Goal: Task Accomplishment & Management: Manage account settings

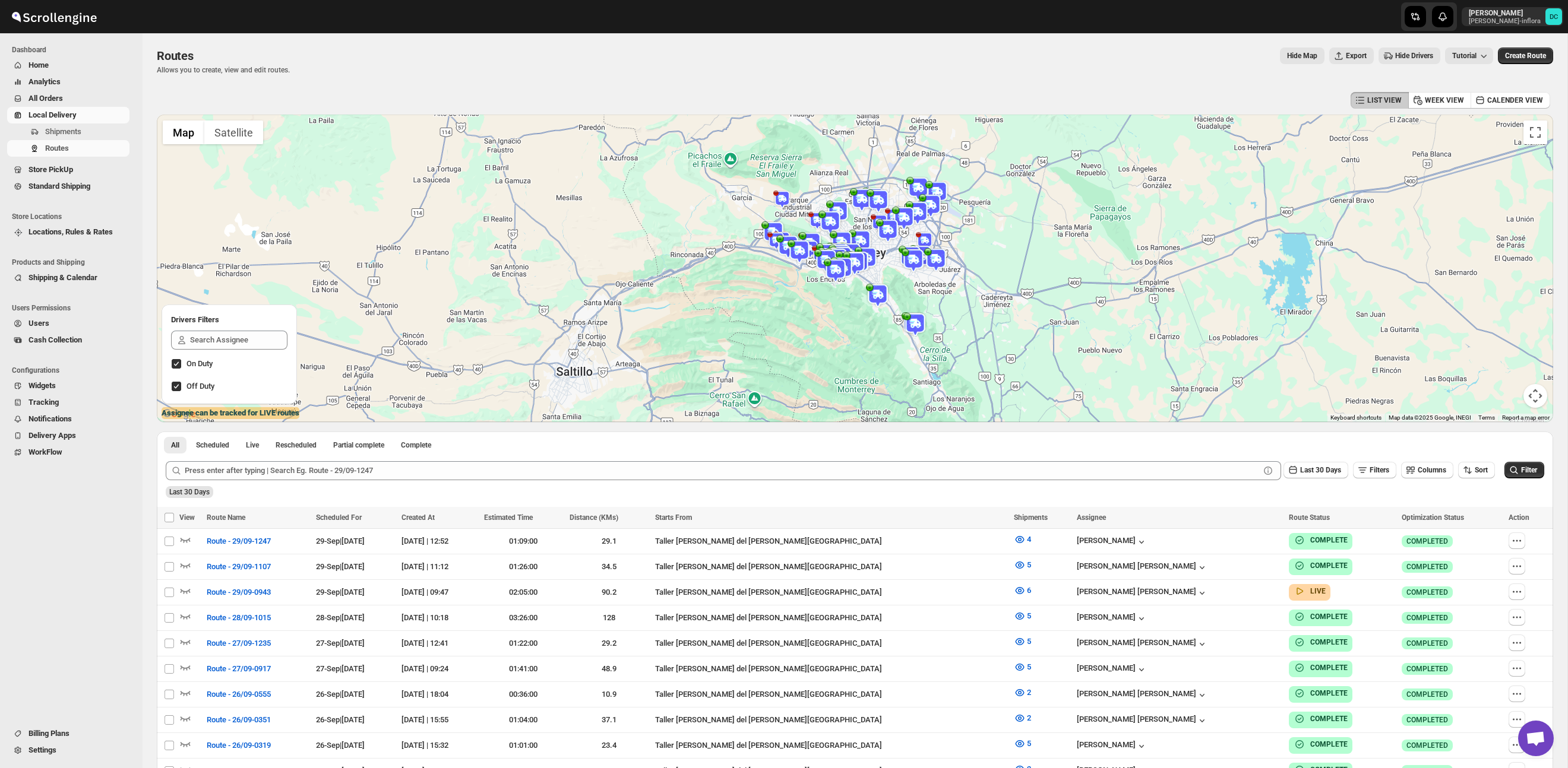
click at [59, 96] on span "All Orders" at bounding box center [45, 98] width 34 height 9
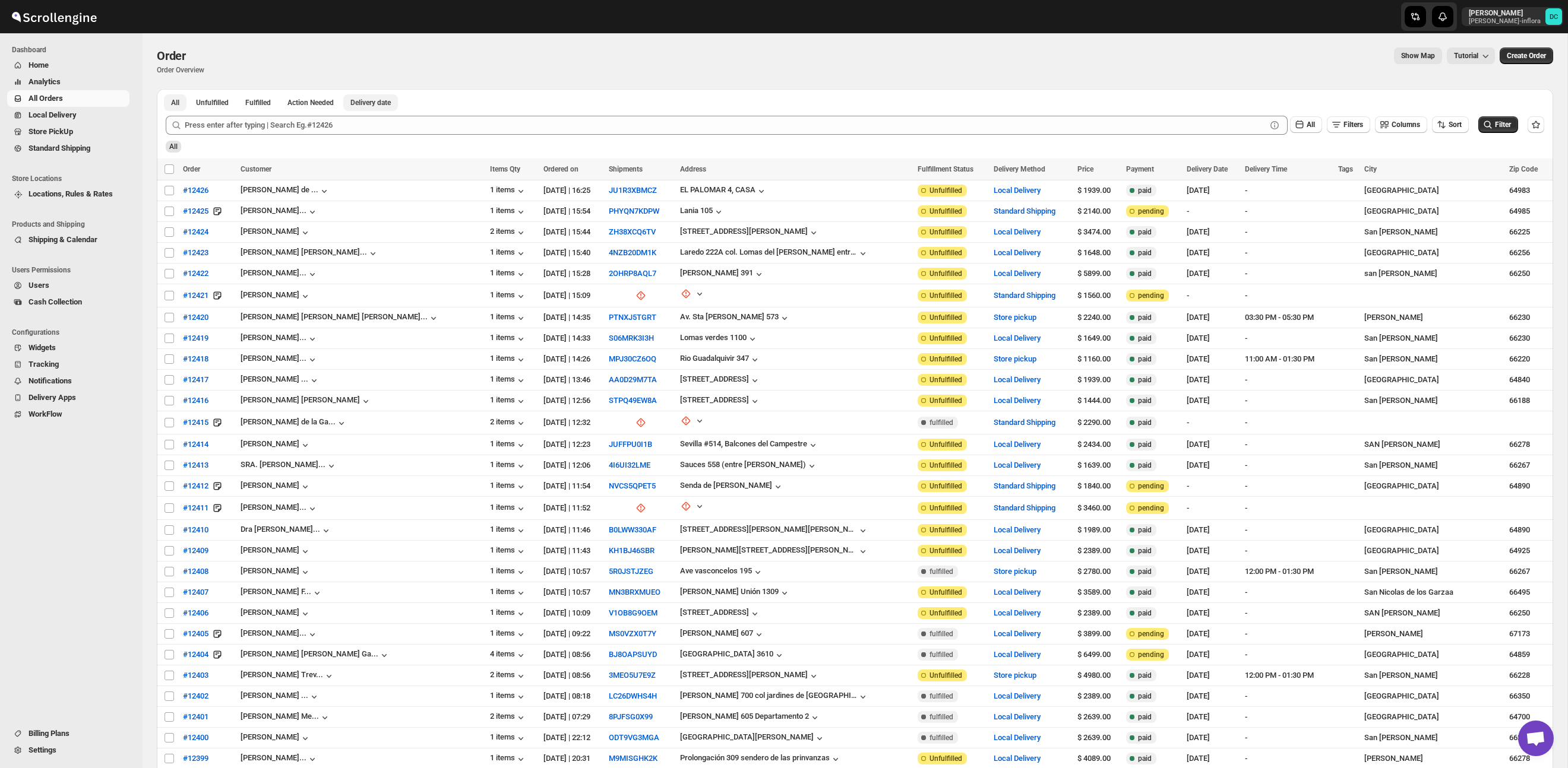
click at [391, 105] on span "Delivery date" at bounding box center [370, 102] width 41 height 10
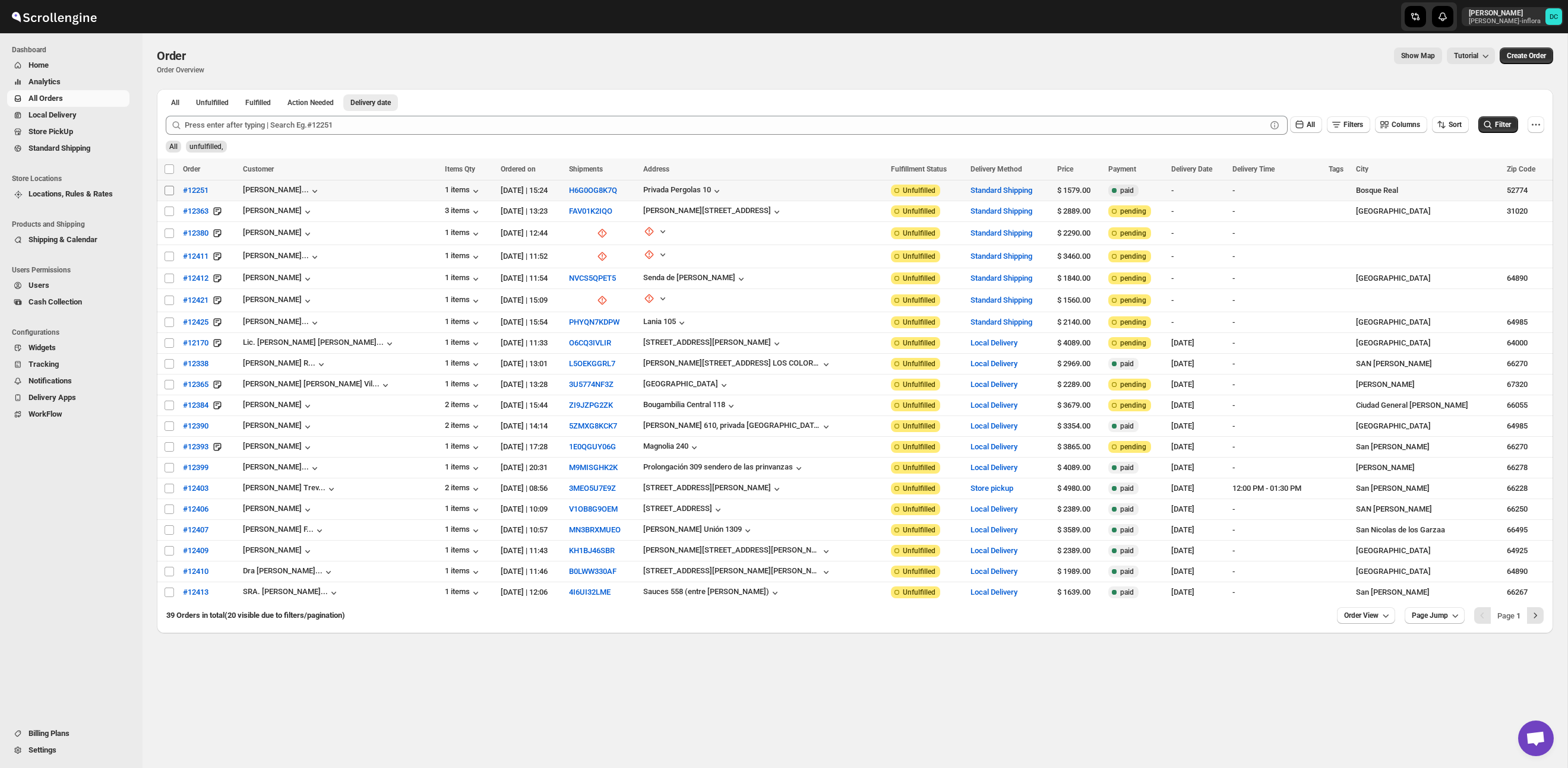
click at [170, 193] on input "Select order" at bounding box center [169, 190] width 10 height 10
checkbox input "true"
click at [166, 211] on input "Select order" at bounding box center [169, 211] width 10 height 10
checkbox input "true"
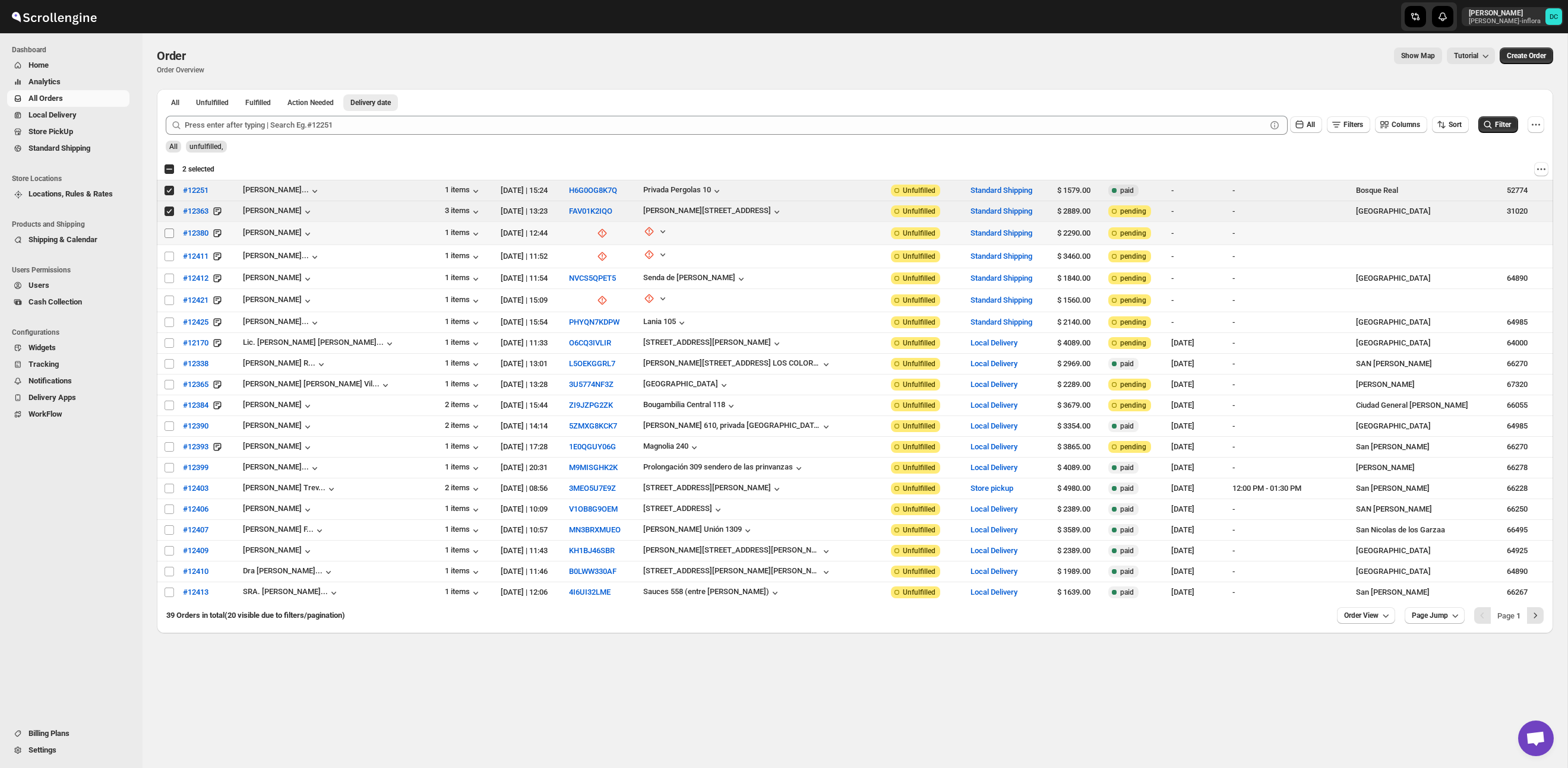
click at [168, 234] on input "Select order" at bounding box center [169, 233] width 10 height 10
checkbox input "true"
click at [168, 254] on input "Select order" at bounding box center [169, 256] width 10 height 10
checkbox input "true"
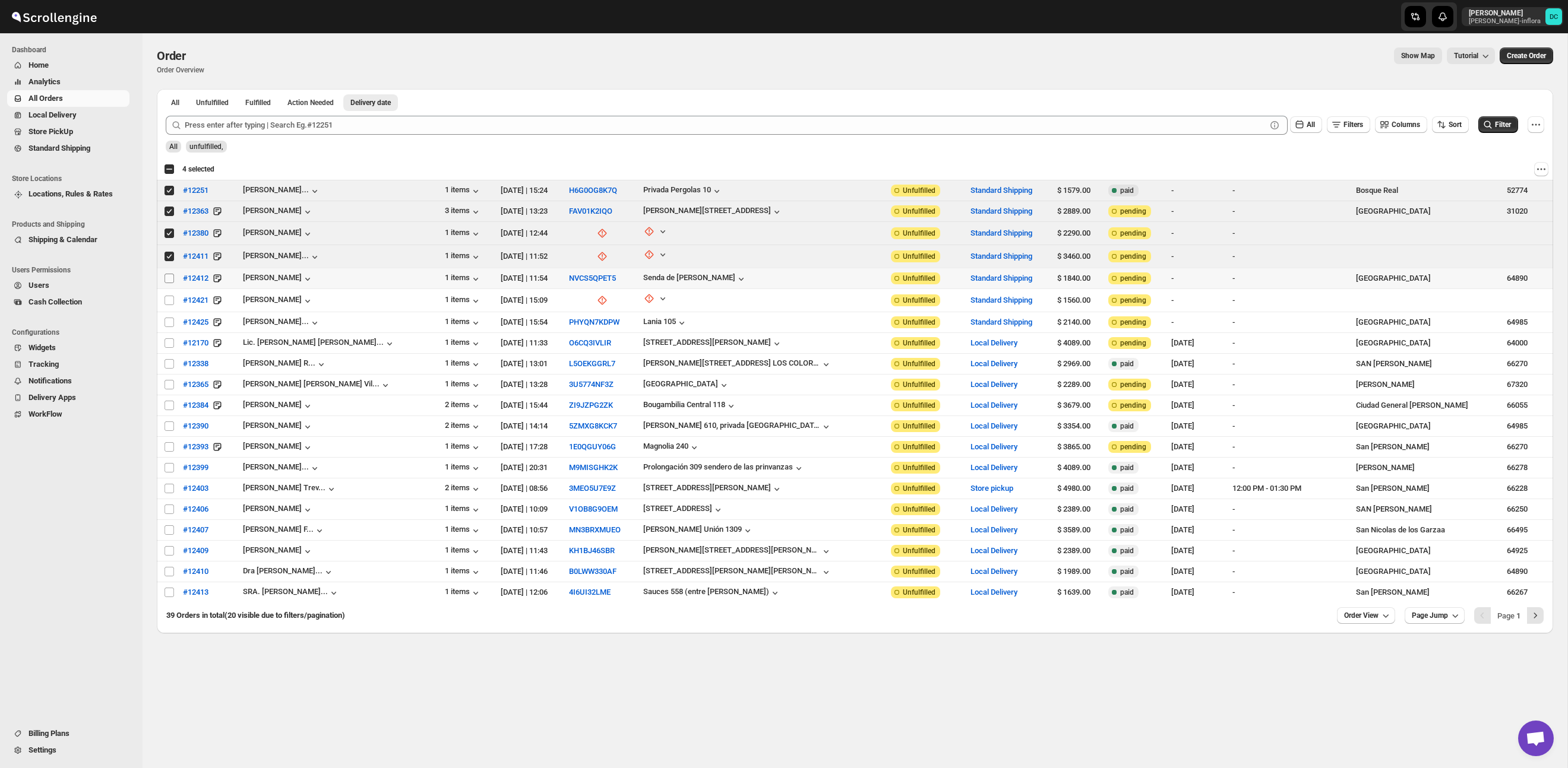
click at [167, 279] on input "Select order" at bounding box center [169, 278] width 10 height 10
checkbox input "true"
click at [166, 299] on input "Select order" at bounding box center [169, 300] width 10 height 10
checkbox input "true"
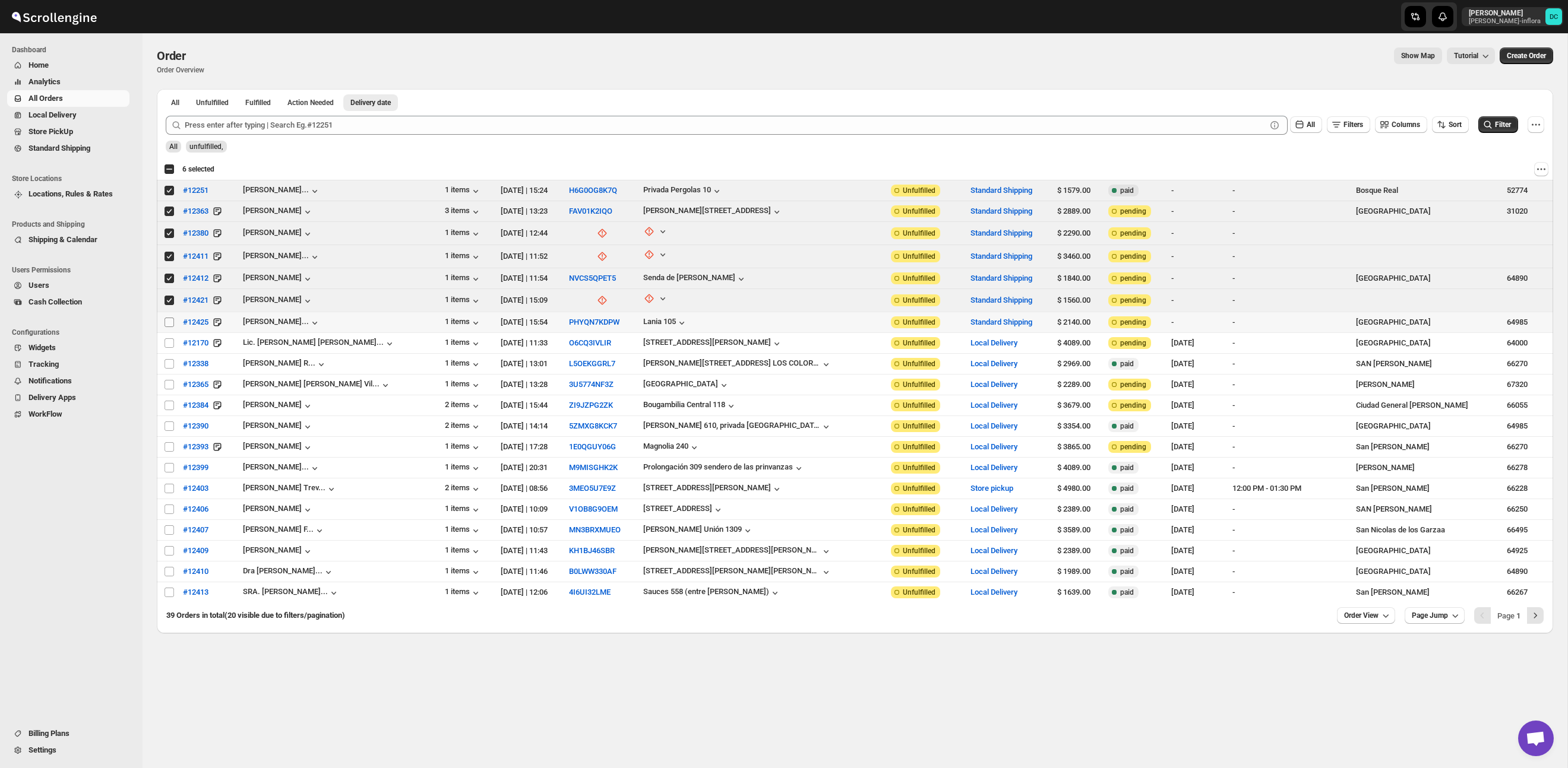
click at [169, 317] on input "Select order" at bounding box center [169, 322] width 10 height 10
checkbox input "true"
click at [167, 342] on input "Select order" at bounding box center [169, 343] width 10 height 10
checkbox input "true"
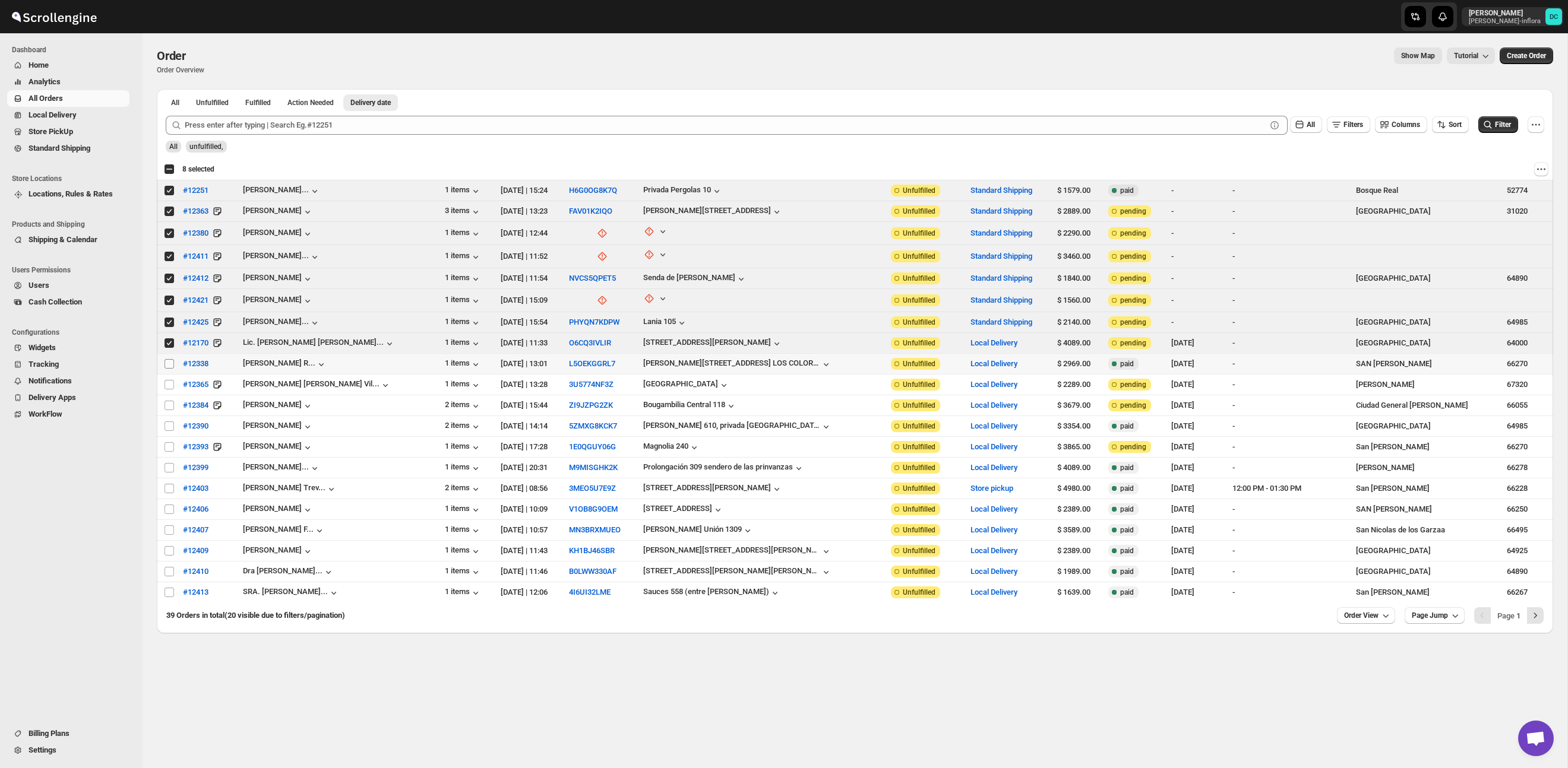
click at [168, 360] on input "Select order" at bounding box center [169, 363] width 10 height 10
checkbox input "true"
click at [171, 383] on input "Select order" at bounding box center [169, 384] width 10 height 10
checkbox input "true"
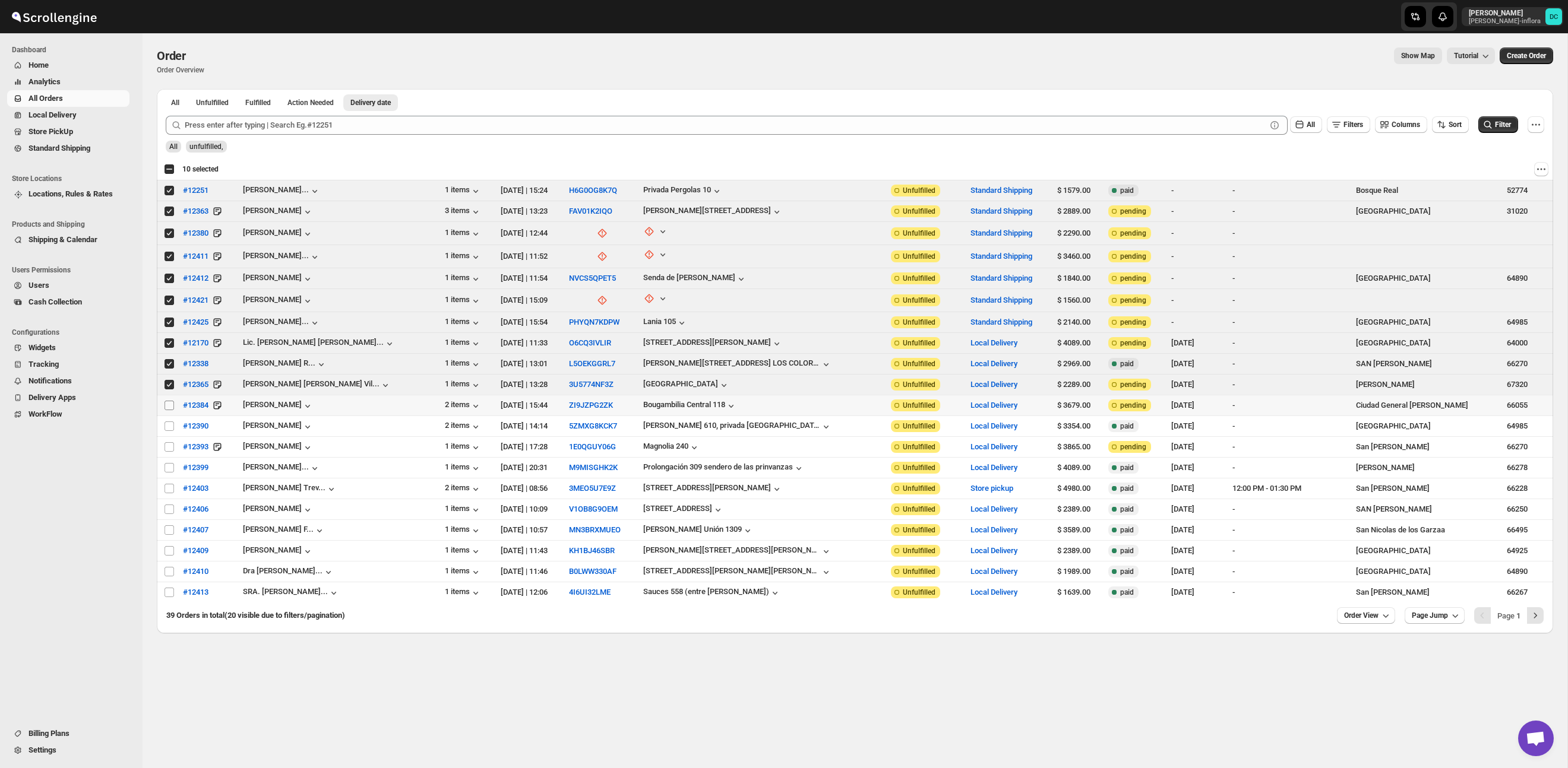
click at [170, 404] on input "Select order" at bounding box center [169, 405] width 10 height 10
checkbox input "true"
click at [168, 425] on input "Select order" at bounding box center [169, 426] width 10 height 10
checkbox input "true"
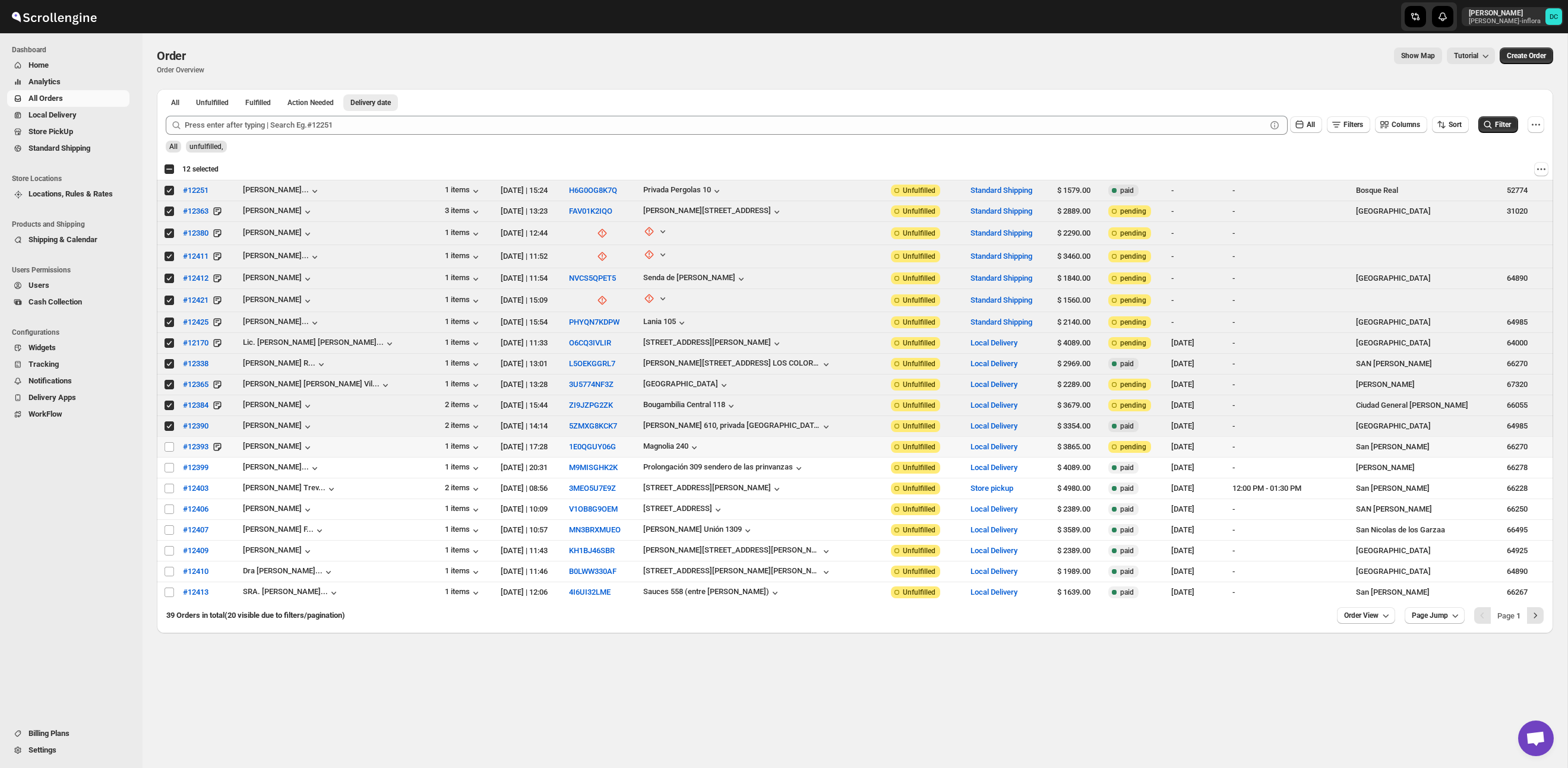
drag, startPoint x: 167, startPoint y: 446, endPoint x: 221, endPoint y: 412, distance: 63.8
click at [167, 446] on input "Select order" at bounding box center [169, 447] width 10 height 10
checkbox input "true"
click at [168, 466] on input "Select order" at bounding box center [169, 467] width 10 height 10
checkbox input "true"
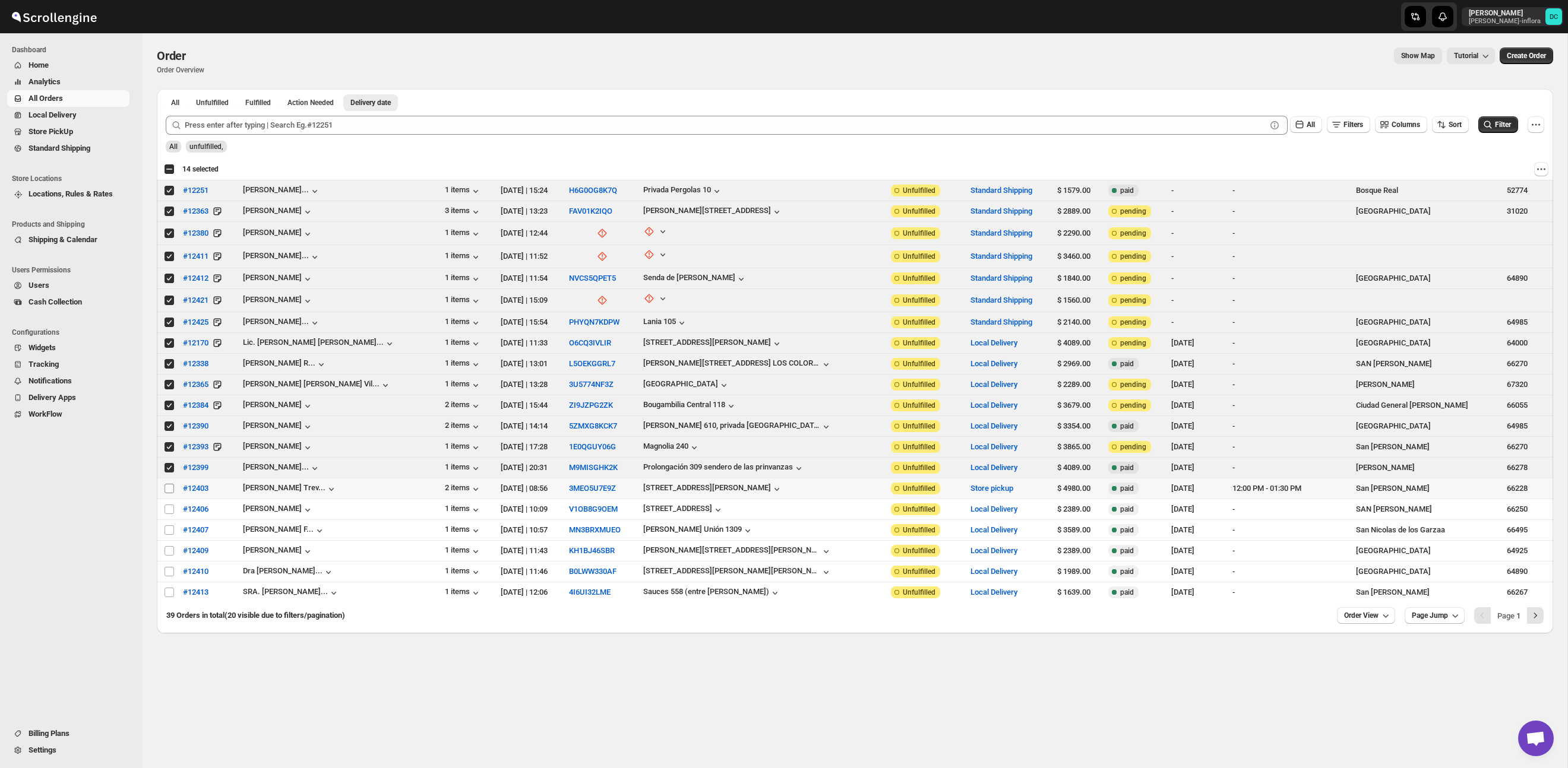
click at [170, 488] on input "Select order" at bounding box center [169, 488] width 10 height 10
checkbox input "true"
click at [99, 147] on span "Routes" at bounding box center [86, 148] width 82 height 11
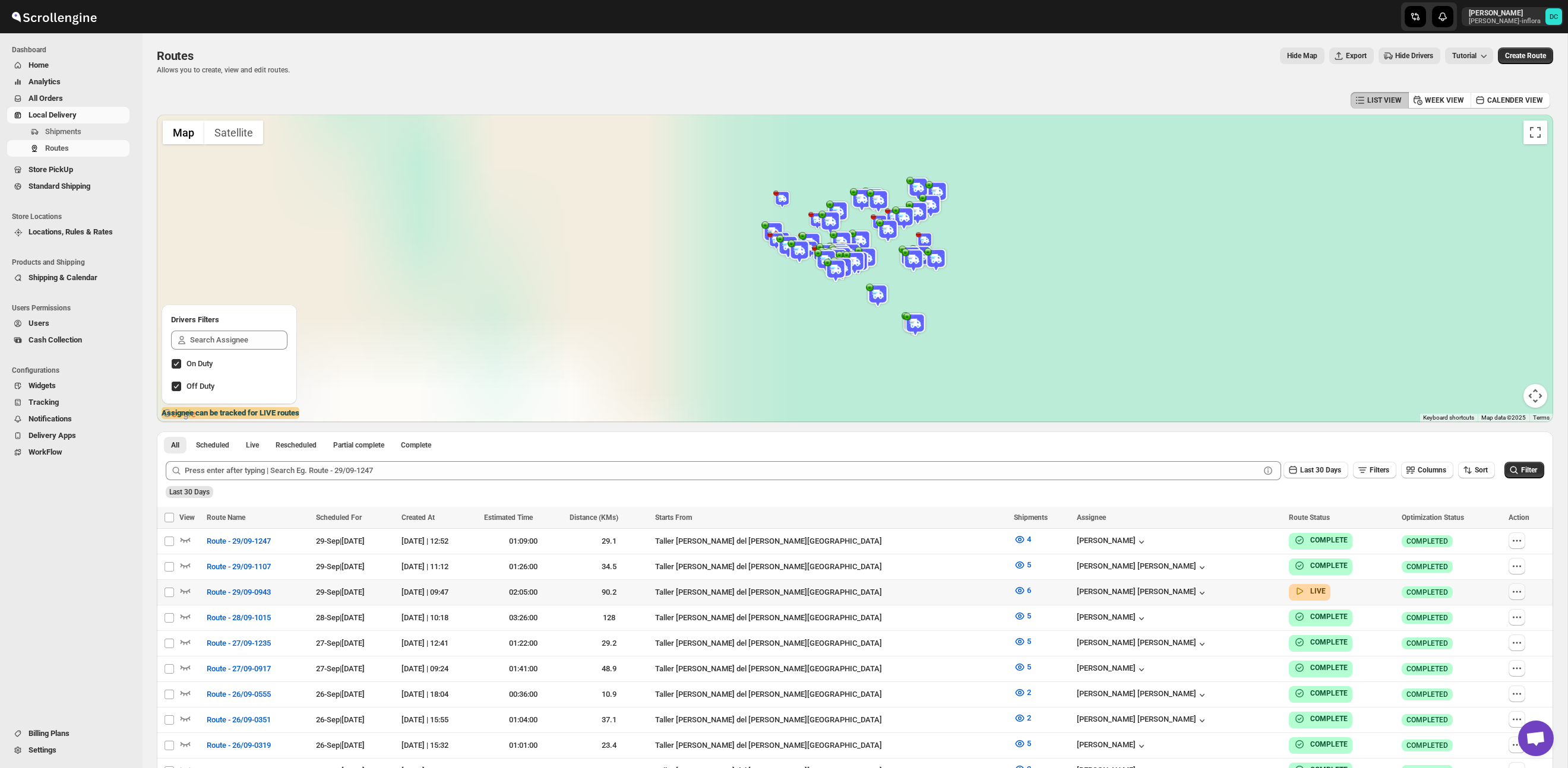
click at [1515, 591] on icon "button" at bounding box center [1516, 592] width 2 height 2
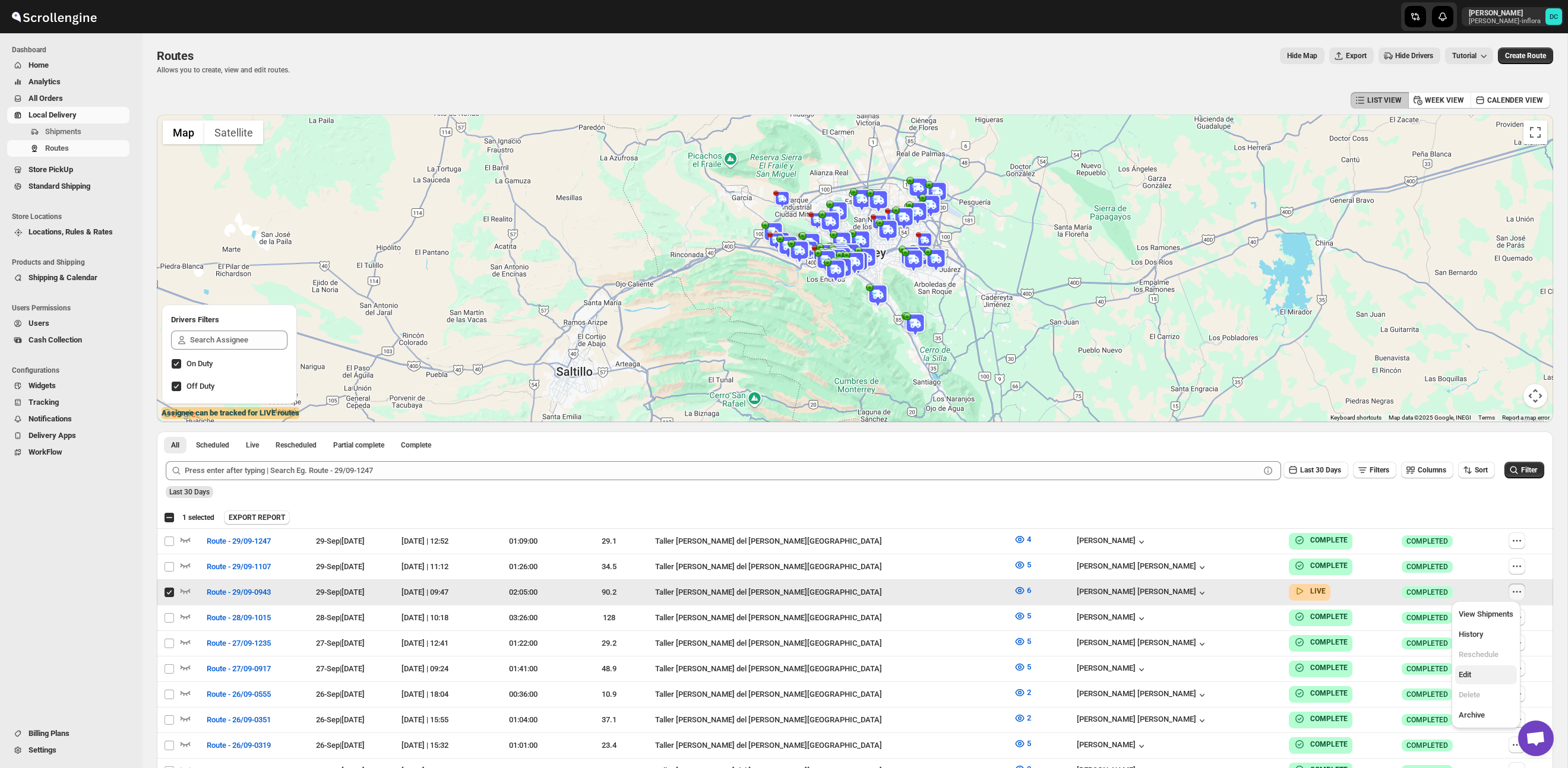
click at [1469, 677] on span "Edit" at bounding box center [1465, 675] width 12 height 9
checkbox input "false"
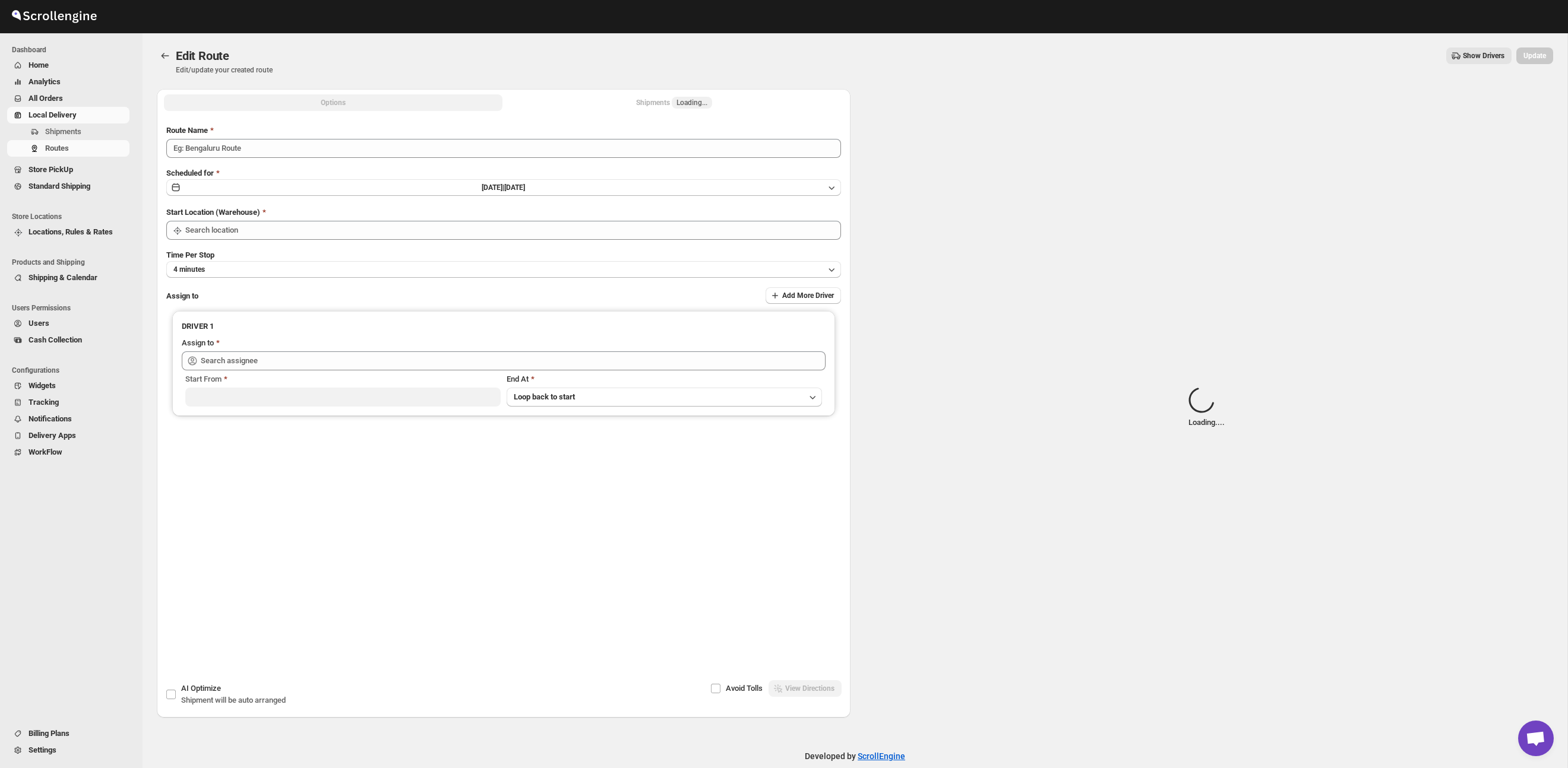
type input "Route - 29/09-0943"
type input "Taller [PERSON_NAME] del [PERSON_NAME][GEOGRAPHIC_DATA]"
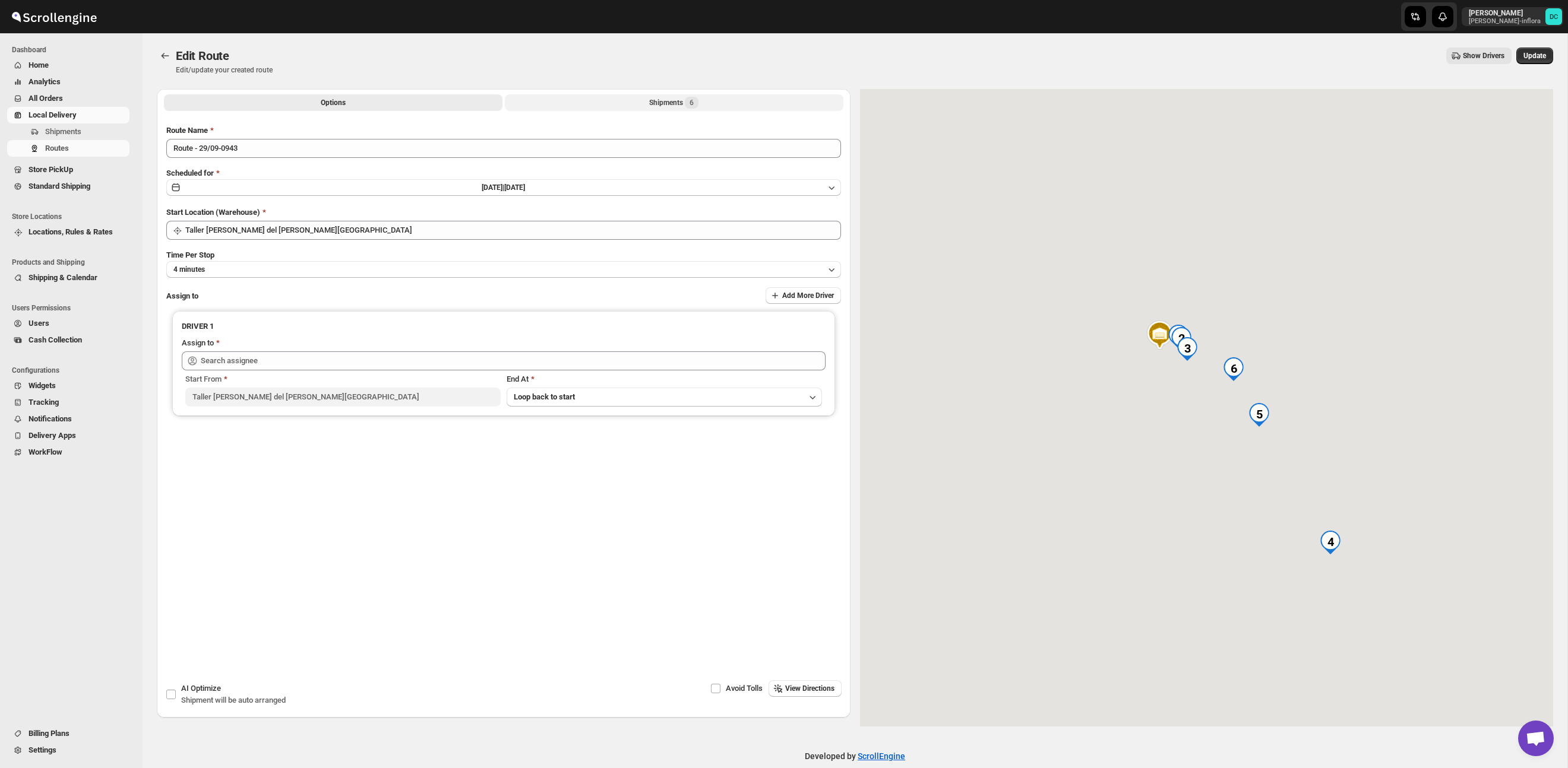
type input "[PERSON_NAME] [PERSON_NAME] ([EMAIL_ADDRESS][DOMAIN_NAME])"
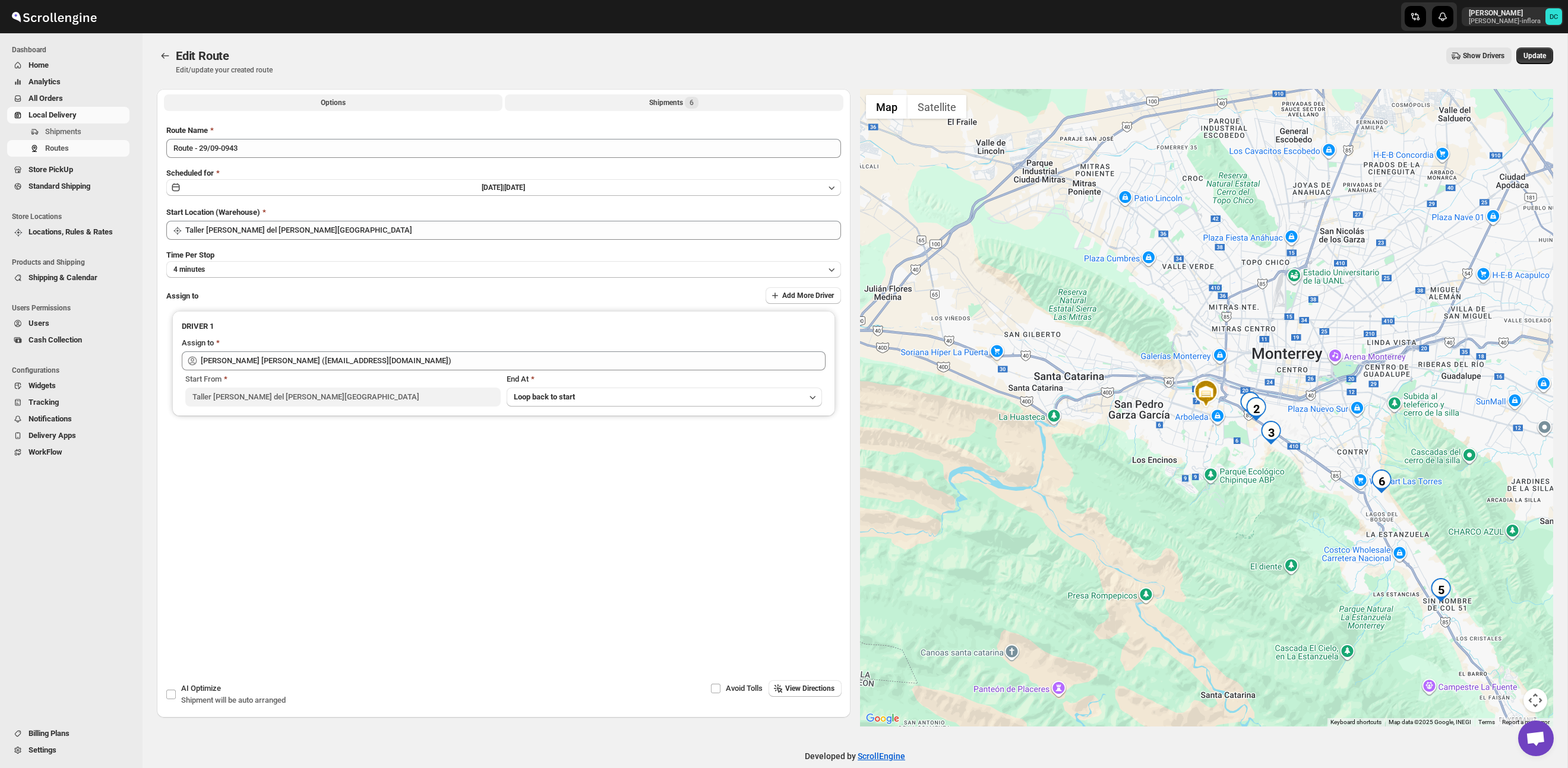
click at [690, 101] on span "6" at bounding box center [691, 102] width 13 height 11
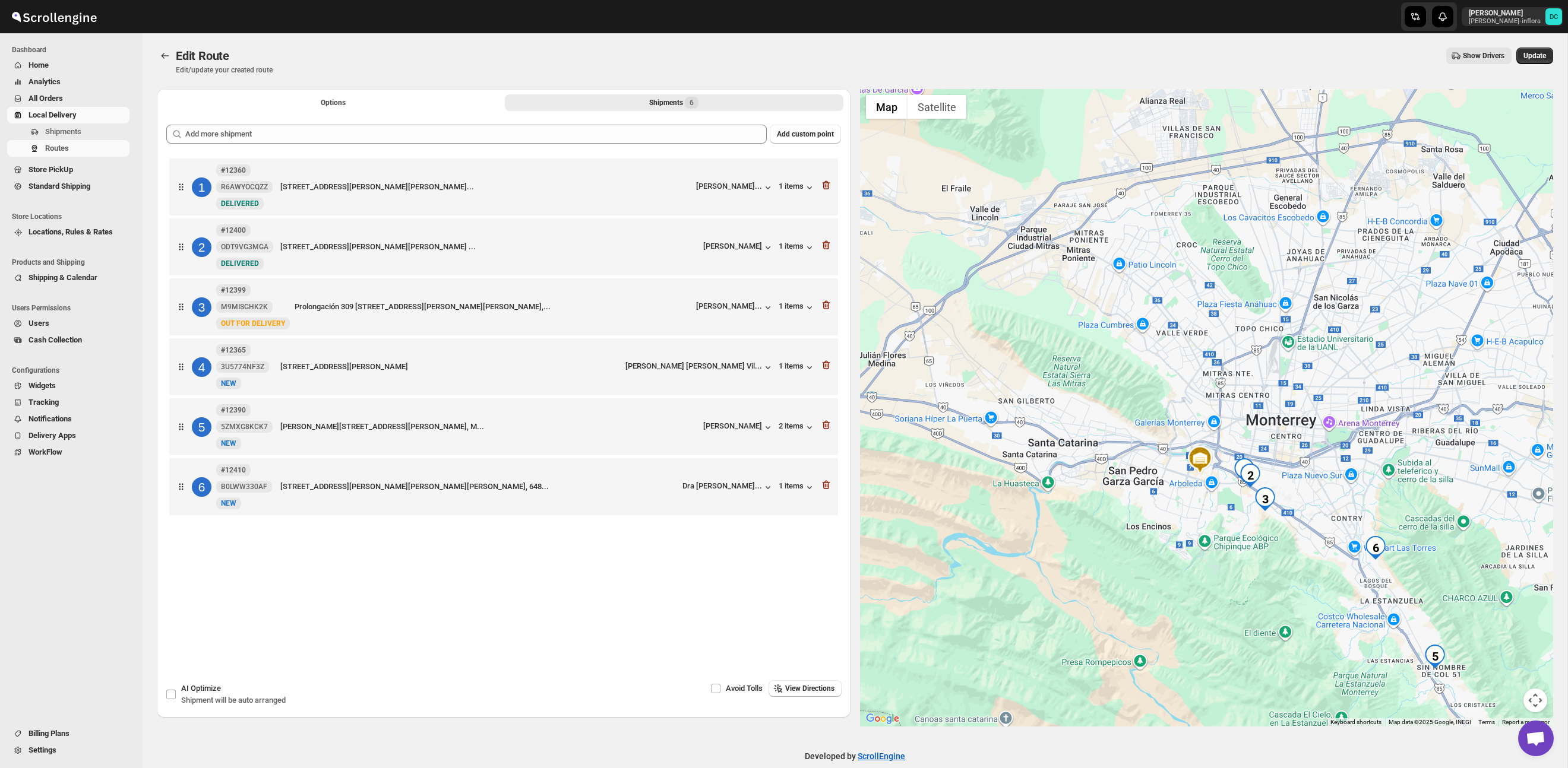
drag, startPoint x: 1218, startPoint y: 393, endPoint x: 1217, endPoint y: 402, distance: 9.1
click at [1217, 402] on div at bounding box center [1206, 407] width 693 height 638
click at [161, 54] on icon "Routes" at bounding box center [164, 56] width 11 height 11
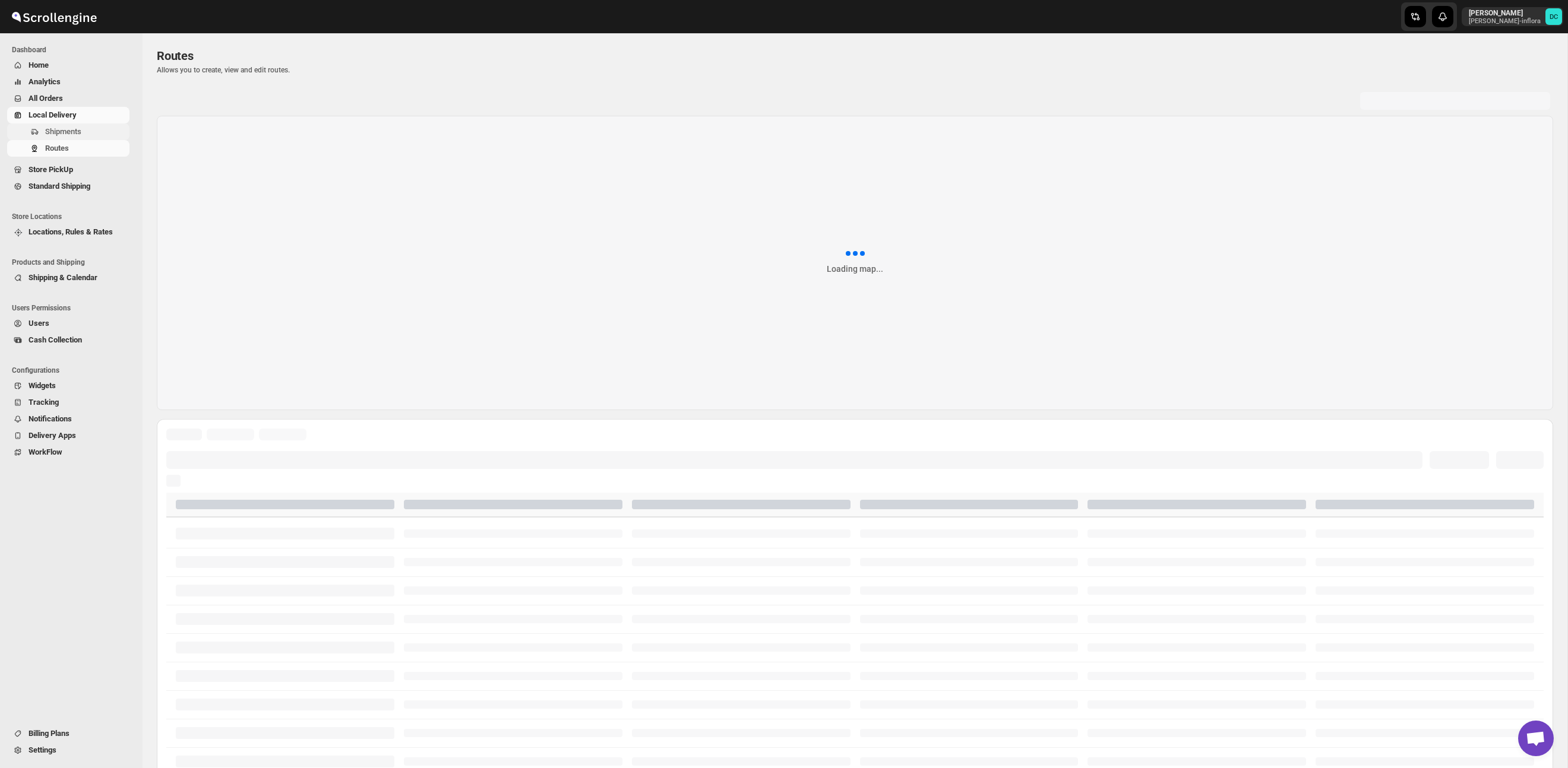
click at [71, 130] on span "Shipments" at bounding box center [63, 131] width 36 height 9
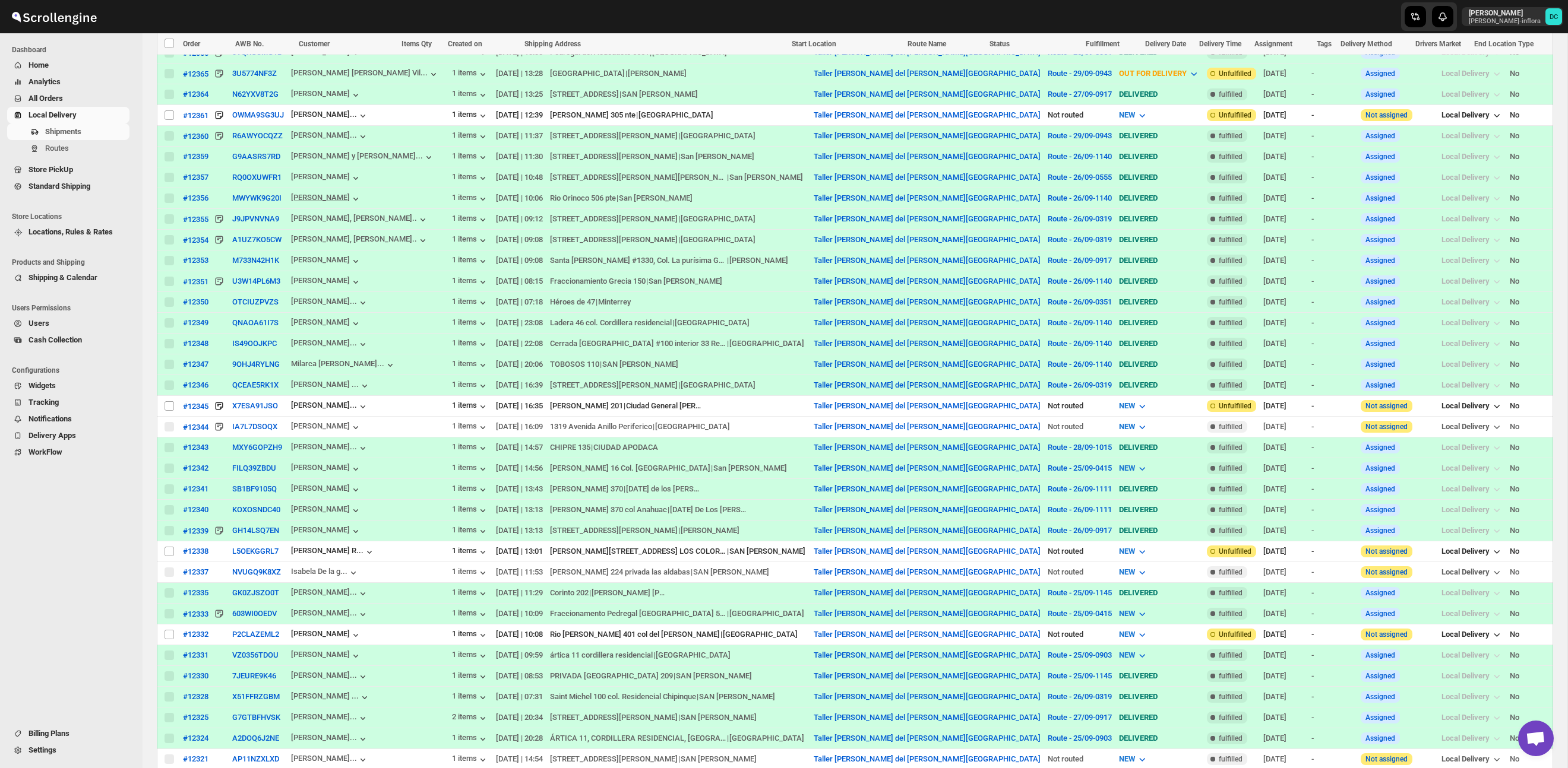
scroll to position [1286, 0]
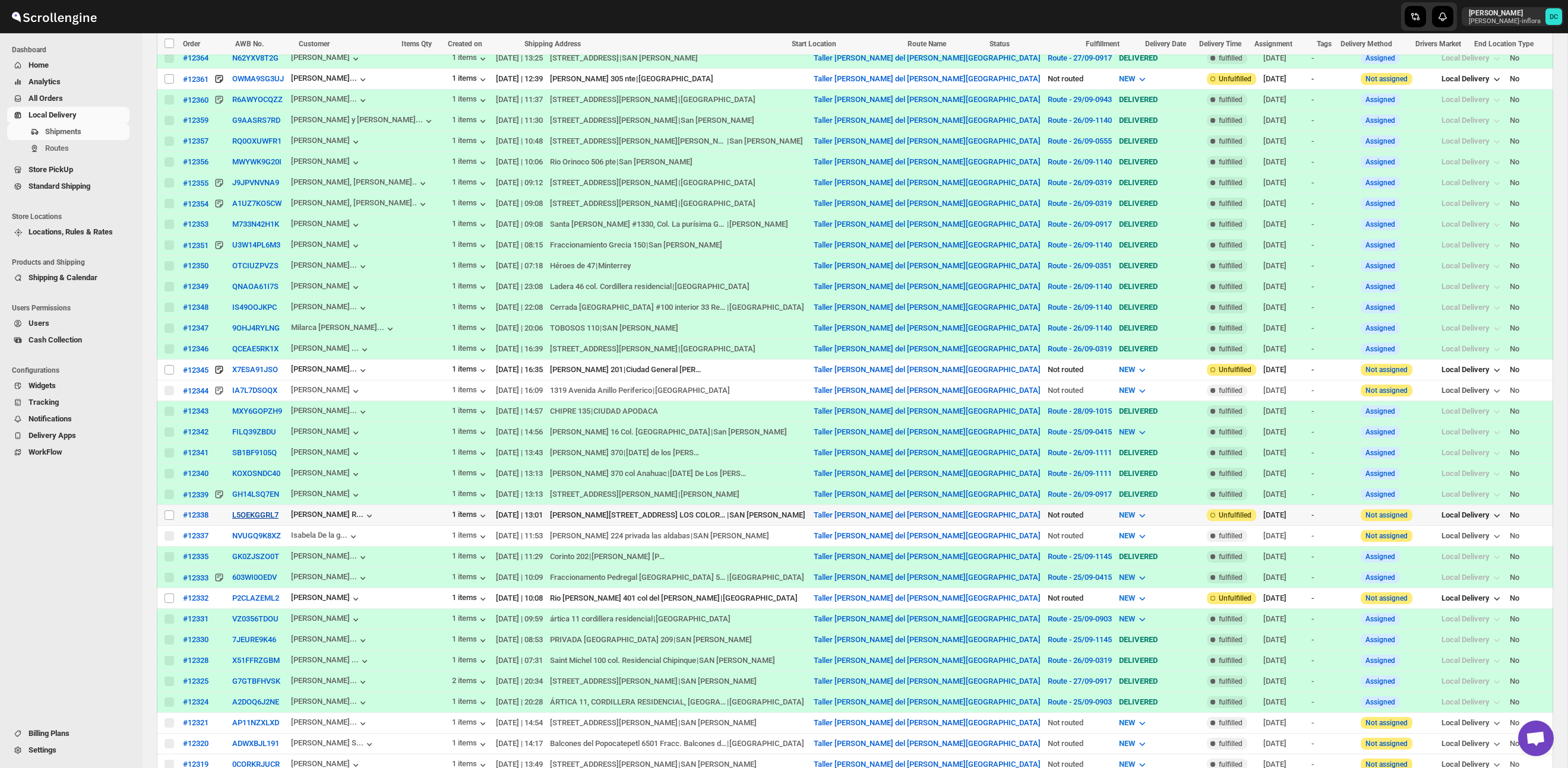
drag, startPoint x: 168, startPoint y: 521, endPoint x: 260, endPoint y: 518, distance: 92.0
click at [168, 520] on input "Select shipment" at bounding box center [169, 515] width 10 height 10
checkbox input "true"
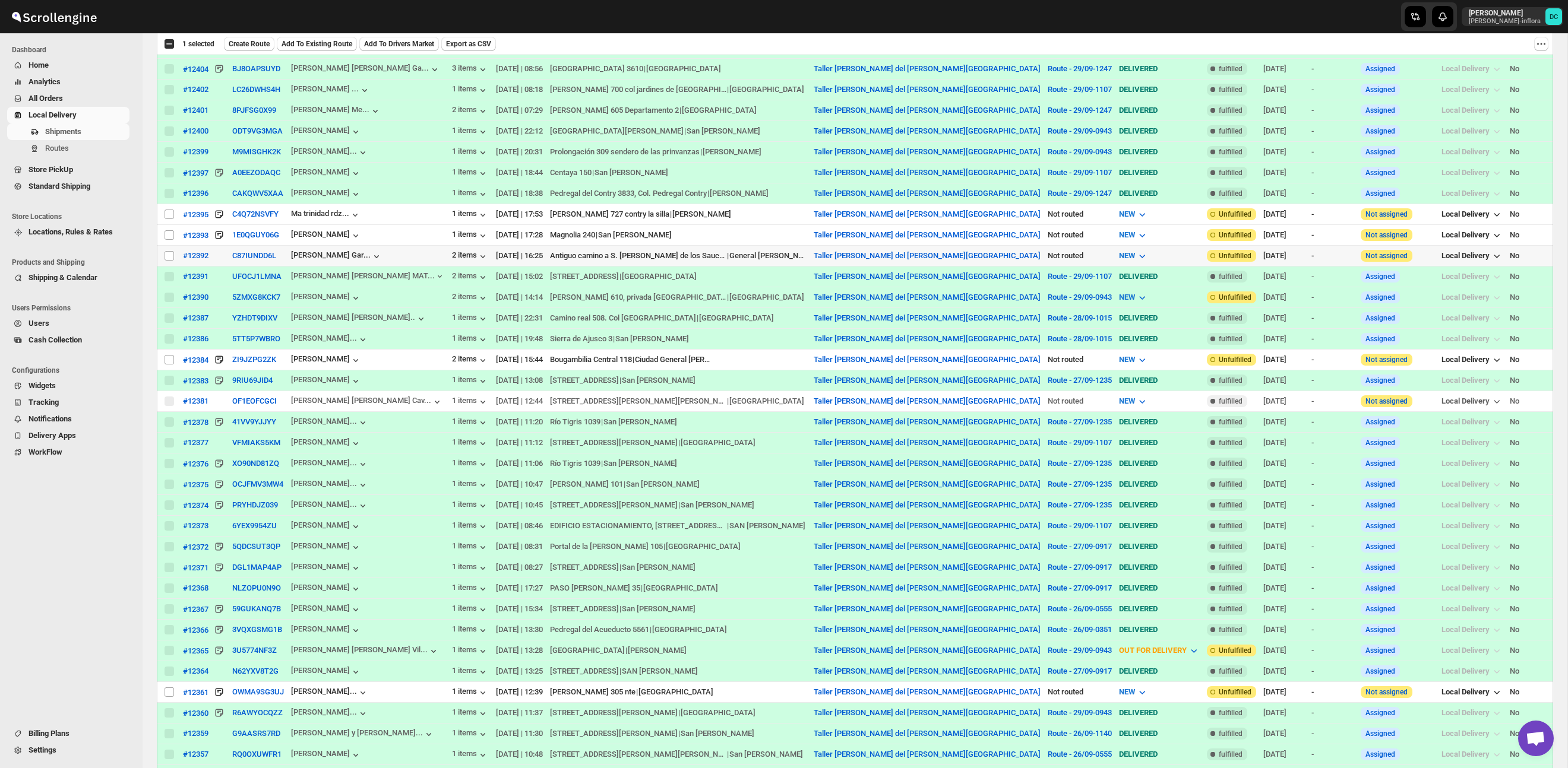
scroll to position [659, 0]
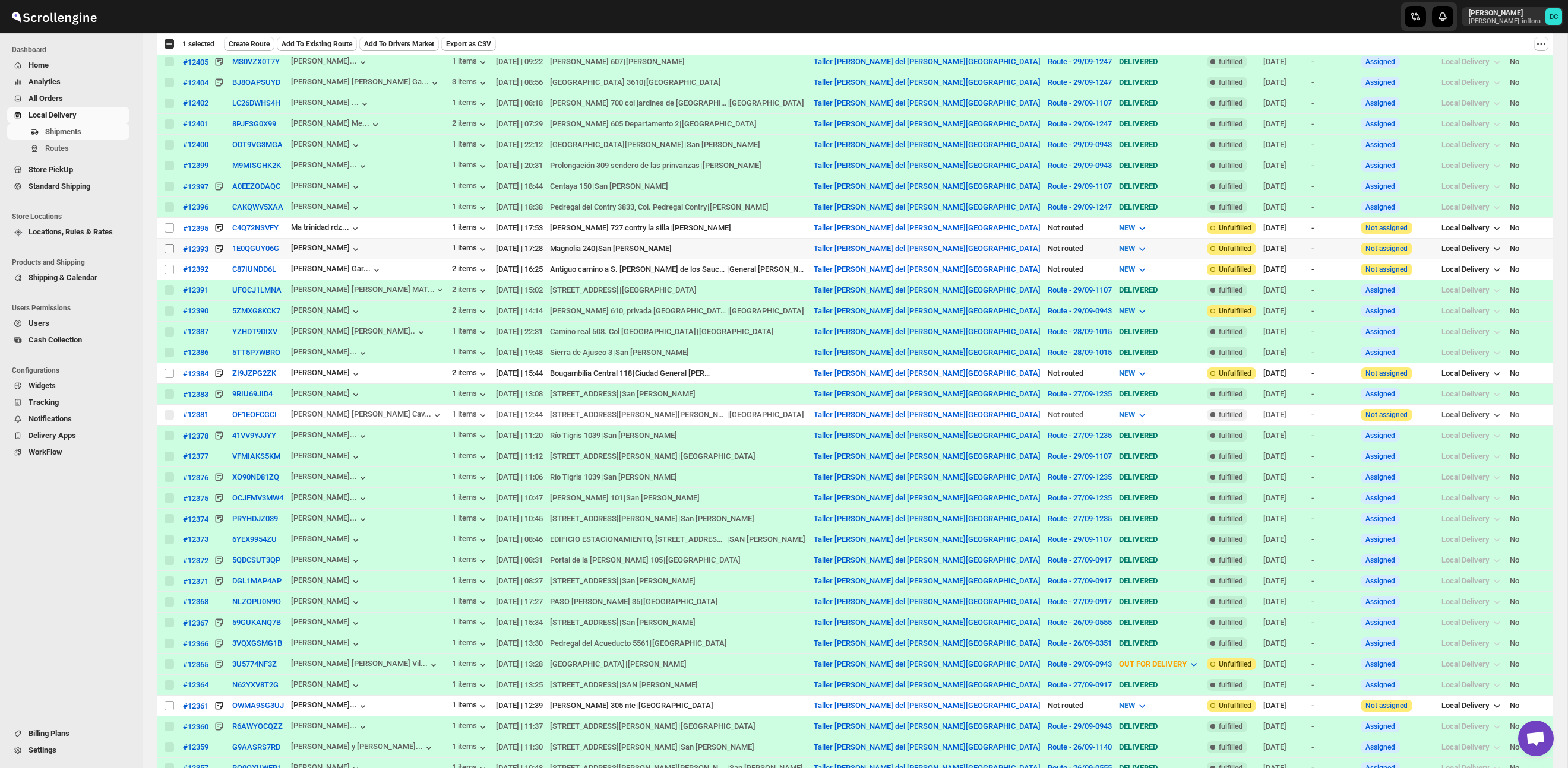
click at [170, 250] on input "Select shipment" at bounding box center [169, 249] width 10 height 10
checkbox input "true"
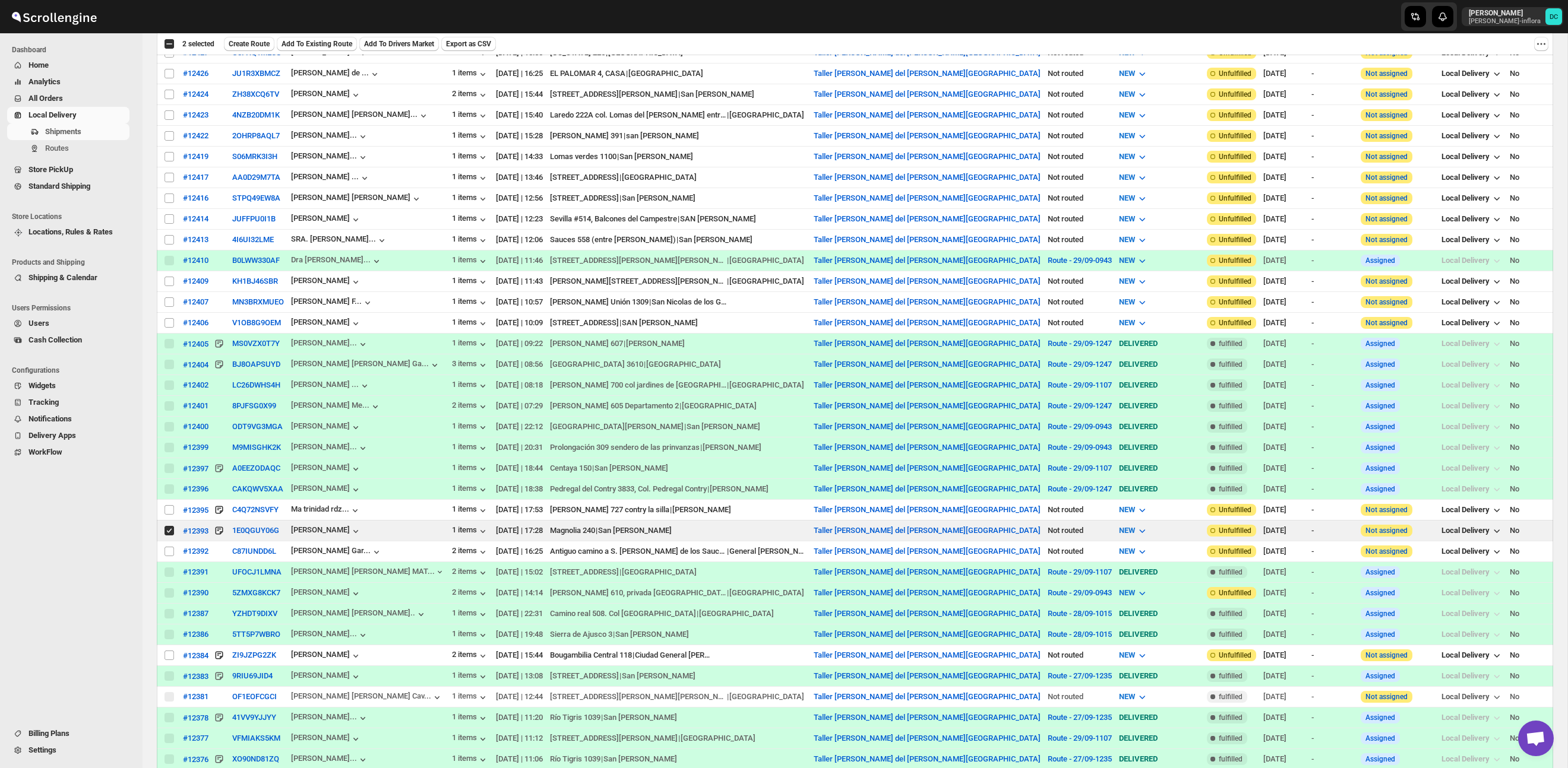
scroll to position [376, 0]
click at [168, 326] on input "Select shipment" at bounding box center [169, 324] width 10 height 10
checkbox input "true"
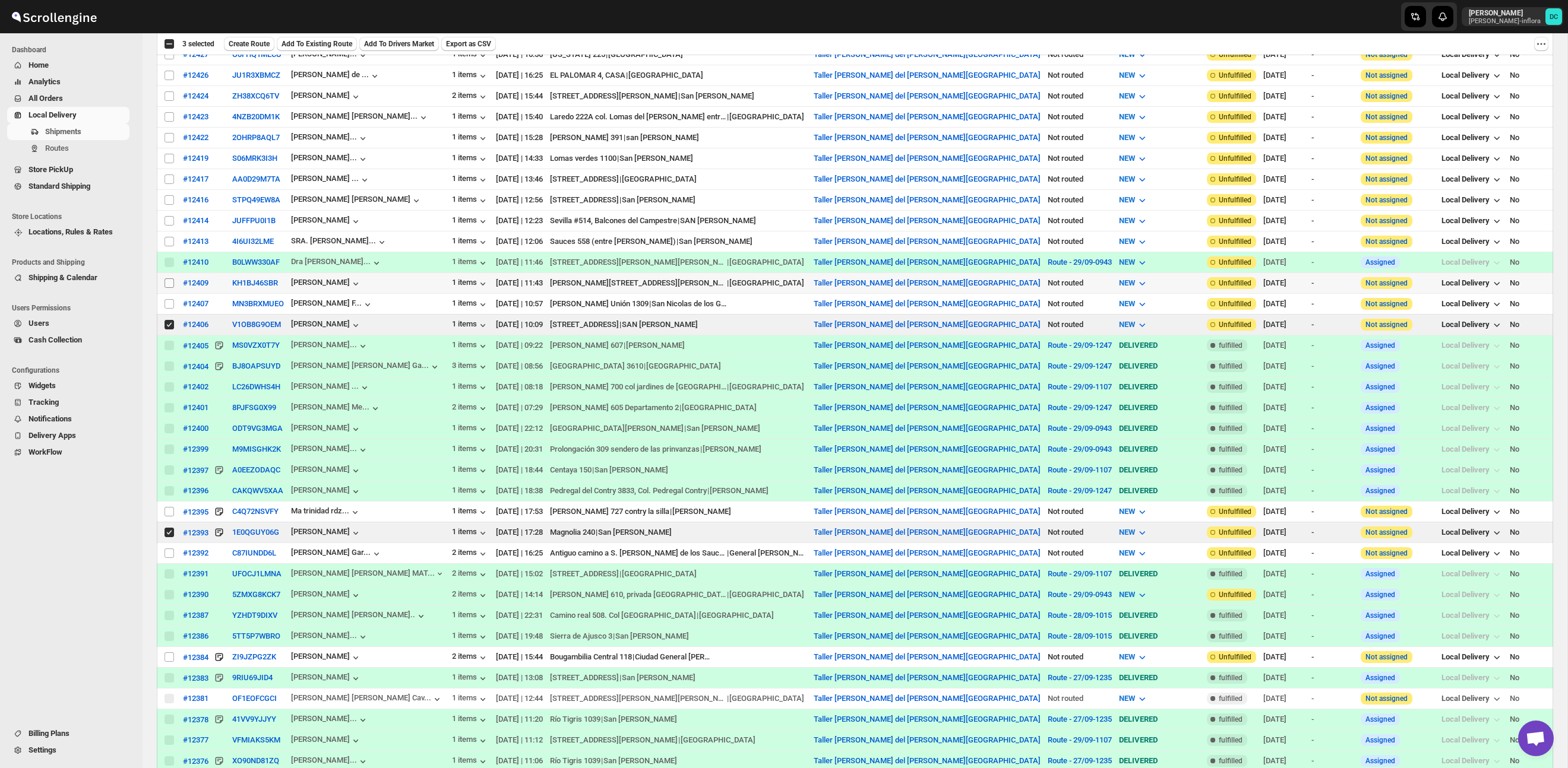
click at [168, 283] on input "Select shipment" at bounding box center [169, 283] width 10 height 10
checkbox input "true"
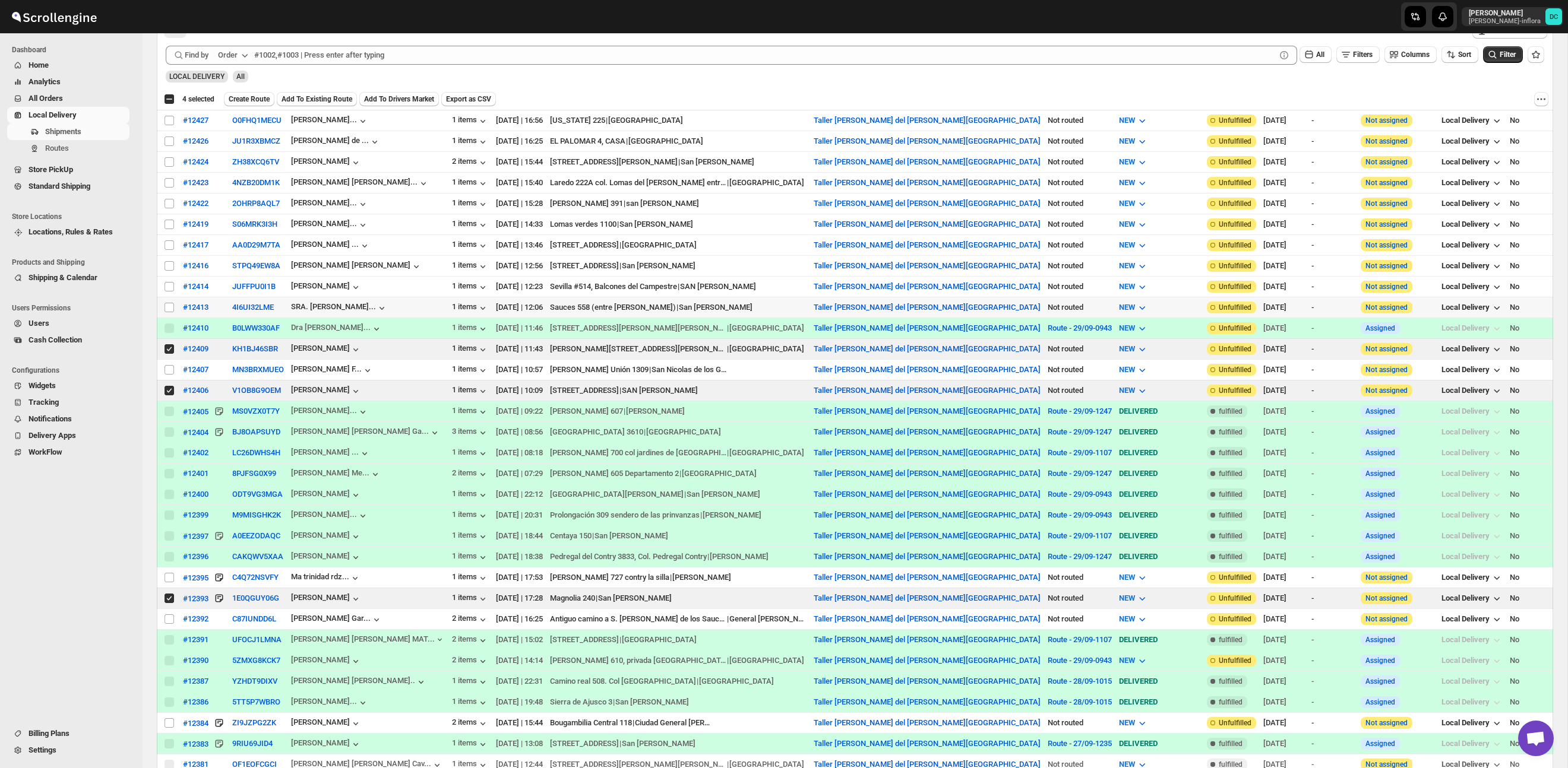
scroll to position [309, 0]
click at [168, 308] on input "Select shipment" at bounding box center [169, 307] width 10 height 10
checkbox input "true"
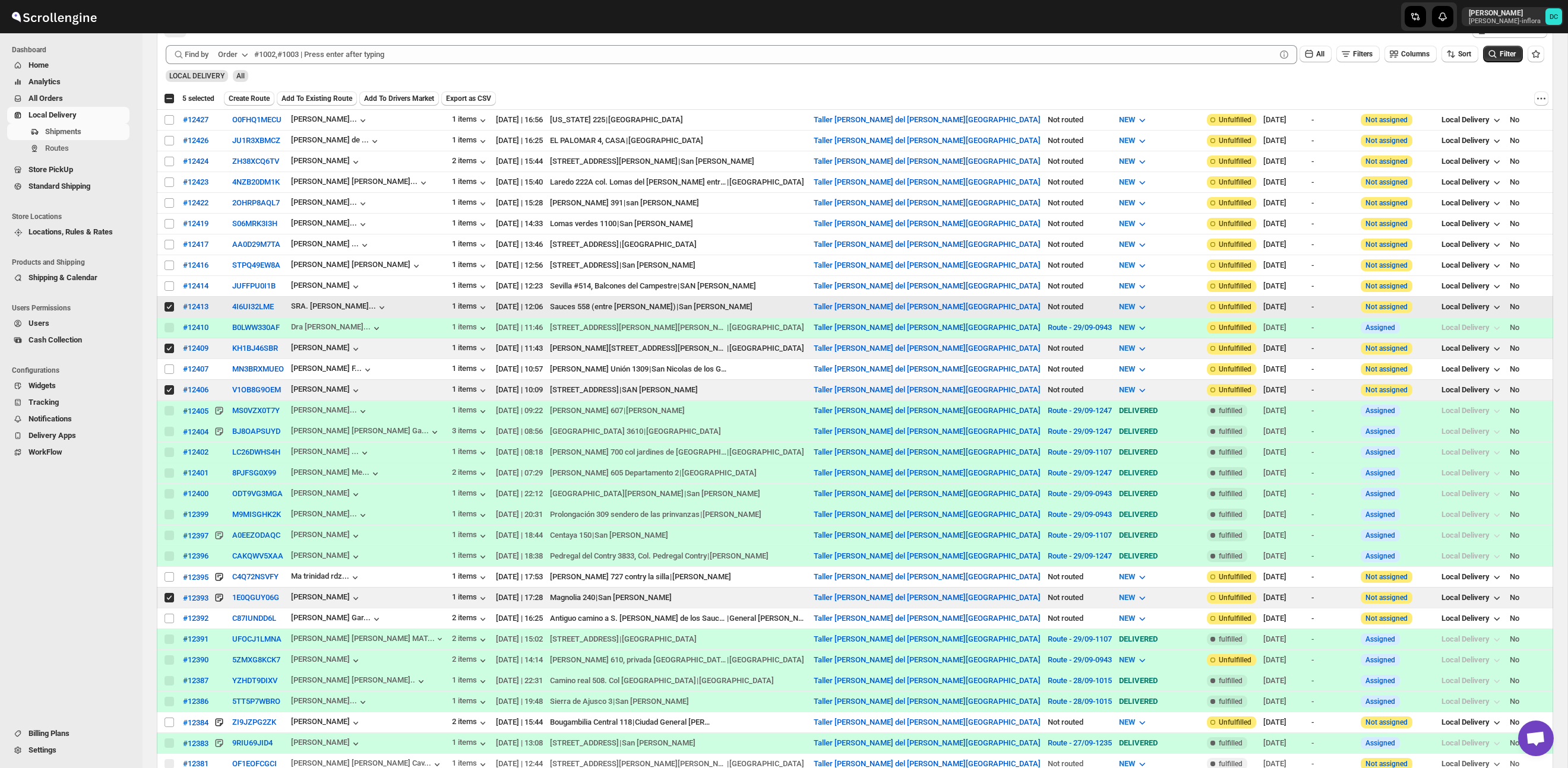
scroll to position [309, 0]
click at [170, 287] on input "Select shipment" at bounding box center [169, 288] width 10 height 10
checkbox input "true"
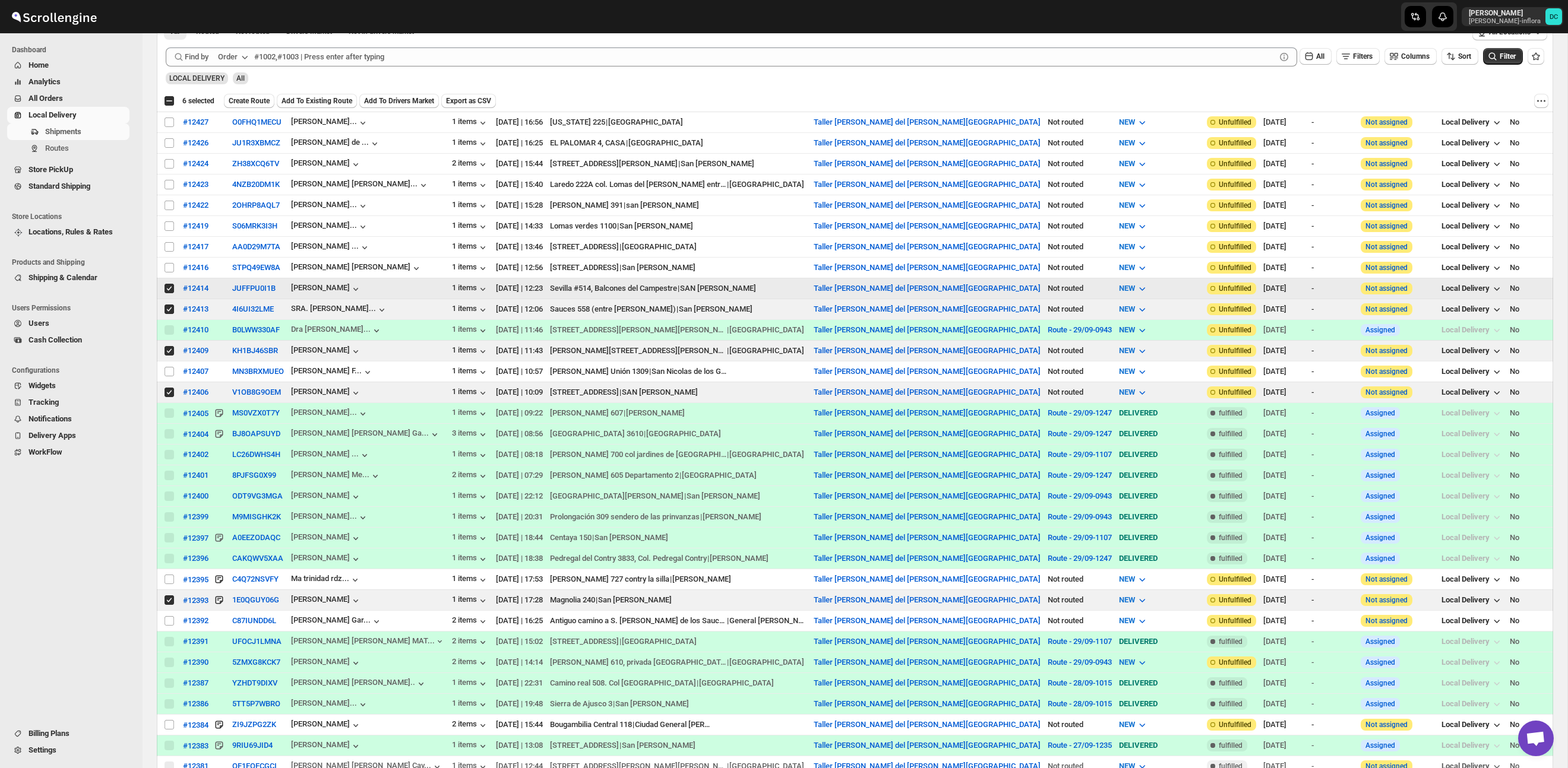
scroll to position [307, 0]
click at [170, 265] on input "Select shipment" at bounding box center [169, 268] width 10 height 10
checkbox input "true"
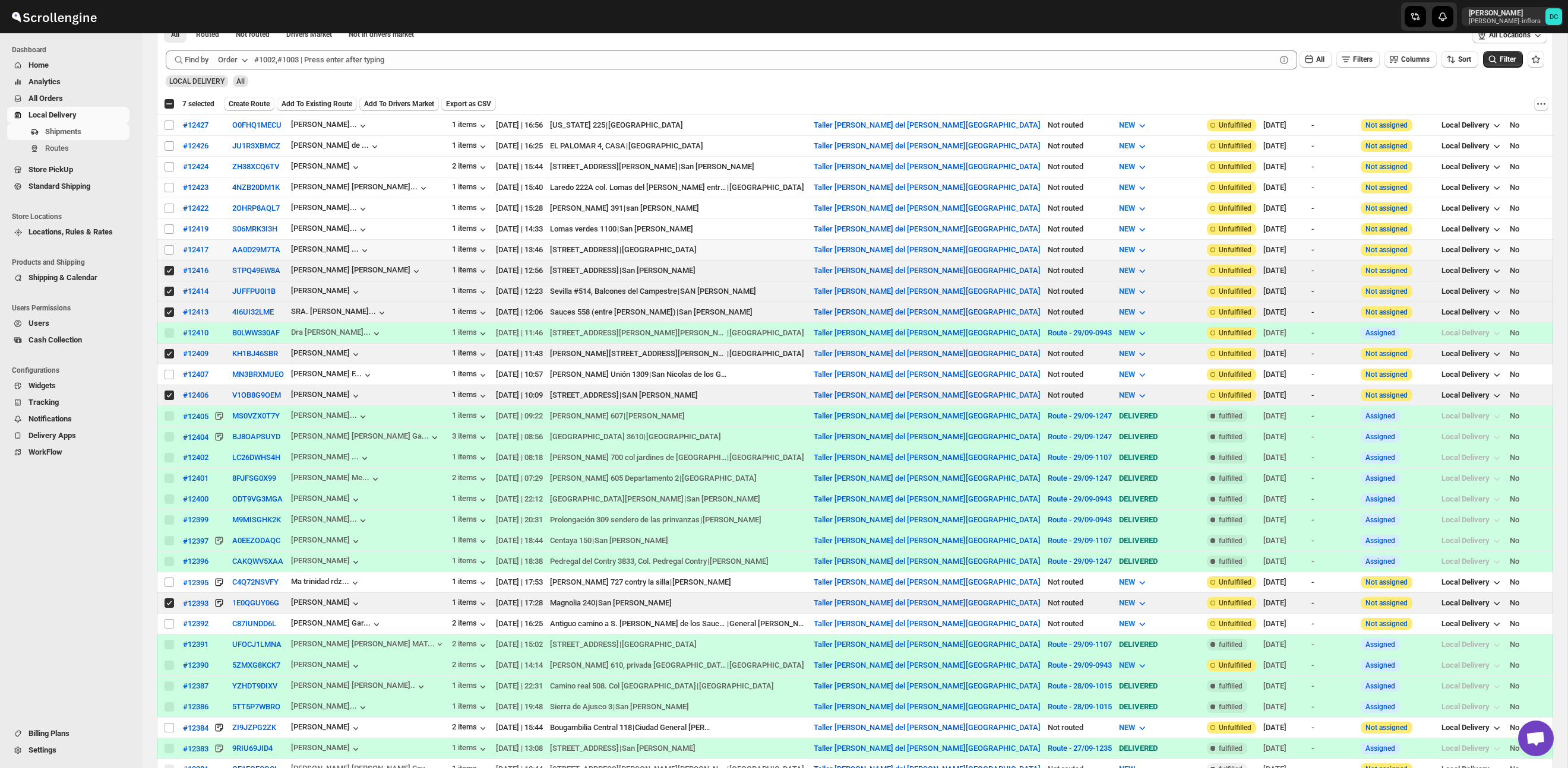
scroll to position [302, 0]
click at [168, 230] on input "Select shipment" at bounding box center [169, 227] width 10 height 10
checkbox input "true"
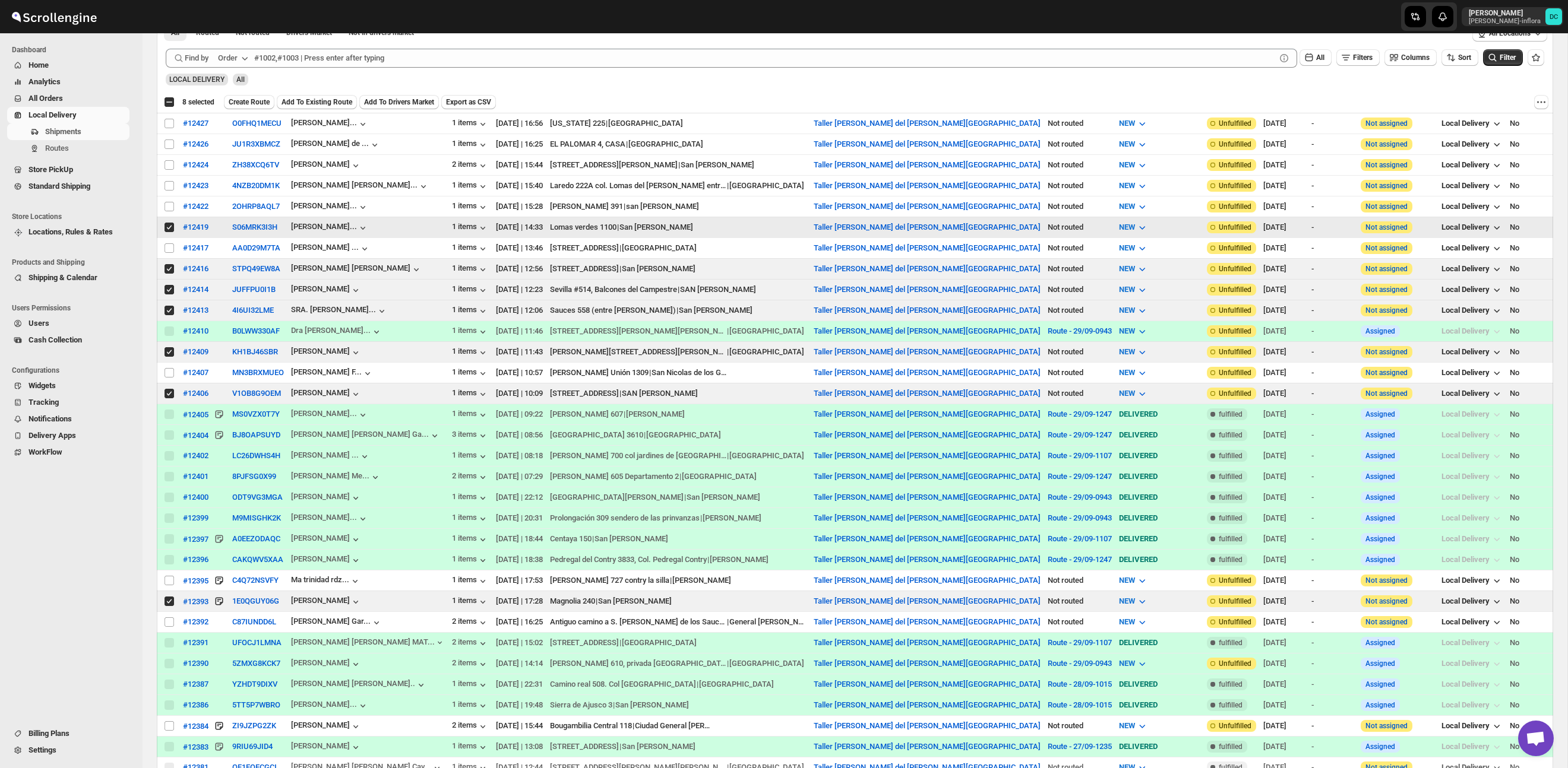
scroll to position [305, 0]
click at [167, 185] on input "Select shipment" at bounding box center [169, 187] width 10 height 10
checkbox input "true"
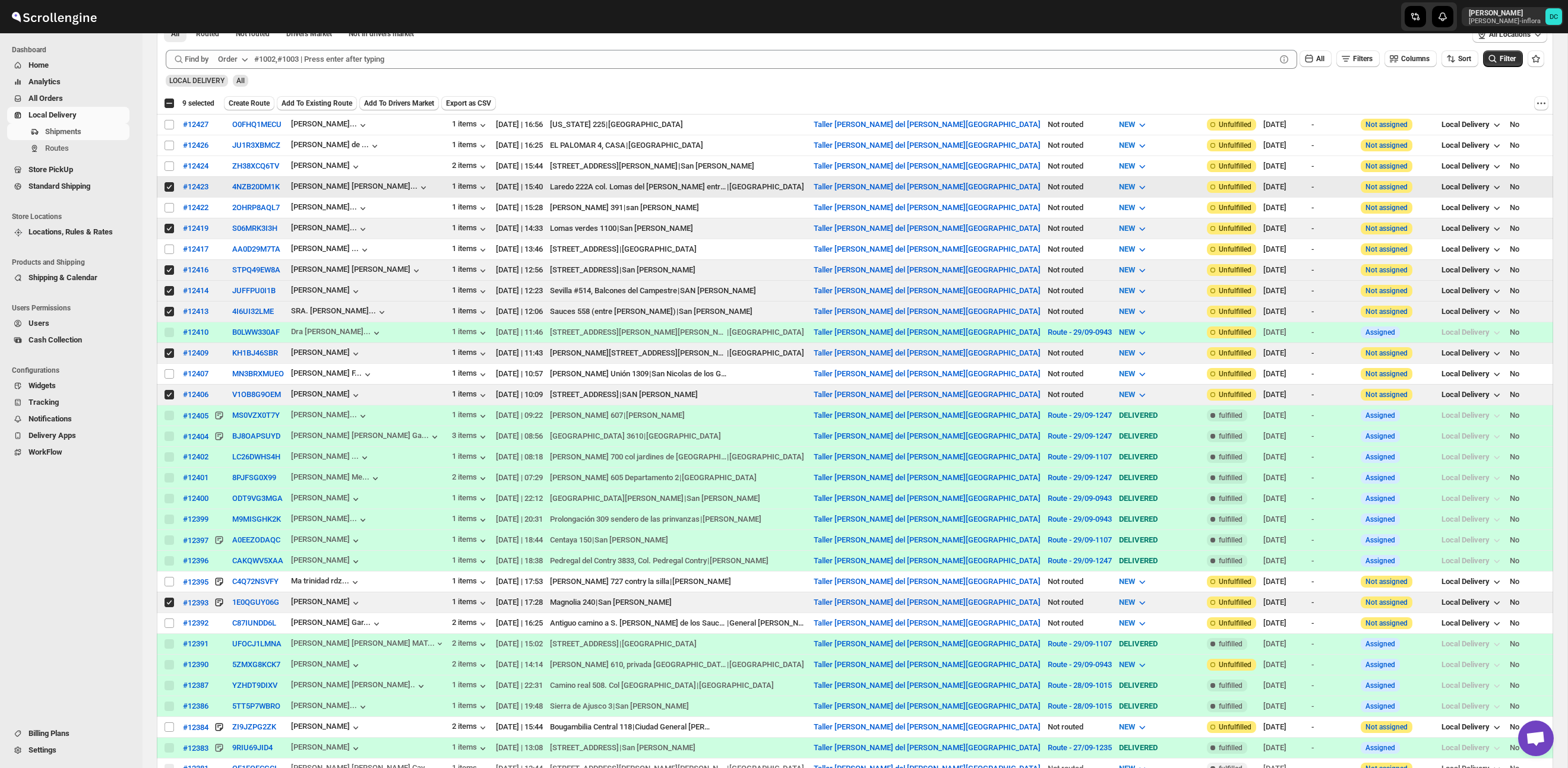
scroll to position [300, 0]
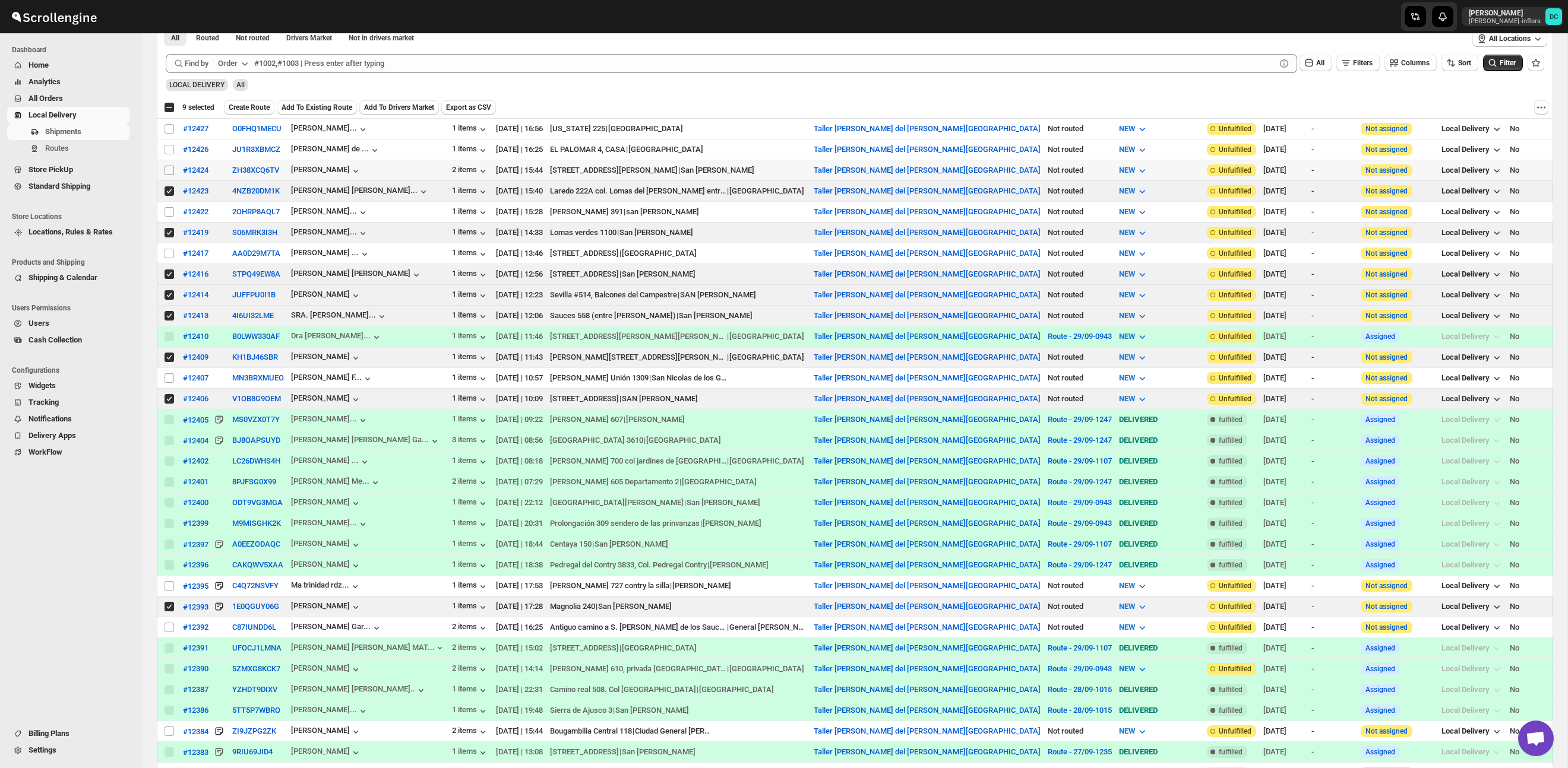
click at [168, 170] on input "Select shipment" at bounding box center [169, 170] width 10 height 10
checkbox input "true"
click at [265, 103] on span "Create Route" at bounding box center [253, 105] width 41 height 10
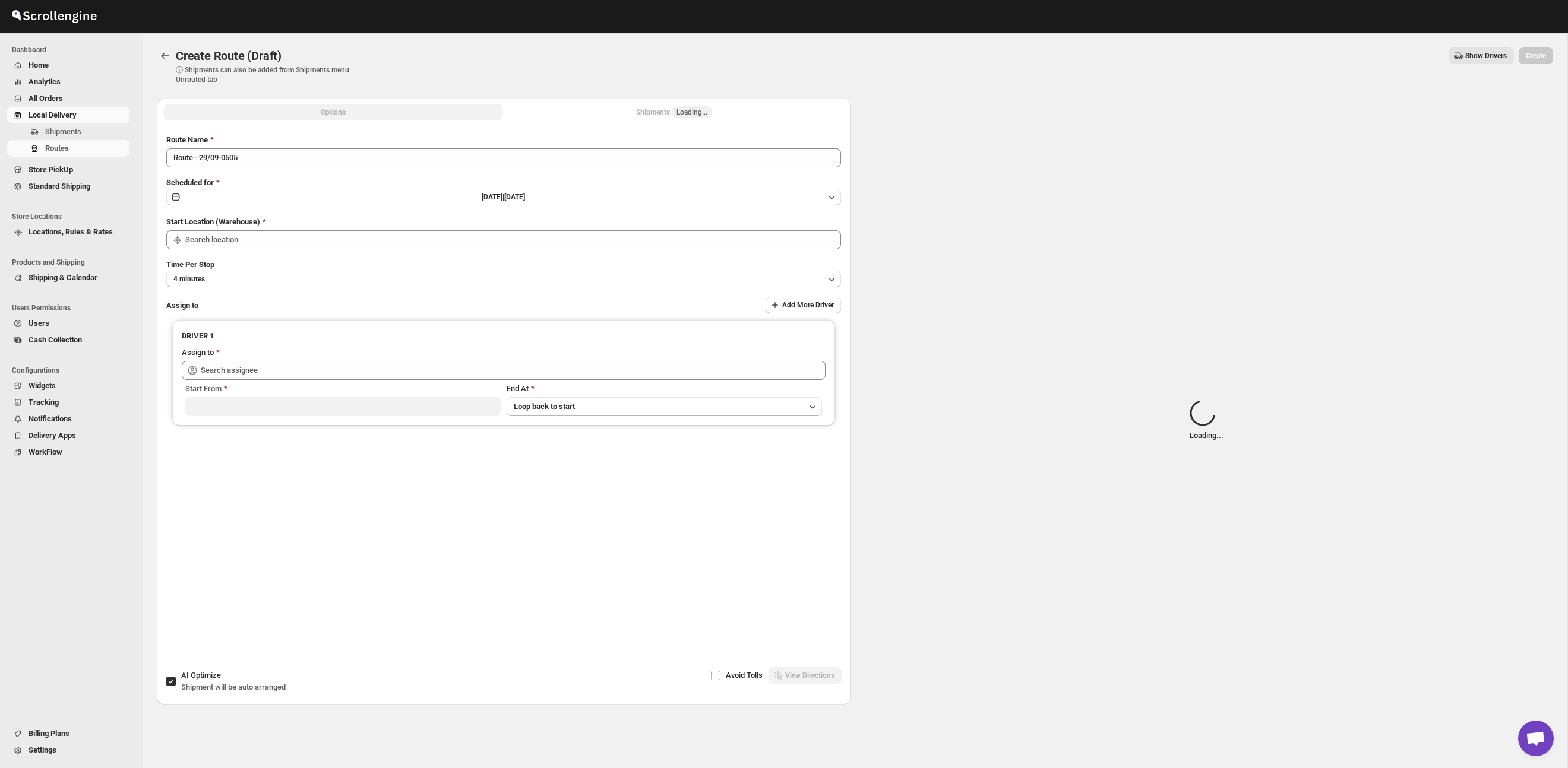
type input "Taller [PERSON_NAME] del [PERSON_NAME][GEOGRAPHIC_DATA]"
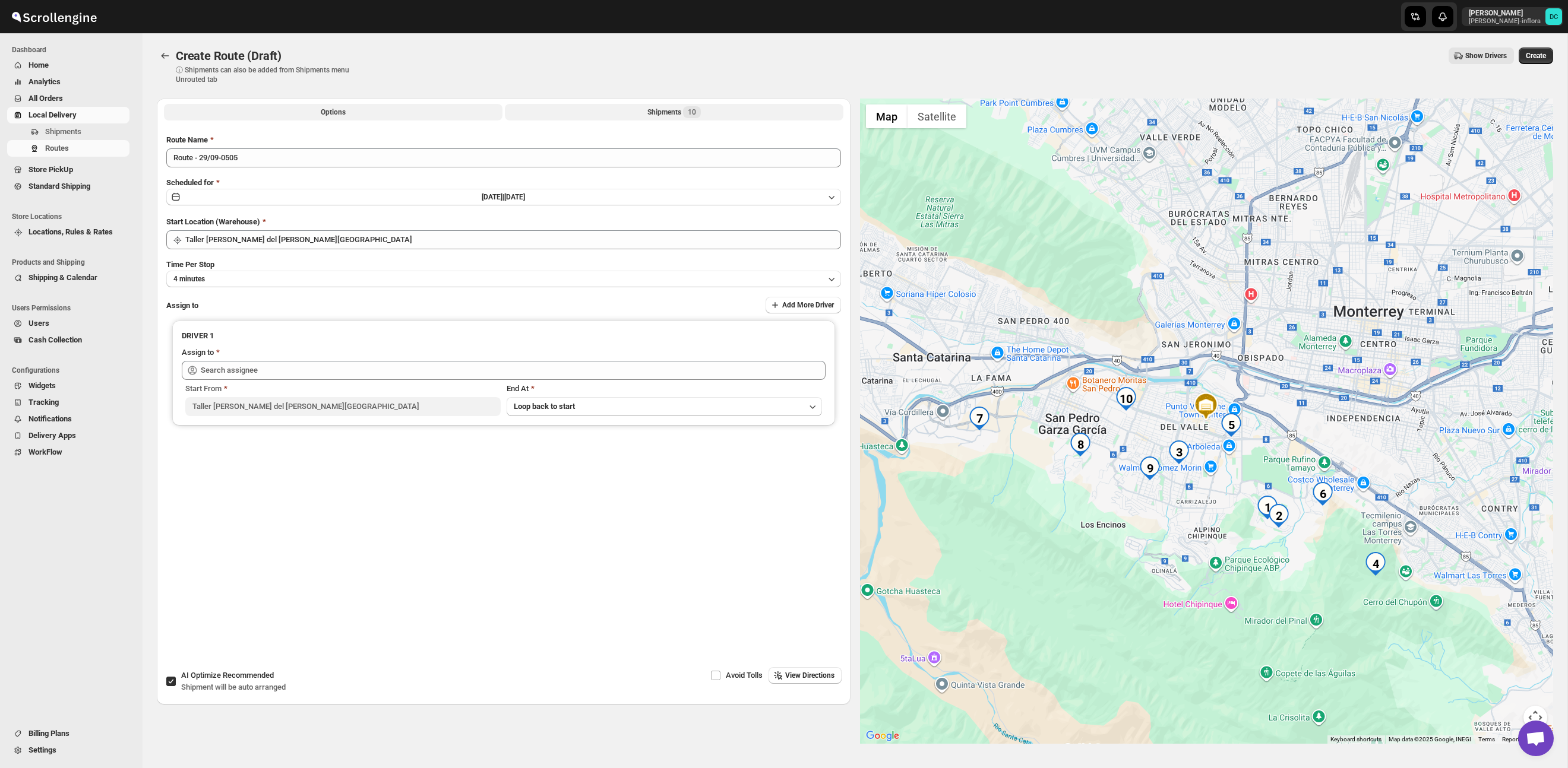
click at [695, 114] on span "10" at bounding box center [691, 112] width 8 height 10
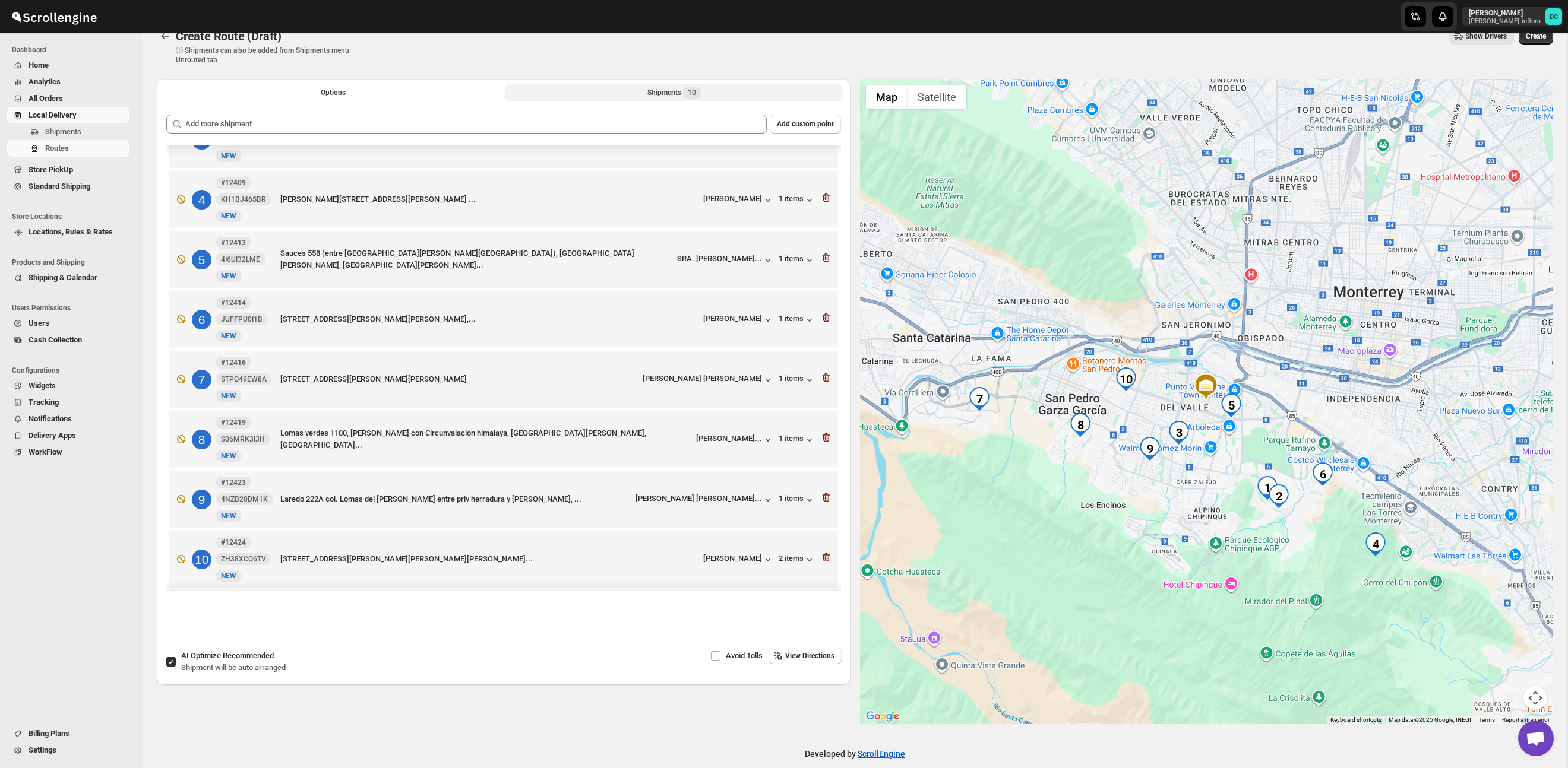
scroll to position [168, 0]
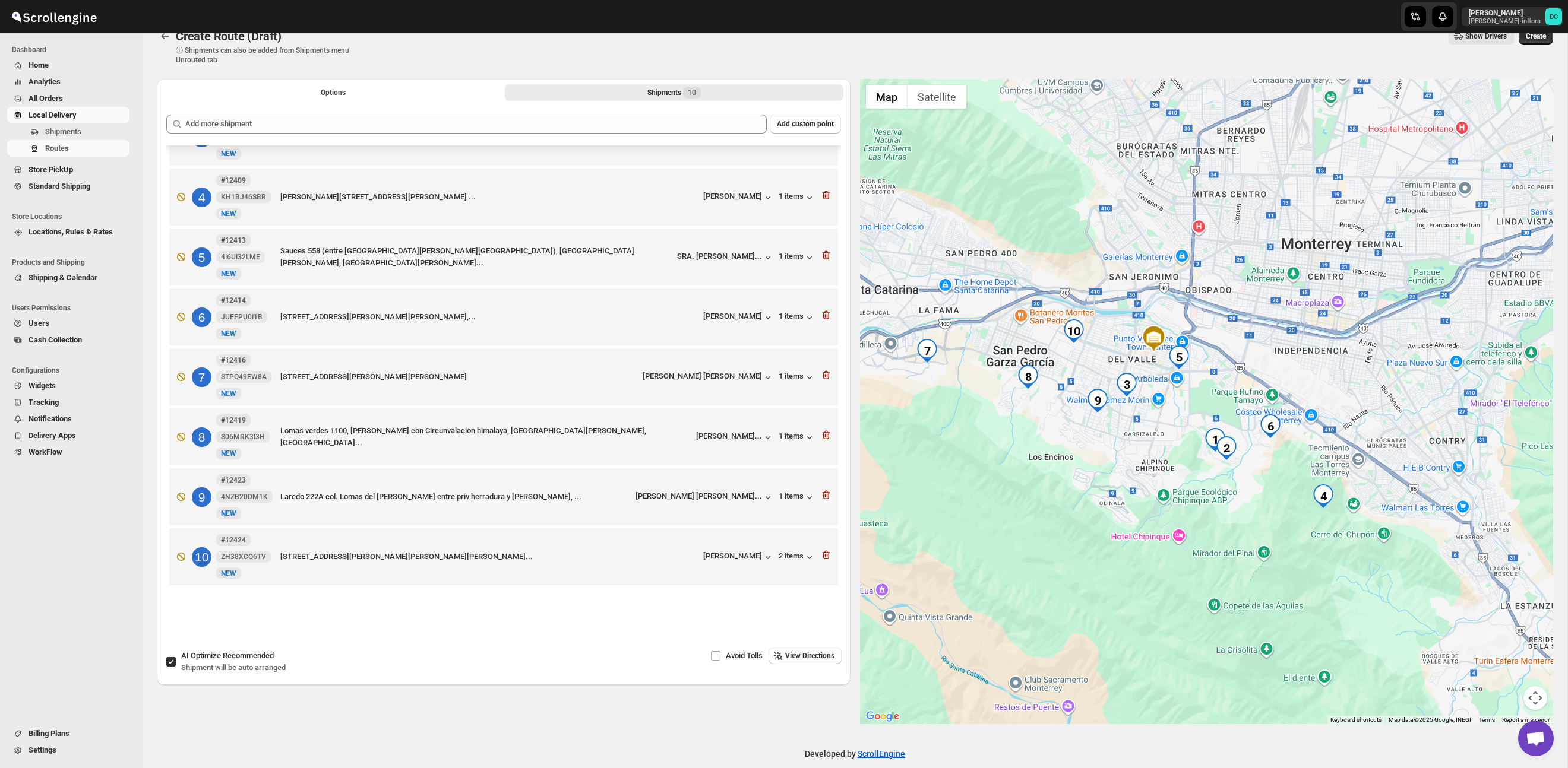
drag, startPoint x: 1291, startPoint y: 504, endPoint x: 1260, endPoint y: 475, distance: 42.4
click at [1262, 475] on div at bounding box center [1206, 402] width 693 height 645
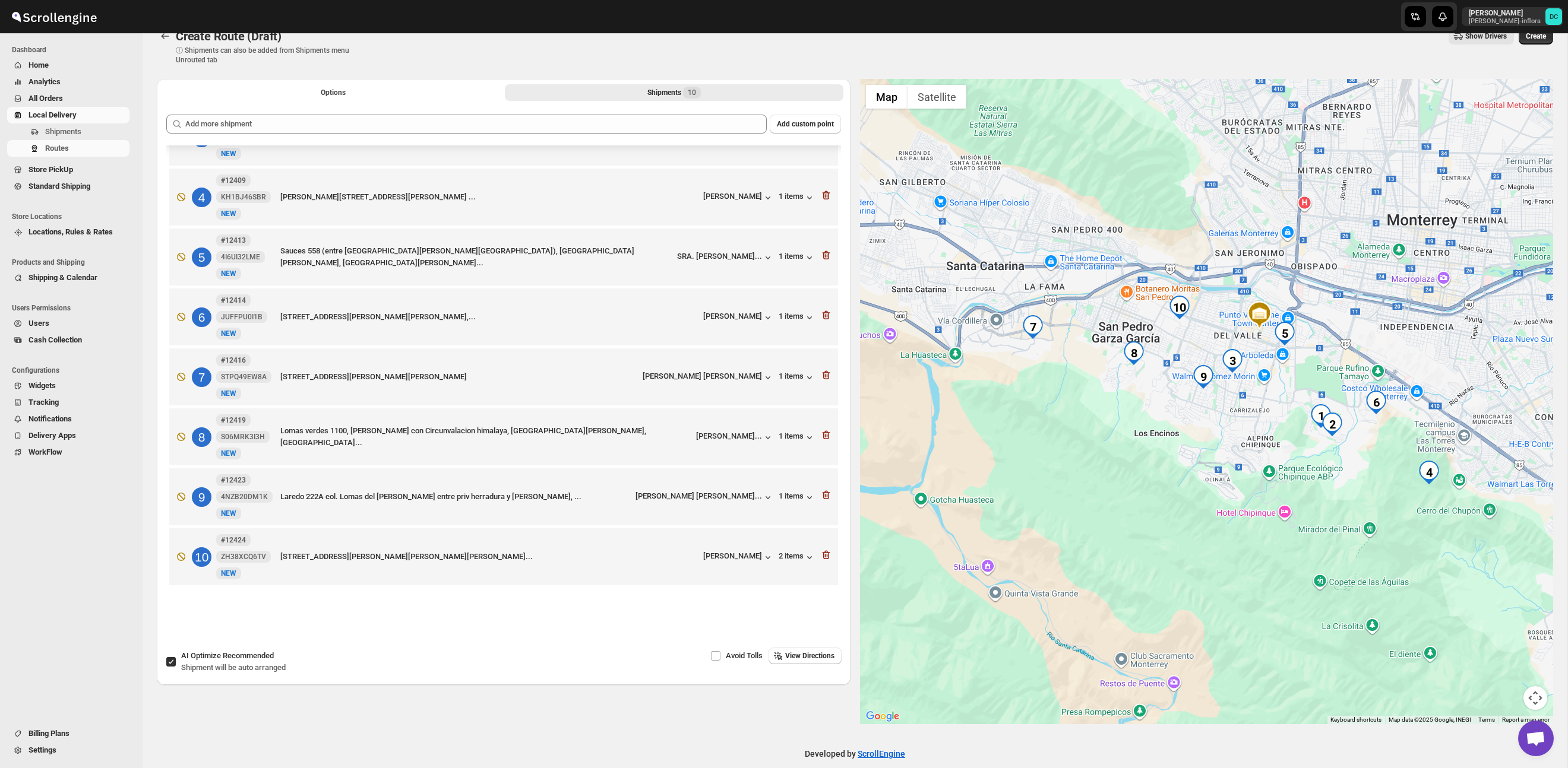
drag, startPoint x: 1123, startPoint y: 401, endPoint x: 1228, endPoint y: 405, distance: 105.1
click at [1228, 405] on div at bounding box center [1206, 402] width 693 height 645
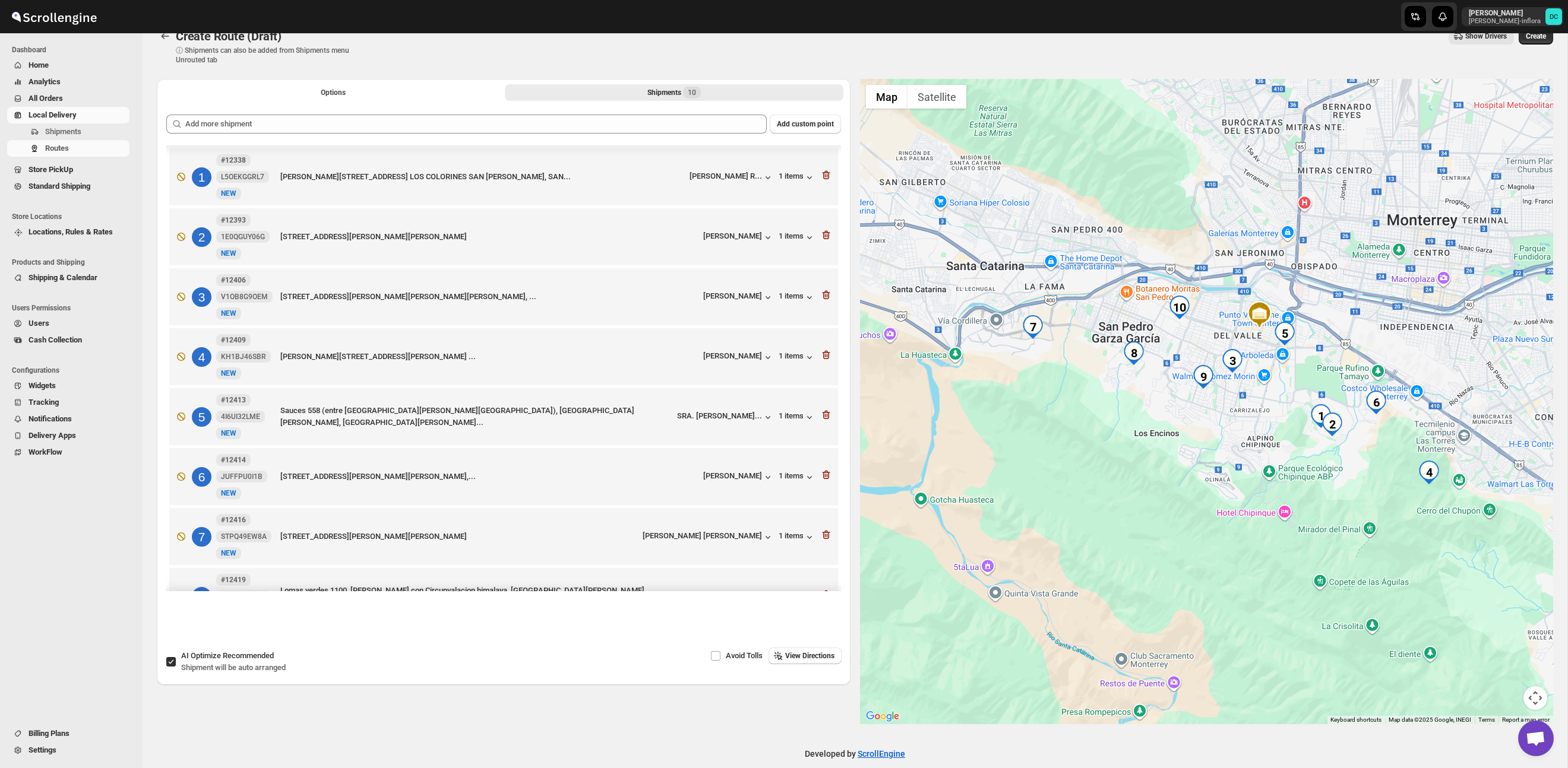
scroll to position [0, 0]
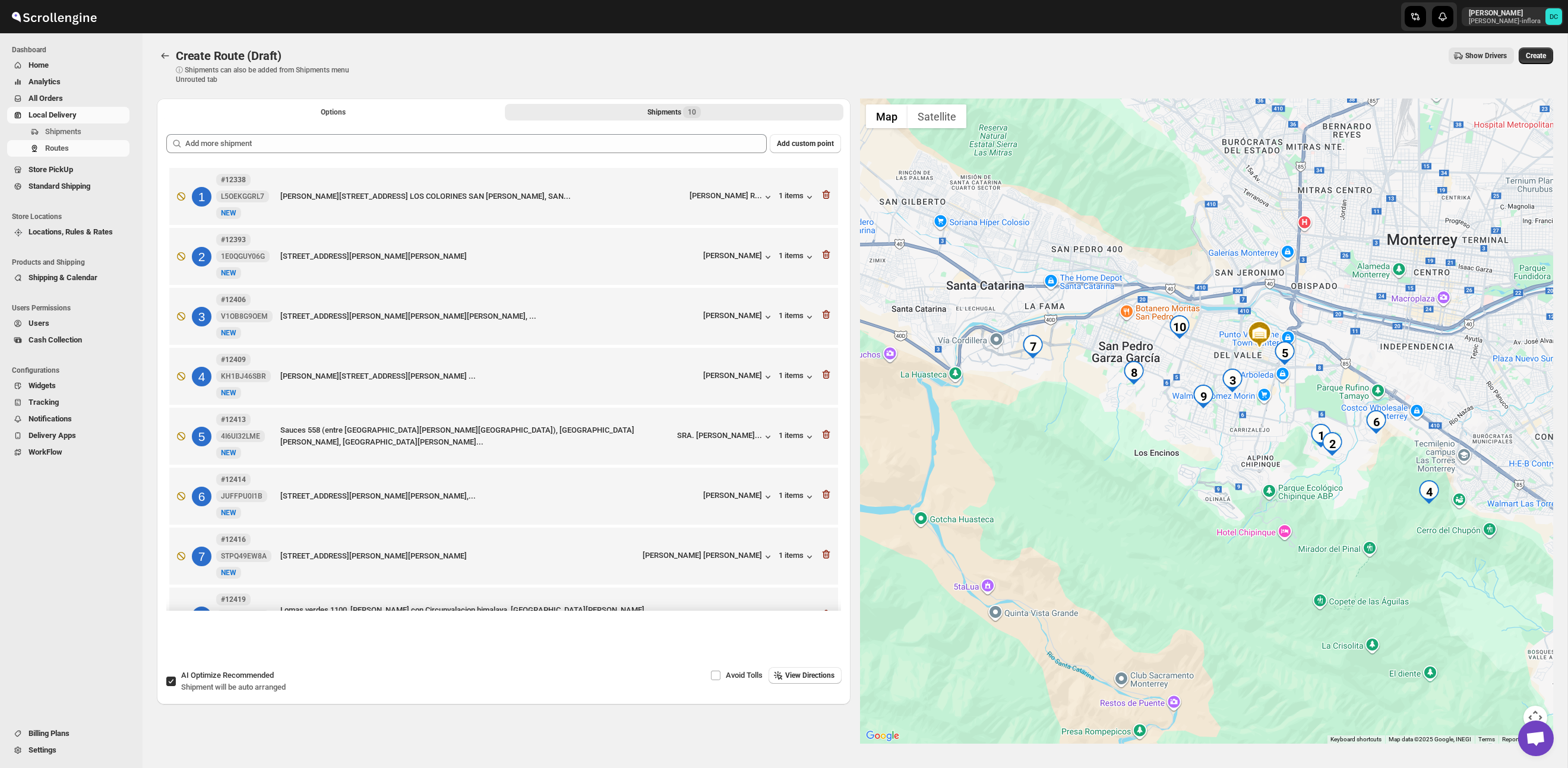
click at [169, 683] on input "AI Optimize Recommended Shipment will be auto arranged" at bounding box center [171, 682] width 10 height 10
checkbox input "false"
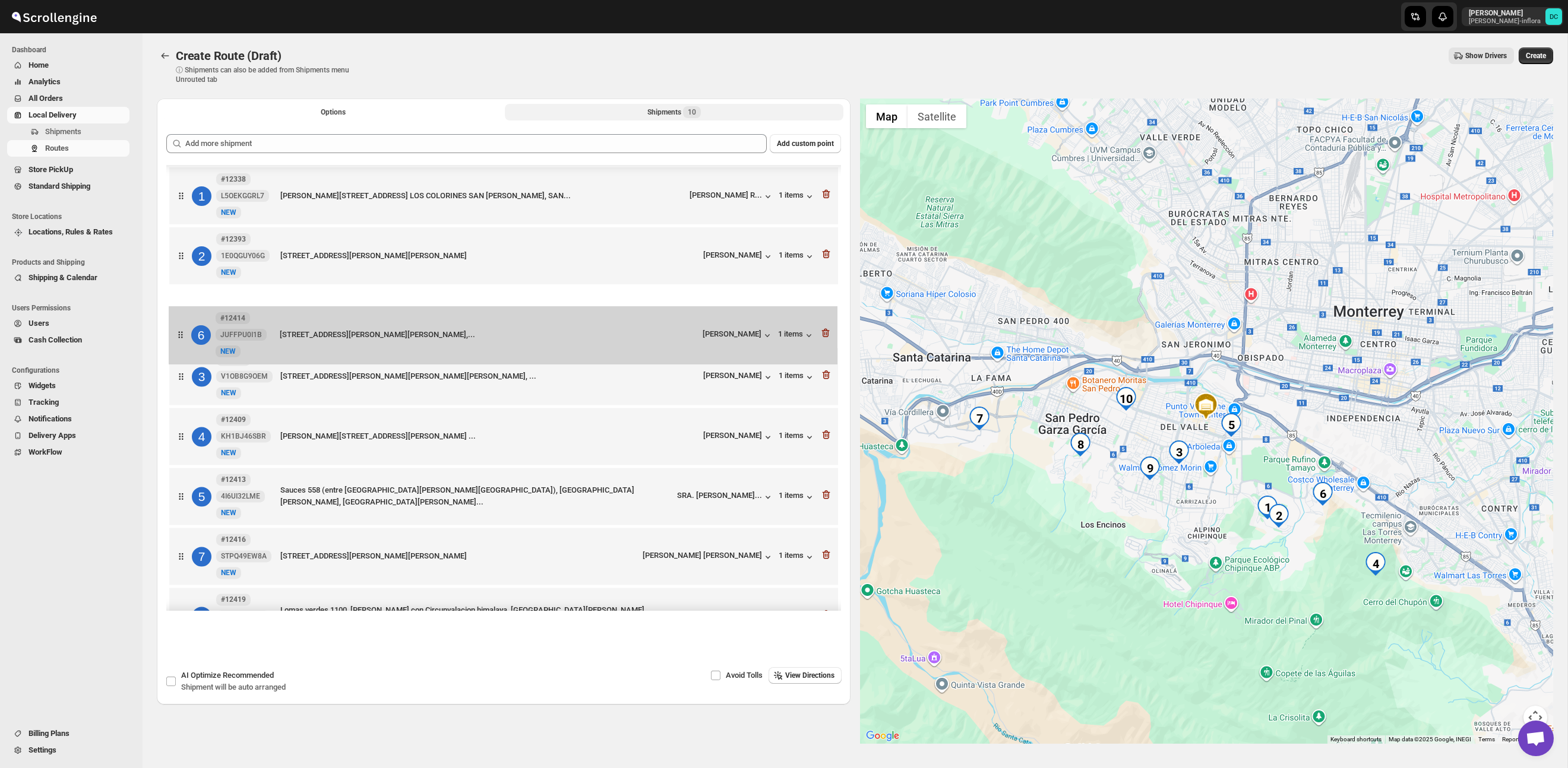
drag, startPoint x: 180, startPoint y: 508, endPoint x: 180, endPoint y: 332, distance: 176.0
click at [180, 332] on div "[STREET_ADDRESS][PERSON_NAME] LOS COLORINES SAN [PERSON_NAME], SAN... [PERSON_N…" at bounding box center [504, 467] width 675 height 606
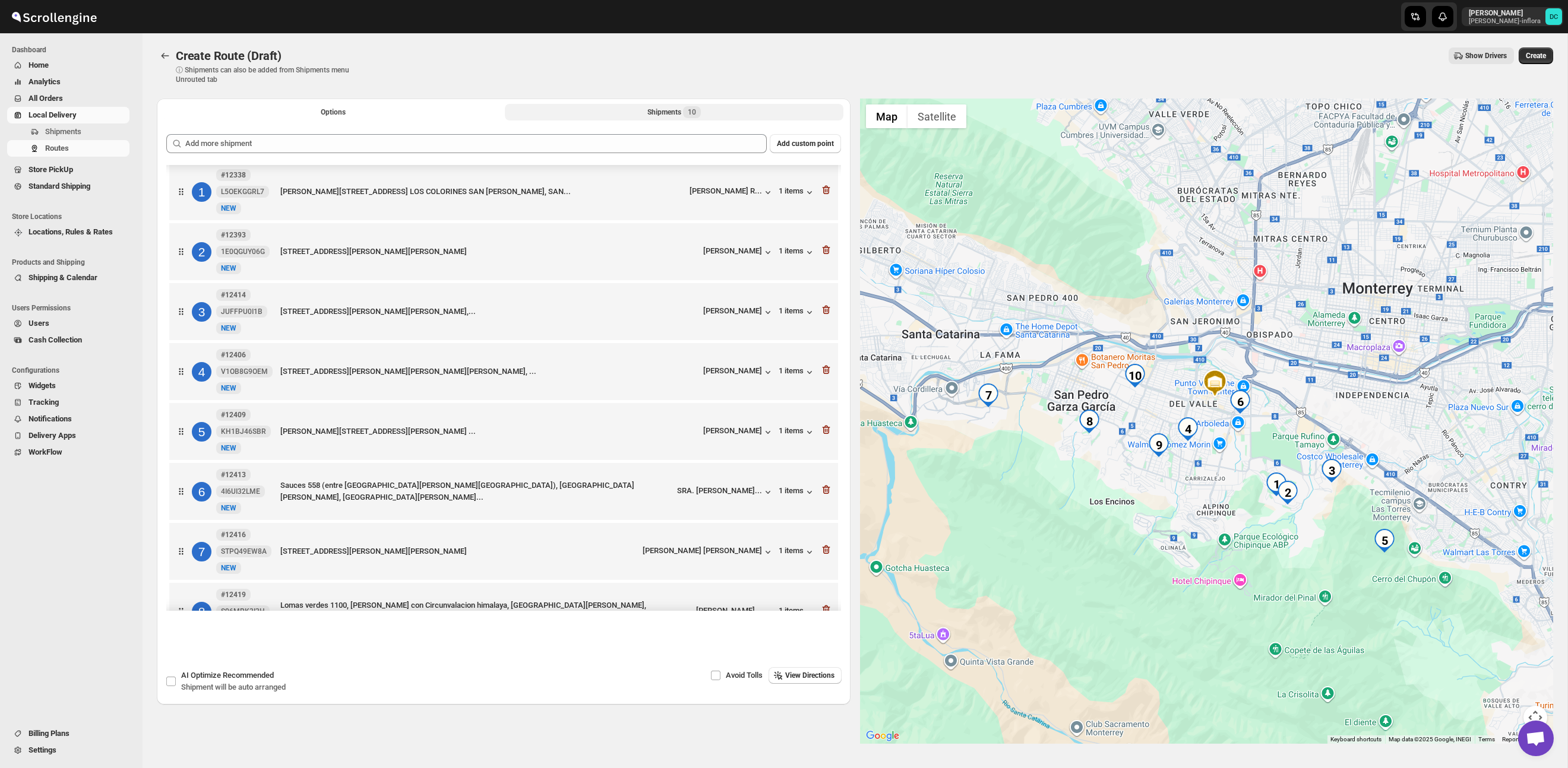
scroll to position [1, 0]
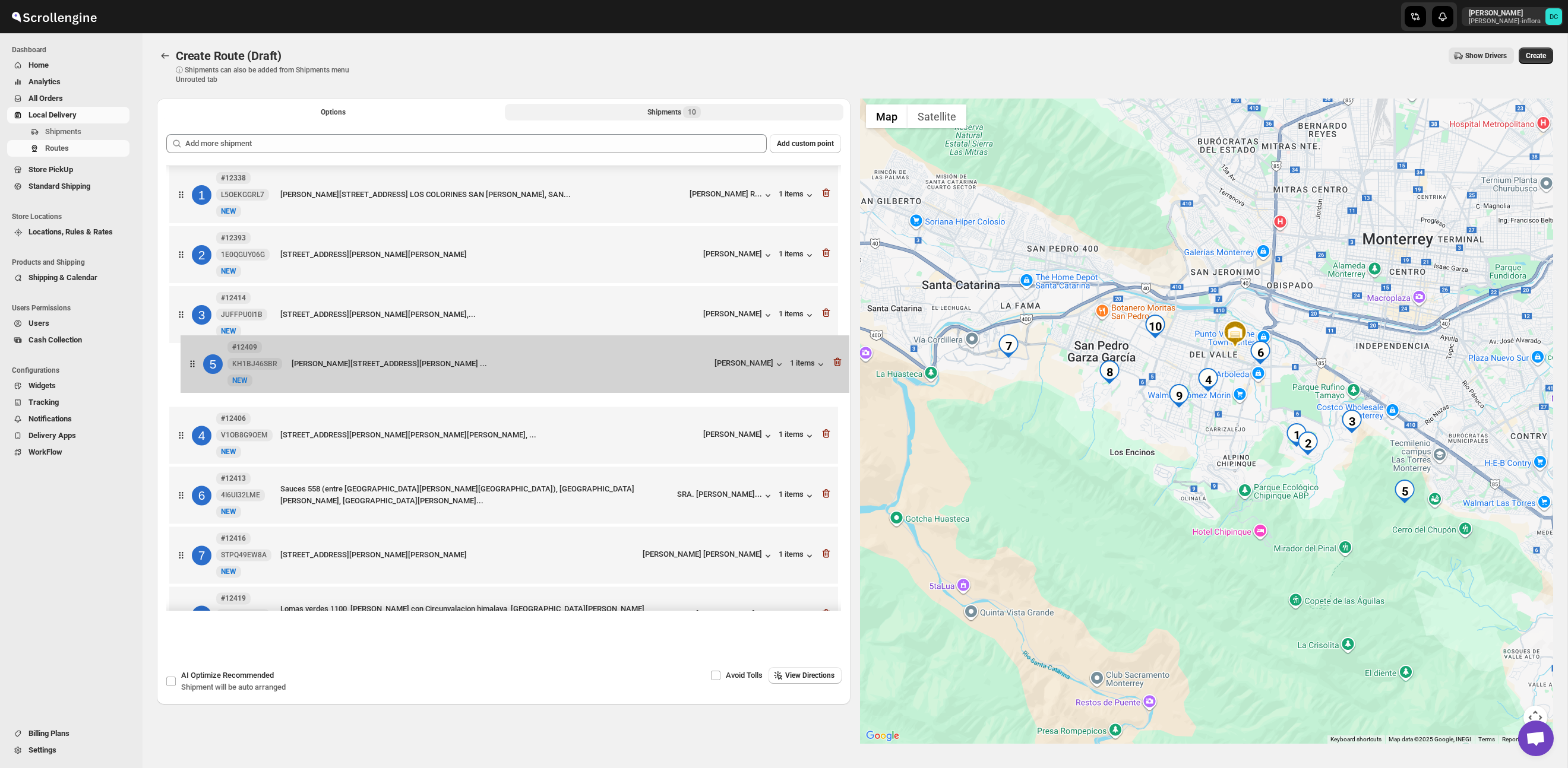
drag, startPoint x: 180, startPoint y: 441, endPoint x: 192, endPoint y: 357, distance: 84.9
click at [192, 357] on div "[STREET_ADDRESS][PERSON_NAME] LOS COLORINES SAN [PERSON_NAME], SAN... [PERSON_N…" at bounding box center [504, 466] width 675 height 606
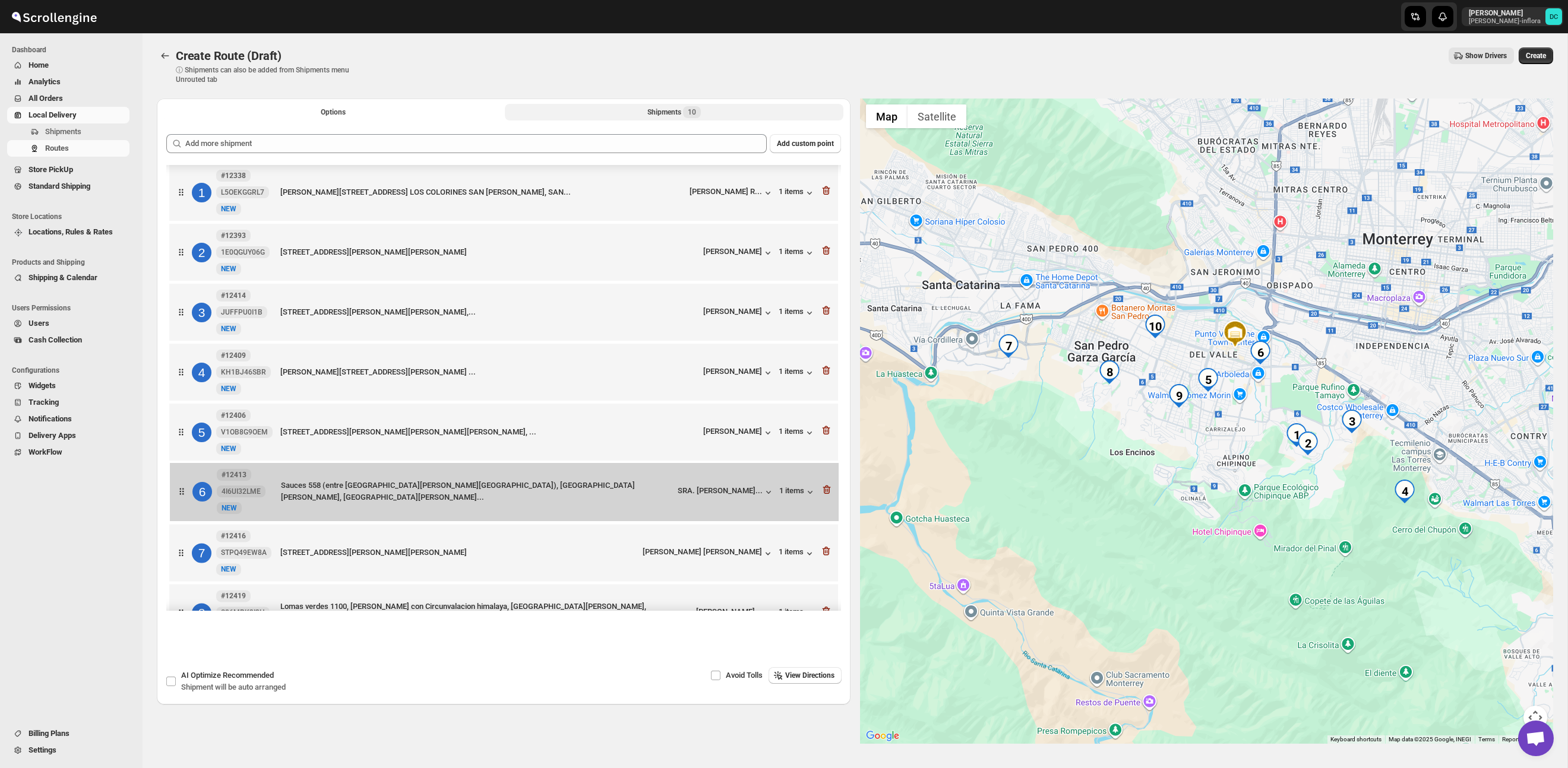
scroll to position [6, 0]
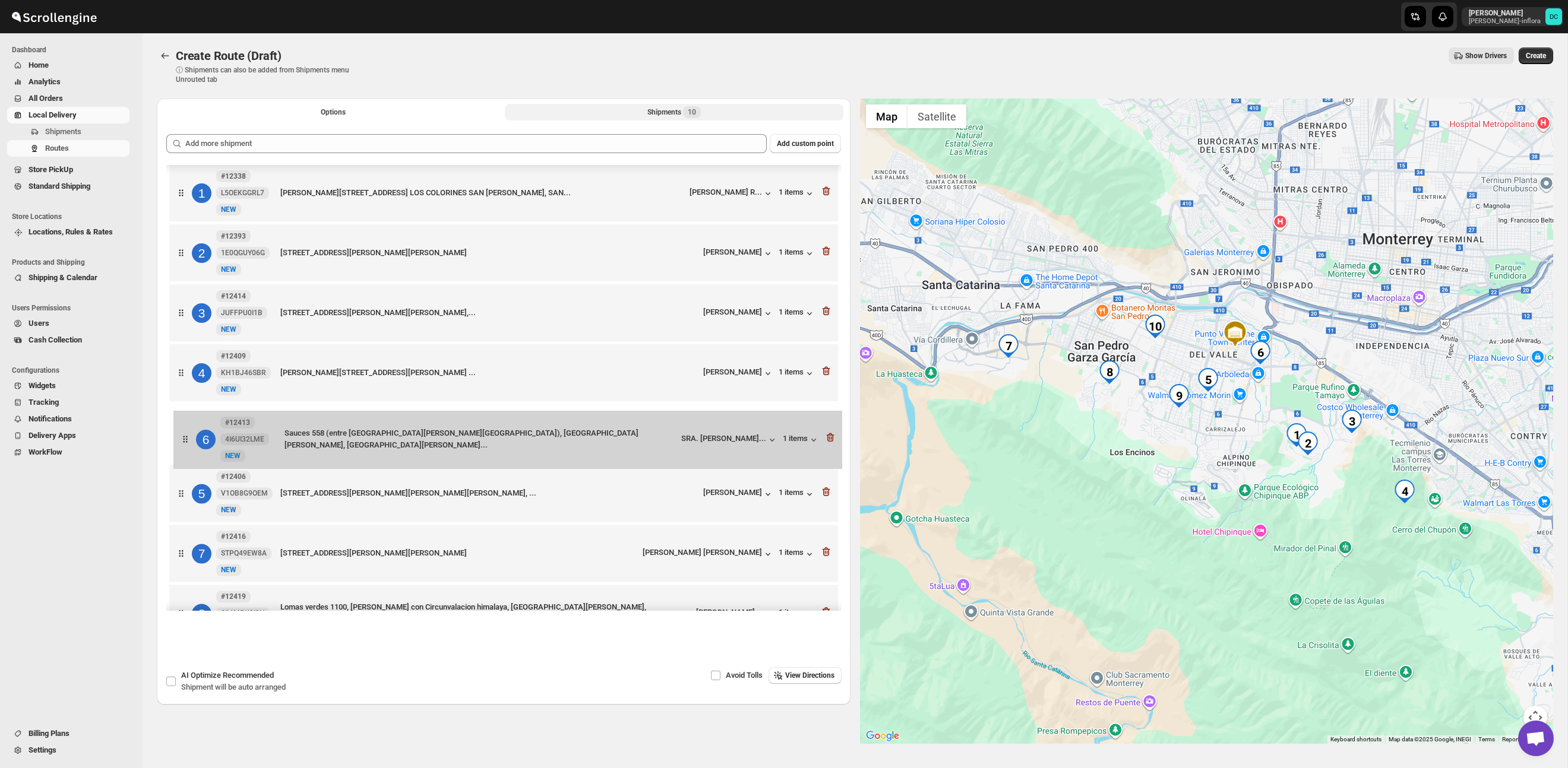
drag, startPoint x: 177, startPoint y: 506, endPoint x: 182, endPoint y: 441, distance: 65.2
click at [182, 441] on div "[STREET_ADDRESS][PERSON_NAME] LOS COLORINES SAN [PERSON_NAME], SAN... [PERSON_N…" at bounding box center [504, 464] width 675 height 606
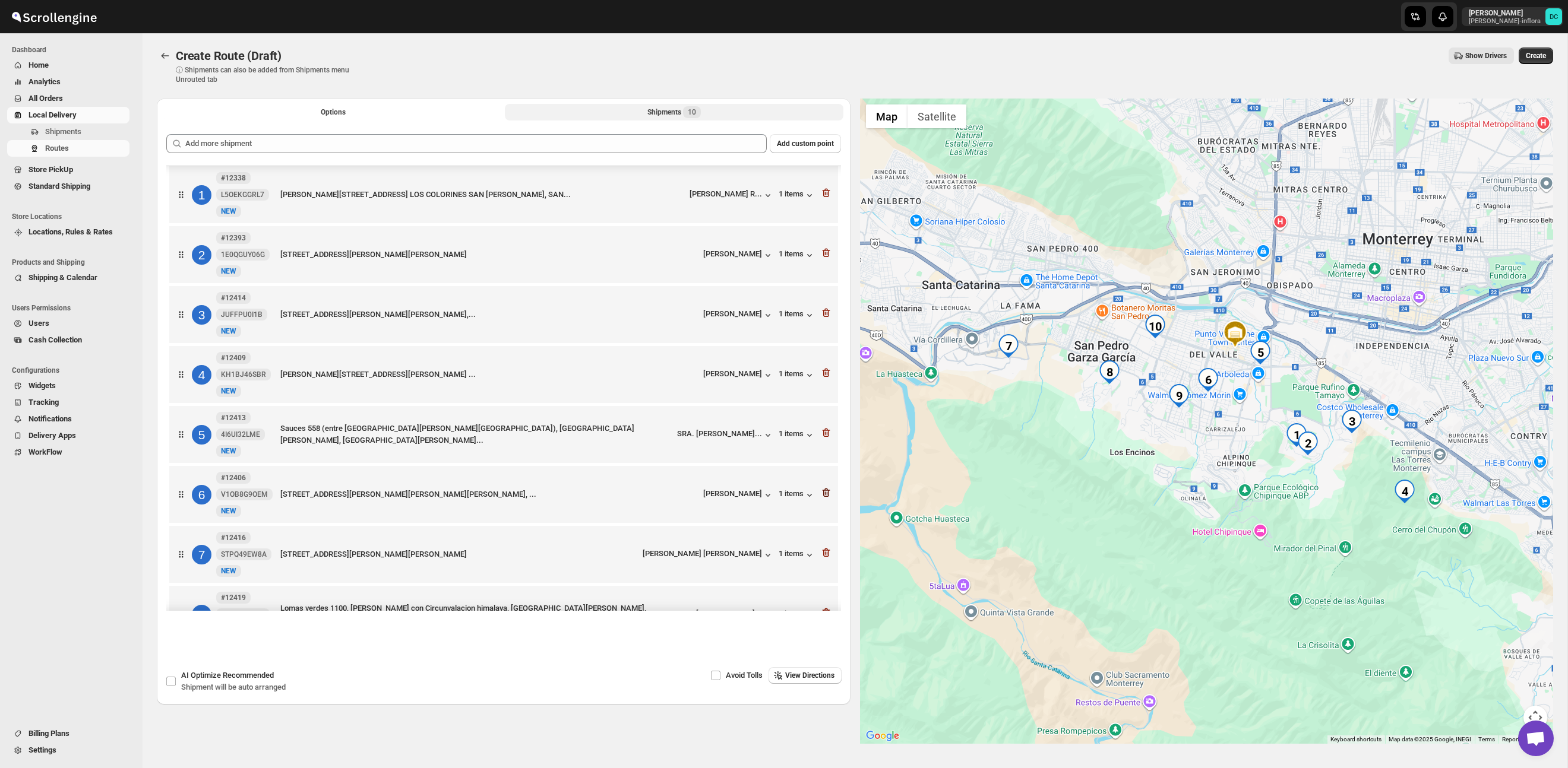
click at [825, 496] on icon "button" at bounding box center [825, 493] width 1 height 4
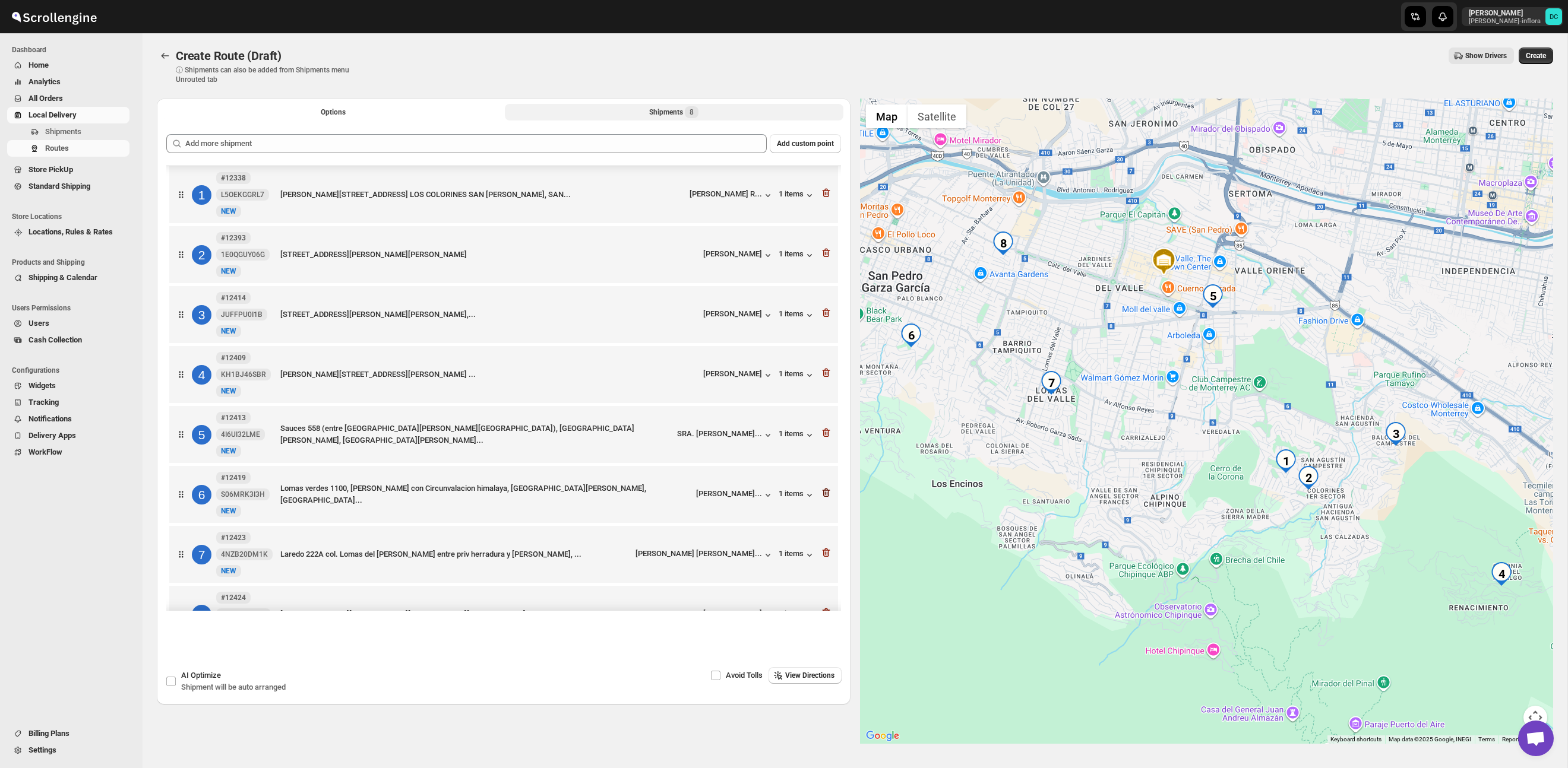
click at [827, 496] on icon "button" at bounding box center [825, 492] width 11 height 11
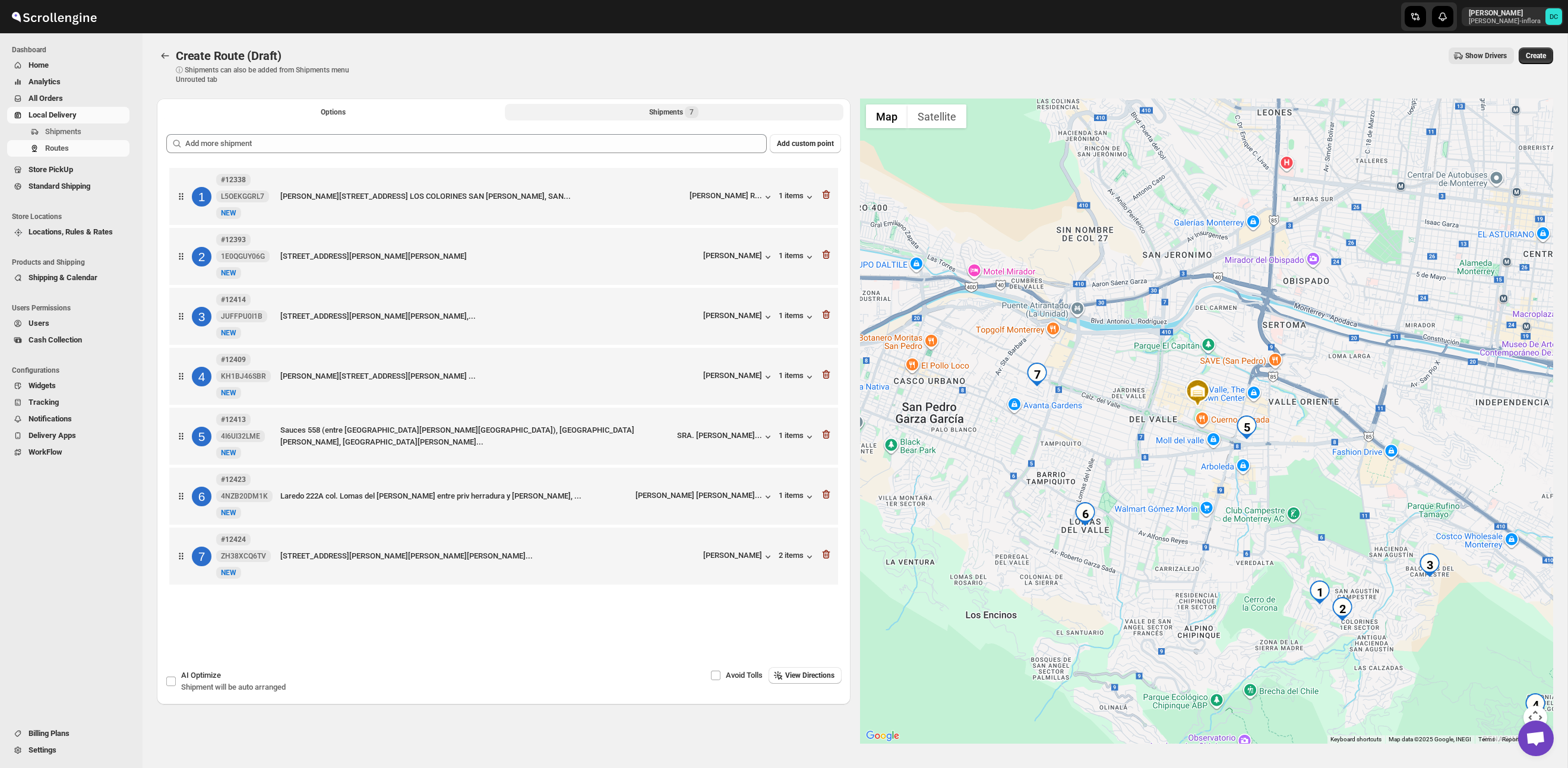
scroll to position [0, 0]
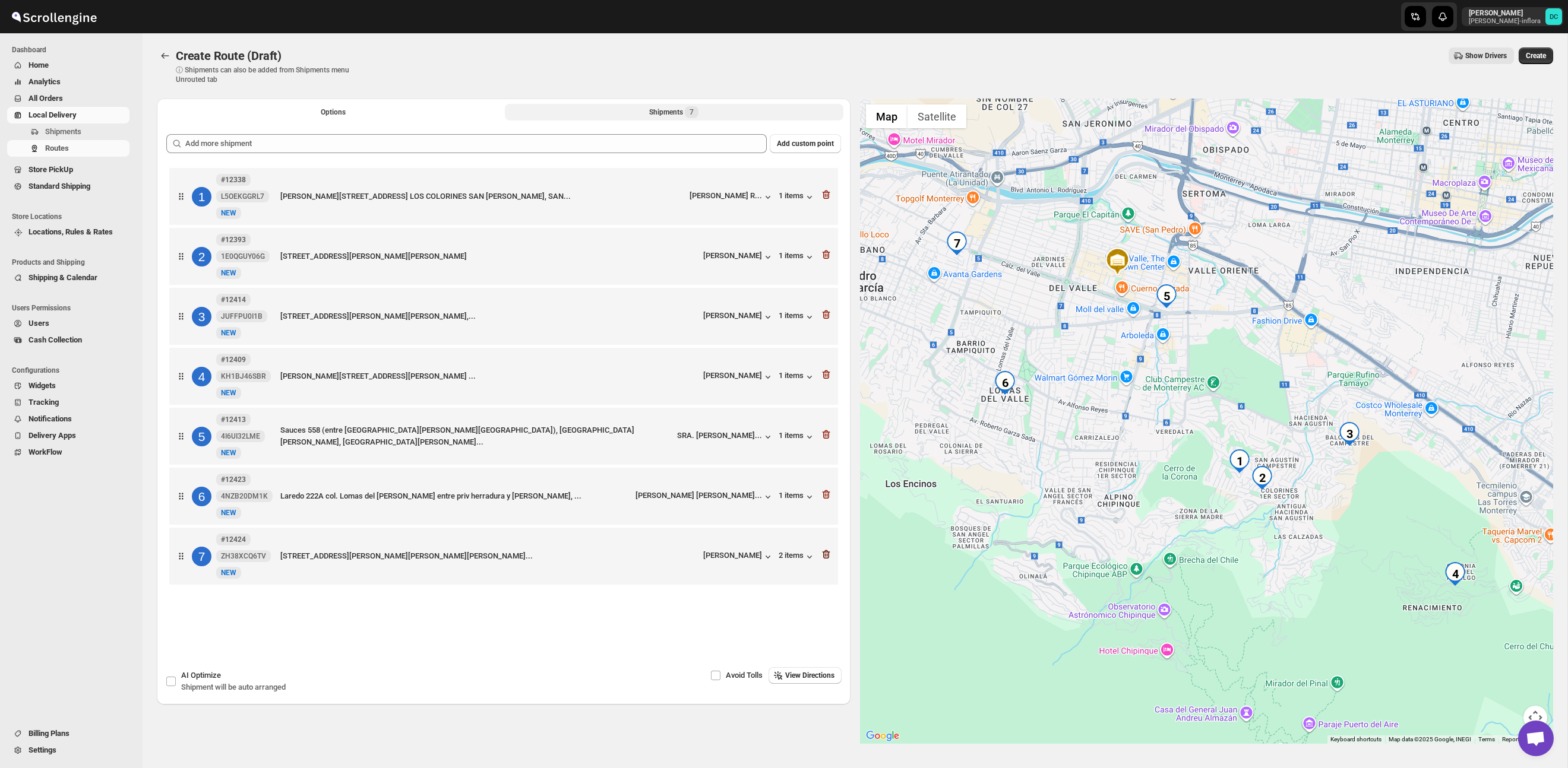
click at [826, 561] on icon "button" at bounding box center [825, 554] width 11 height 11
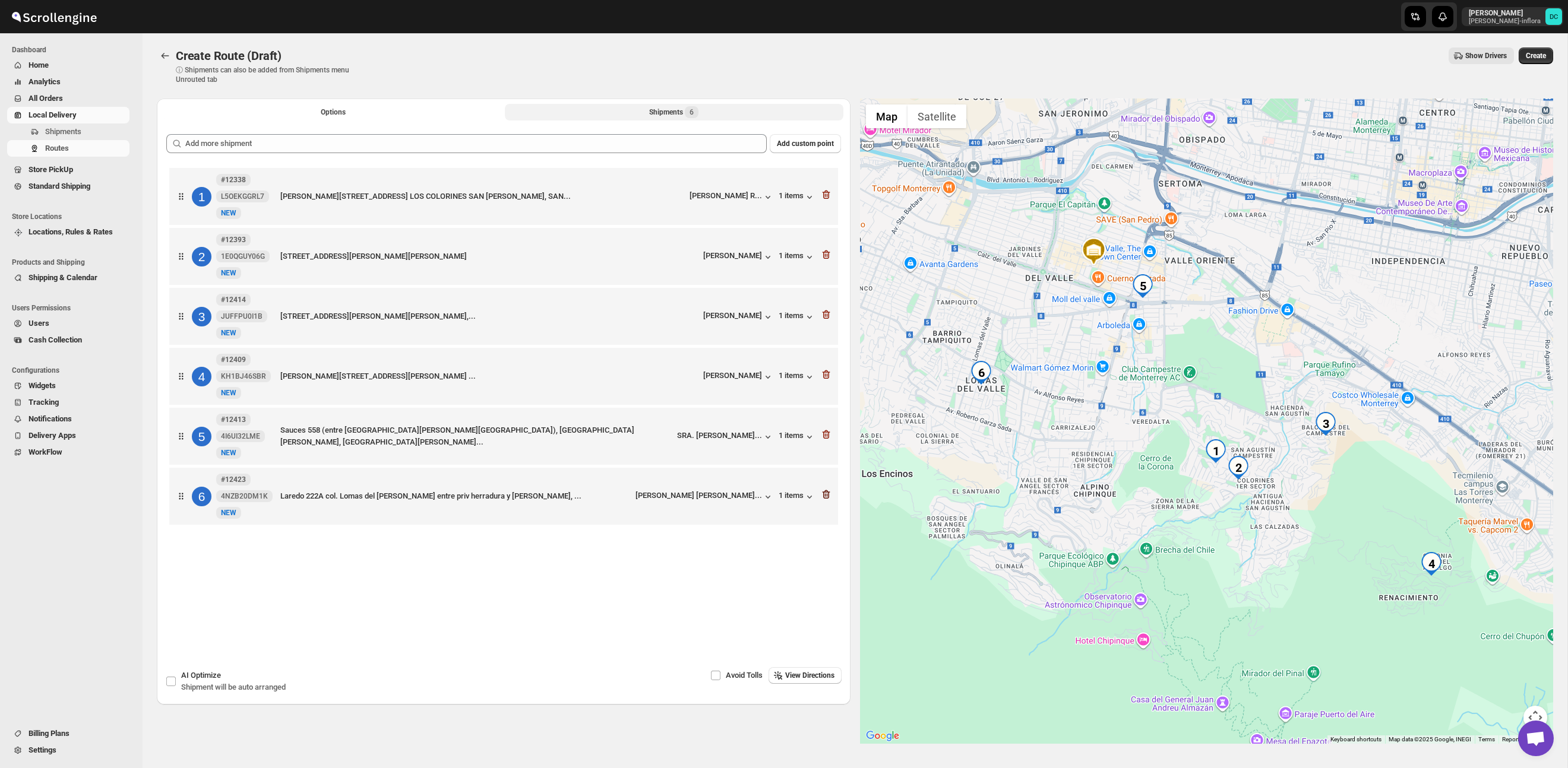
click at [825, 497] on icon "button" at bounding box center [825, 496] width 1 height 4
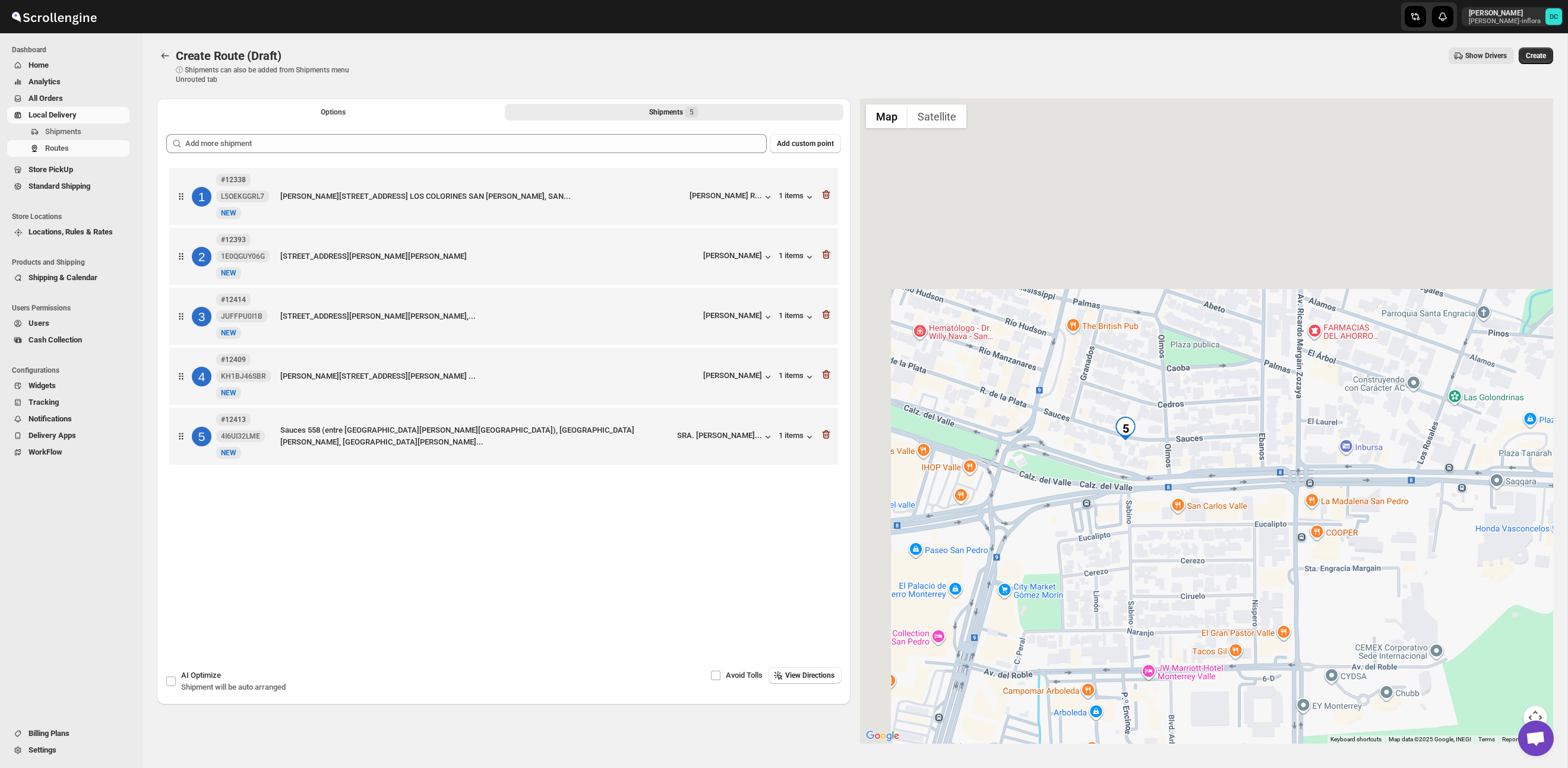
drag, startPoint x: 1066, startPoint y: 248, endPoint x: 1111, endPoint y: 506, distance: 261.9
click at [1111, 506] on div at bounding box center [1206, 421] width 693 height 645
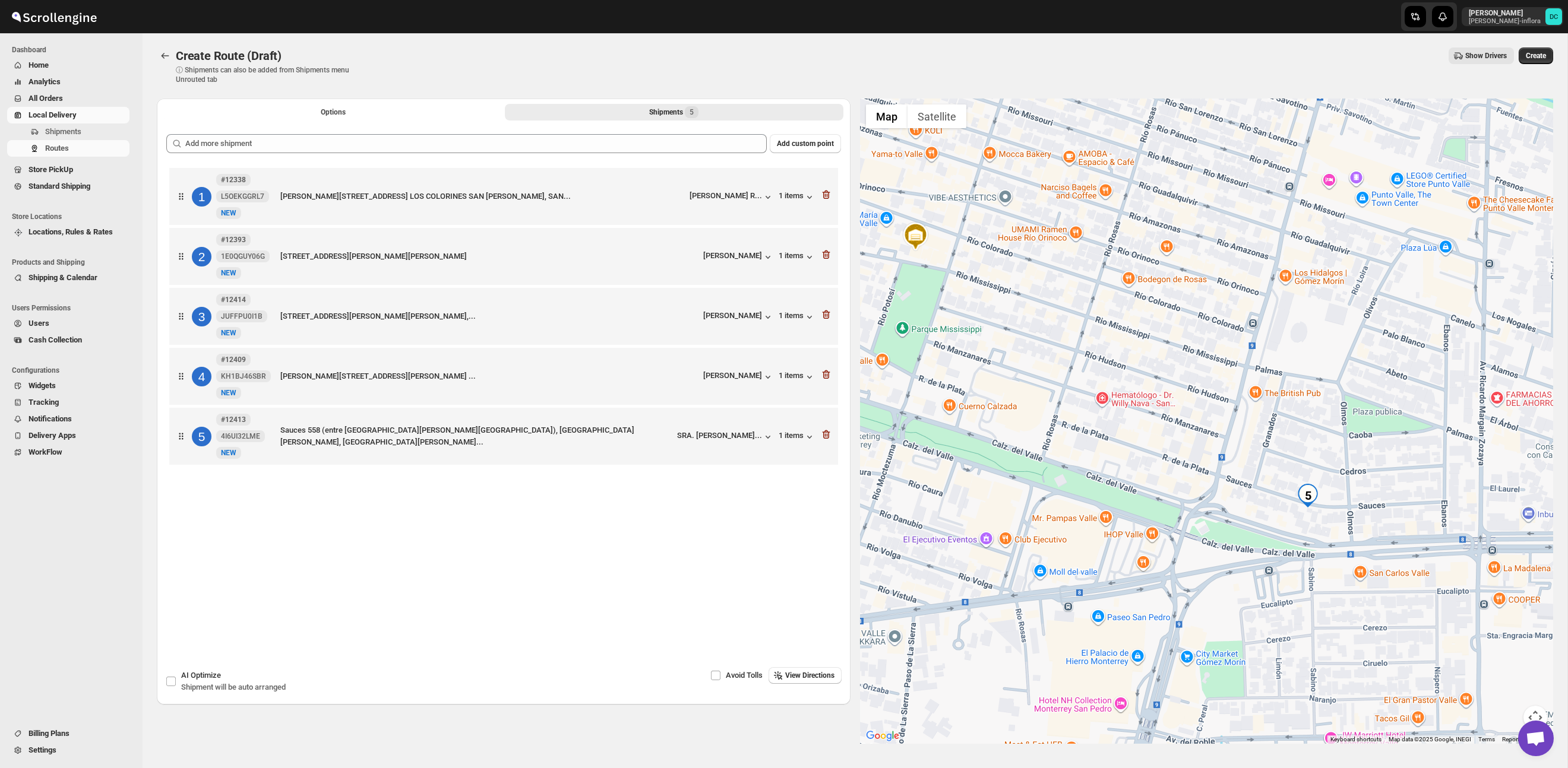
drag, startPoint x: 1060, startPoint y: 449, endPoint x: 1273, endPoint y: 520, distance: 224.5
click at [1273, 521] on div at bounding box center [1206, 421] width 693 height 645
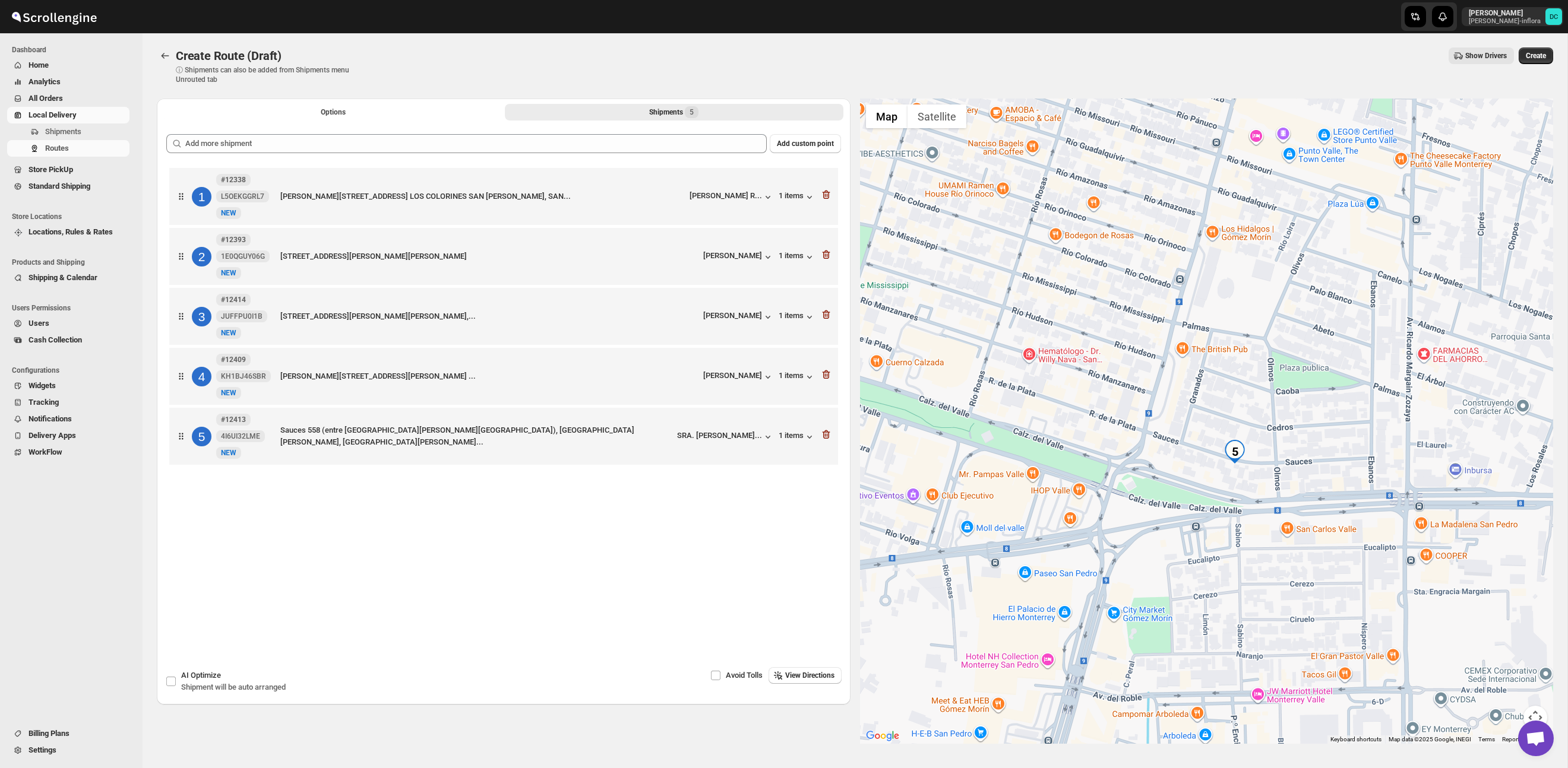
drag, startPoint x: 1244, startPoint y: 492, endPoint x: 1162, endPoint y: 451, distance: 91.7
click at [1162, 451] on div at bounding box center [1206, 421] width 693 height 645
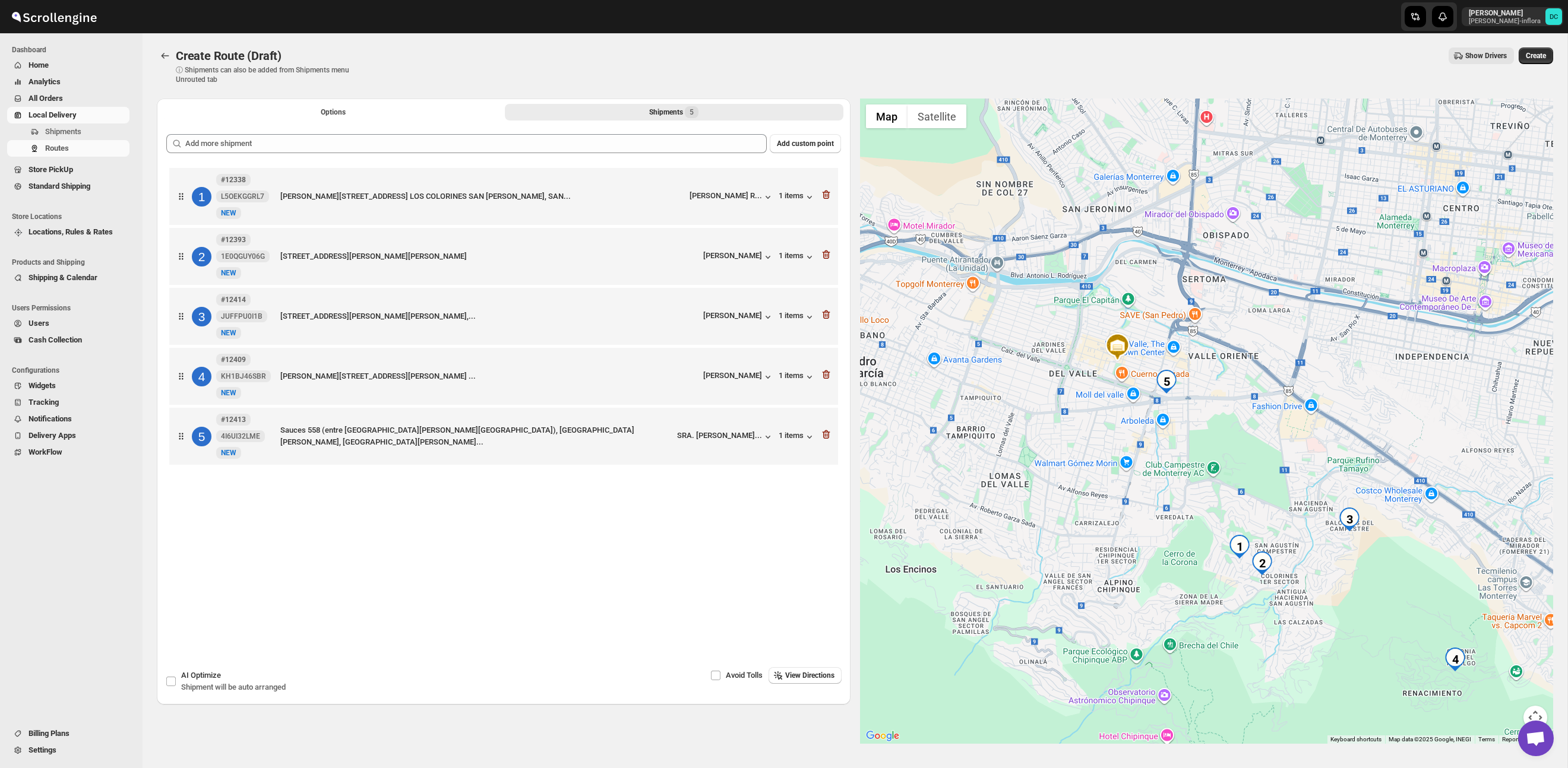
drag, startPoint x: 1297, startPoint y: 559, endPoint x: 1213, endPoint y: 444, distance: 142.4
click at [1213, 444] on div at bounding box center [1206, 421] width 693 height 645
click at [377, 118] on button "Options" at bounding box center [333, 112] width 339 height 17
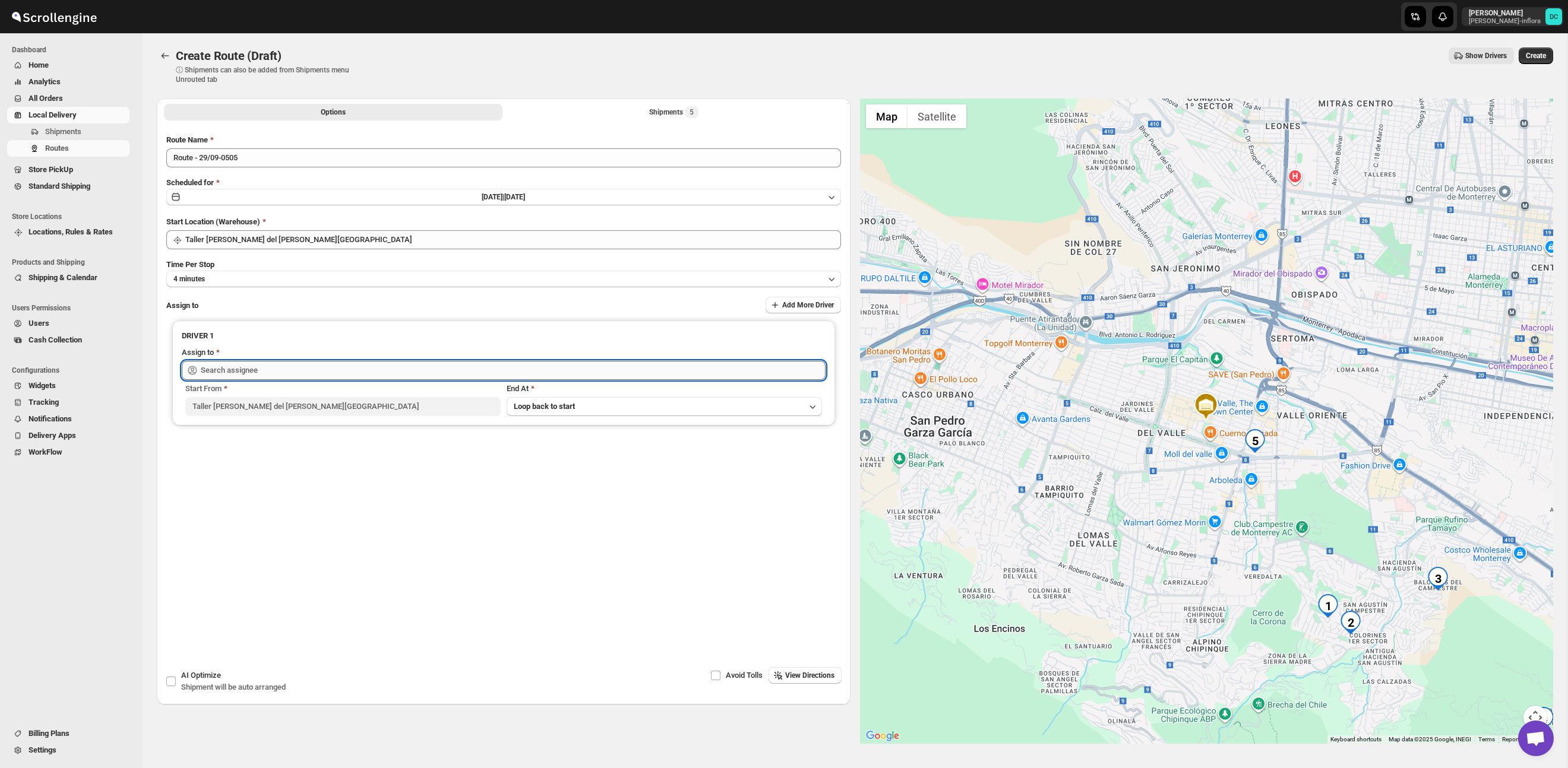
click at [396, 366] on input "text" at bounding box center [513, 370] width 624 height 19
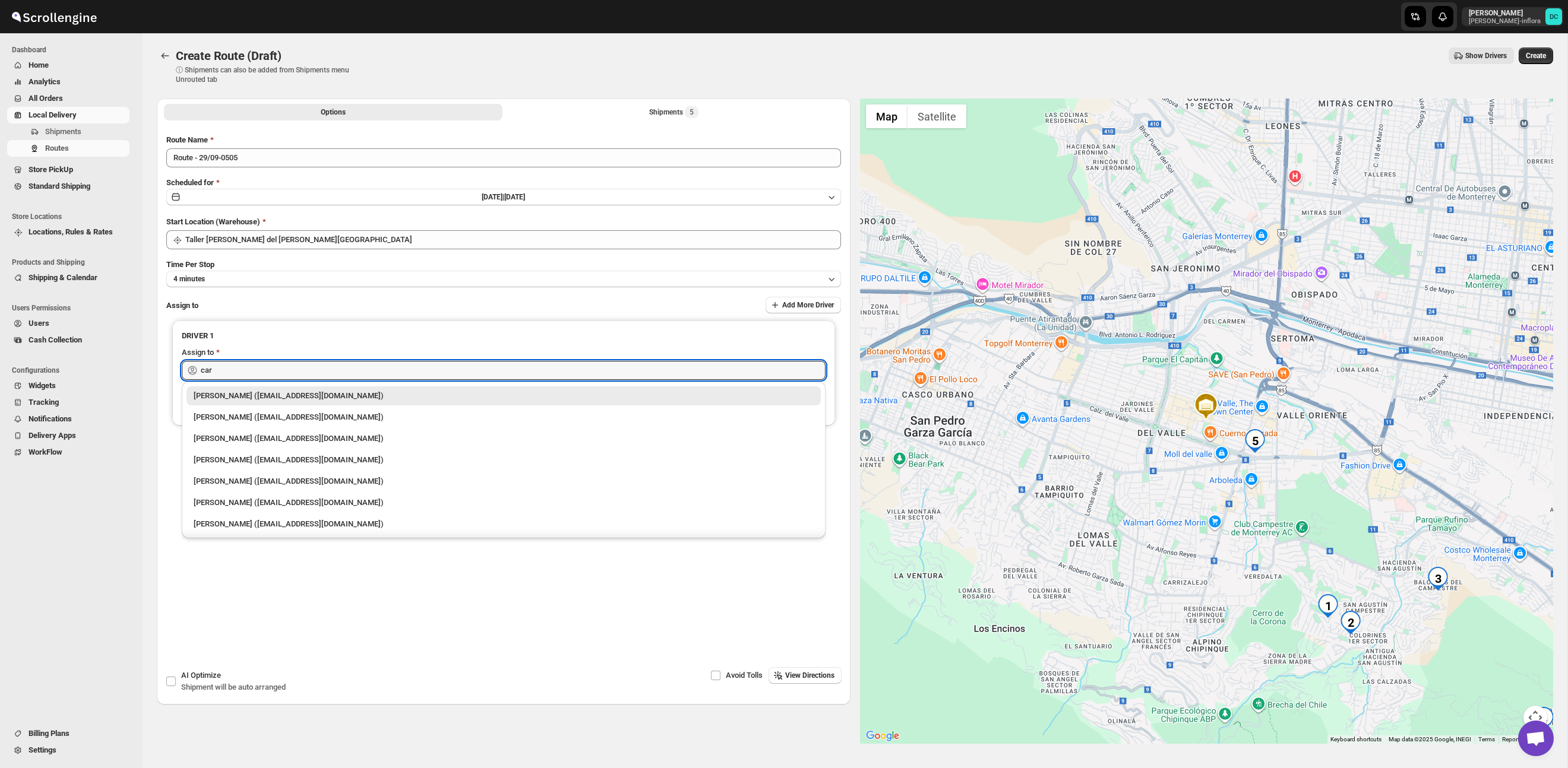
drag, startPoint x: 347, startPoint y: 519, endPoint x: 388, endPoint y: 503, distance: 44.0
click at [347, 519] on div "[PERSON_NAME] ([EMAIL_ADDRESS][DOMAIN_NAME])" at bounding box center [503, 524] width 620 height 11
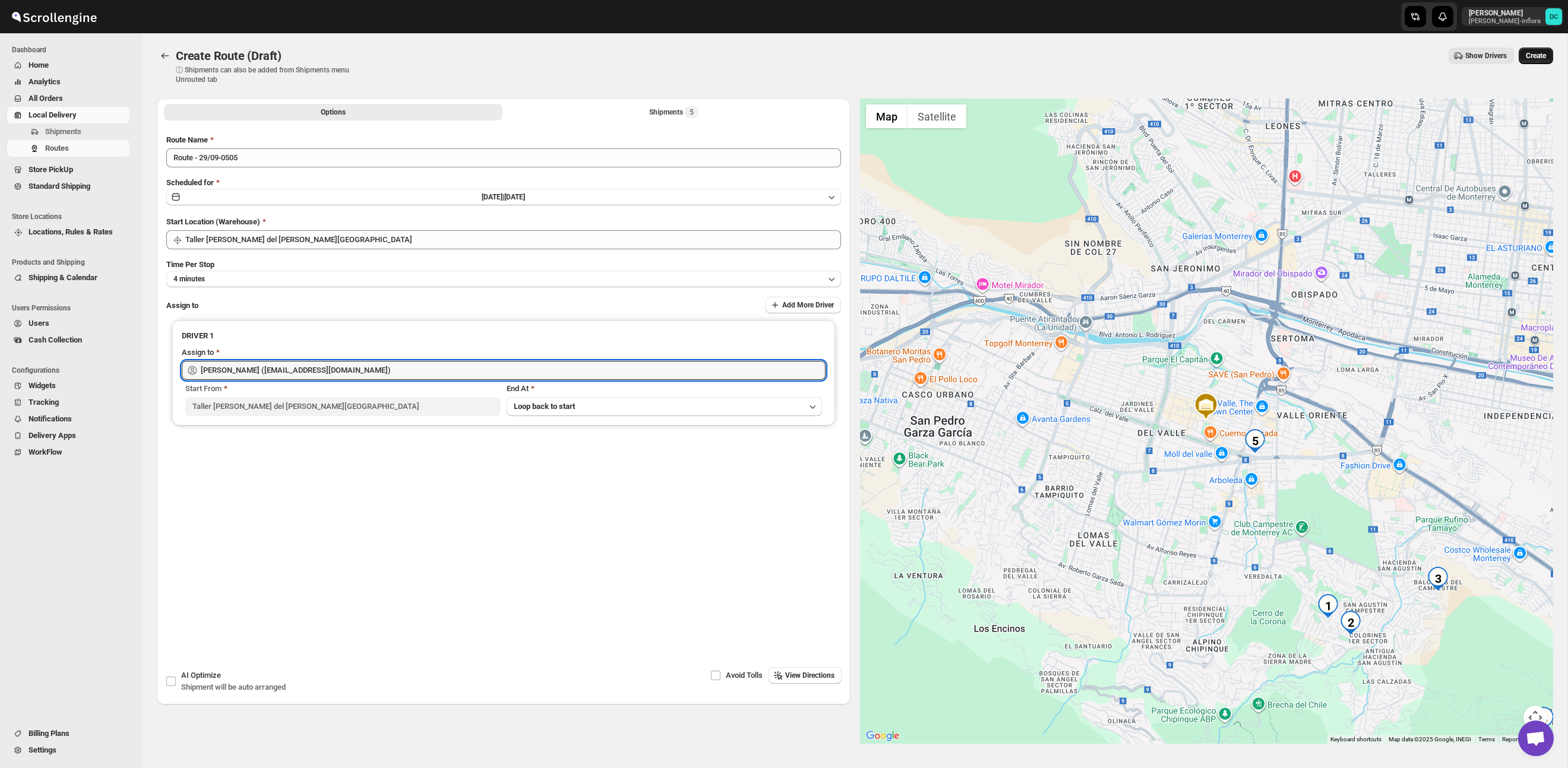
type input "[PERSON_NAME] ([EMAIL_ADDRESS][DOMAIN_NAME])"
click at [1526, 56] on span "Create" at bounding box center [1535, 56] width 20 height 10
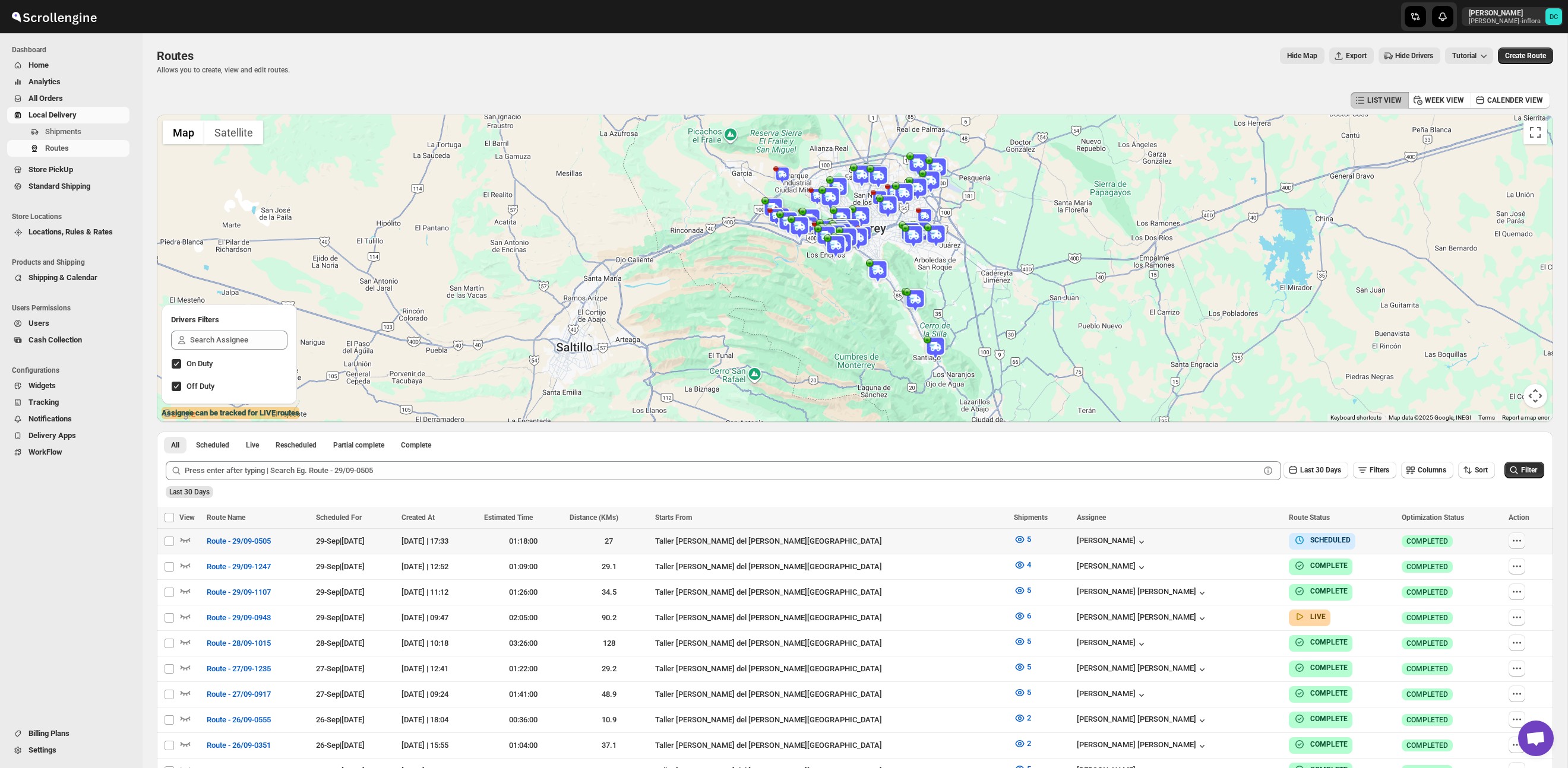
click at [1517, 539] on icon "button" at bounding box center [1516, 541] width 11 height 11
checkbox input "true"
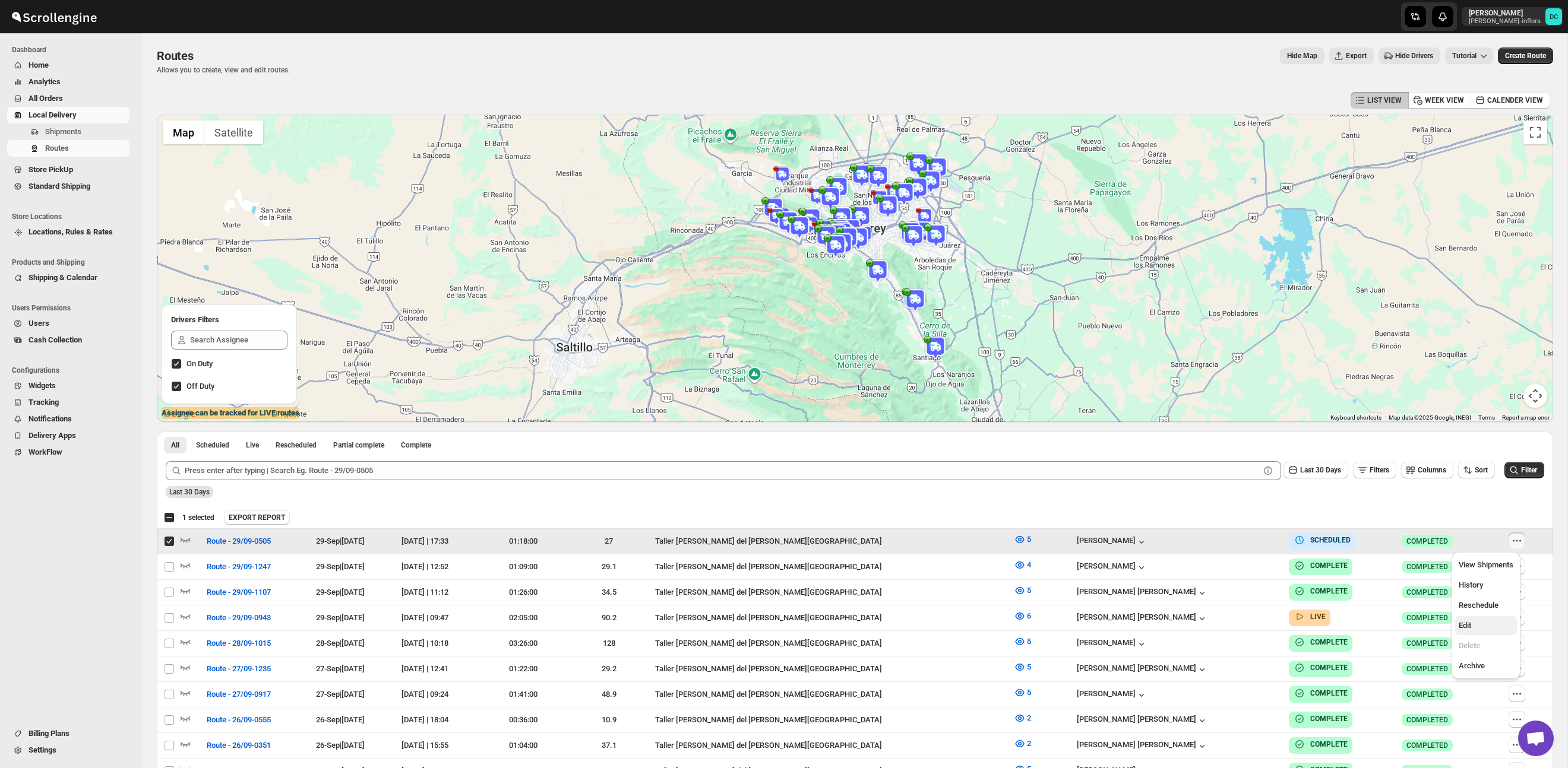
click at [1479, 624] on span "Edit" at bounding box center [1486, 625] width 55 height 11
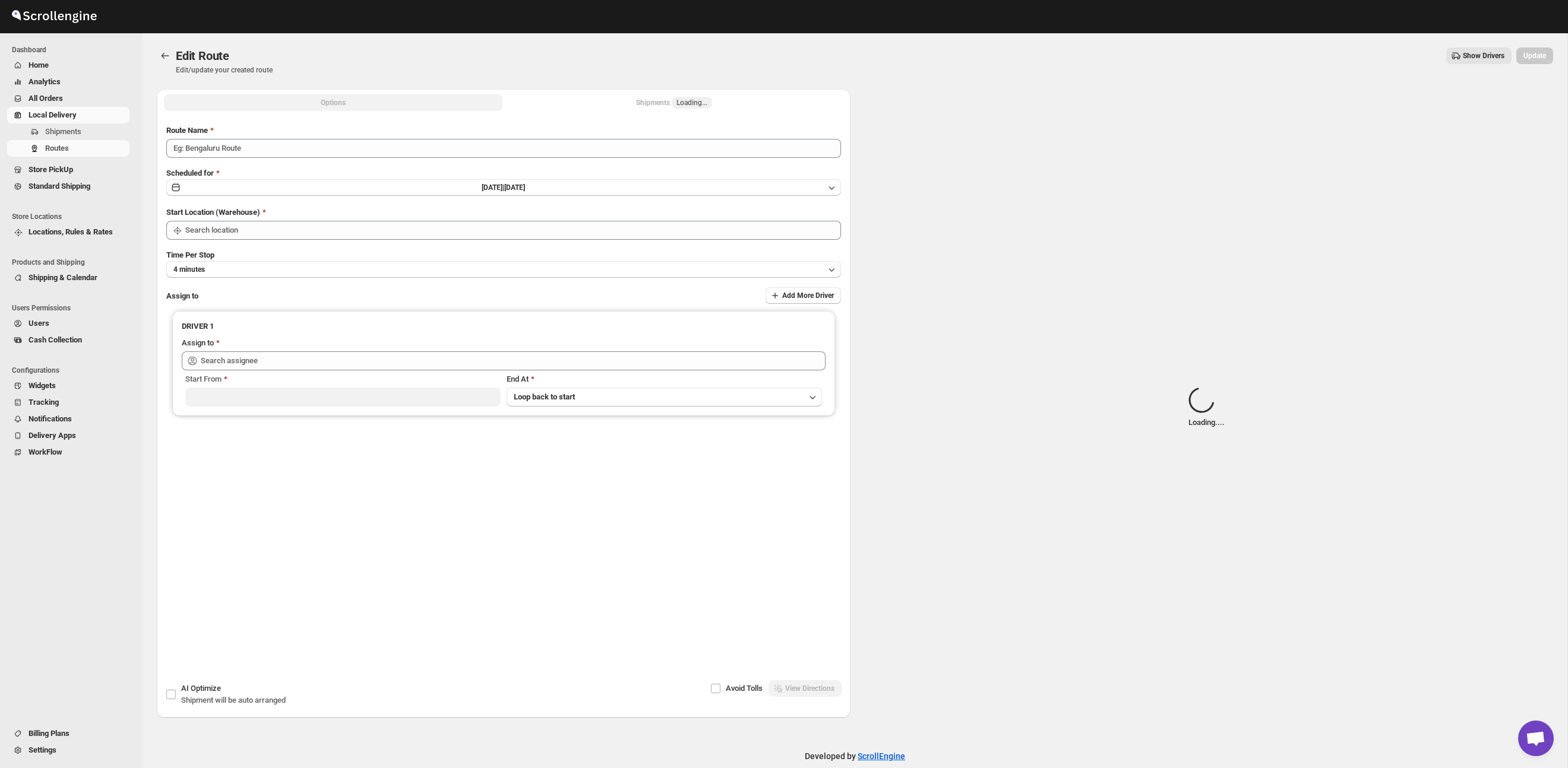
type input "Route - 29/09-0505"
type input "Taller [PERSON_NAME] del [PERSON_NAME][GEOGRAPHIC_DATA]"
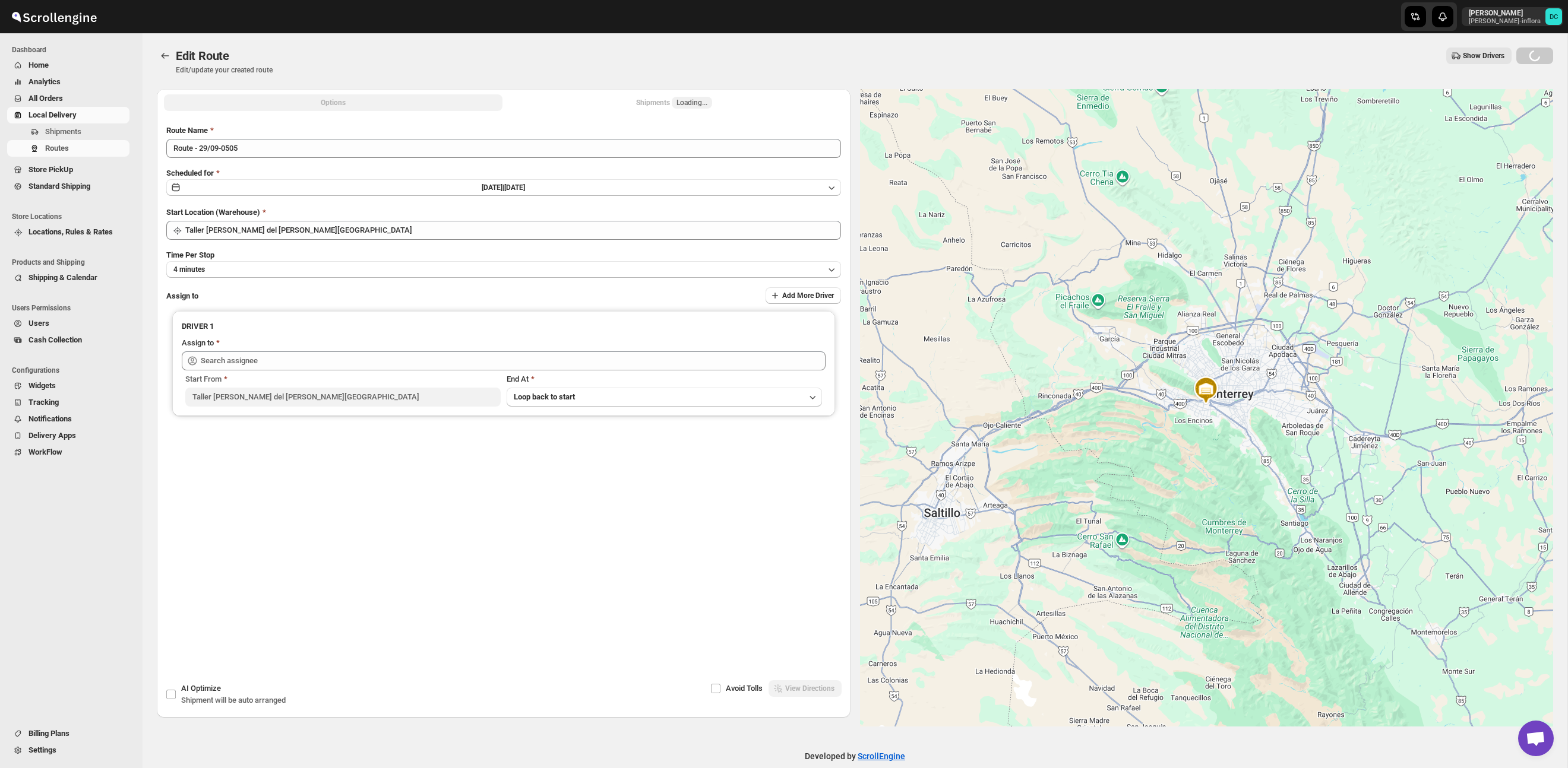
click at [666, 103] on div "Shipments Loading..." at bounding box center [674, 102] width 76 height 11
click at [636, 105] on div "Shipments Loading..." at bounding box center [674, 102] width 76 height 11
type input "[PERSON_NAME] ([EMAIL_ADDRESS][DOMAIN_NAME])"
drag, startPoint x: 689, startPoint y: 104, endPoint x: 678, endPoint y: 107, distance: 11.4
click at [684, 105] on span "Loading..." at bounding box center [691, 102] width 31 height 10
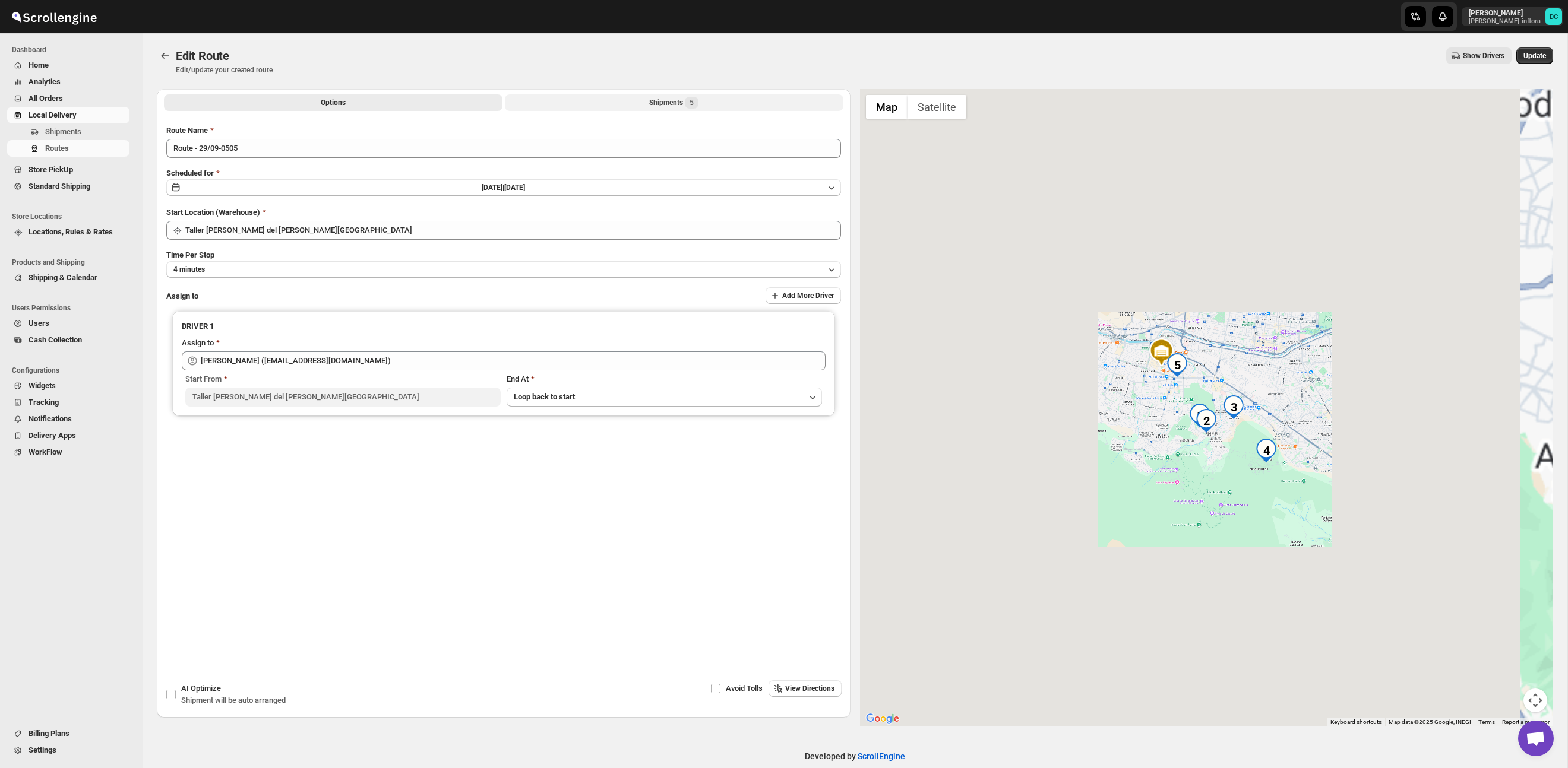
click at [669, 107] on div "Shipments 5" at bounding box center [674, 102] width 49 height 11
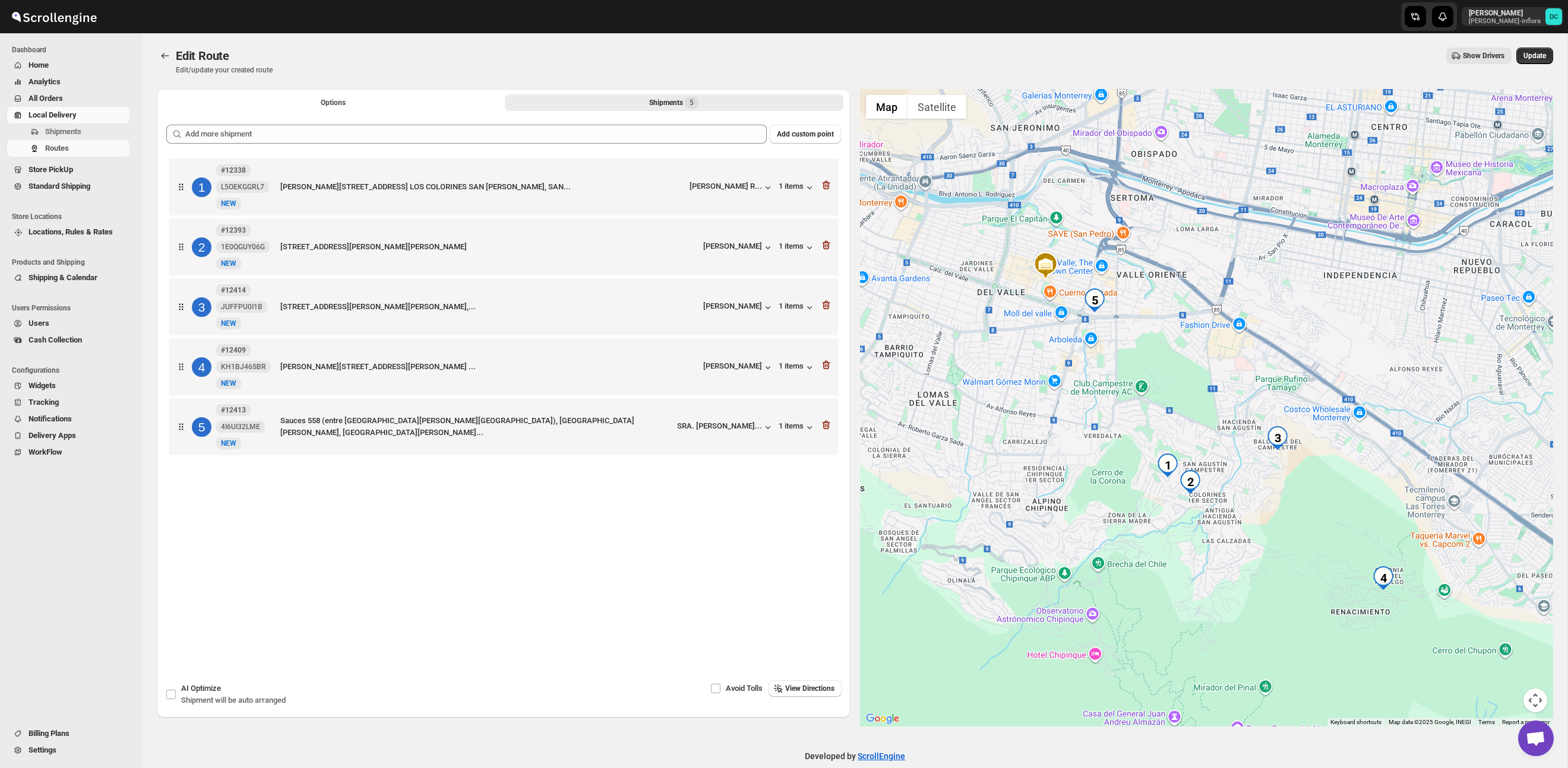
drag, startPoint x: 1377, startPoint y: 590, endPoint x: 1183, endPoint y: 462, distance: 232.4
click at [1203, 453] on div at bounding box center [1206, 407] width 693 height 638
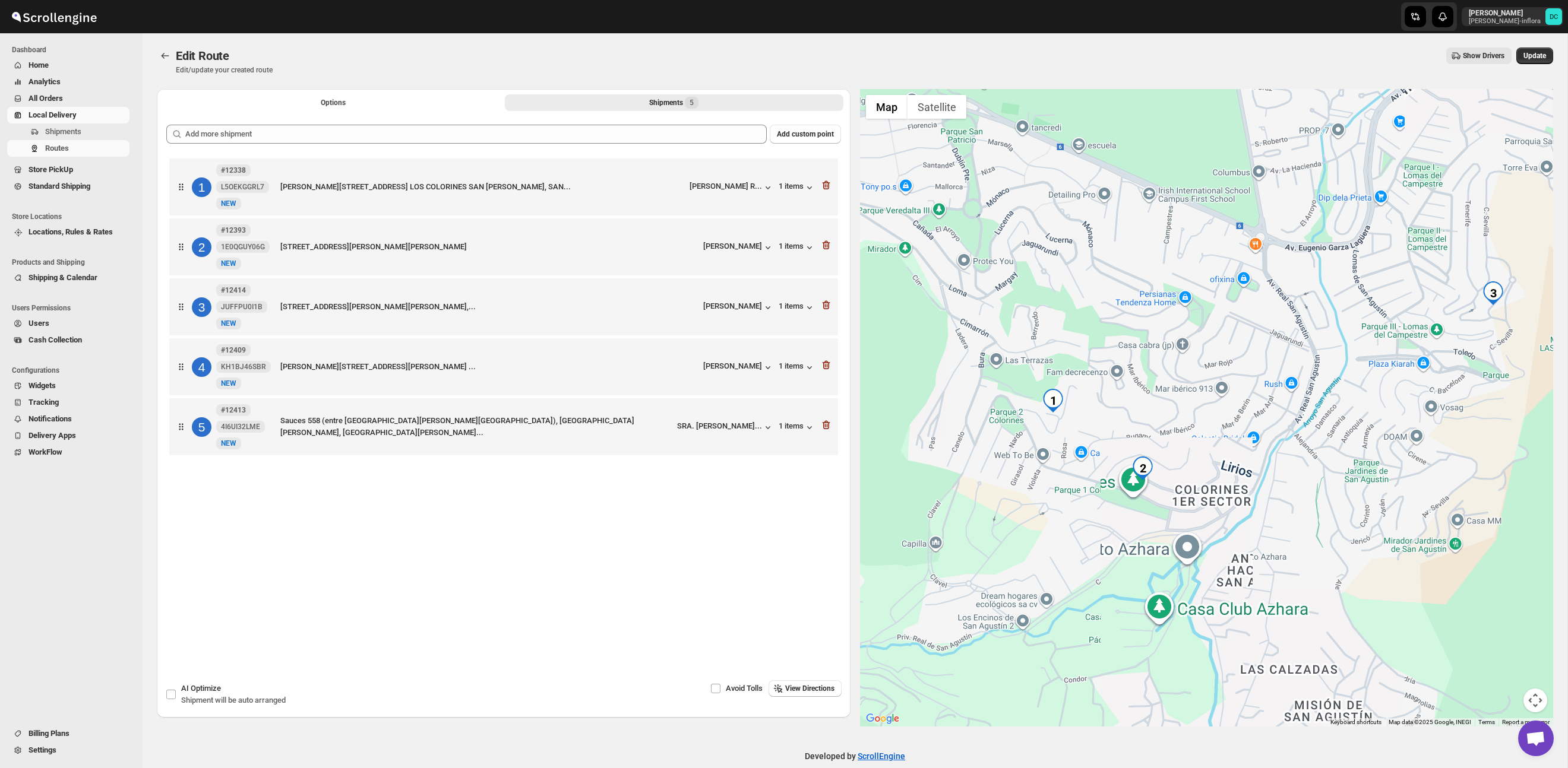
drag, startPoint x: 1039, startPoint y: 436, endPoint x: 1096, endPoint y: 432, distance: 57.1
click at [1096, 432] on div at bounding box center [1206, 407] width 693 height 638
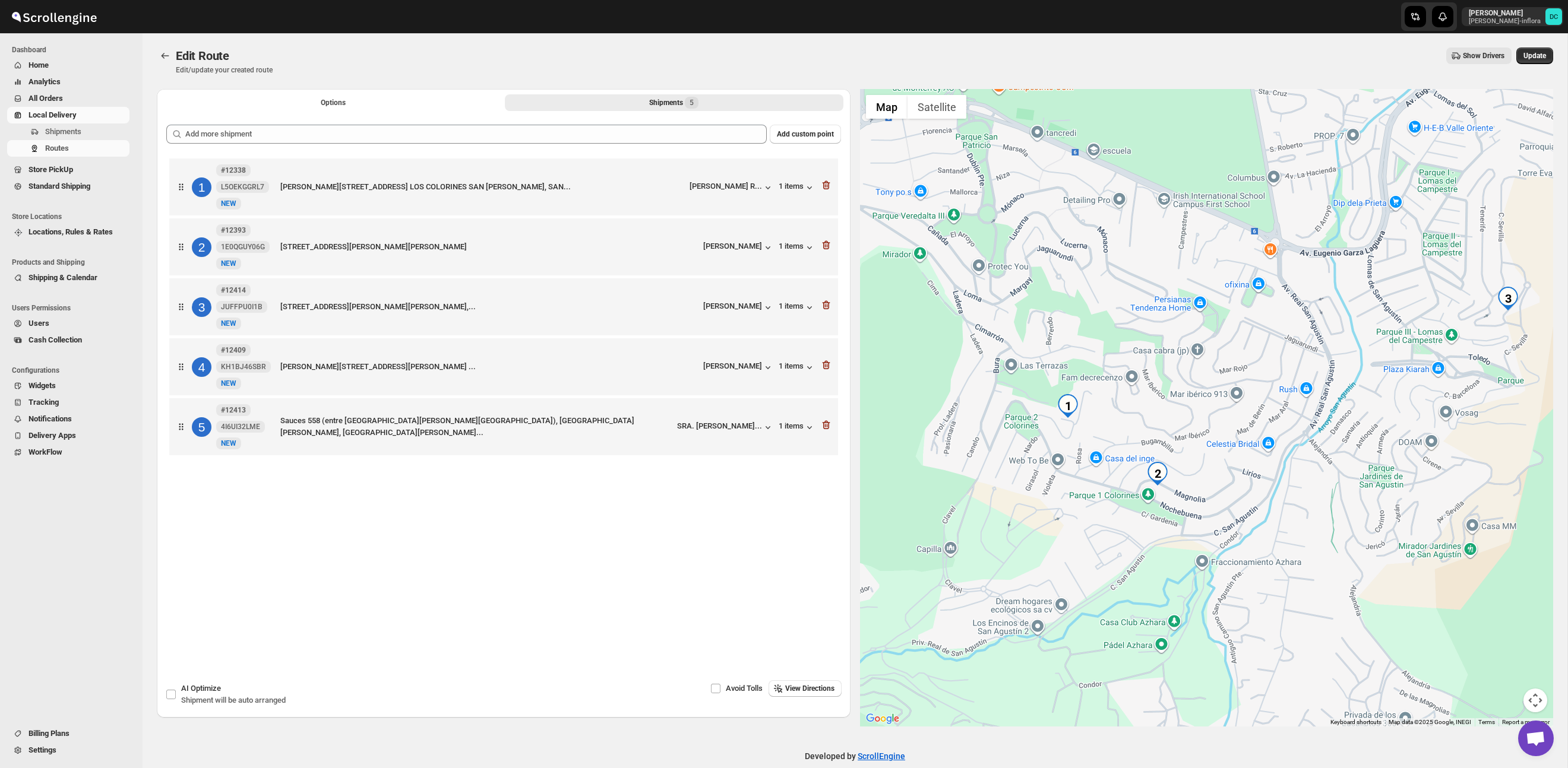
drag, startPoint x: 1299, startPoint y: 489, endPoint x: 1146, endPoint y: 503, distance: 153.6
click at [1146, 503] on div at bounding box center [1206, 407] width 693 height 638
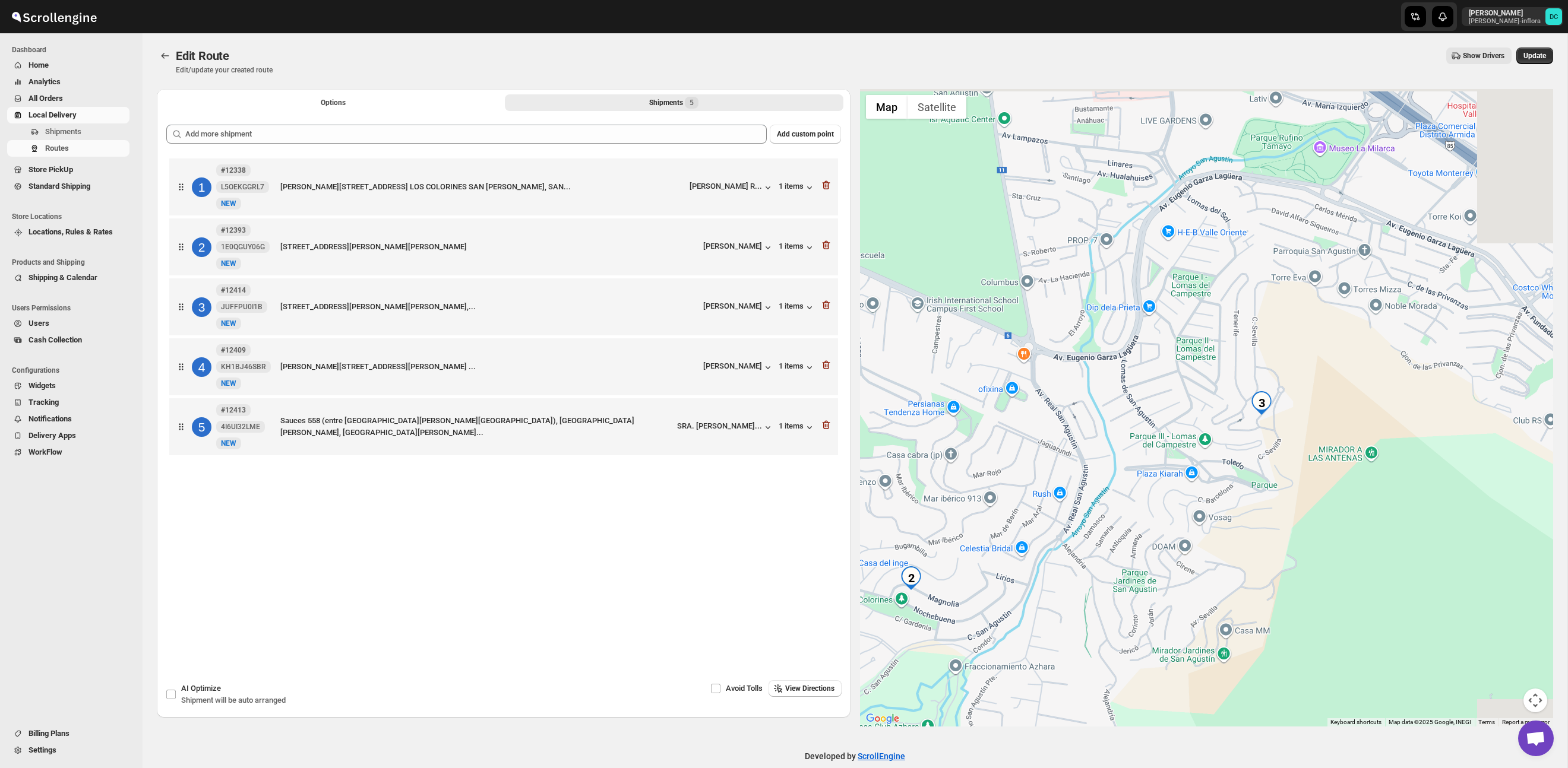
drag, startPoint x: 1282, startPoint y: 436, endPoint x: 1207, endPoint y: 463, distance: 79.7
click at [1213, 475] on div at bounding box center [1206, 407] width 693 height 638
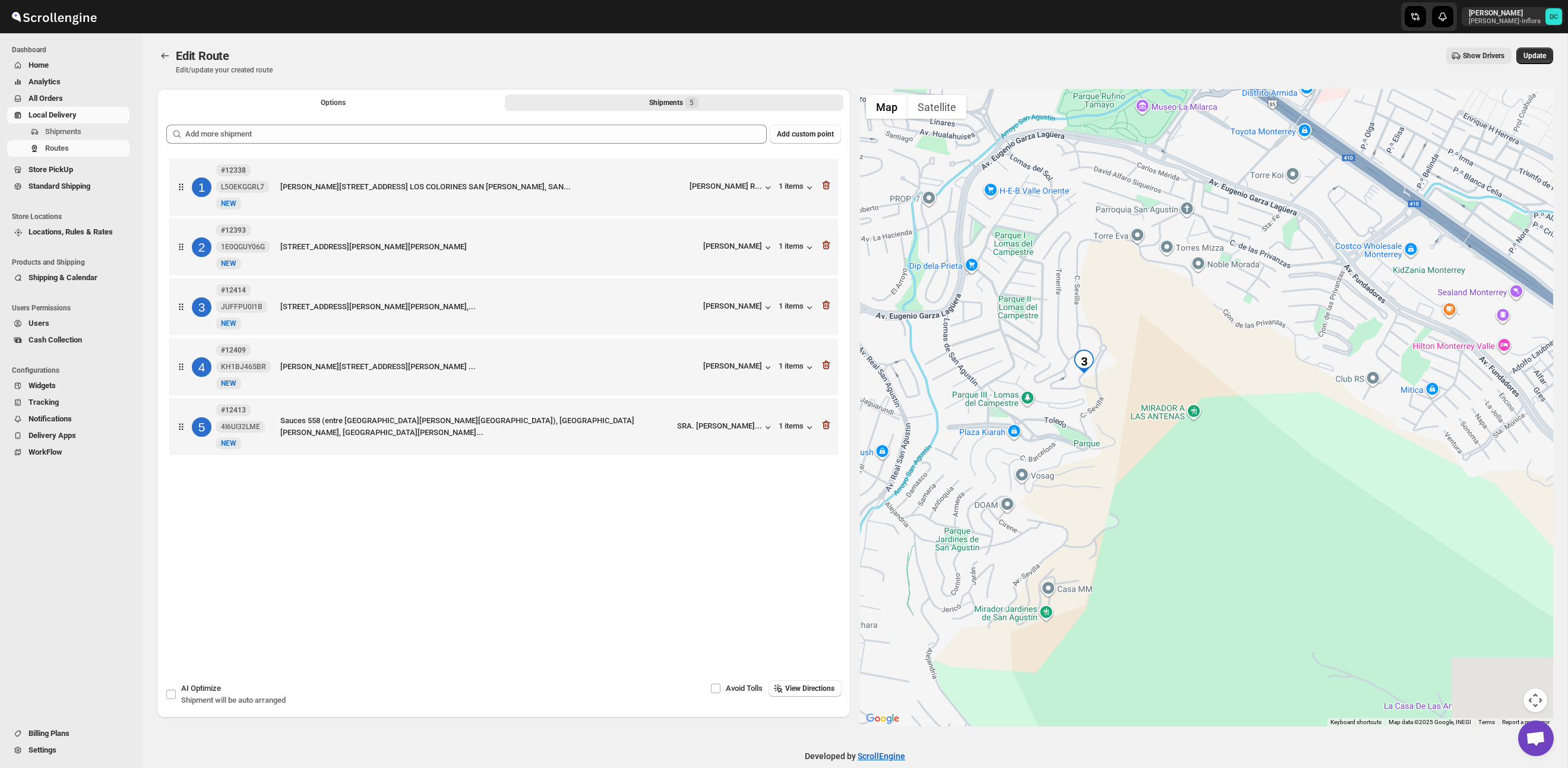
drag, startPoint x: 1416, startPoint y: 513, endPoint x: 1197, endPoint y: 450, distance: 227.9
click at [1190, 444] on div at bounding box center [1206, 407] width 693 height 638
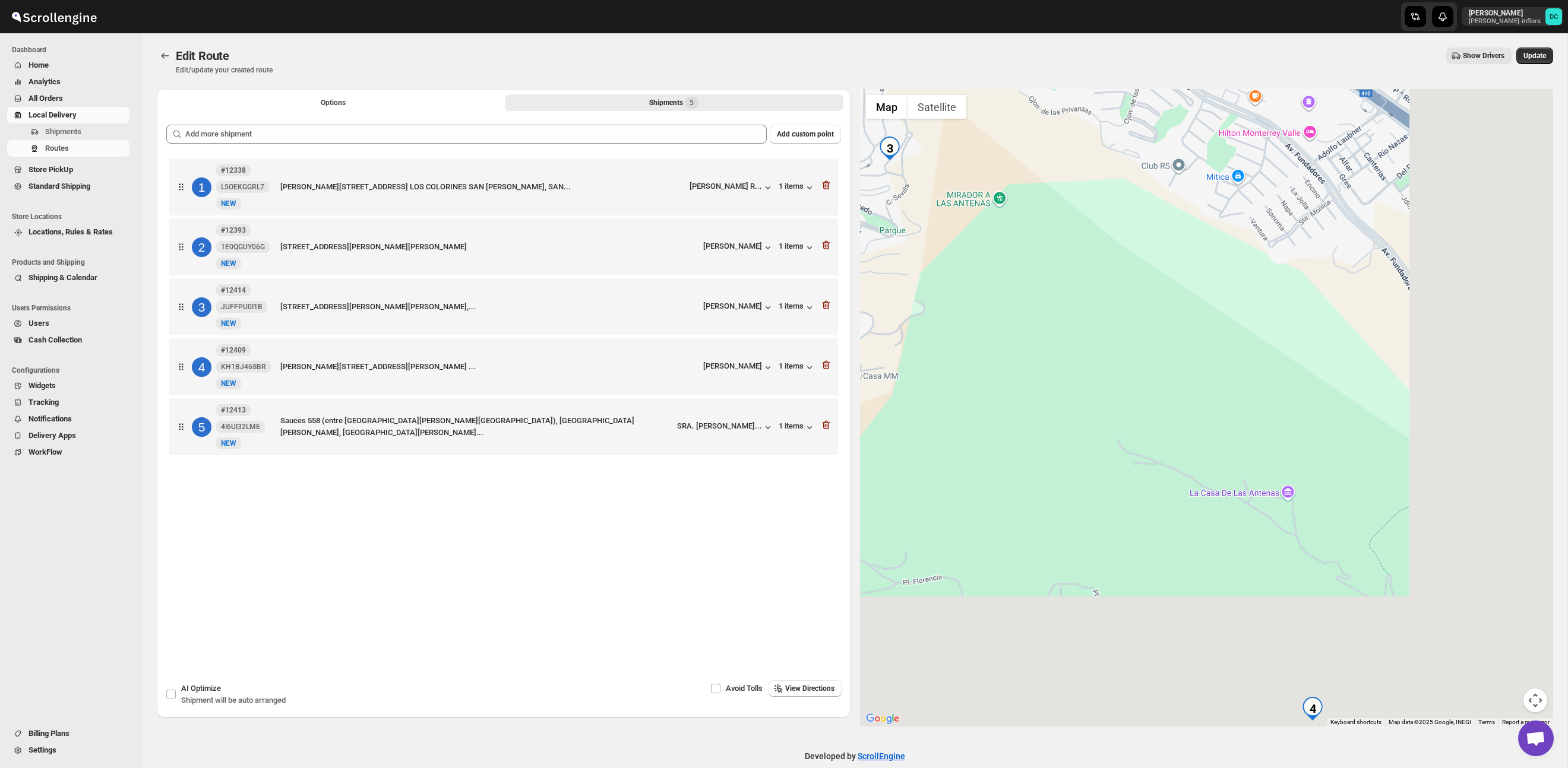
drag, startPoint x: 1266, startPoint y: 542, endPoint x: 1109, endPoint y: 345, distance: 251.9
click at [1100, 335] on div at bounding box center [1206, 407] width 693 height 638
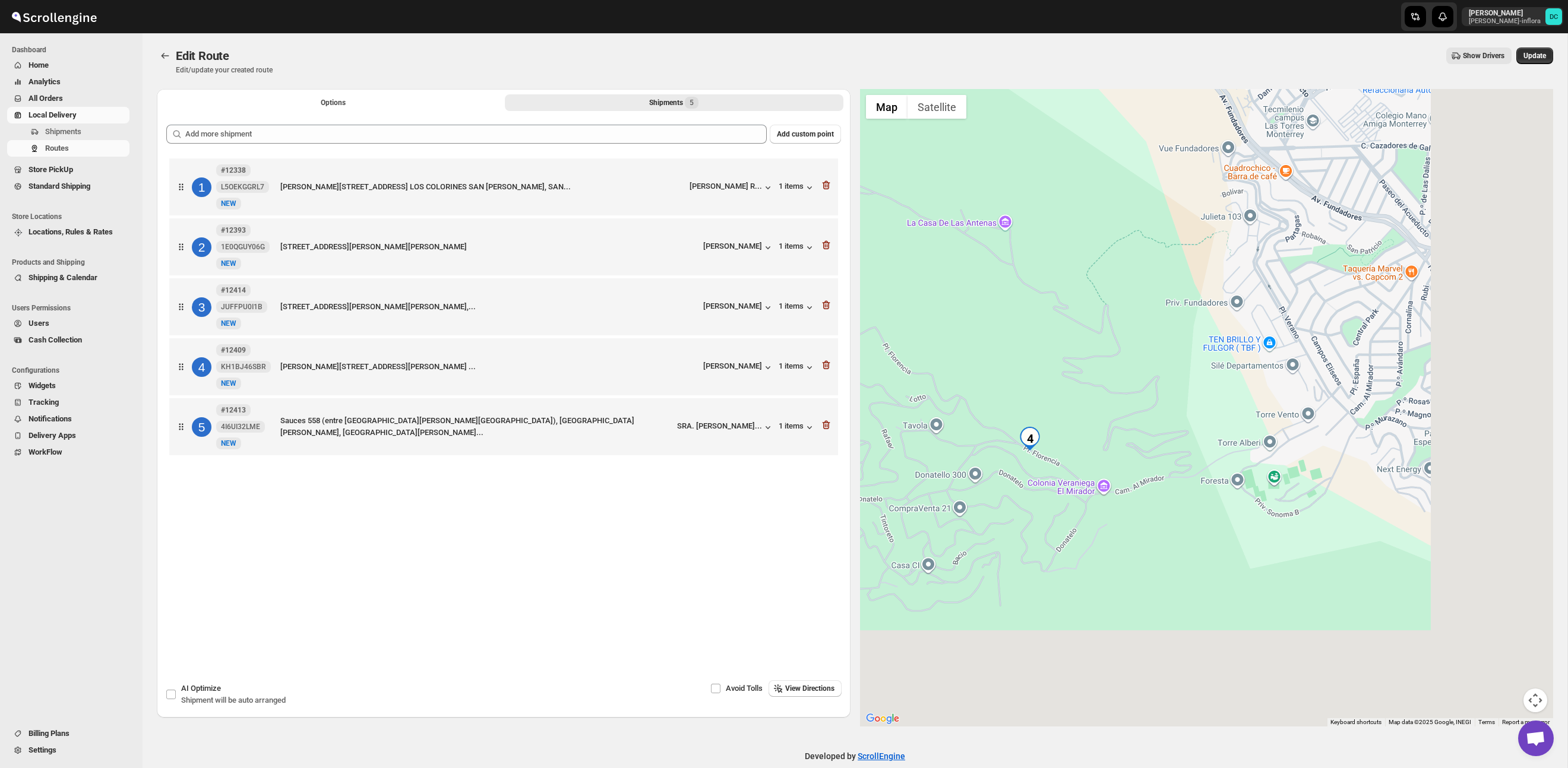
drag, startPoint x: 1101, startPoint y: 337, endPoint x: 1035, endPoint y: 279, distance: 87.9
click at [1035, 279] on div at bounding box center [1206, 407] width 693 height 638
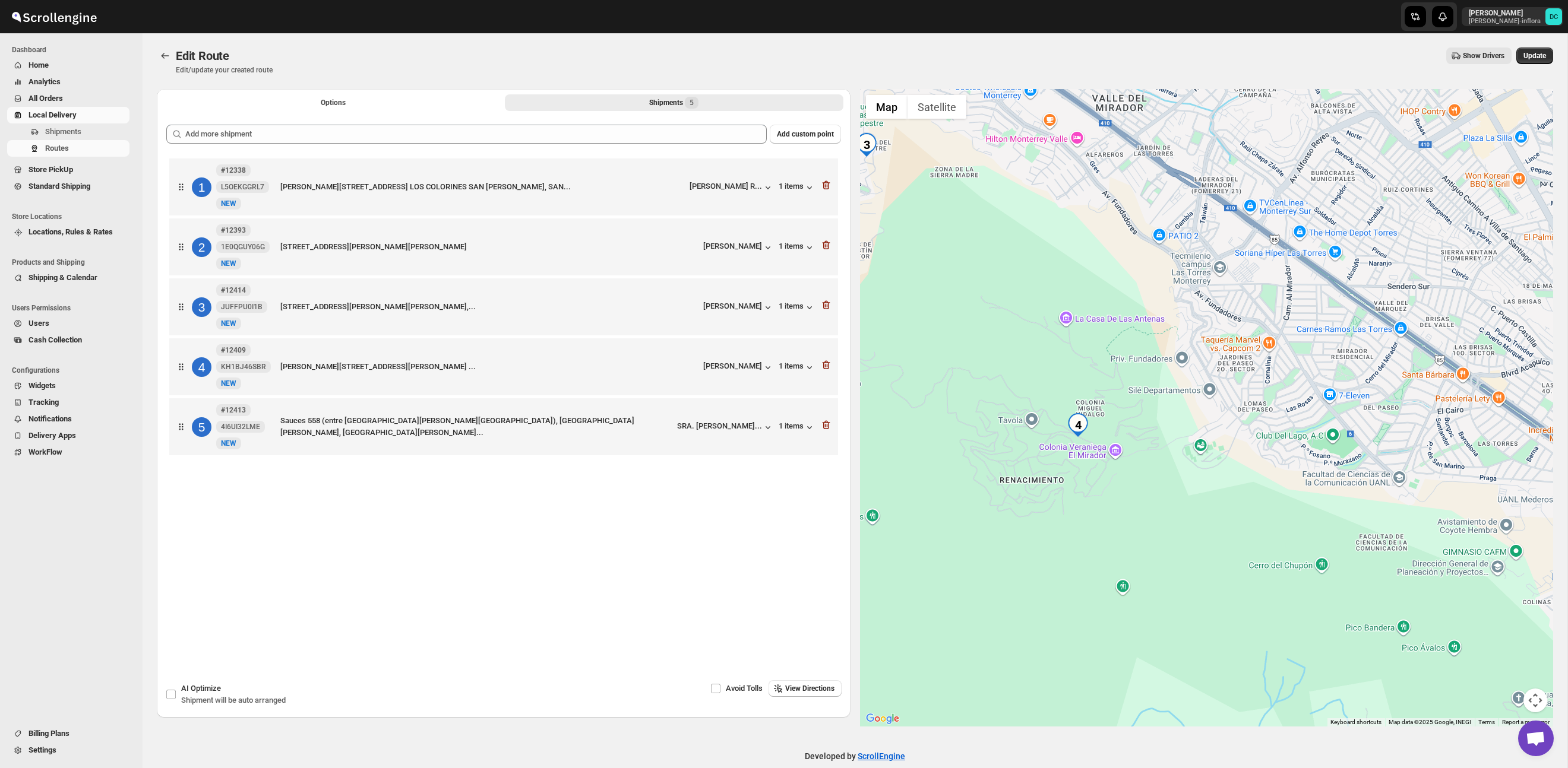
drag, startPoint x: 1034, startPoint y: 377, endPoint x: 1075, endPoint y: 380, distance: 41.1
click at [1075, 380] on div at bounding box center [1206, 407] width 693 height 638
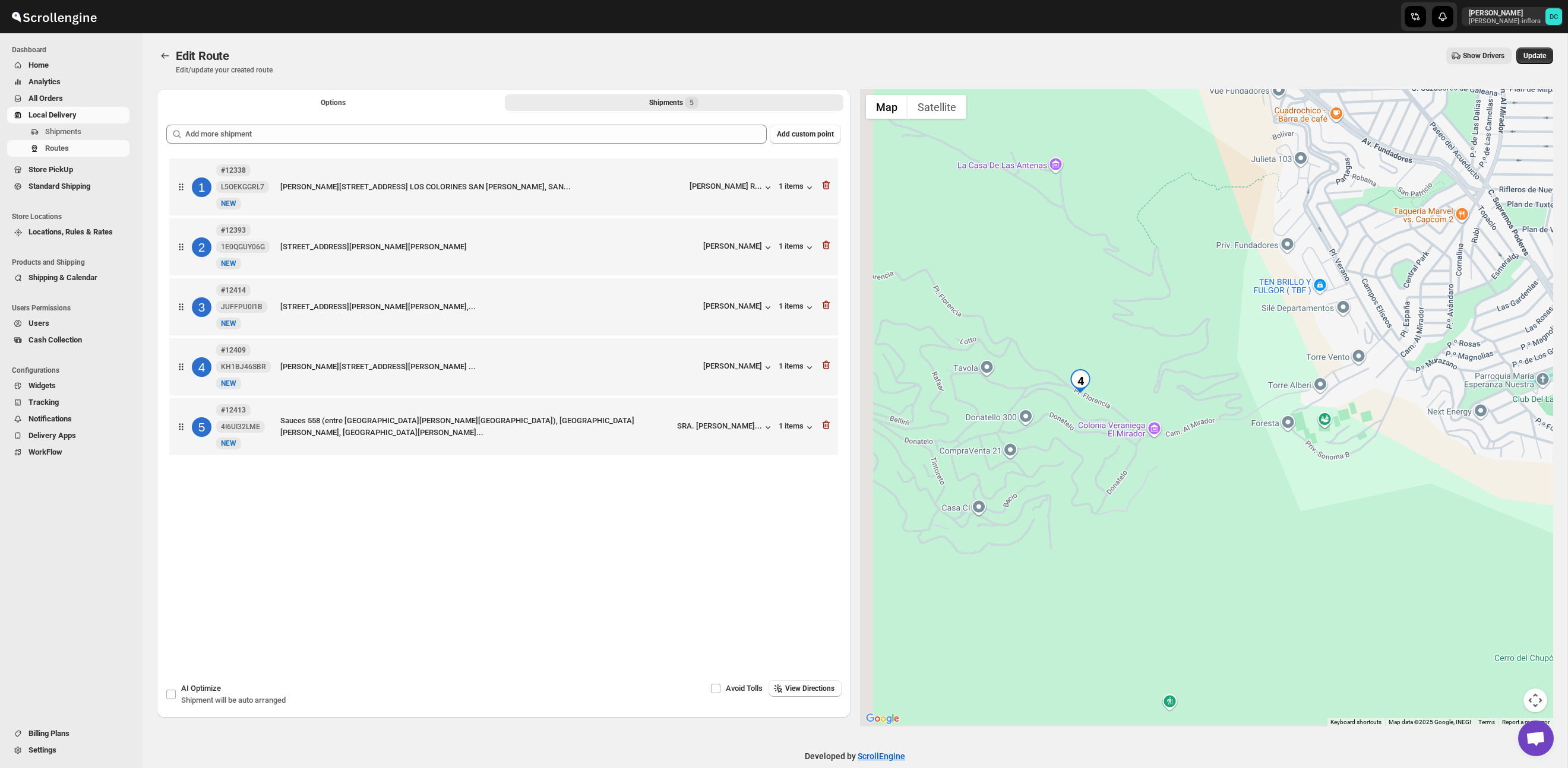
drag, startPoint x: 1055, startPoint y: 368, endPoint x: 1158, endPoint y: 362, distance: 103.2
click at [1158, 362] on div at bounding box center [1206, 407] width 693 height 638
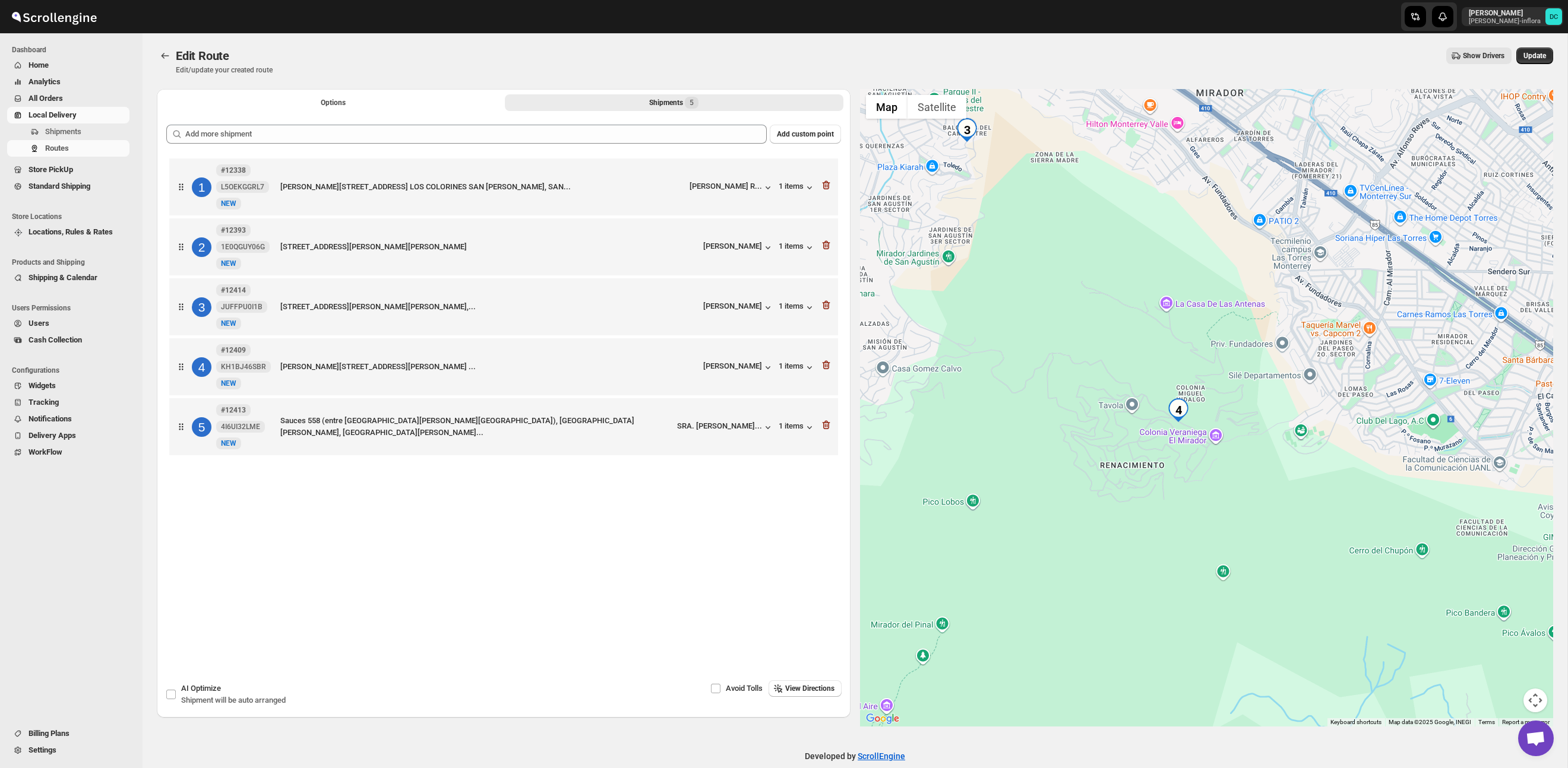
drag, startPoint x: 1030, startPoint y: 301, endPoint x: 1097, endPoint y: 367, distance: 94.0
click at [1071, 340] on div at bounding box center [1206, 407] width 693 height 638
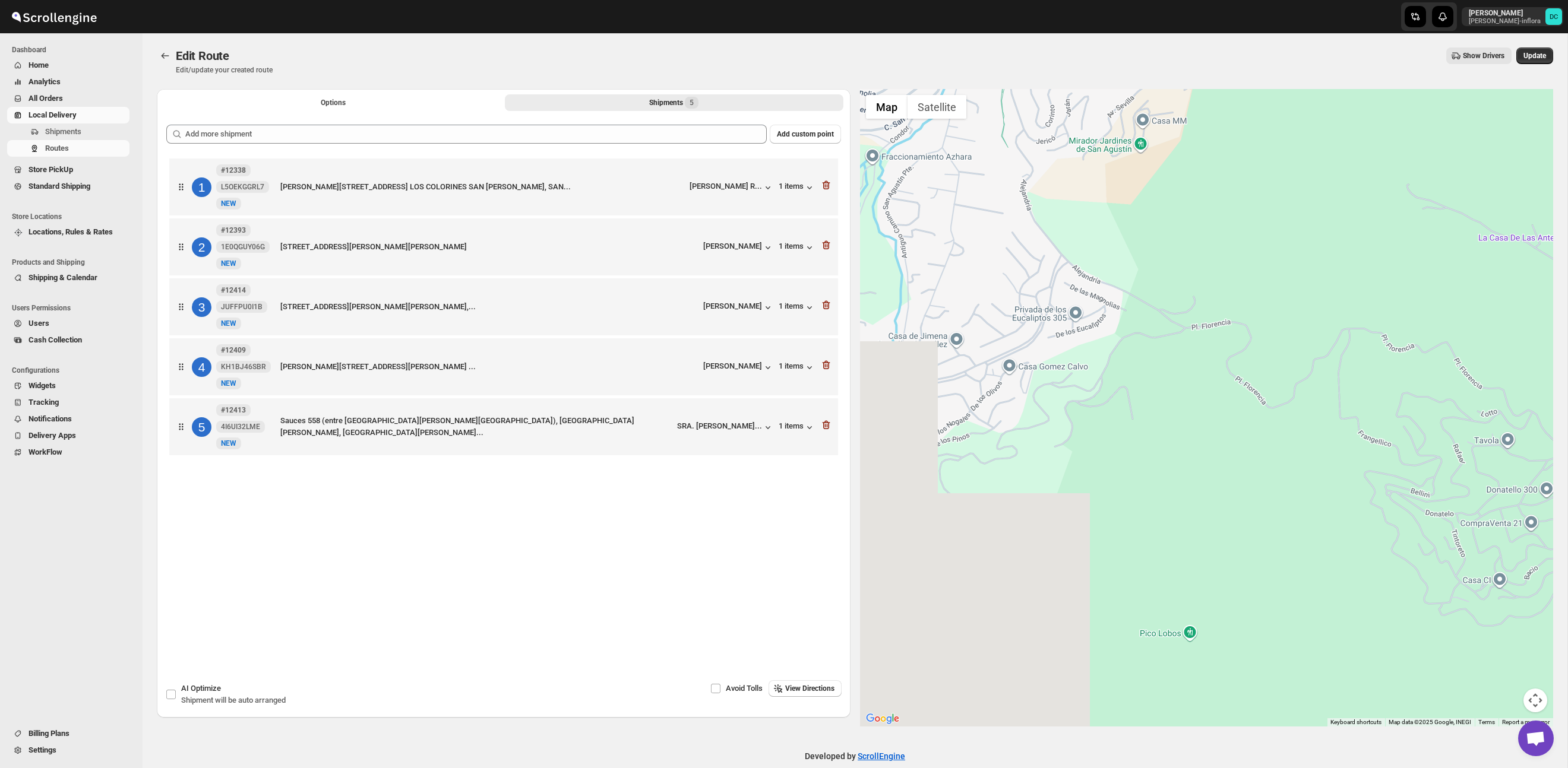
drag, startPoint x: 1008, startPoint y: 360, endPoint x: 1251, endPoint y: 355, distance: 243.1
click at [1258, 354] on div at bounding box center [1206, 407] width 693 height 638
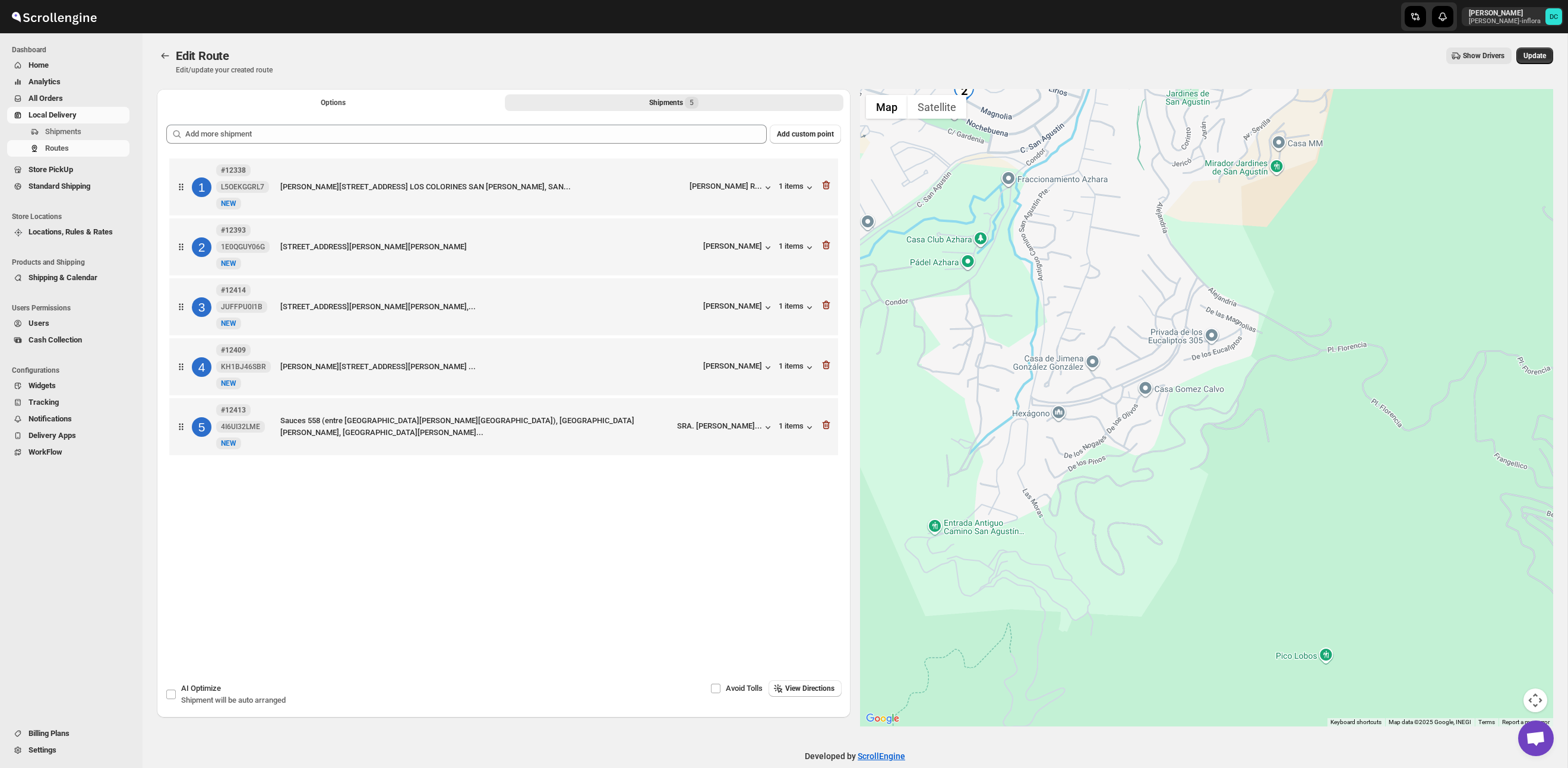
drag, startPoint x: 1168, startPoint y: 371, endPoint x: 1290, endPoint y: 393, distance: 124.0
click at [1290, 393] on div at bounding box center [1206, 407] width 693 height 638
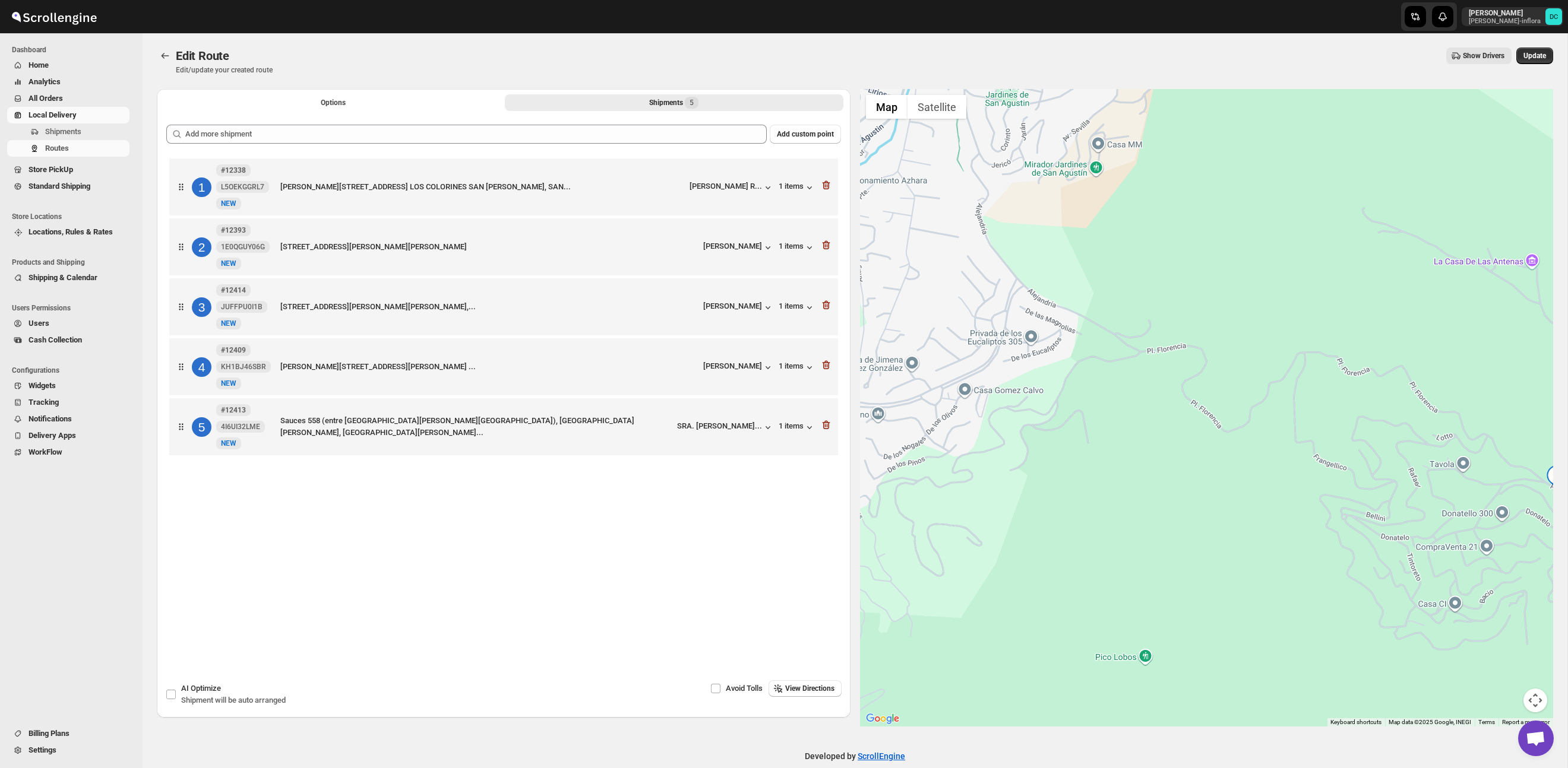
drag, startPoint x: 1320, startPoint y: 395, endPoint x: 1137, endPoint y: 397, distance: 183.0
click at [1137, 397] on div at bounding box center [1206, 407] width 693 height 638
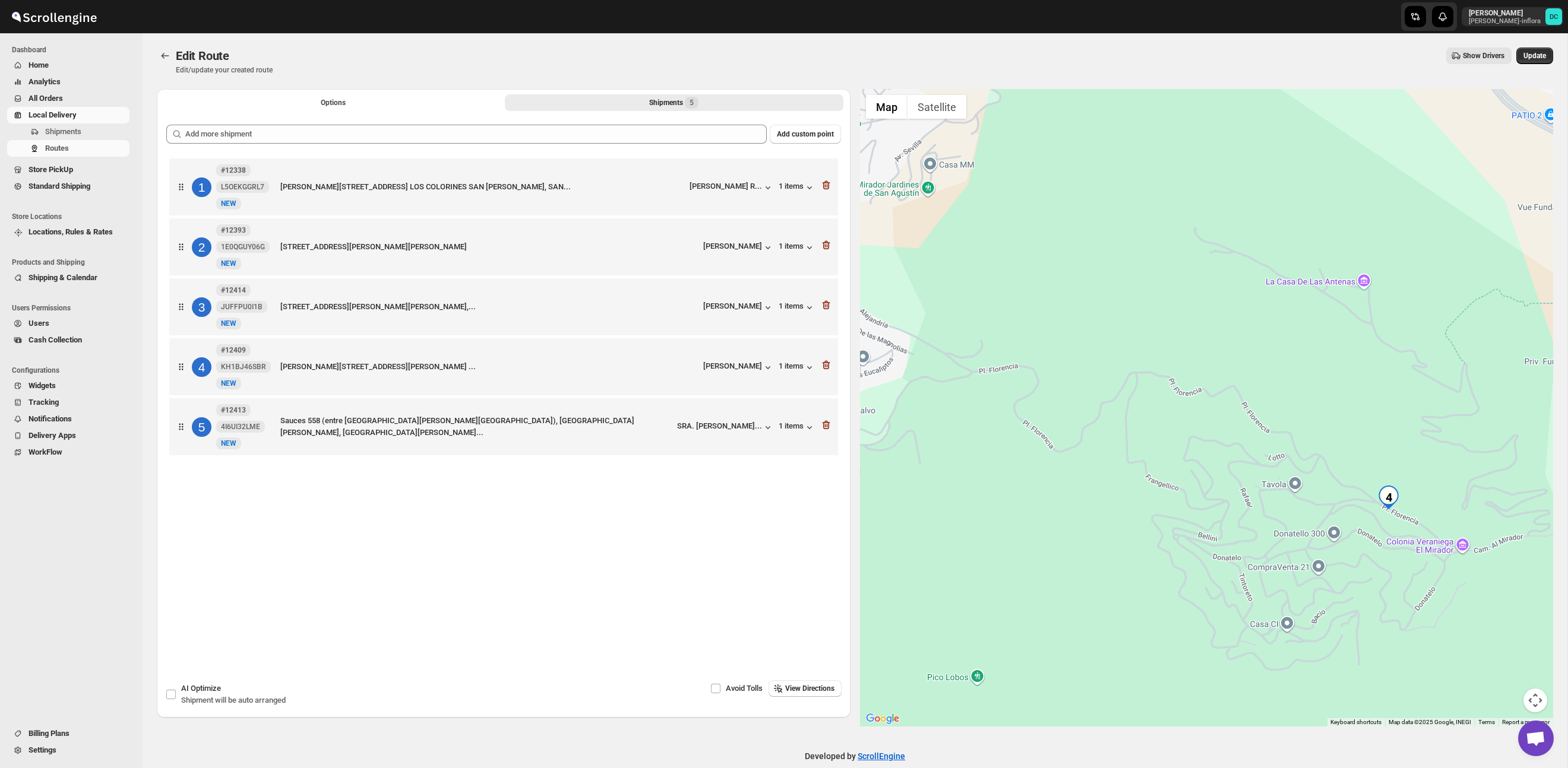
drag, startPoint x: 1298, startPoint y: 307, endPoint x: 1050, endPoint y: 341, distance: 250.3
click at [1050, 341] on div at bounding box center [1206, 407] width 693 height 638
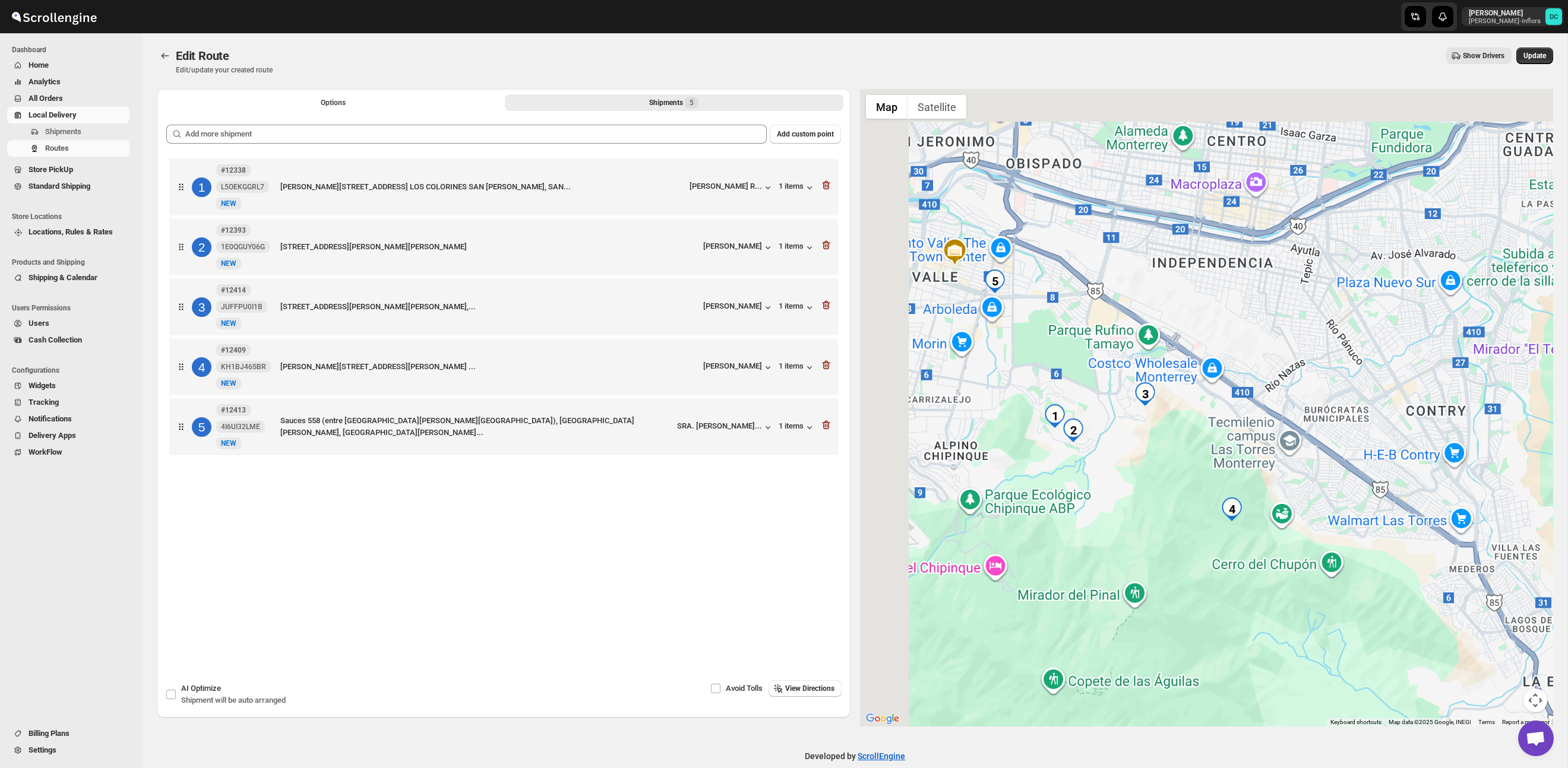
drag, startPoint x: 1045, startPoint y: 272, endPoint x: 1066, endPoint y: 358, distance: 88.5
click at [1137, 414] on div at bounding box center [1206, 407] width 693 height 638
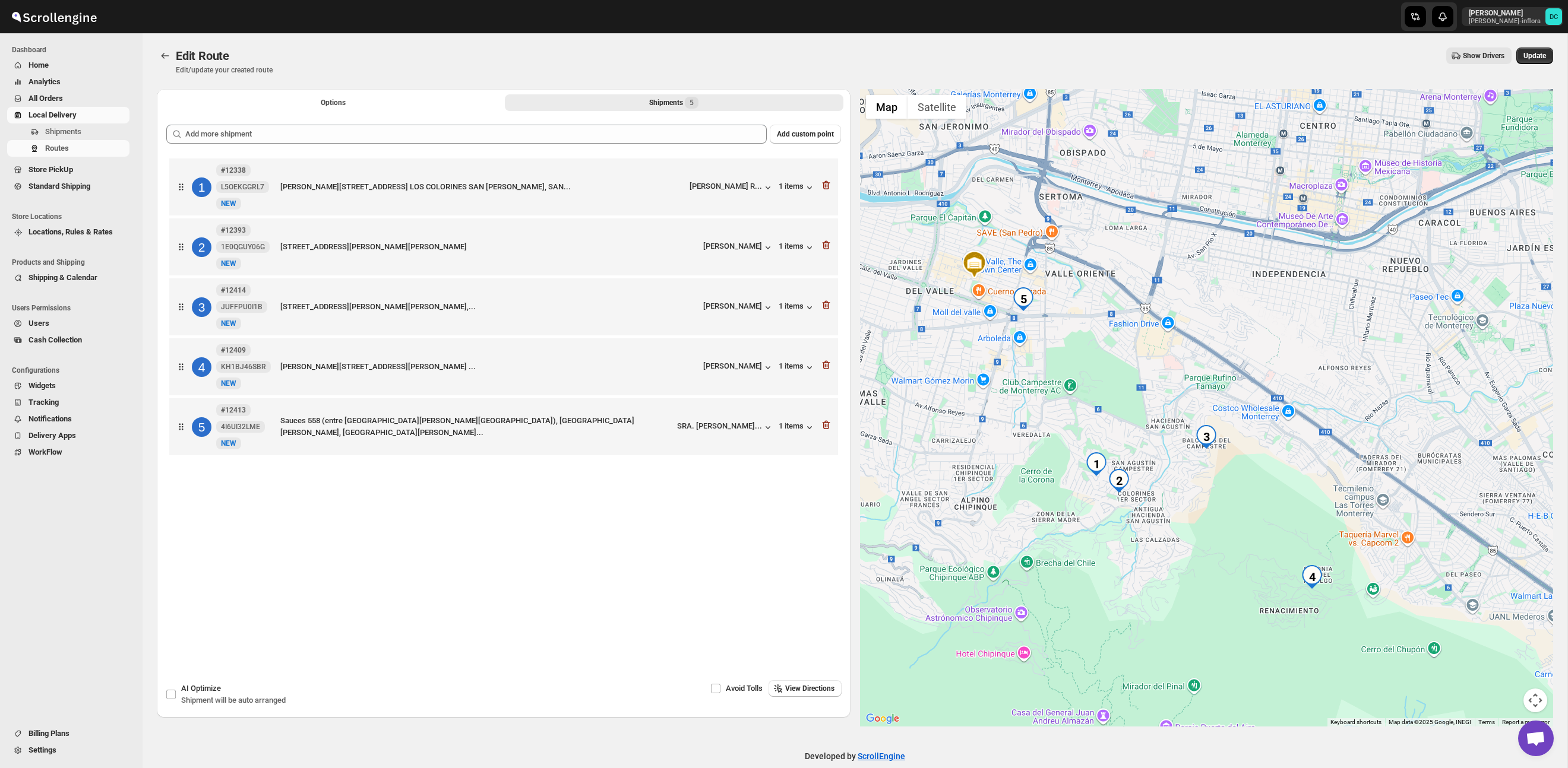
drag, startPoint x: 1076, startPoint y: 362, endPoint x: 1191, endPoint y: 429, distance: 133.1
click at [1191, 429] on div at bounding box center [1206, 407] width 693 height 638
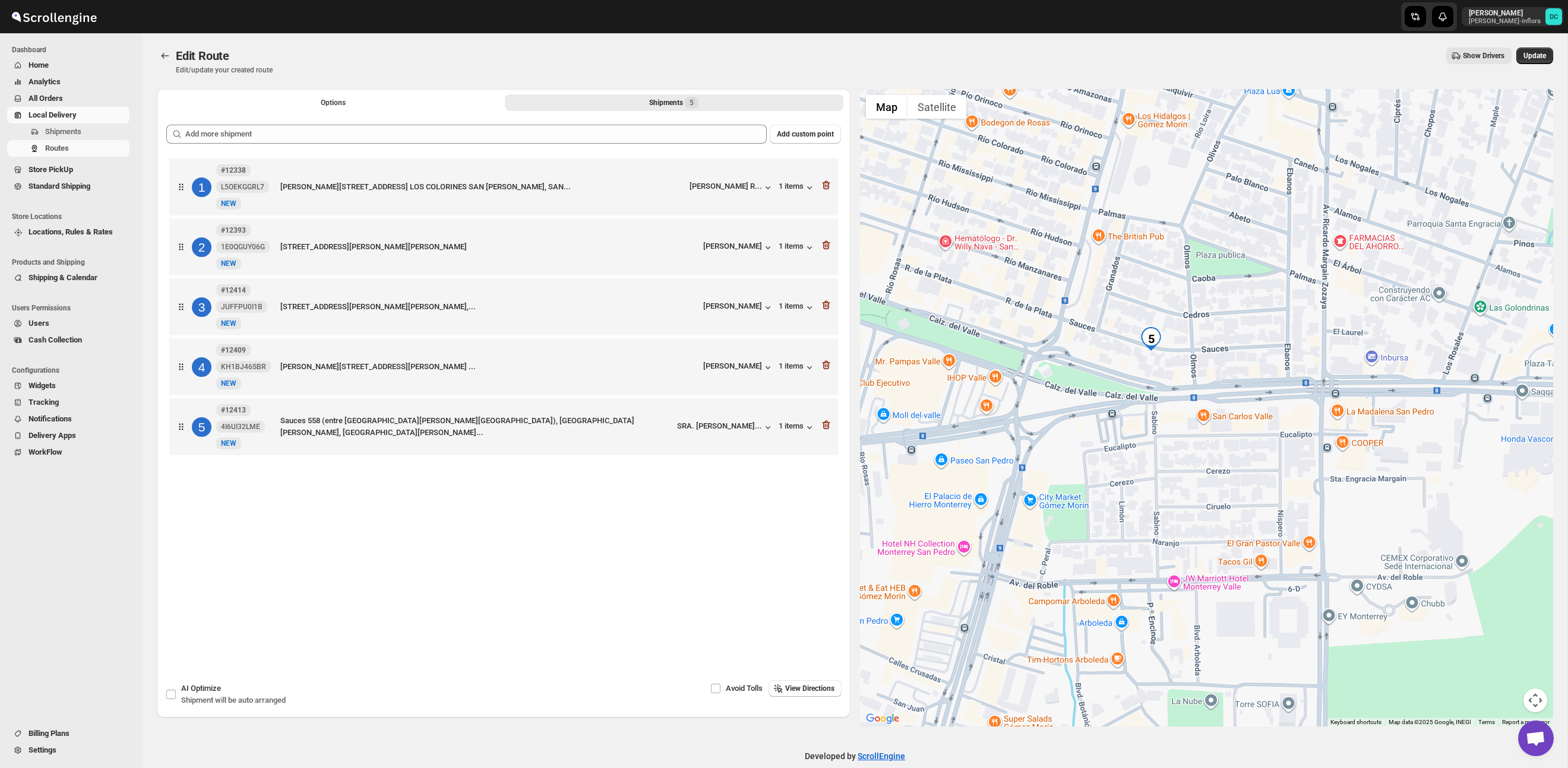
drag, startPoint x: 1142, startPoint y: 324, endPoint x: 1151, endPoint y: 392, distance: 68.6
click at [1151, 392] on div at bounding box center [1206, 407] width 693 height 638
click at [165, 53] on icon "Routes" at bounding box center [164, 56] width 11 height 11
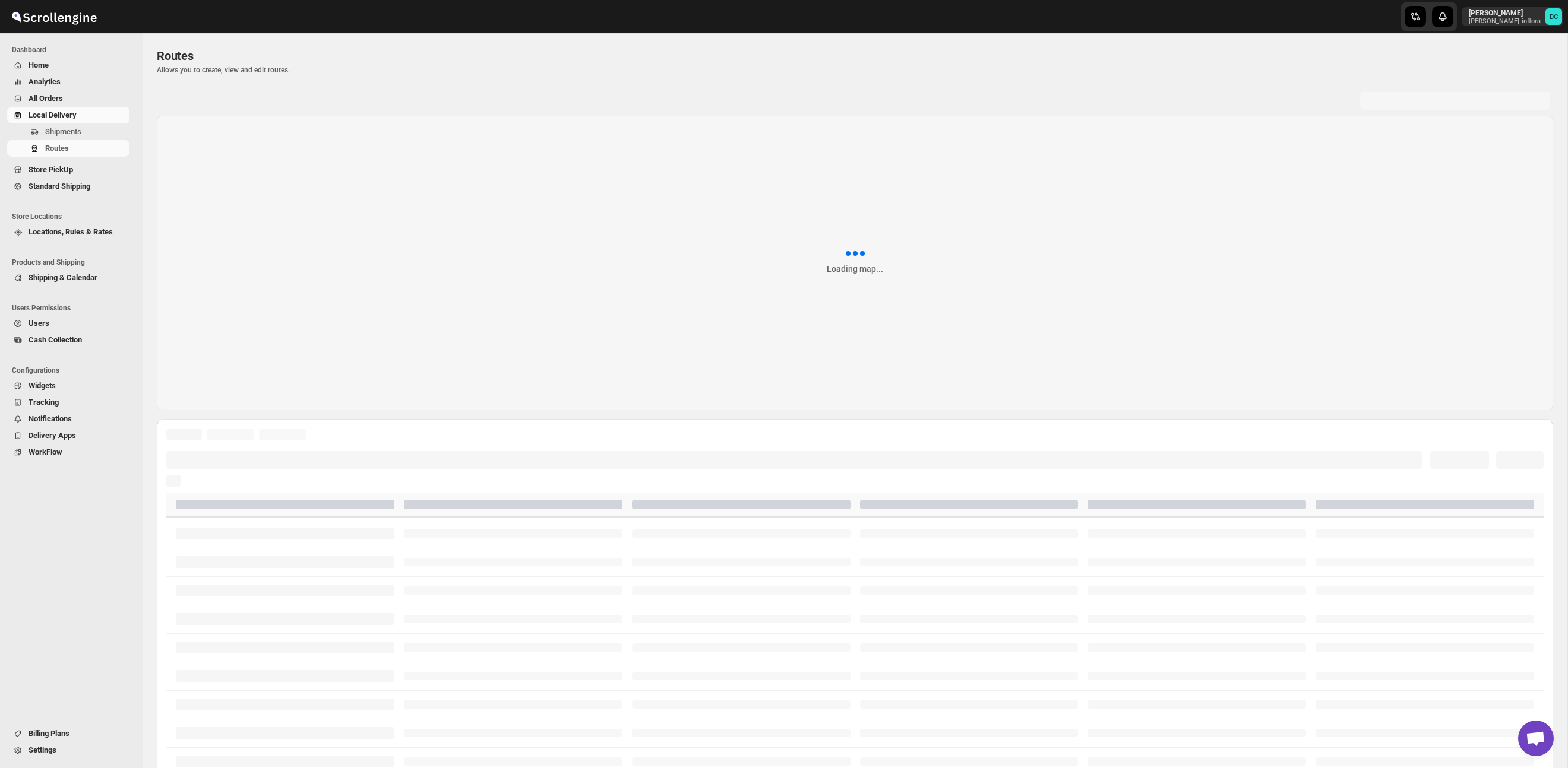
click at [56, 97] on span "All Orders" at bounding box center [45, 98] width 34 height 9
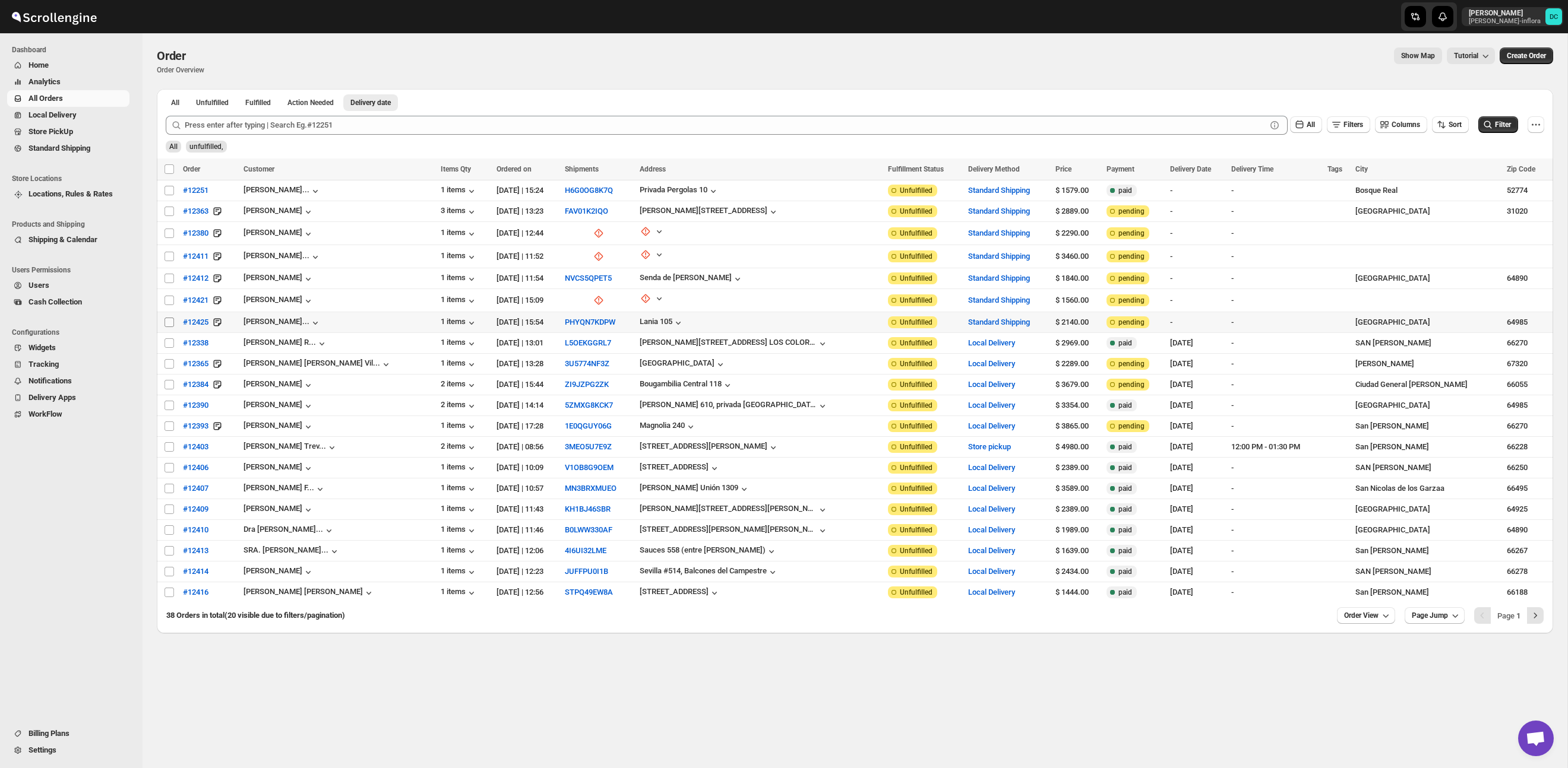
click at [168, 320] on input "Select order" at bounding box center [169, 322] width 10 height 10
checkbox input "true"
click at [167, 299] on input "Select order" at bounding box center [169, 300] width 10 height 10
checkbox input "true"
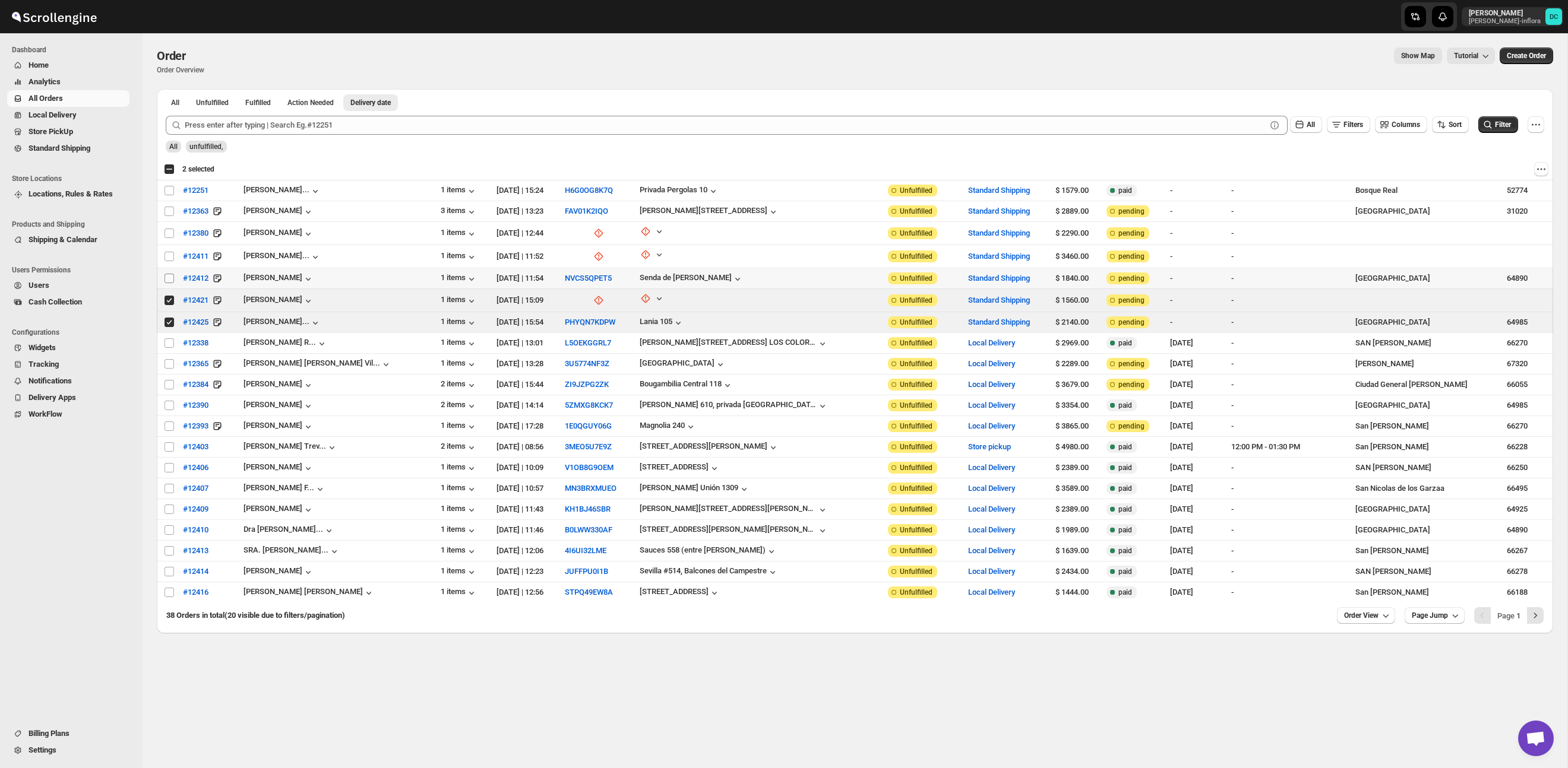
click at [168, 277] on input "Select order" at bounding box center [169, 278] width 10 height 10
checkbox input "true"
drag, startPoint x: 167, startPoint y: 256, endPoint x: 335, endPoint y: 123, distance: 214.3
click at [167, 256] on input "Select order" at bounding box center [169, 256] width 10 height 10
checkbox input "true"
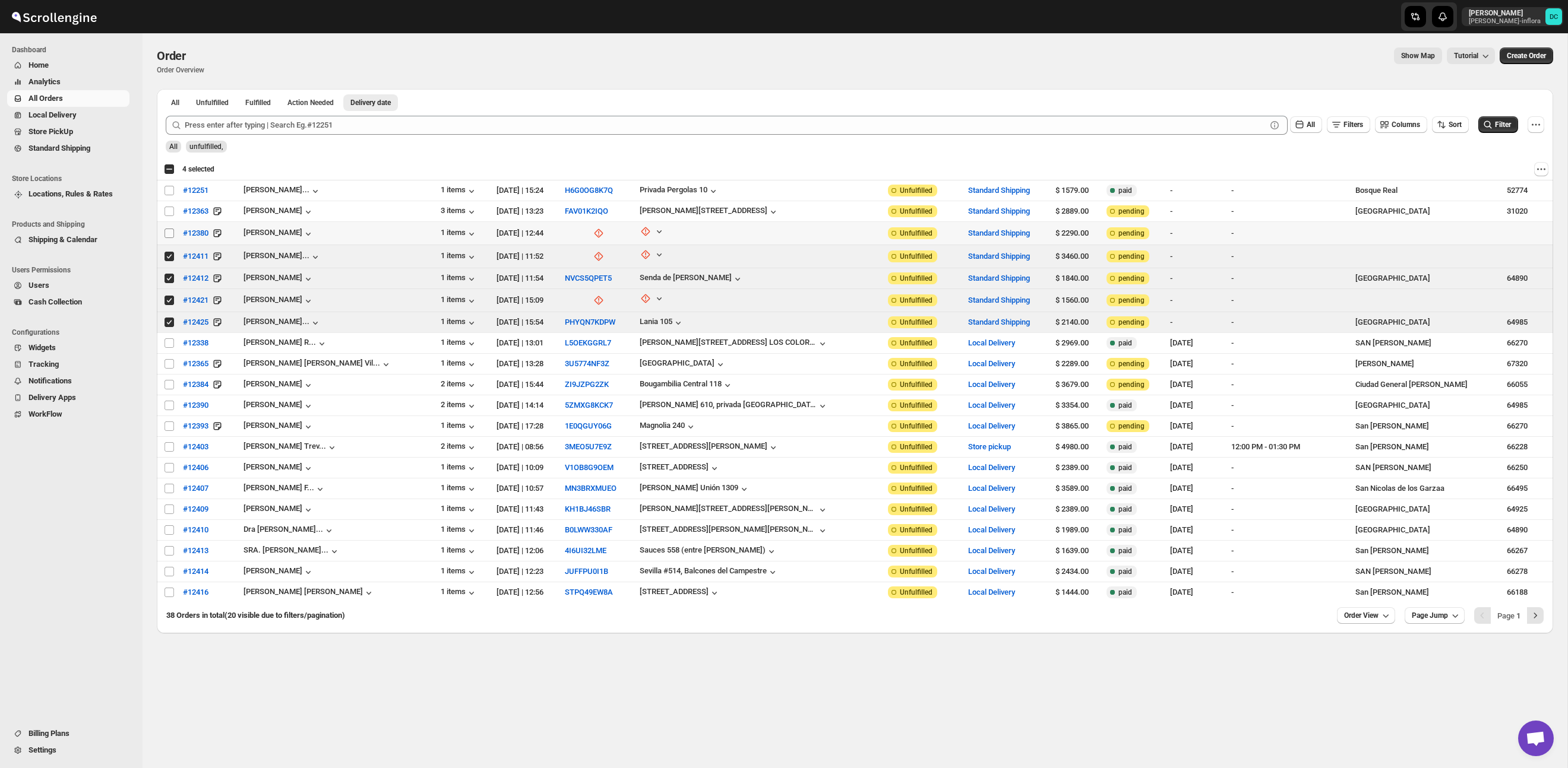
click at [169, 235] on input "Select order" at bounding box center [169, 233] width 10 height 10
checkbox input "true"
click at [165, 208] on input "Select order" at bounding box center [169, 211] width 10 height 10
checkbox input "true"
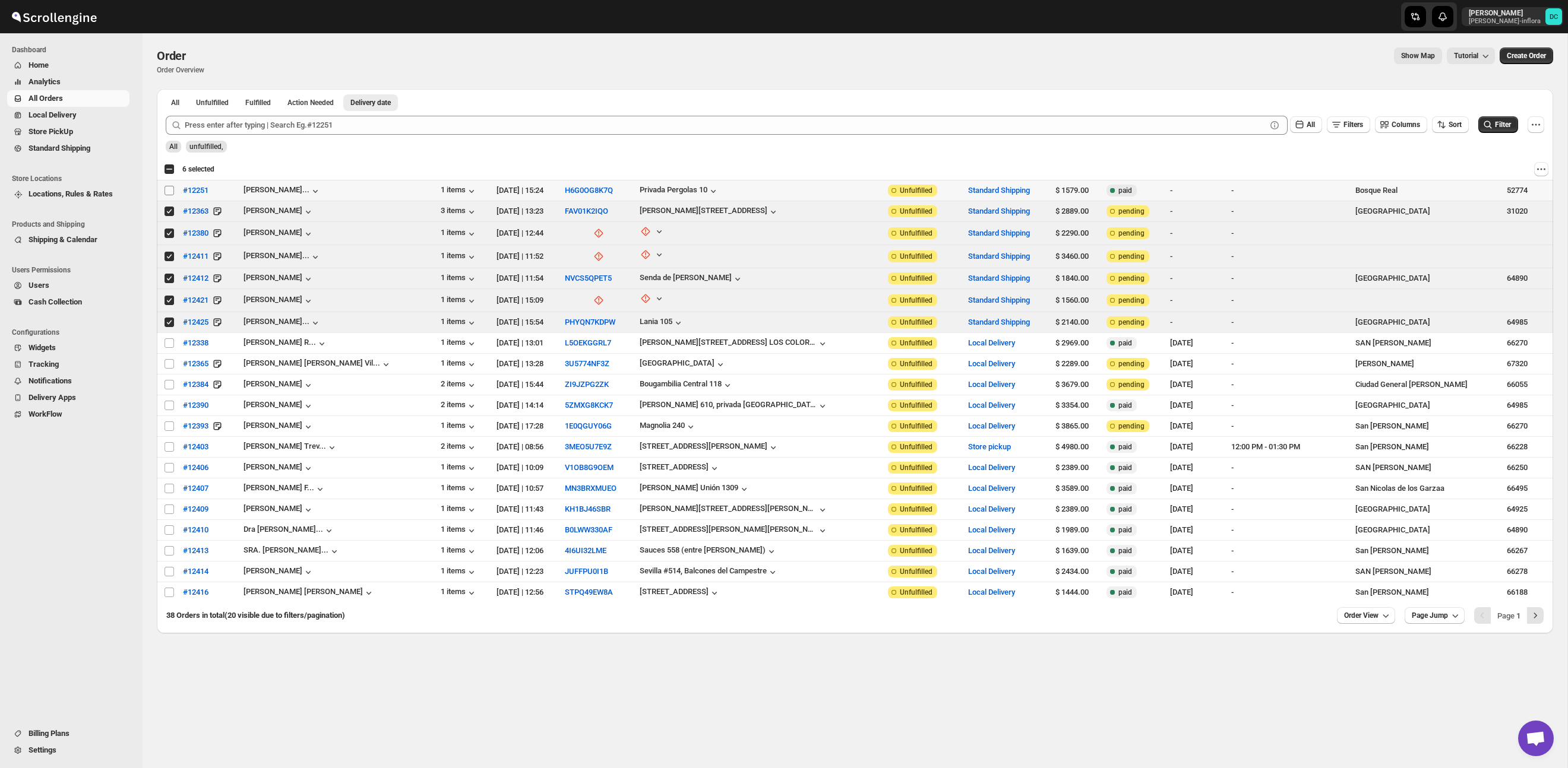
click at [168, 191] on input "Select order" at bounding box center [169, 190] width 10 height 10
checkbox input "true"
click at [170, 342] on input "Select order" at bounding box center [169, 343] width 10 height 10
checkbox input "true"
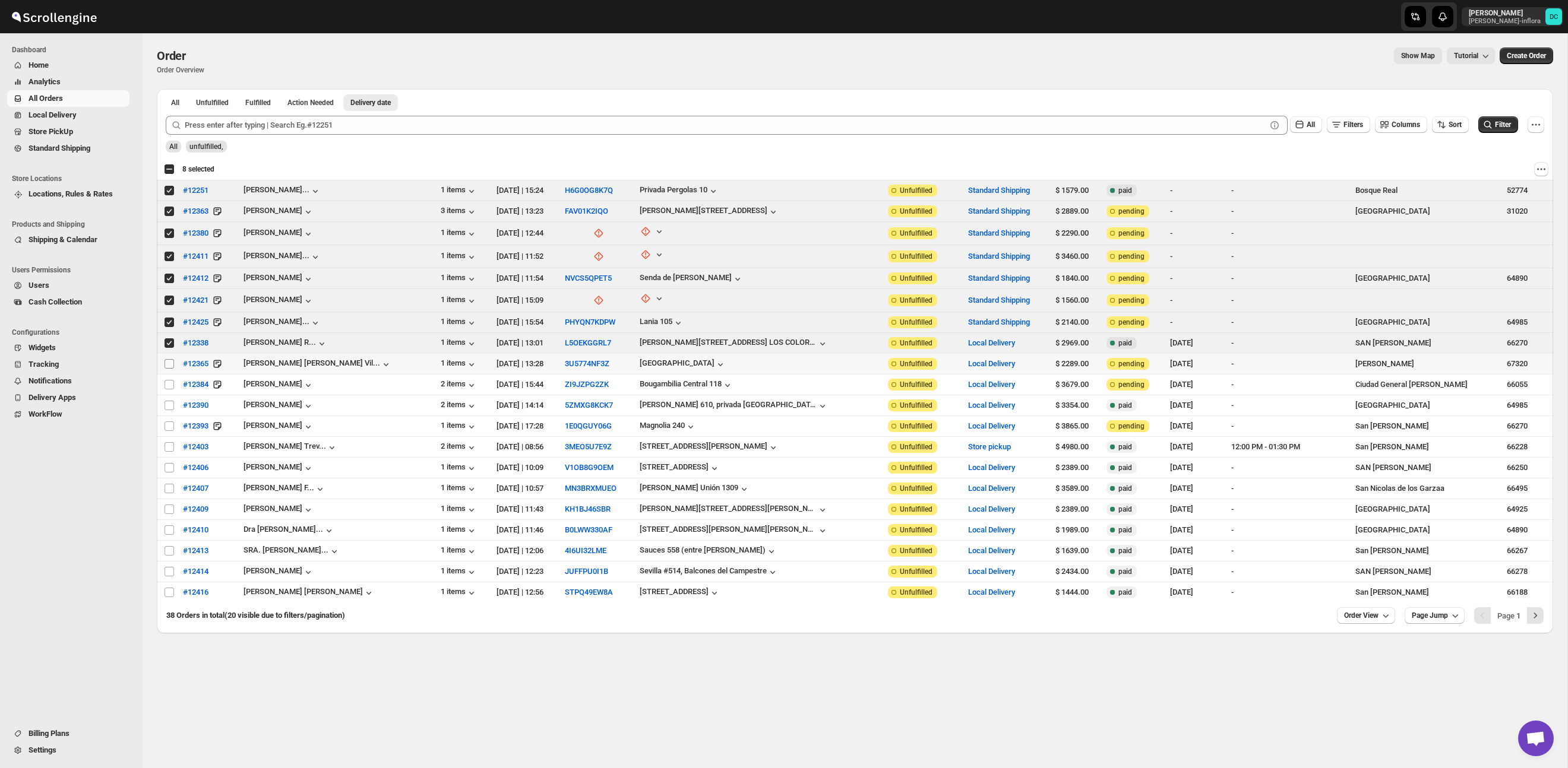
click at [170, 362] on input "Select order" at bounding box center [169, 363] width 10 height 10
checkbox input "true"
click at [165, 383] on input "Select order" at bounding box center [169, 384] width 10 height 10
checkbox input "true"
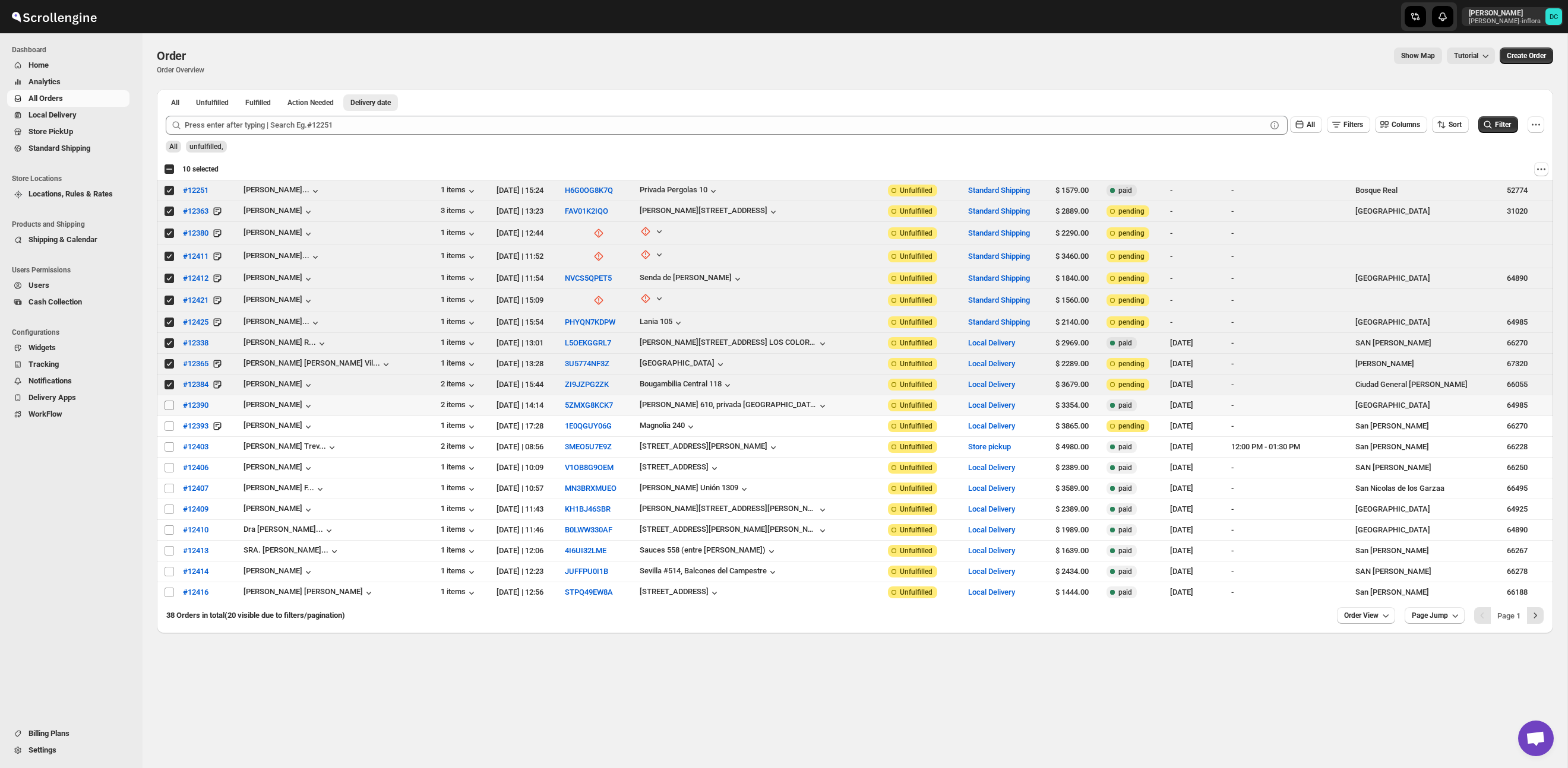
click at [167, 404] on input "Select order" at bounding box center [169, 405] width 10 height 10
checkbox input "true"
click at [168, 424] on input "Select order" at bounding box center [169, 426] width 10 height 10
checkbox input "true"
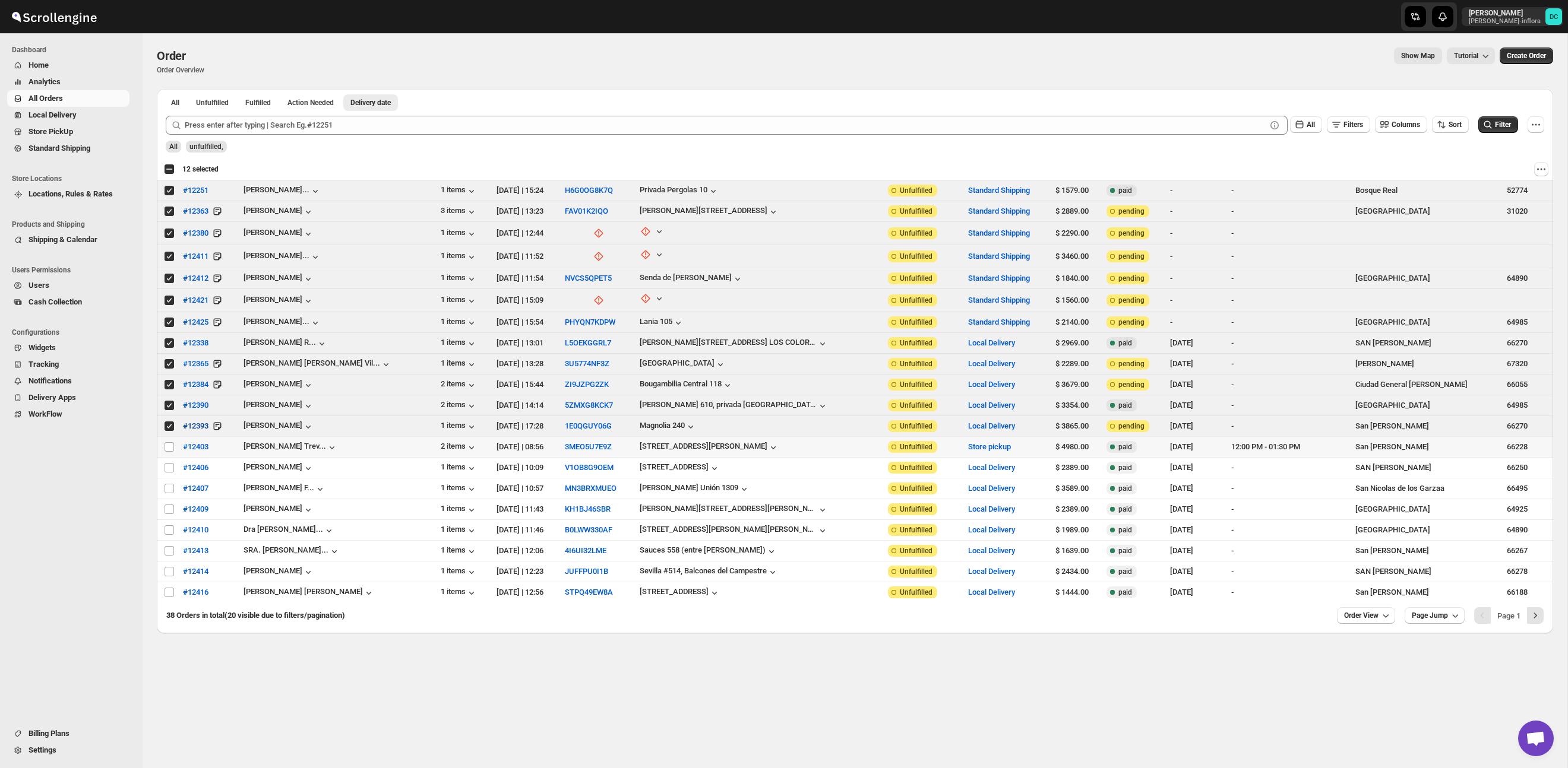
drag, startPoint x: 168, startPoint y: 446, endPoint x: 190, endPoint y: 431, distance: 26.6
click at [168, 446] on input "Select order" at bounding box center [169, 447] width 10 height 10
checkbox input "true"
click at [172, 464] on input "Select order" at bounding box center [169, 467] width 10 height 10
checkbox input "true"
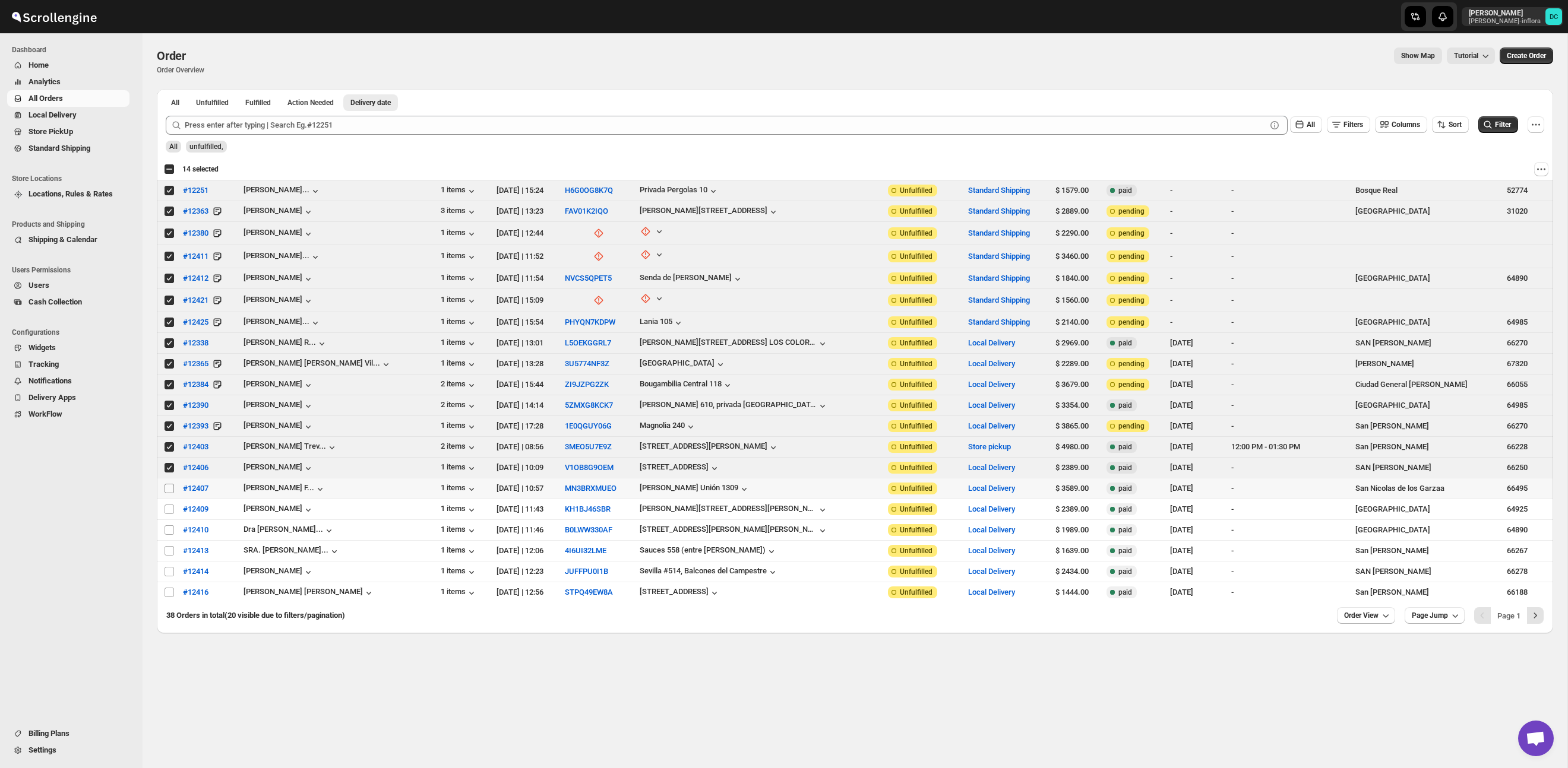
click at [167, 486] on input "Select order" at bounding box center [169, 488] width 10 height 10
checkbox input "true"
click at [168, 510] on input "Select order" at bounding box center [169, 509] width 10 height 10
checkbox input "true"
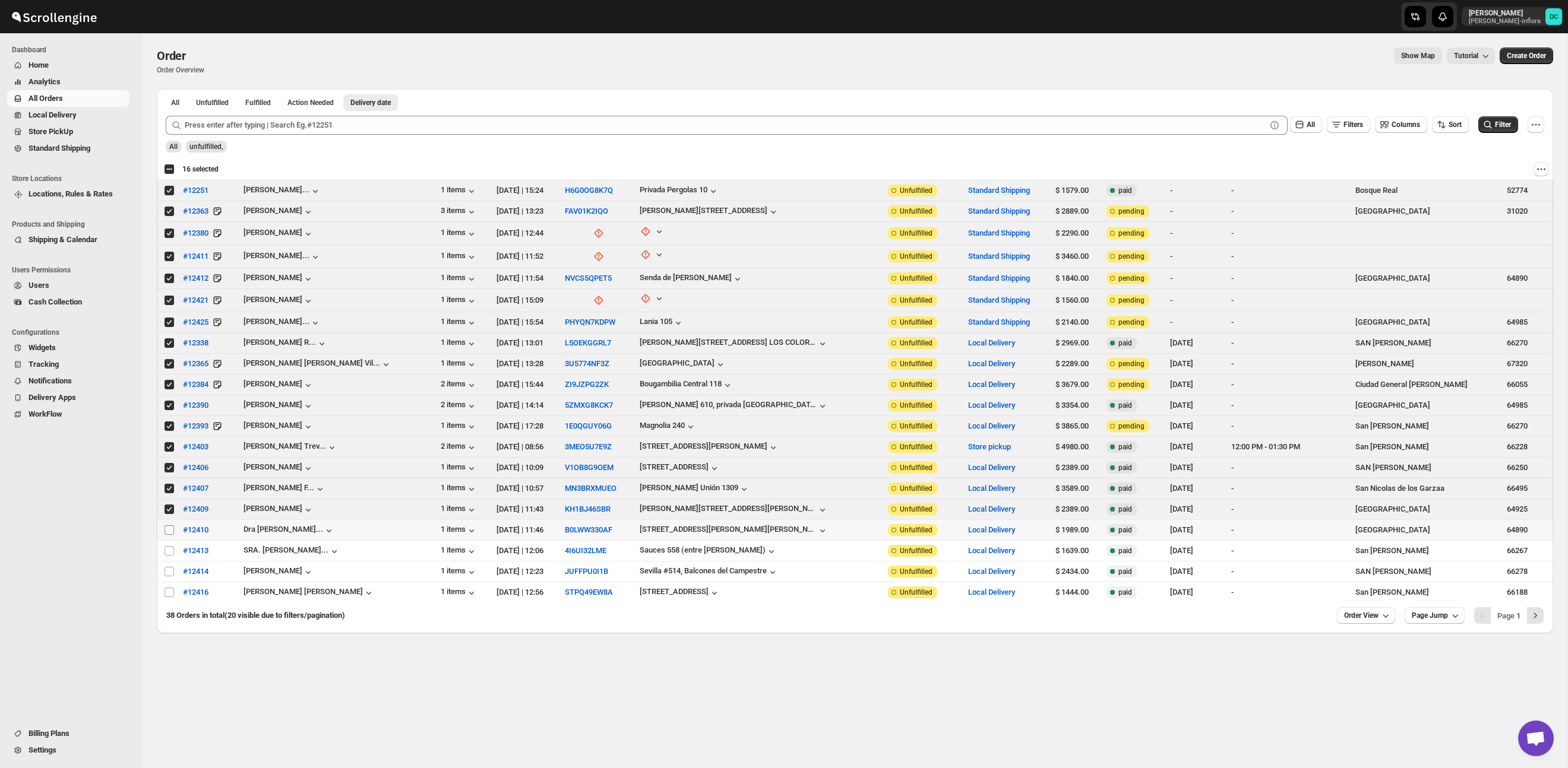
click at [169, 532] on input "Select order" at bounding box center [169, 530] width 10 height 10
checkbox input "true"
click at [170, 549] on input "Select order" at bounding box center [169, 550] width 10 height 10
checkbox input "true"
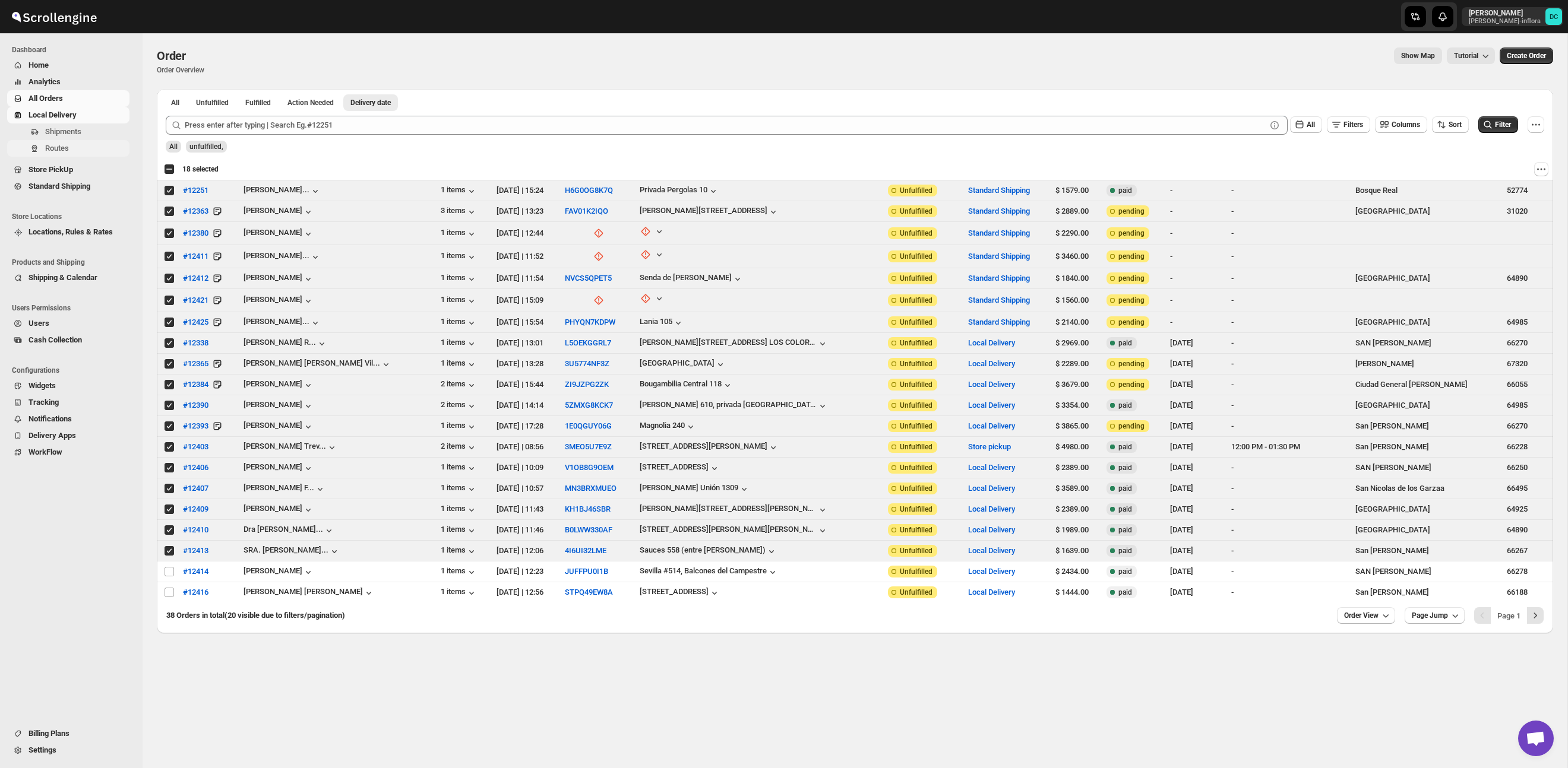
click at [72, 143] on span "Routes" at bounding box center [86, 148] width 82 height 11
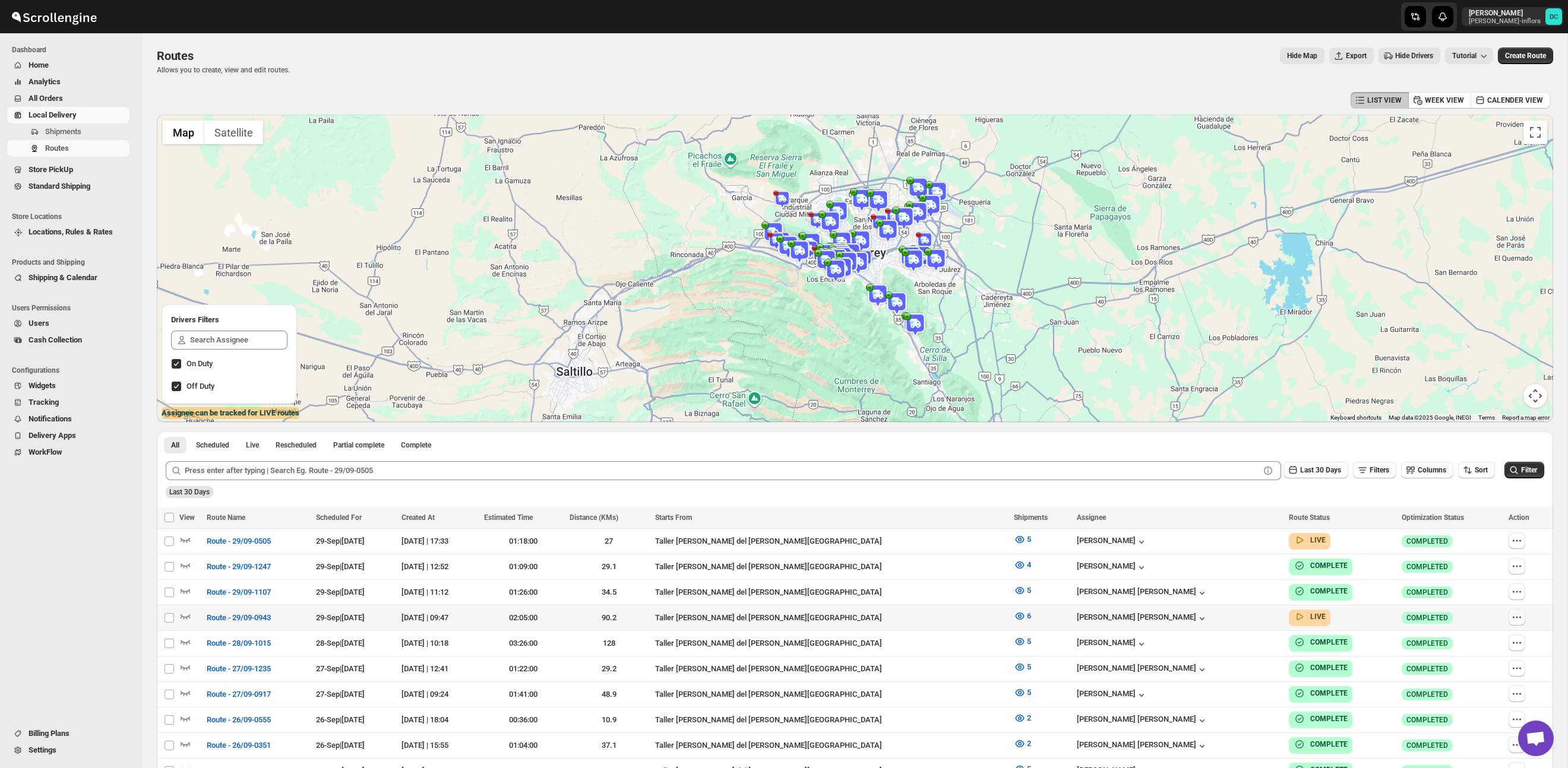
click at [1513, 611] on icon "button" at bounding box center [1516, 616] width 11 height 11
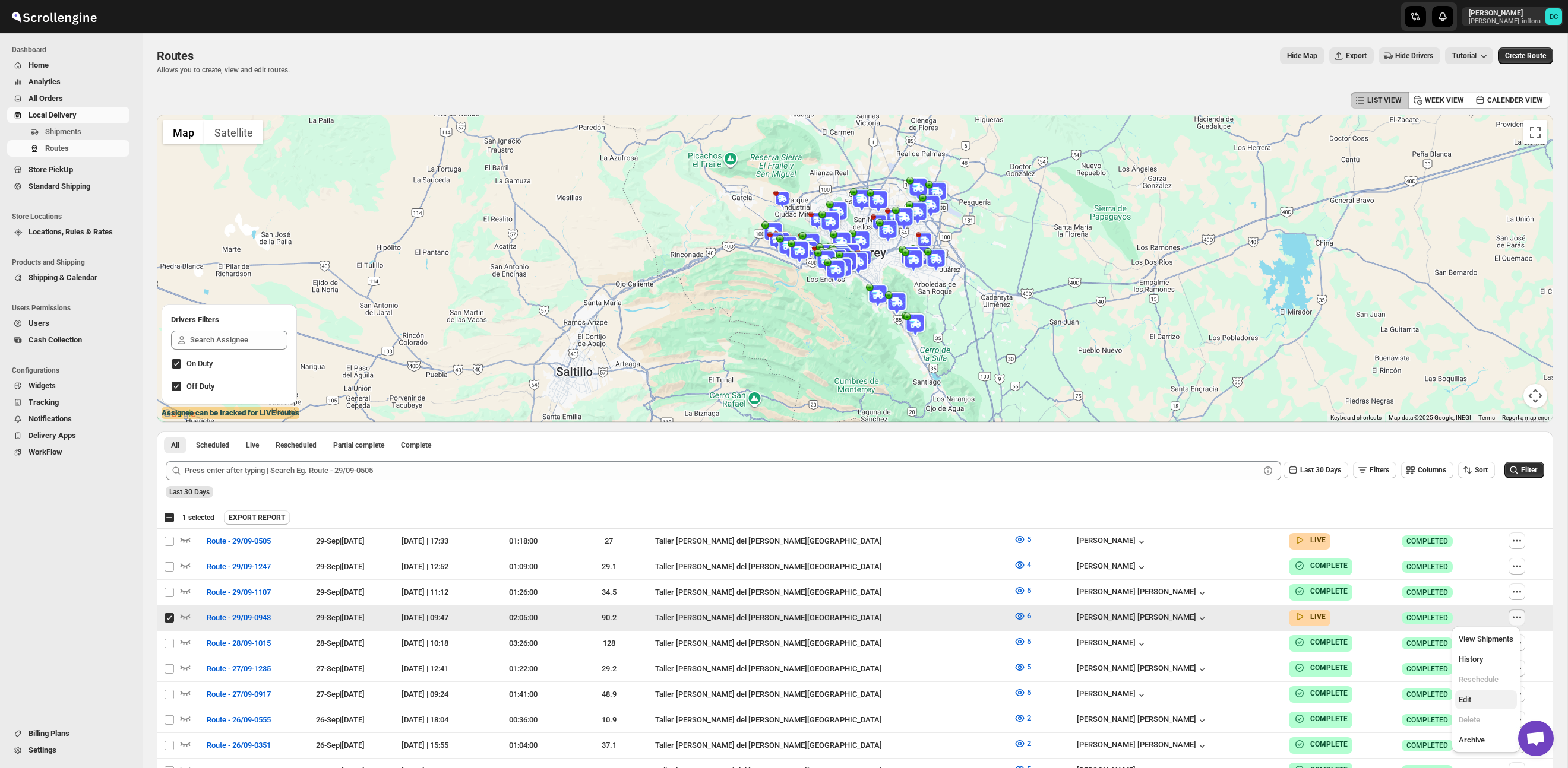
click at [1476, 698] on span "Edit" at bounding box center [1486, 699] width 55 height 11
checkbox input "false"
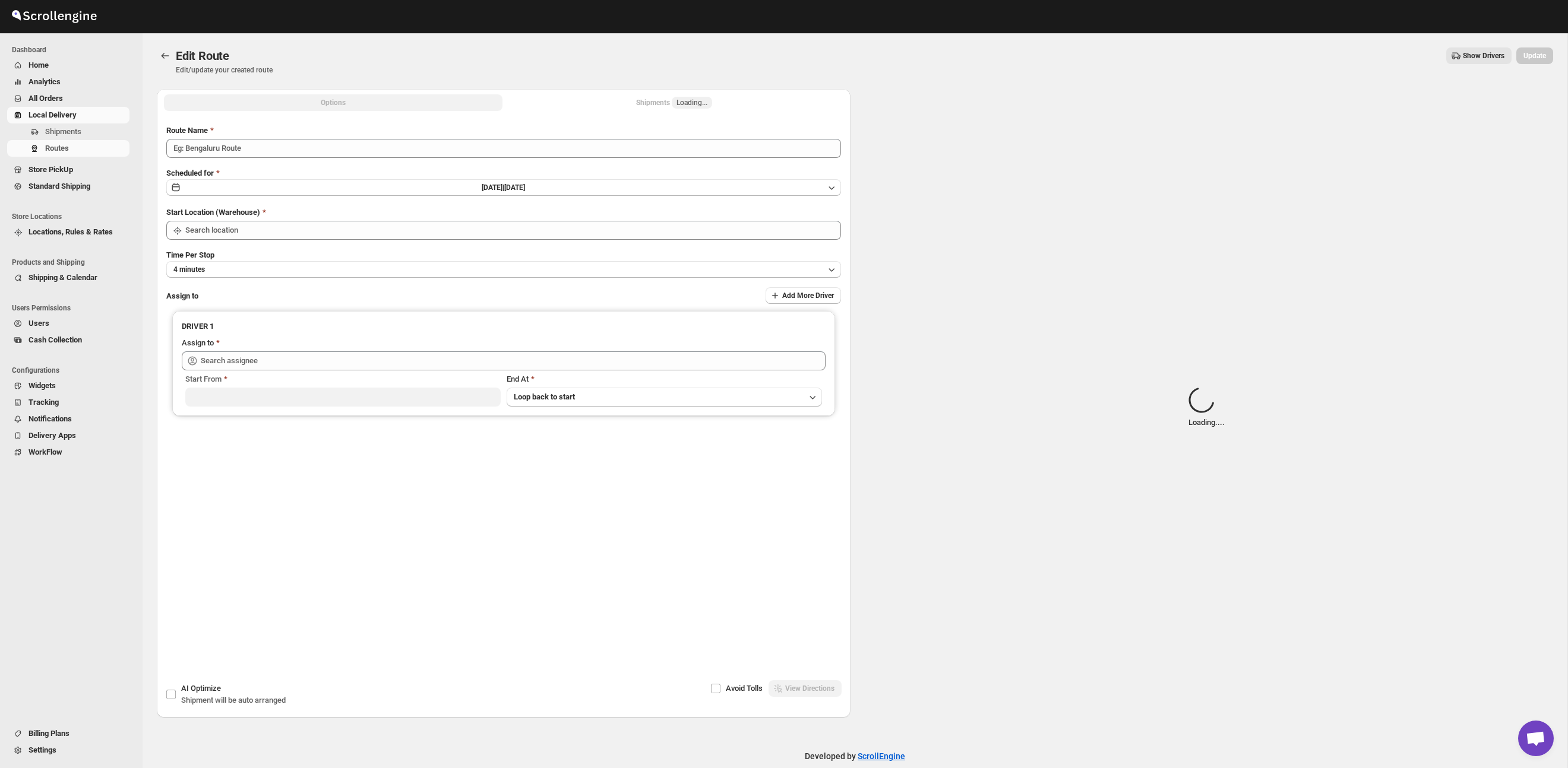
type input "Route - 29/09-0943"
type input "Taller [PERSON_NAME] del [PERSON_NAME][GEOGRAPHIC_DATA]"
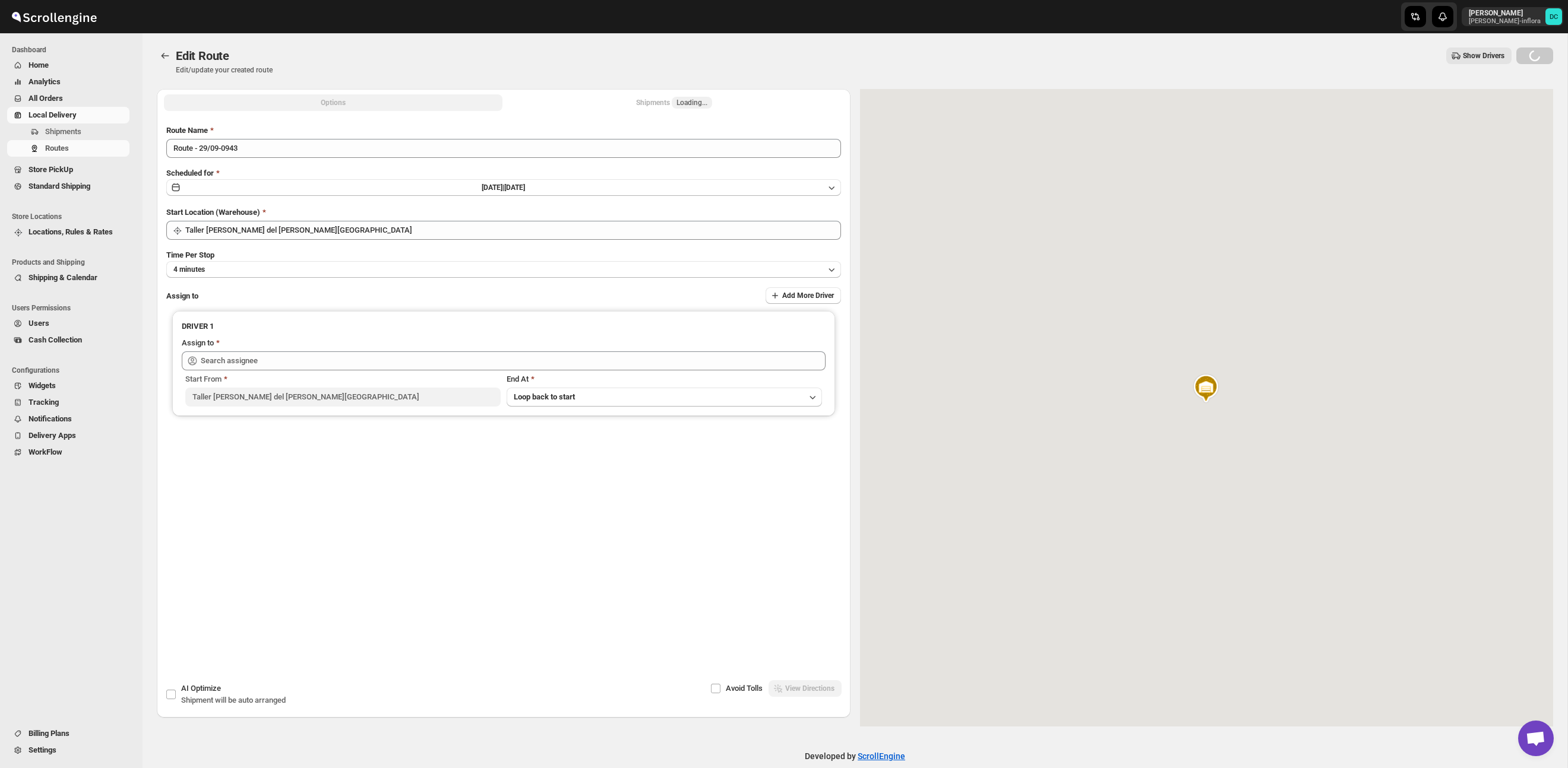
type input "[PERSON_NAME] [PERSON_NAME] ([EMAIL_ADDRESS][DOMAIN_NAME])"
click at [636, 101] on div "Shipments Loading..." at bounding box center [674, 102] width 76 height 11
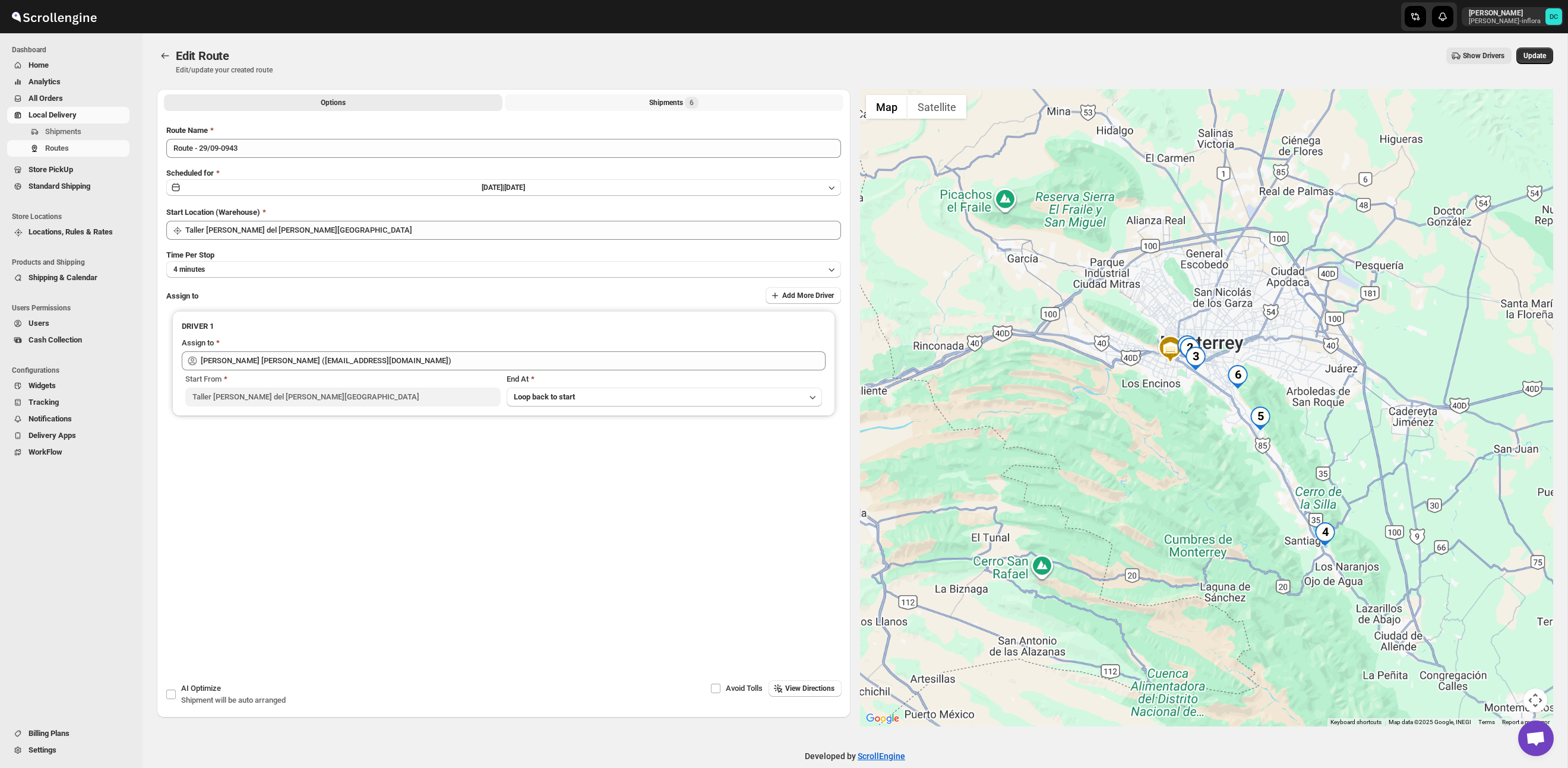
click at [667, 101] on div "Shipments 6" at bounding box center [674, 102] width 49 height 11
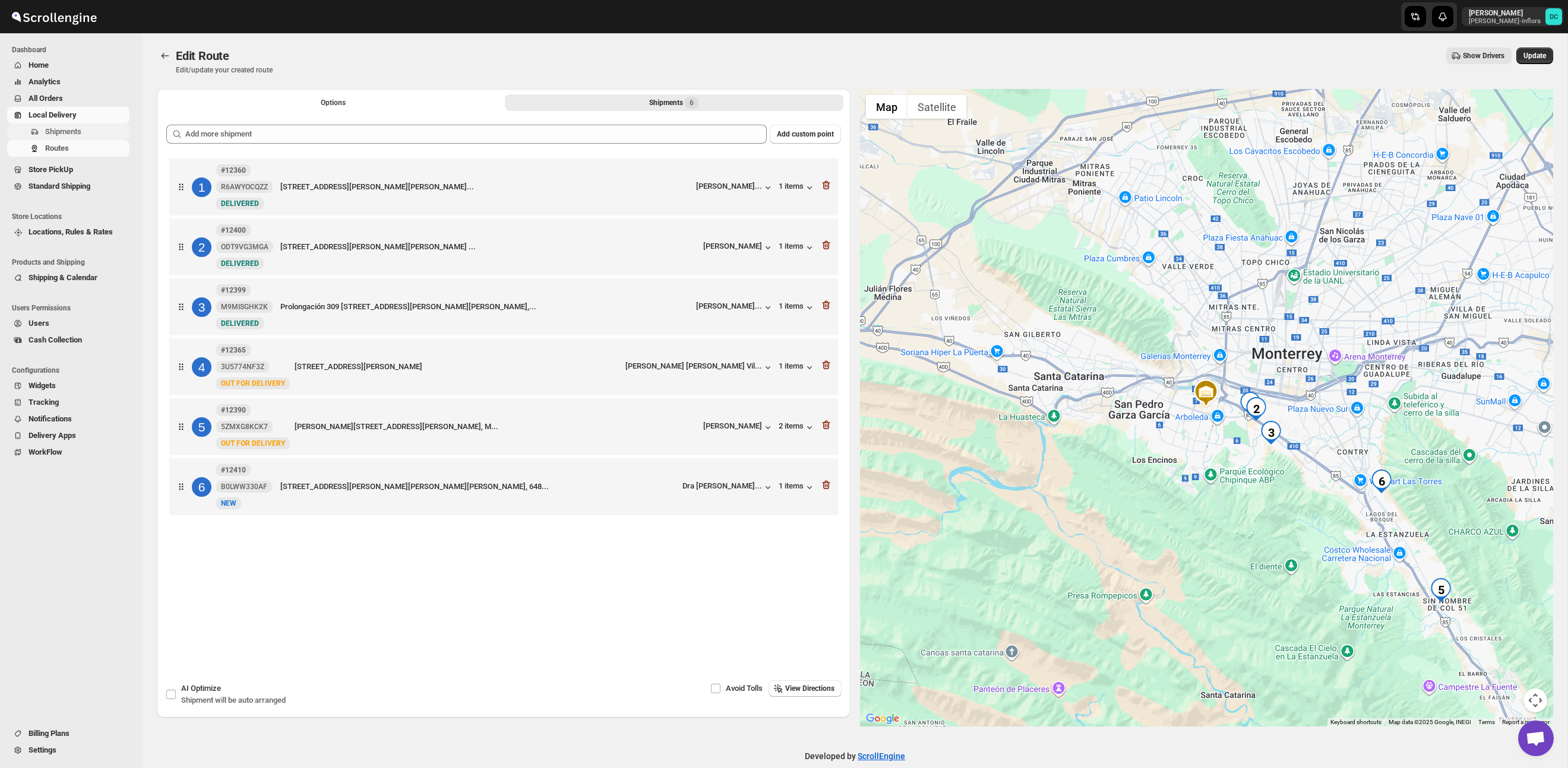
click at [89, 130] on span "Shipments" at bounding box center [86, 131] width 82 height 11
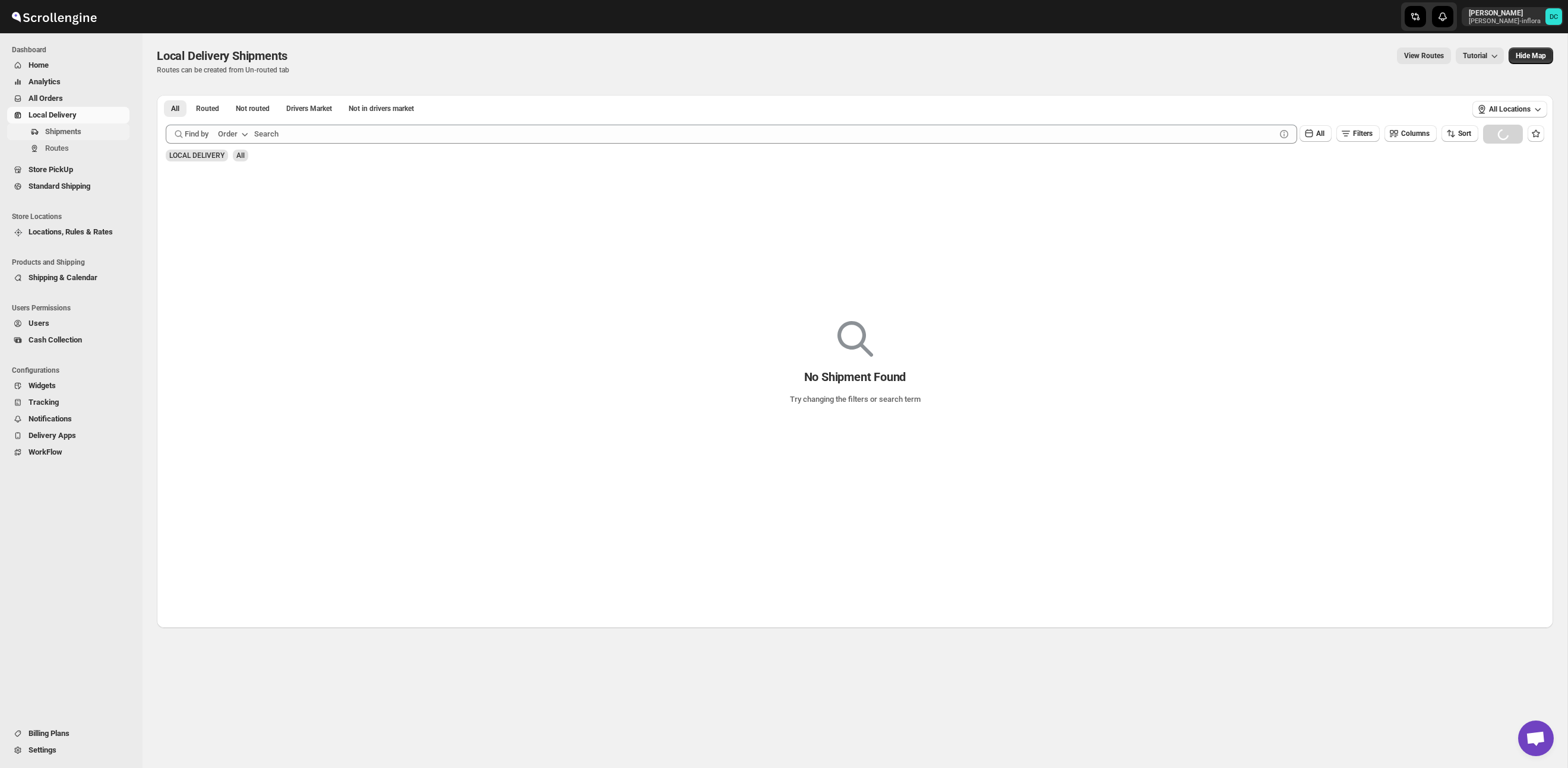
click at [79, 134] on span "Shipments" at bounding box center [63, 131] width 36 height 9
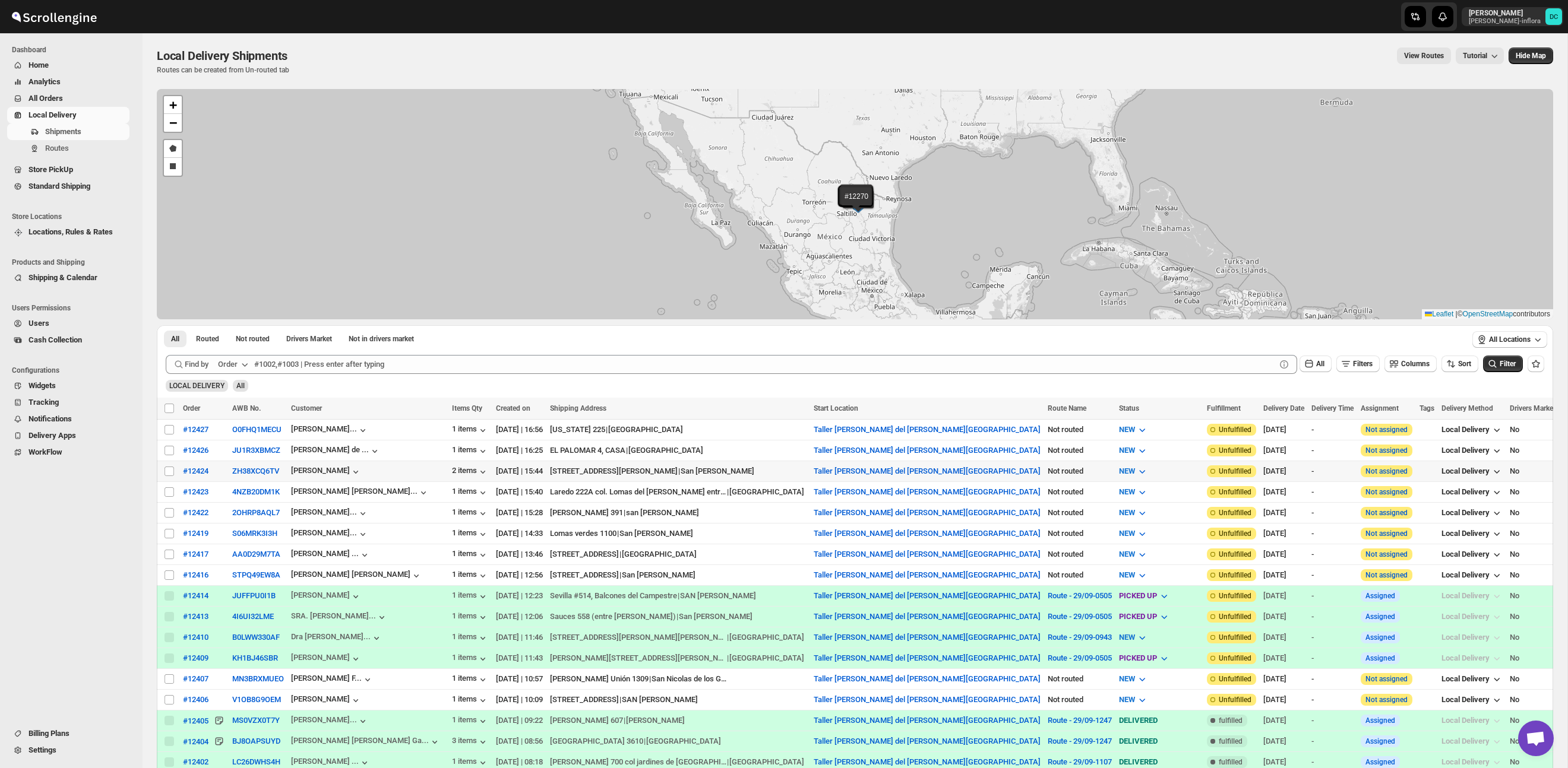
drag, startPoint x: 169, startPoint y: 472, endPoint x: 170, endPoint y: 484, distance: 12.0
click at [169, 473] on input "Select shipment" at bounding box center [169, 471] width 10 height 10
checkbox input "true"
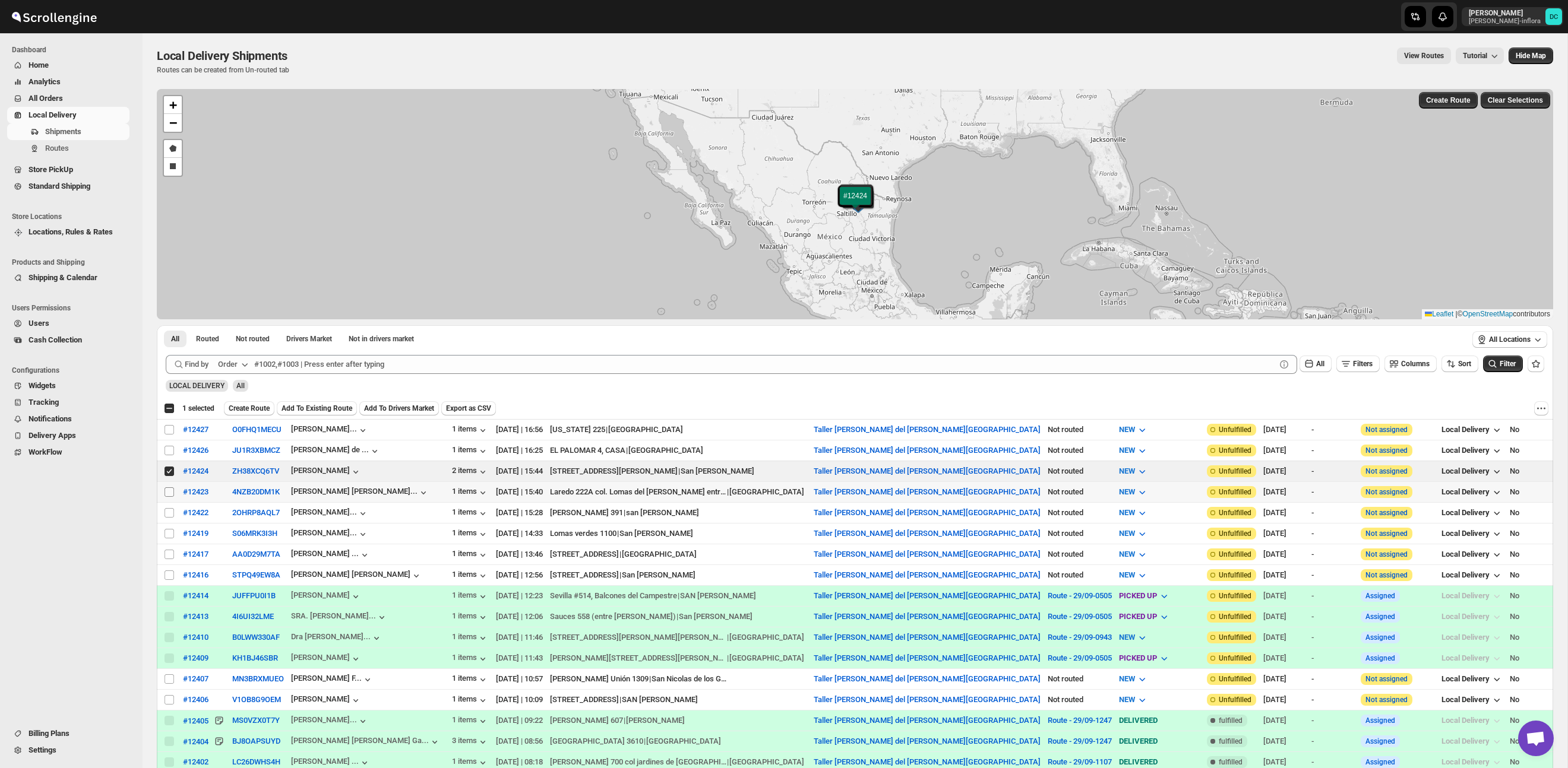
click at [167, 490] on input "Select shipment" at bounding box center [169, 492] width 10 height 10
checkbox input "true"
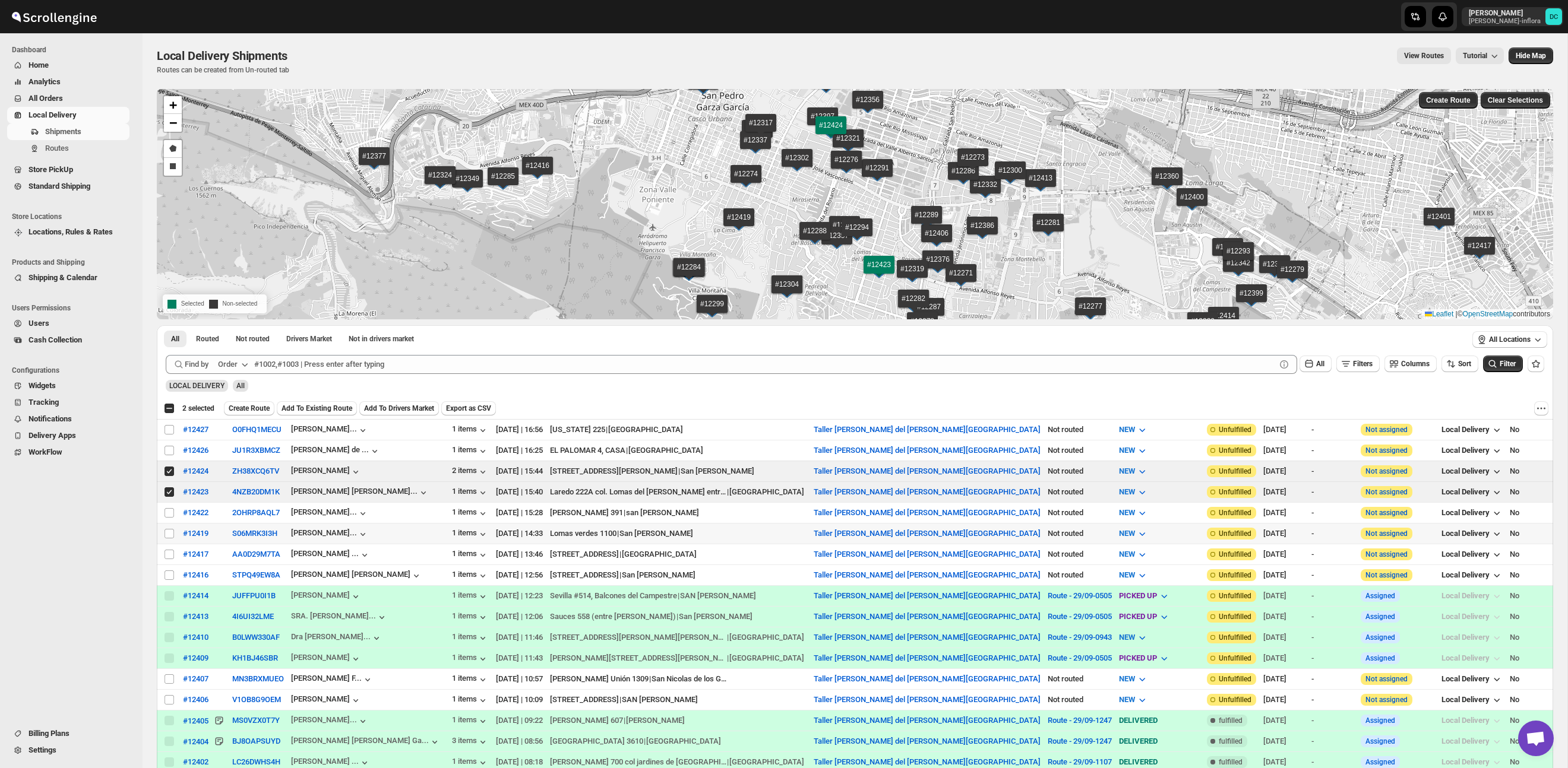
drag, startPoint x: 170, startPoint y: 533, endPoint x: 170, endPoint y: 566, distance: 33.0
click at [170, 533] on input "Select shipment" at bounding box center [169, 533] width 10 height 10
checkbox input "true"
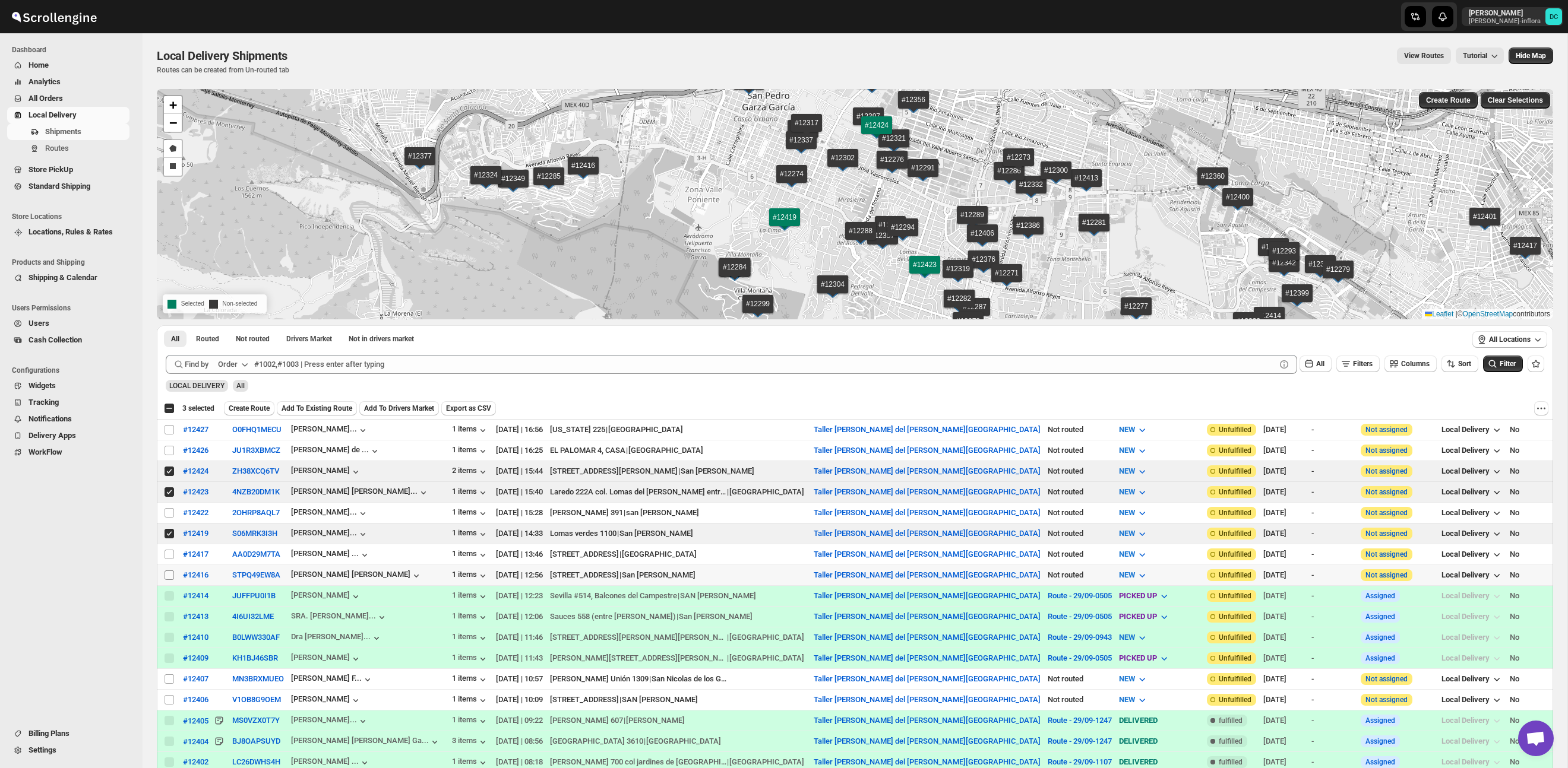
click at [169, 574] on input "Select shipment" at bounding box center [169, 575] width 10 height 10
checkbox input "true"
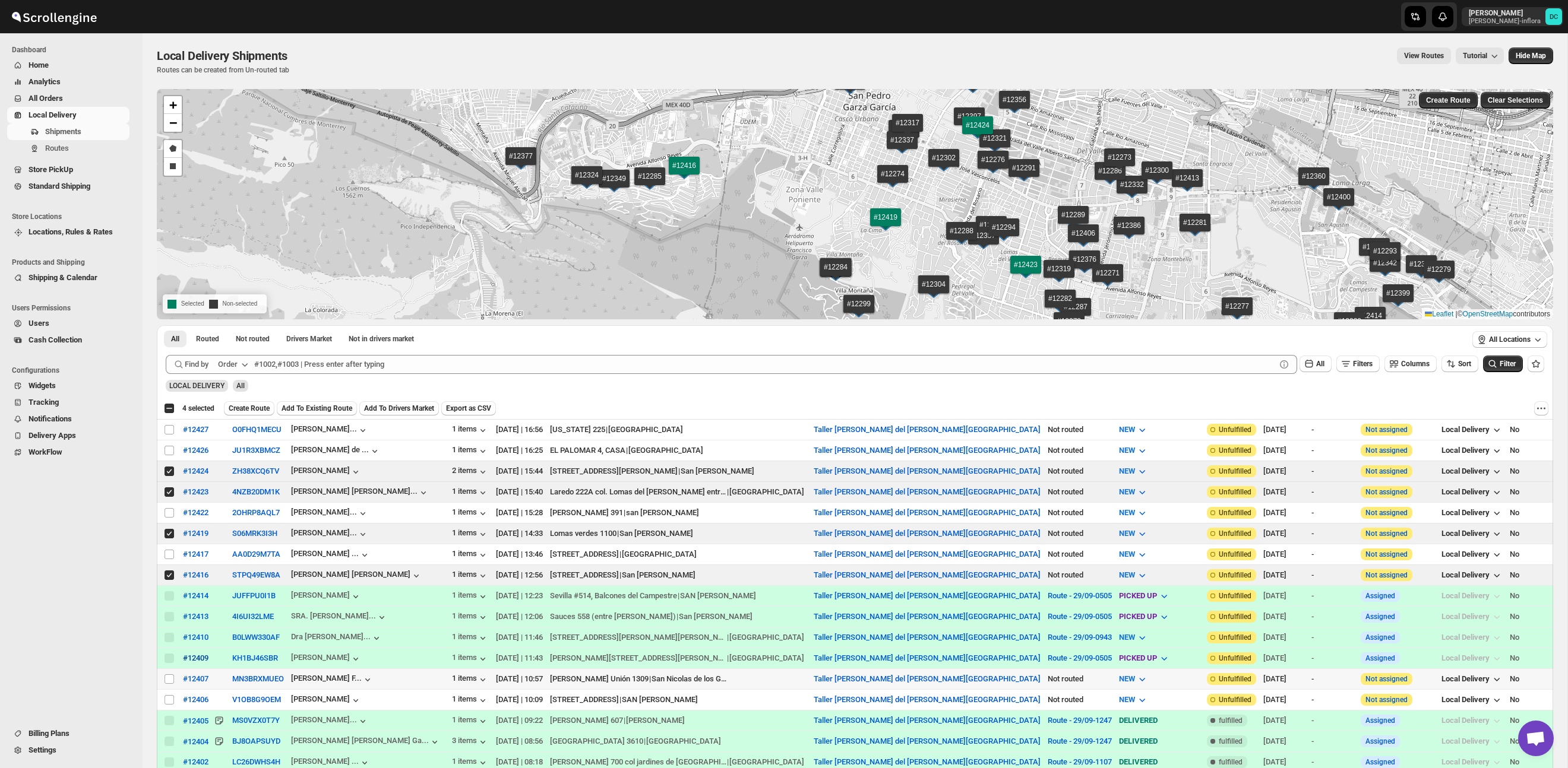
scroll to position [36, 0]
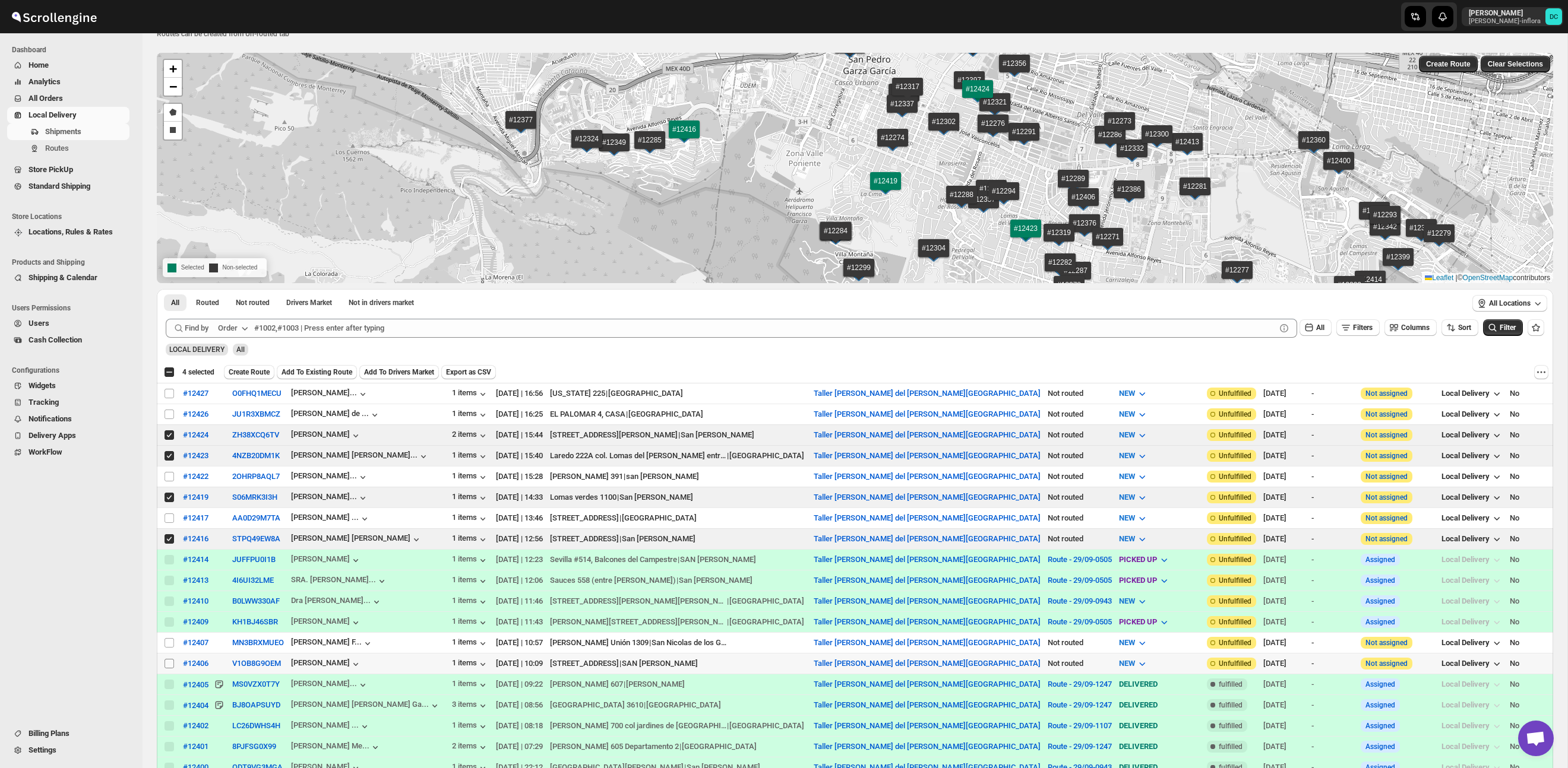
click at [168, 665] on input "Select shipment" at bounding box center [169, 663] width 10 height 10
checkbox input "true"
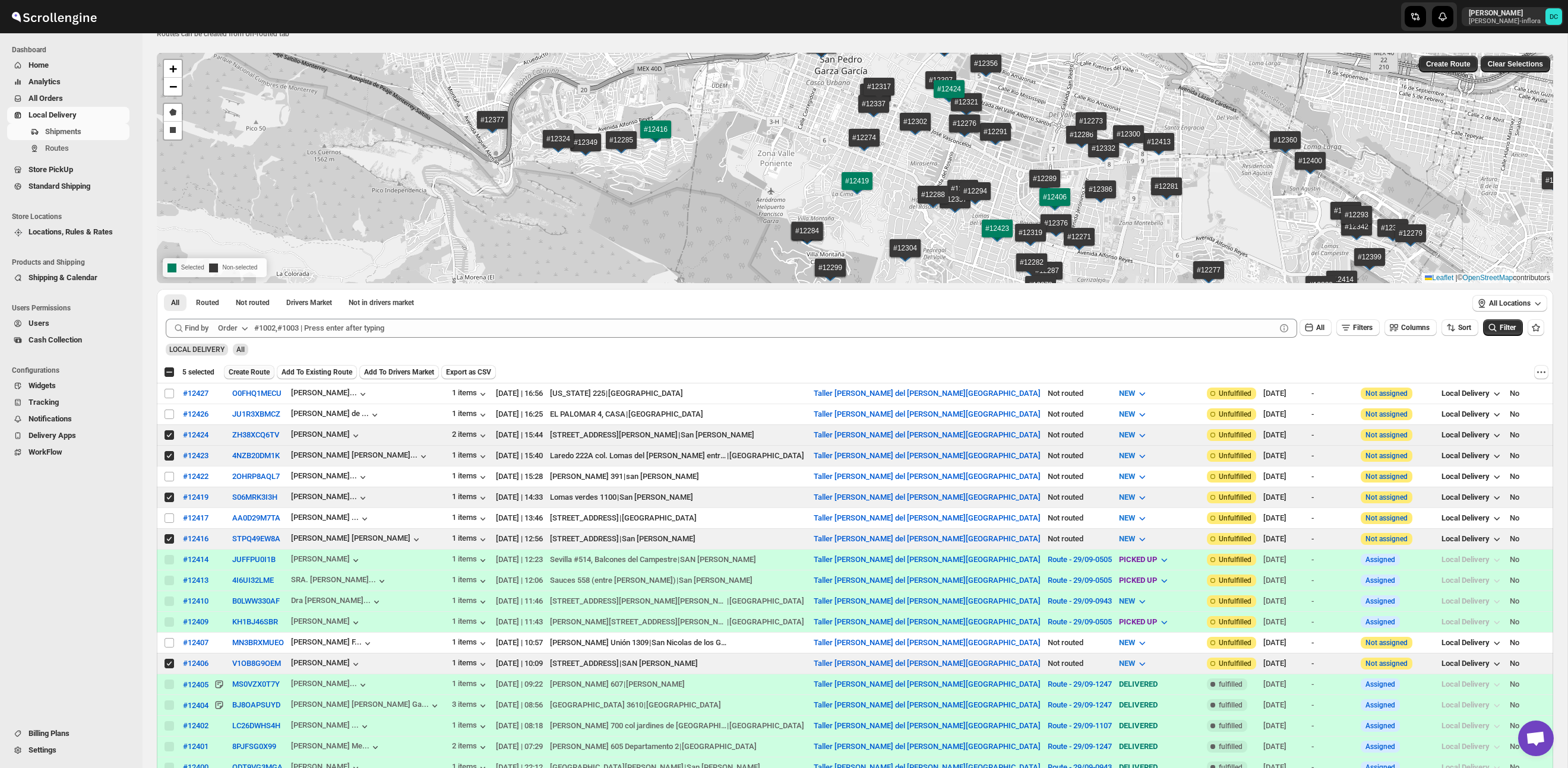
click at [262, 369] on span "Create Route" at bounding box center [249, 372] width 41 height 10
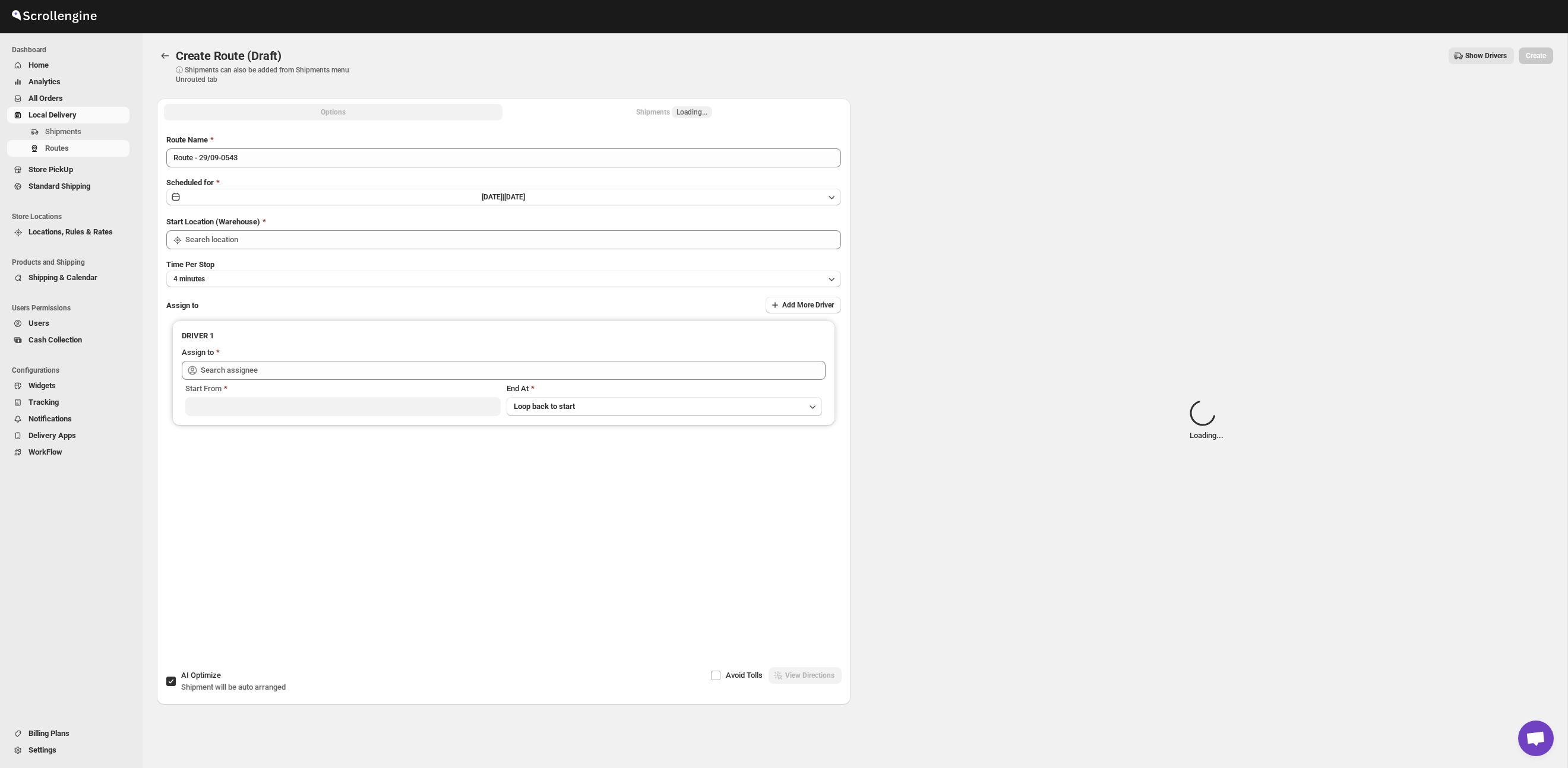
type input "Taller [PERSON_NAME] del [PERSON_NAME][GEOGRAPHIC_DATA]"
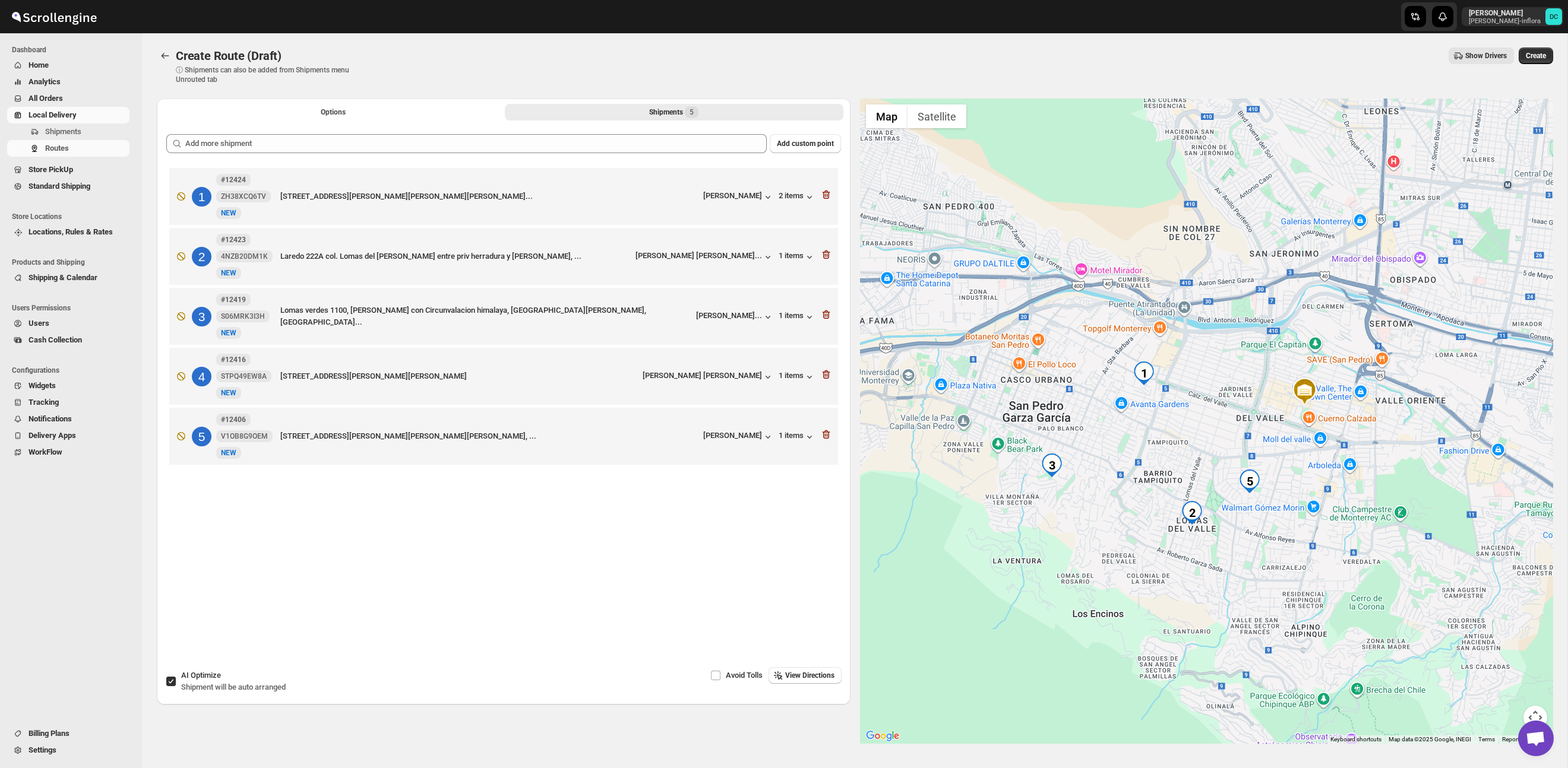
drag, startPoint x: 1099, startPoint y: 455, endPoint x: 1208, endPoint y: 431, distance: 111.6
click at [1217, 441] on div at bounding box center [1206, 421] width 693 height 645
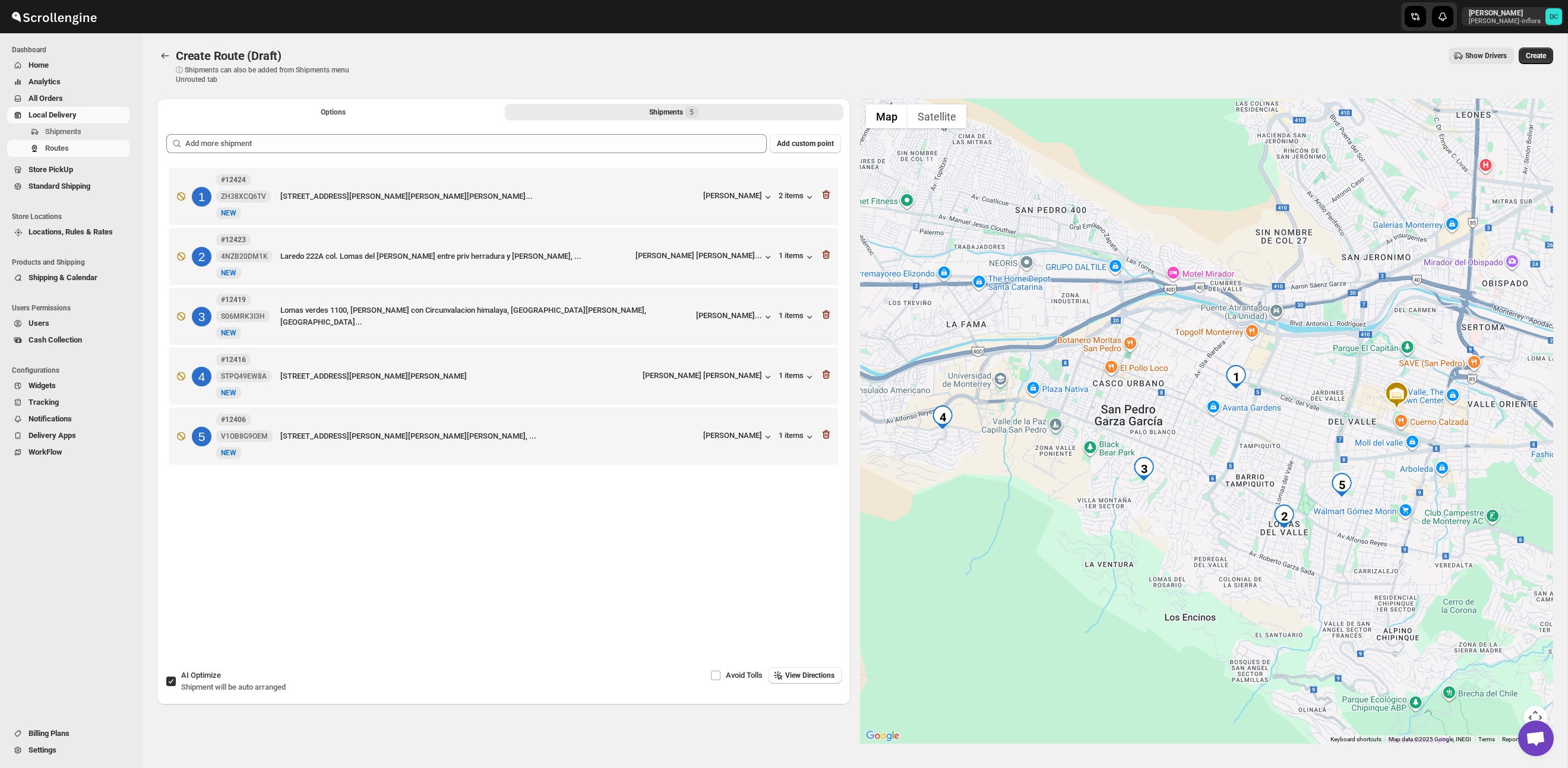
drag, startPoint x: 1175, startPoint y: 421, endPoint x: 1238, endPoint y: 424, distance: 63.1
click at [1238, 424] on div at bounding box center [1206, 421] width 693 height 645
click at [169, 682] on input "AI Optimize Shipment will be auto arranged" at bounding box center [171, 682] width 10 height 10
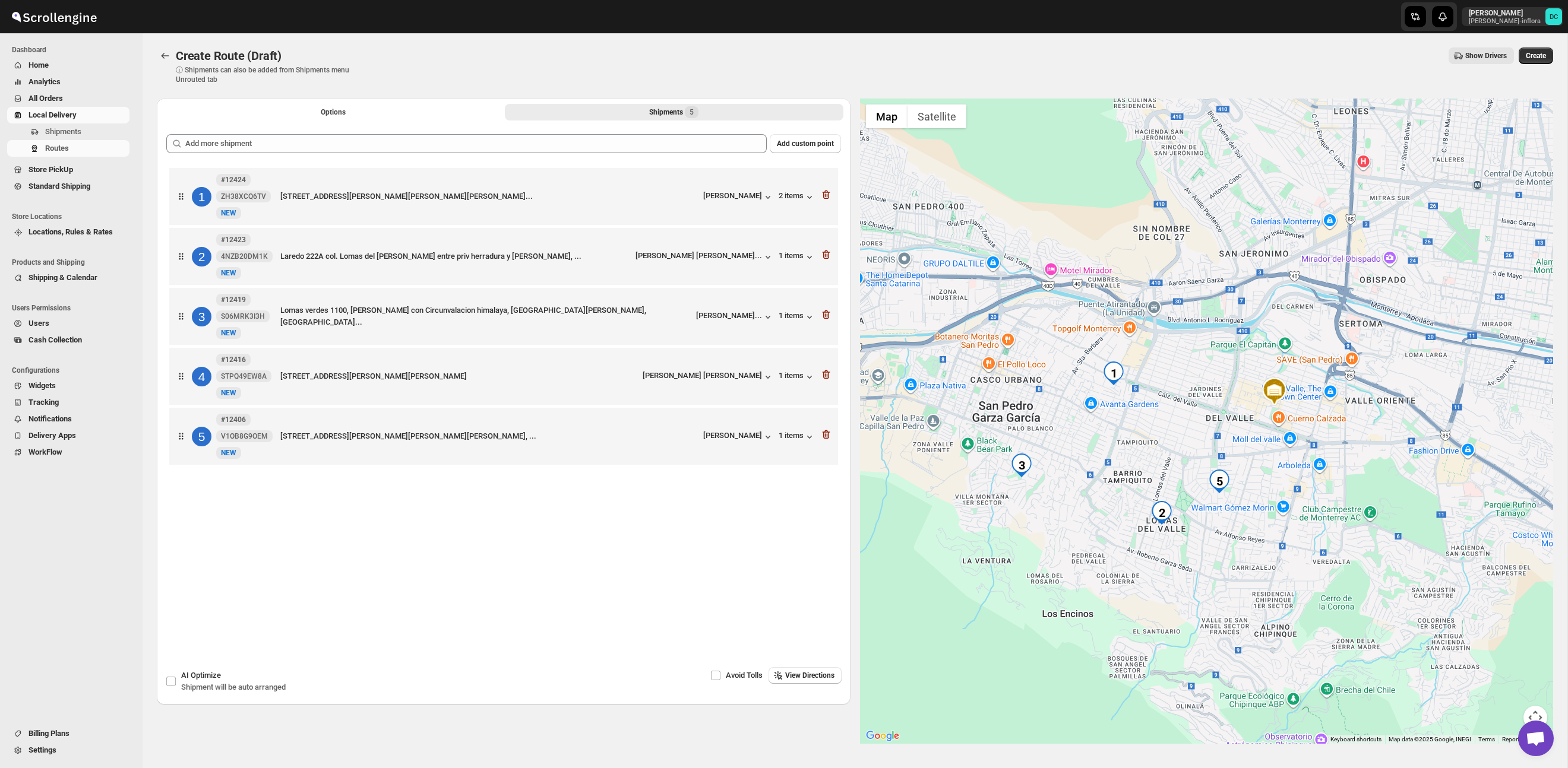
drag, startPoint x: 1111, startPoint y: 455, endPoint x: 1173, endPoint y: 441, distance: 63.6
click at [1173, 441] on div at bounding box center [1206, 421] width 693 height 645
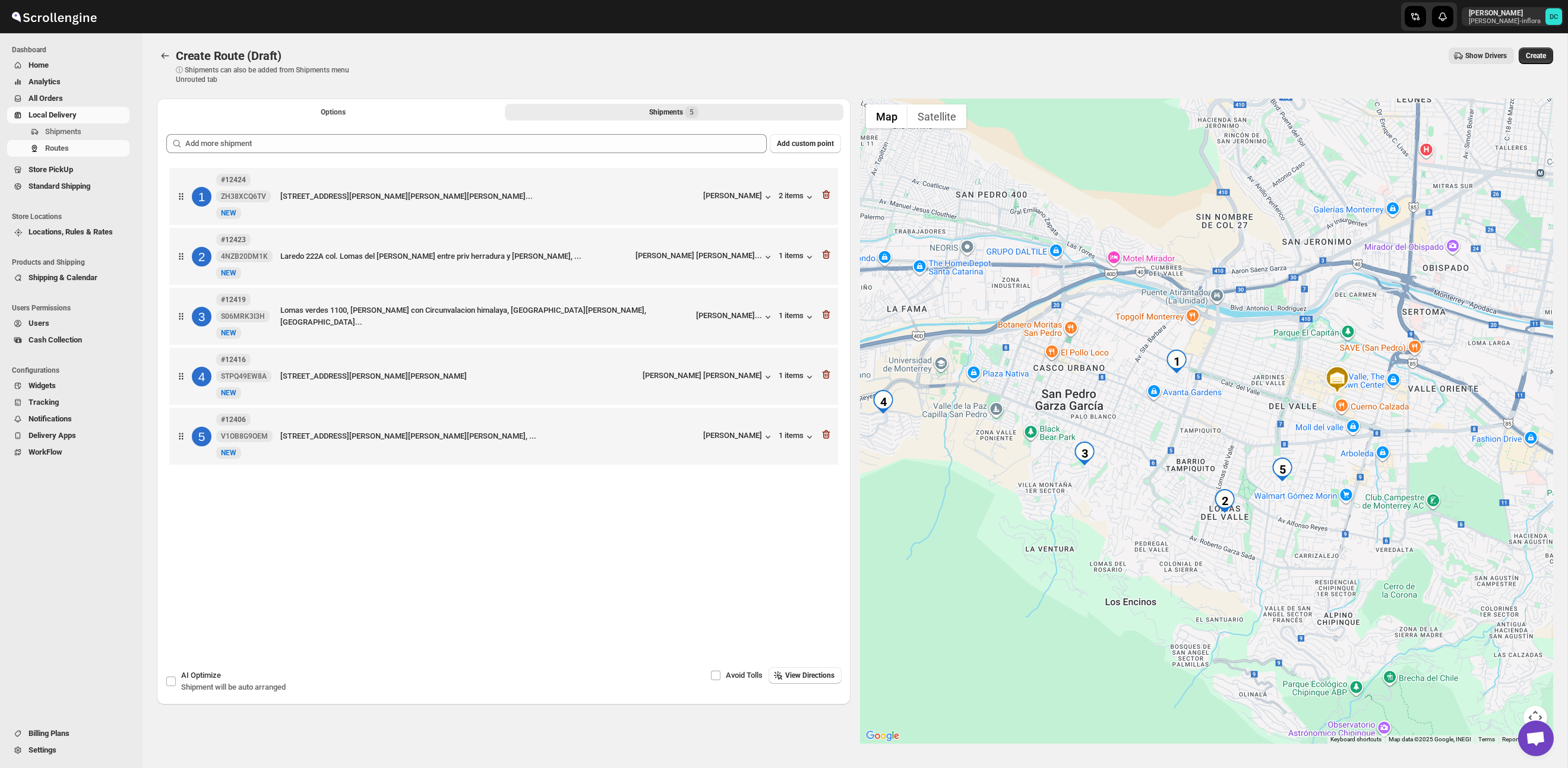
drag, startPoint x: 1082, startPoint y: 433, endPoint x: 1142, endPoint y: 422, distance: 61.0
click at [1142, 422] on div at bounding box center [1206, 421] width 693 height 645
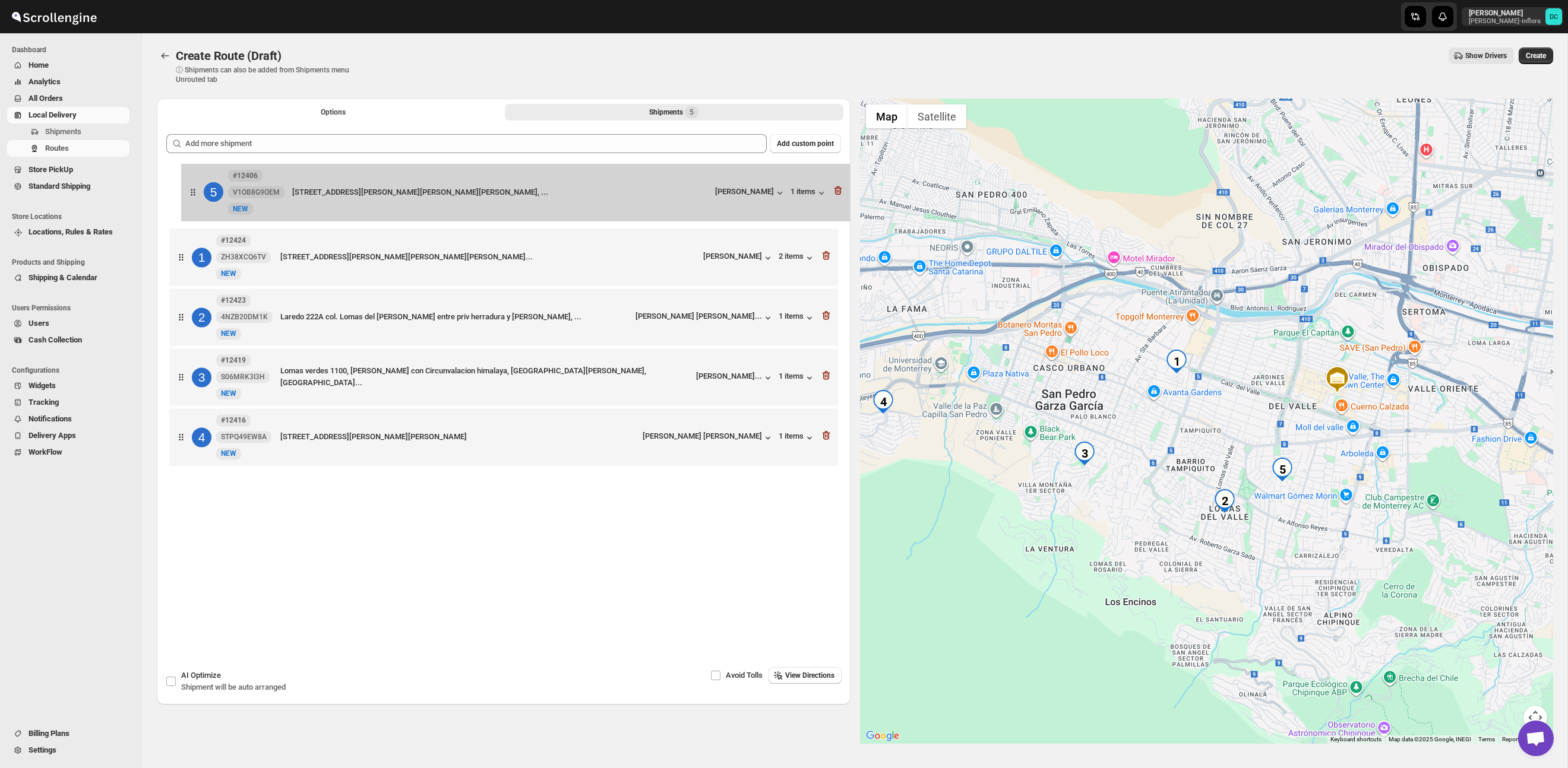
drag, startPoint x: 183, startPoint y: 441, endPoint x: 196, endPoint y: 183, distance: 258.3
click at [196, 183] on div "1 #12424 ZH38XCQ6TV New NEW C San Isidro 610, Residencial La Jolla, San Pedro G…" at bounding box center [504, 317] width 675 height 306
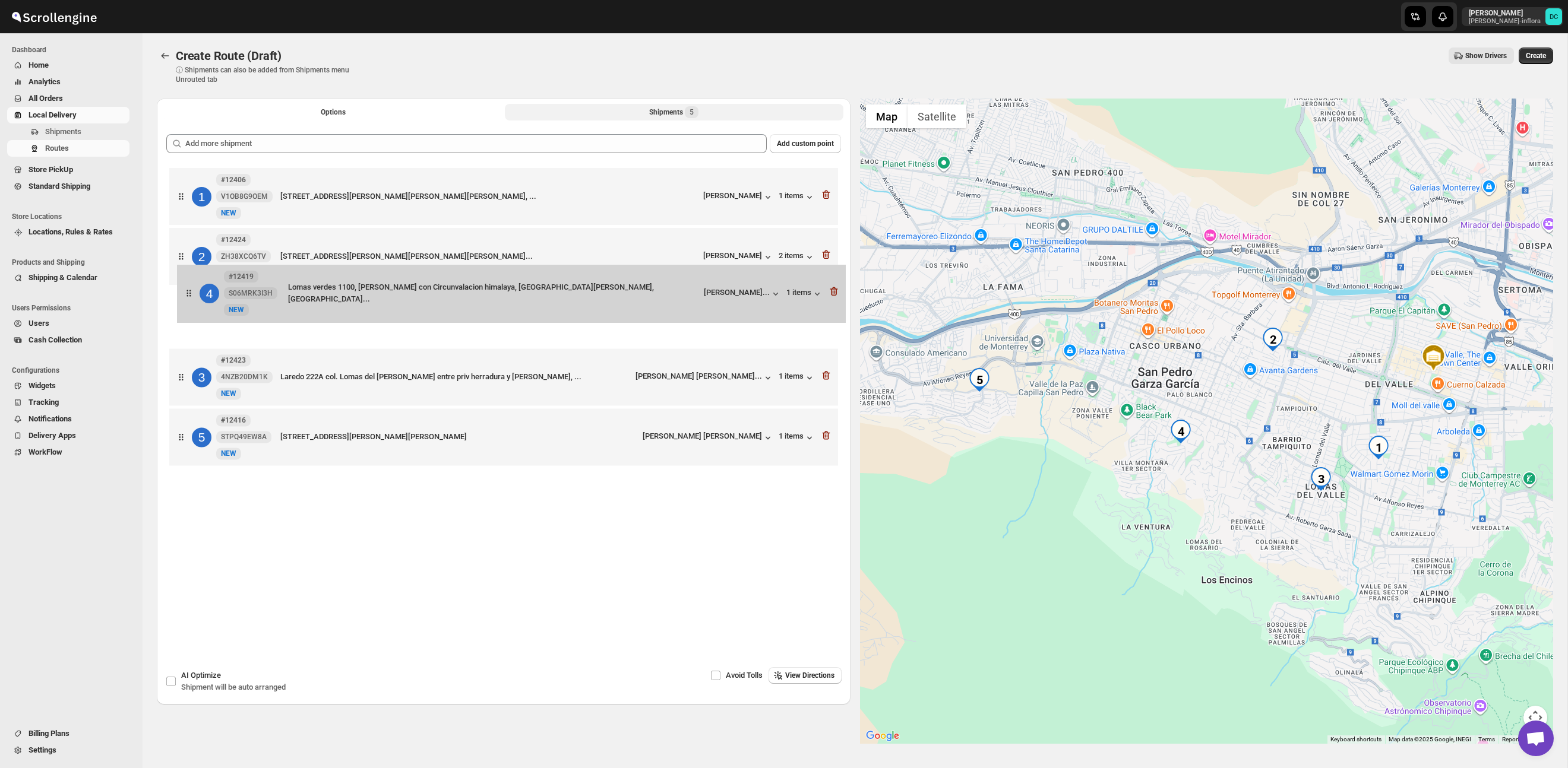
drag, startPoint x: 172, startPoint y: 388, endPoint x: 183, endPoint y: 295, distance: 93.6
click at [183, 295] on div "1 #12406 V1OB8G9OEM New NEW CALLE RÍO TIGRIS 1007, Hacienda el Rosario, SAN PED…" at bounding box center [504, 317] width 675 height 306
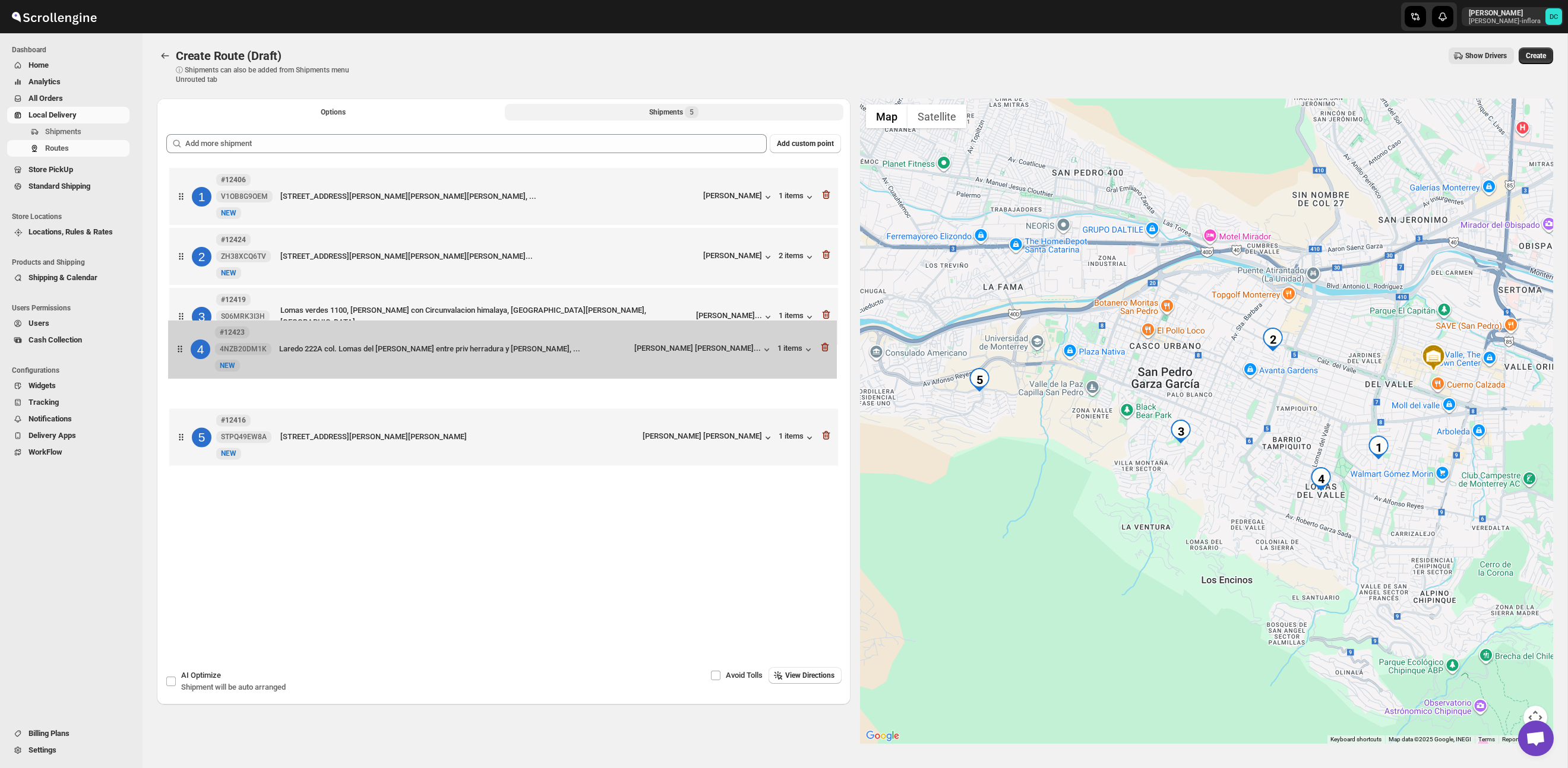
drag, startPoint x: 194, startPoint y: 291, endPoint x: 192, endPoint y: 252, distance: 39.1
click at [192, 252] on div "1 #12406 V1OB8G9OEM New NEW CALLE RÍO TIGRIS 1007, Hacienda el Rosario, SAN PED…" at bounding box center [504, 317] width 675 height 306
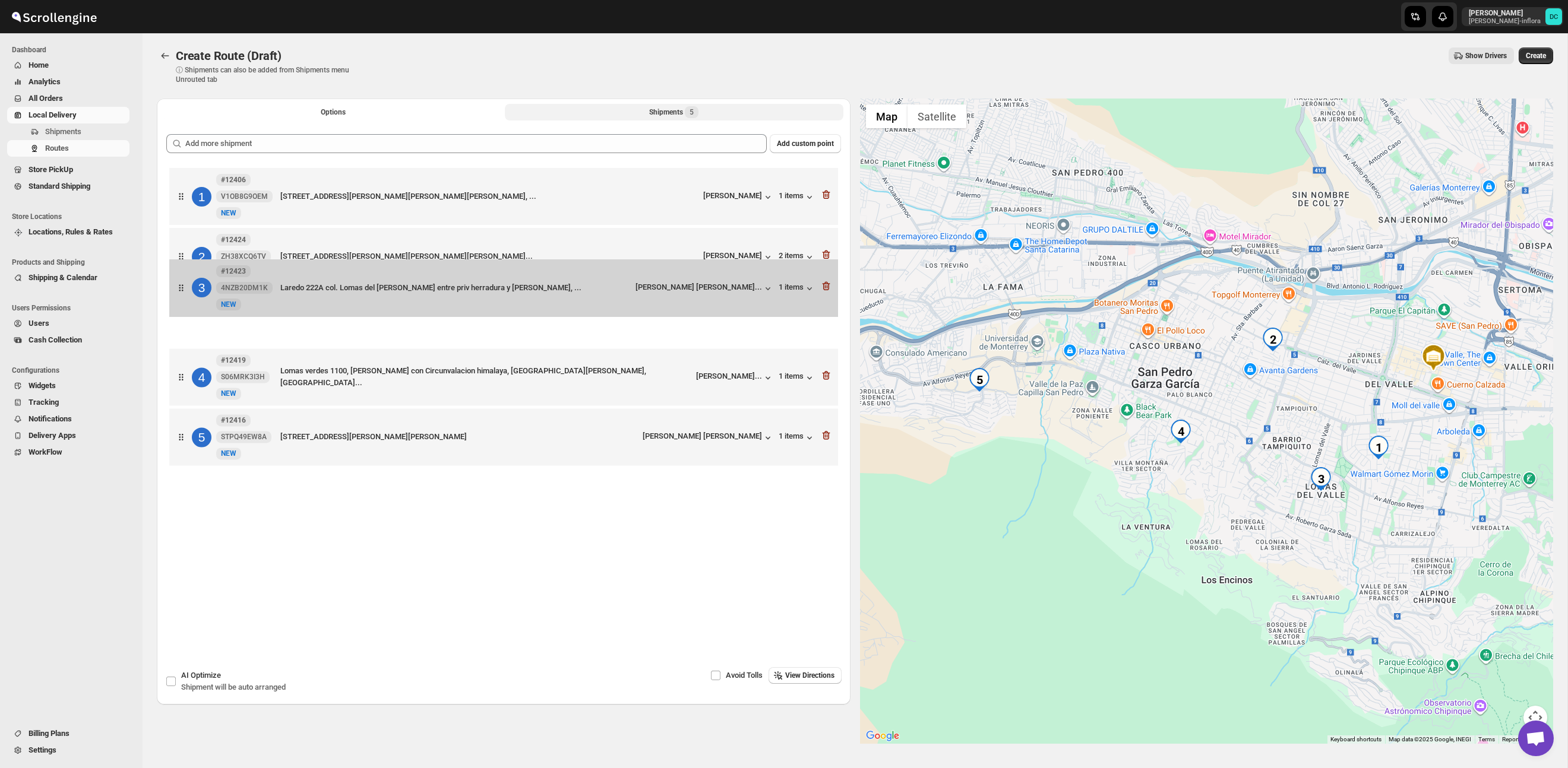
drag, startPoint x: 191, startPoint y: 317, endPoint x: 189, endPoint y: 258, distance: 59.0
click at [188, 259] on div "1 #12406 V1OB8G9OEM New NEW CALLE RÍO TIGRIS 1007, Hacienda el Rosario, SAN PED…" at bounding box center [504, 317] width 675 height 306
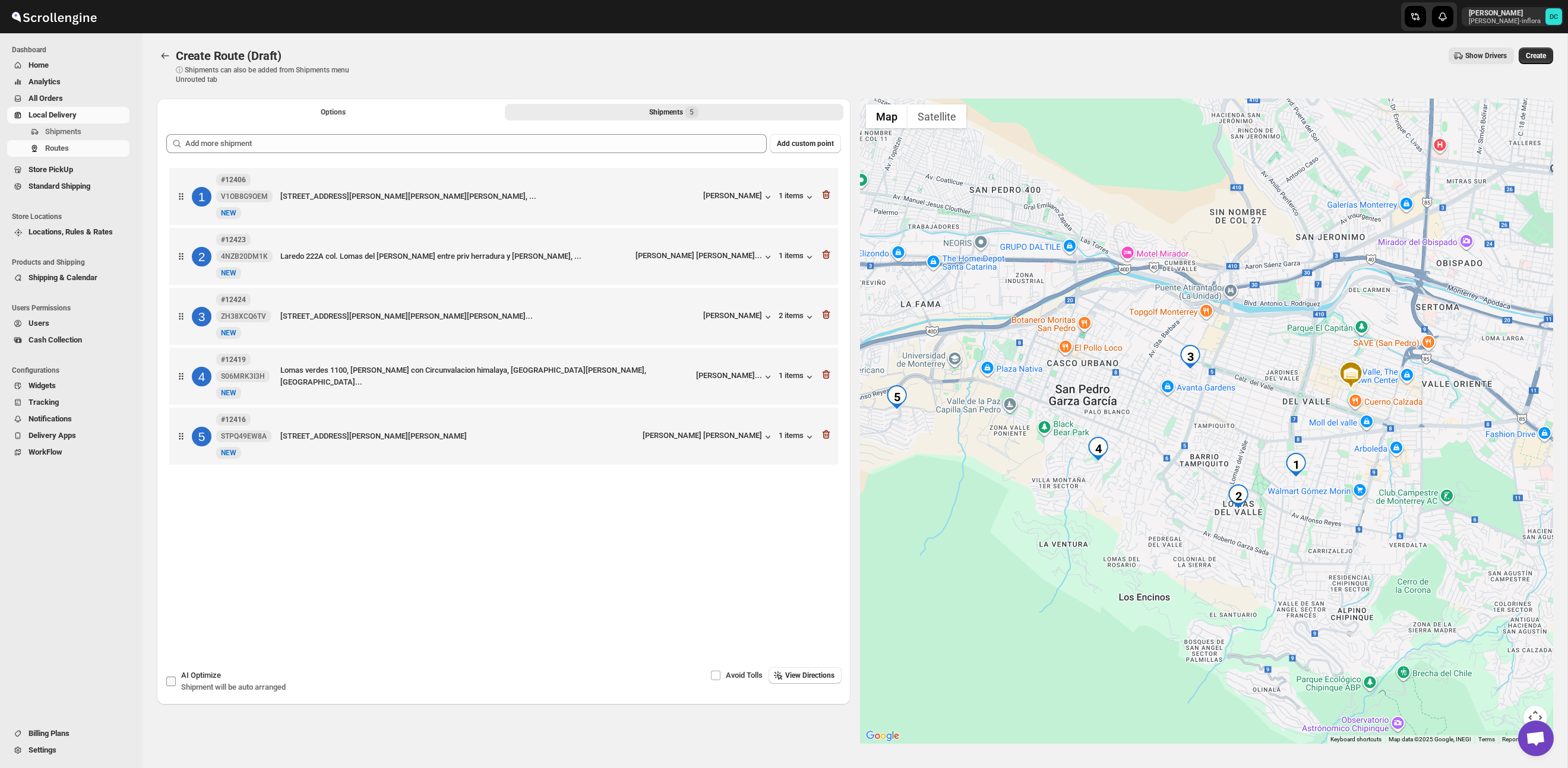
click at [170, 679] on input "AI Optimize Shipment will be auto arranged" at bounding box center [171, 682] width 10 height 10
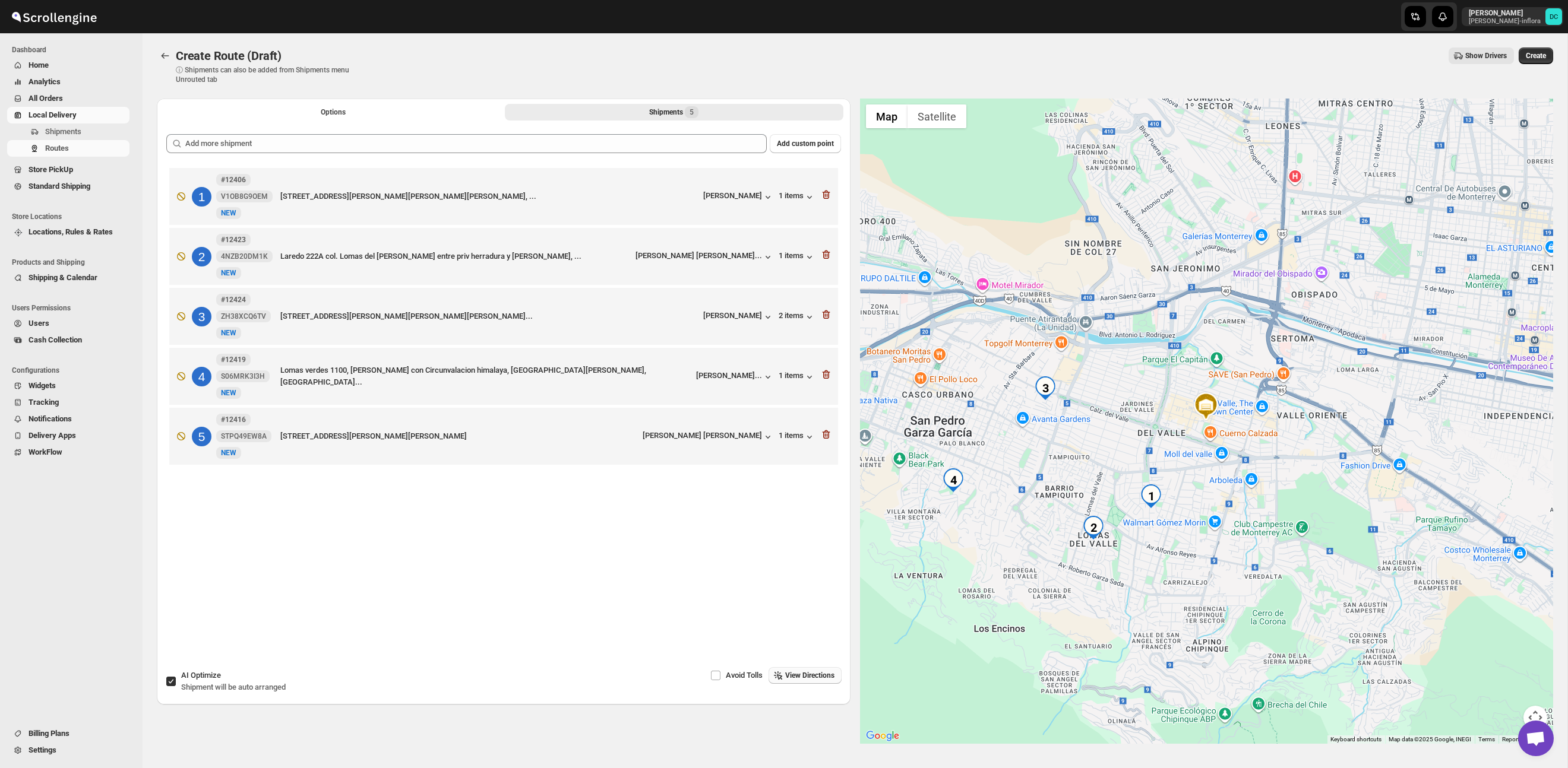
click at [806, 675] on span "View Directions" at bounding box center [810, 675] width 49 height 10
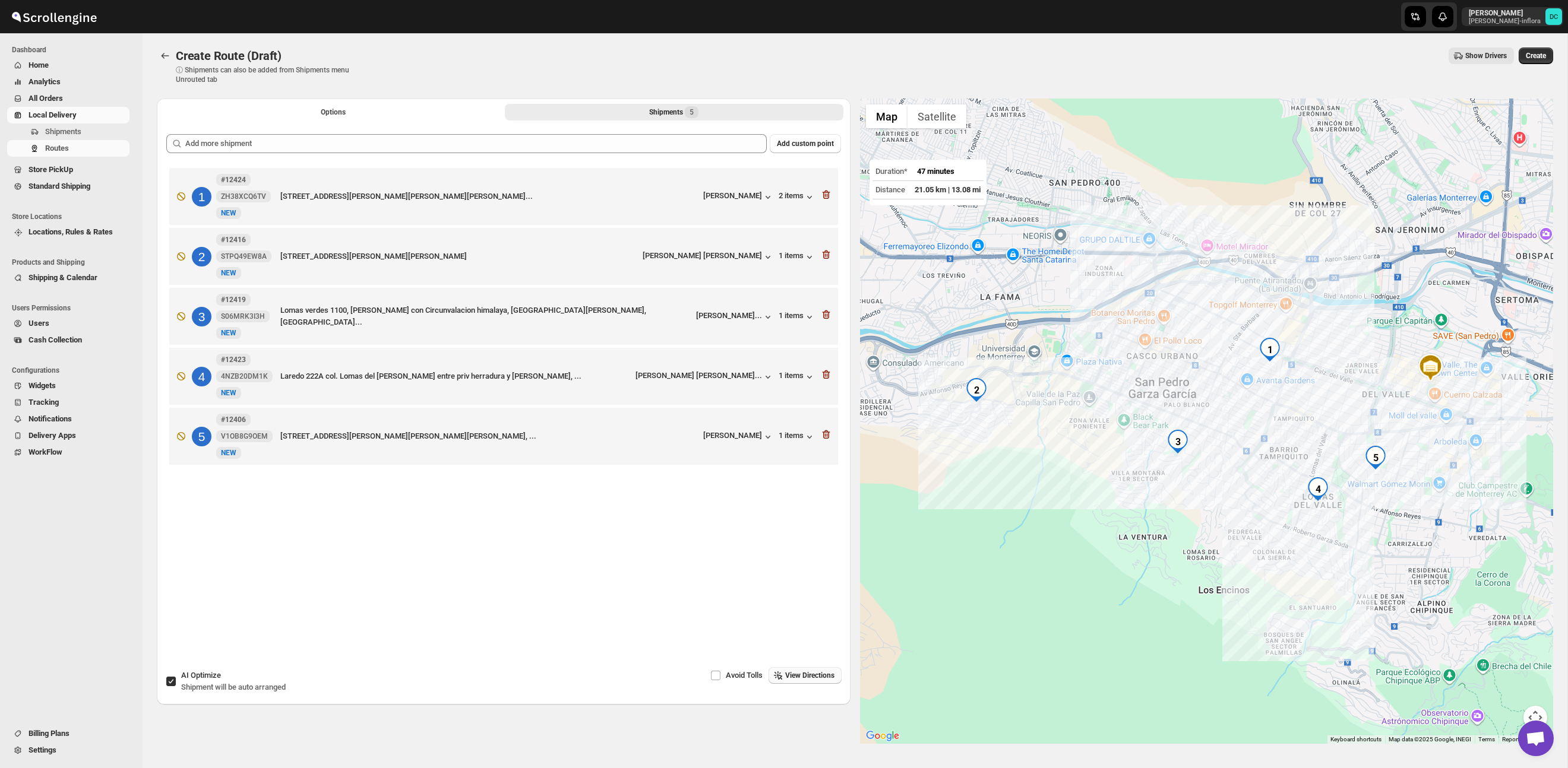
click at [172, 682] on input "AI Optimize Shipment will be auto arranged" at bounding box center [171, 682] width 10 height 10
checkbox input "false"
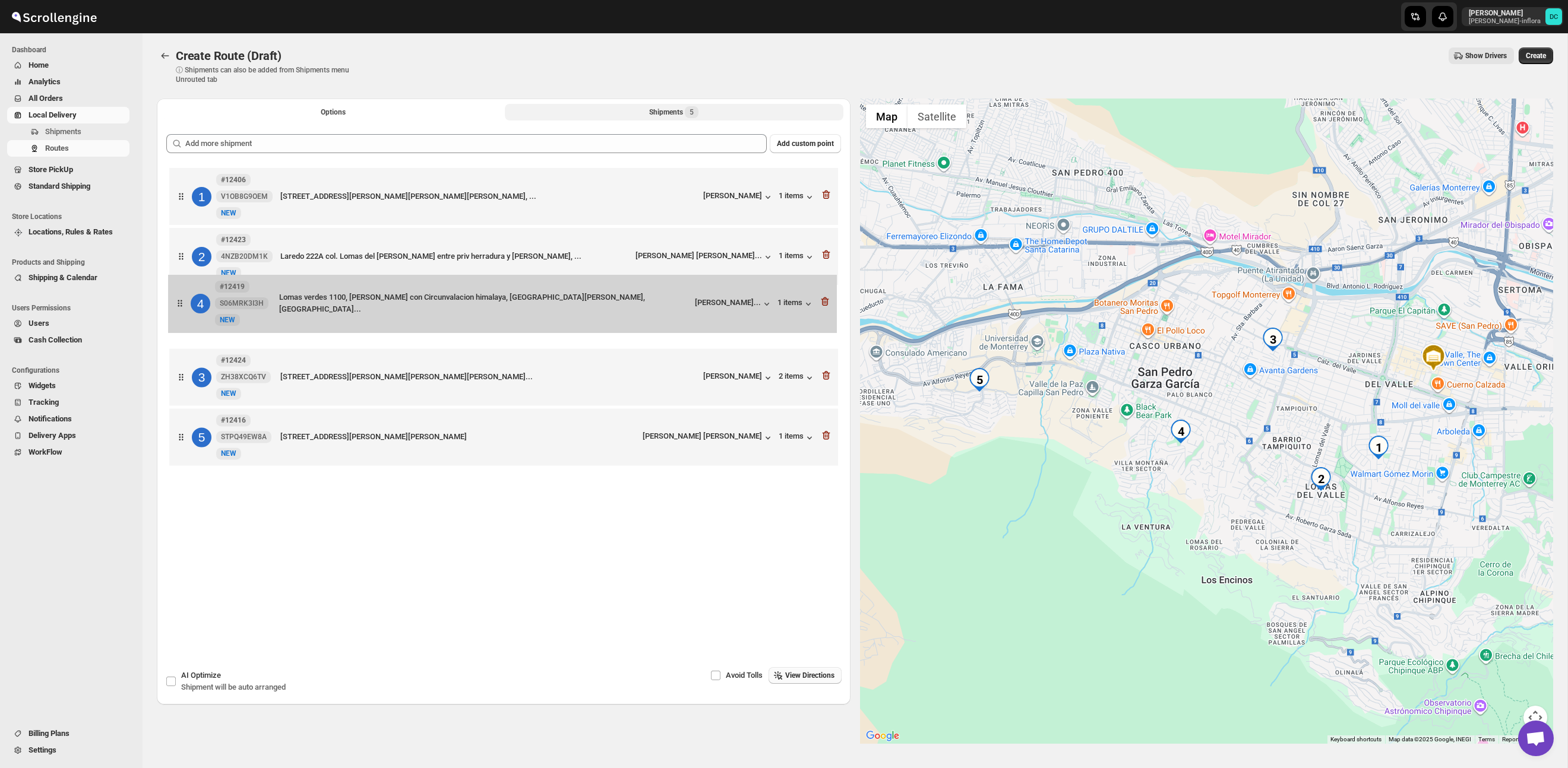
drag, startPoint x: 190, startPoint y: 376, endPoint x: 188, endPoint y: 294, distance: 82.0
click at [188, 294] on div "1 #12406 V1OB8G9OEM New NEW CALLE RÍO TIGRIS 1007, Hacienda el Rosario, SAN PED…" at bounding box center [504, 317] width 675 height 306
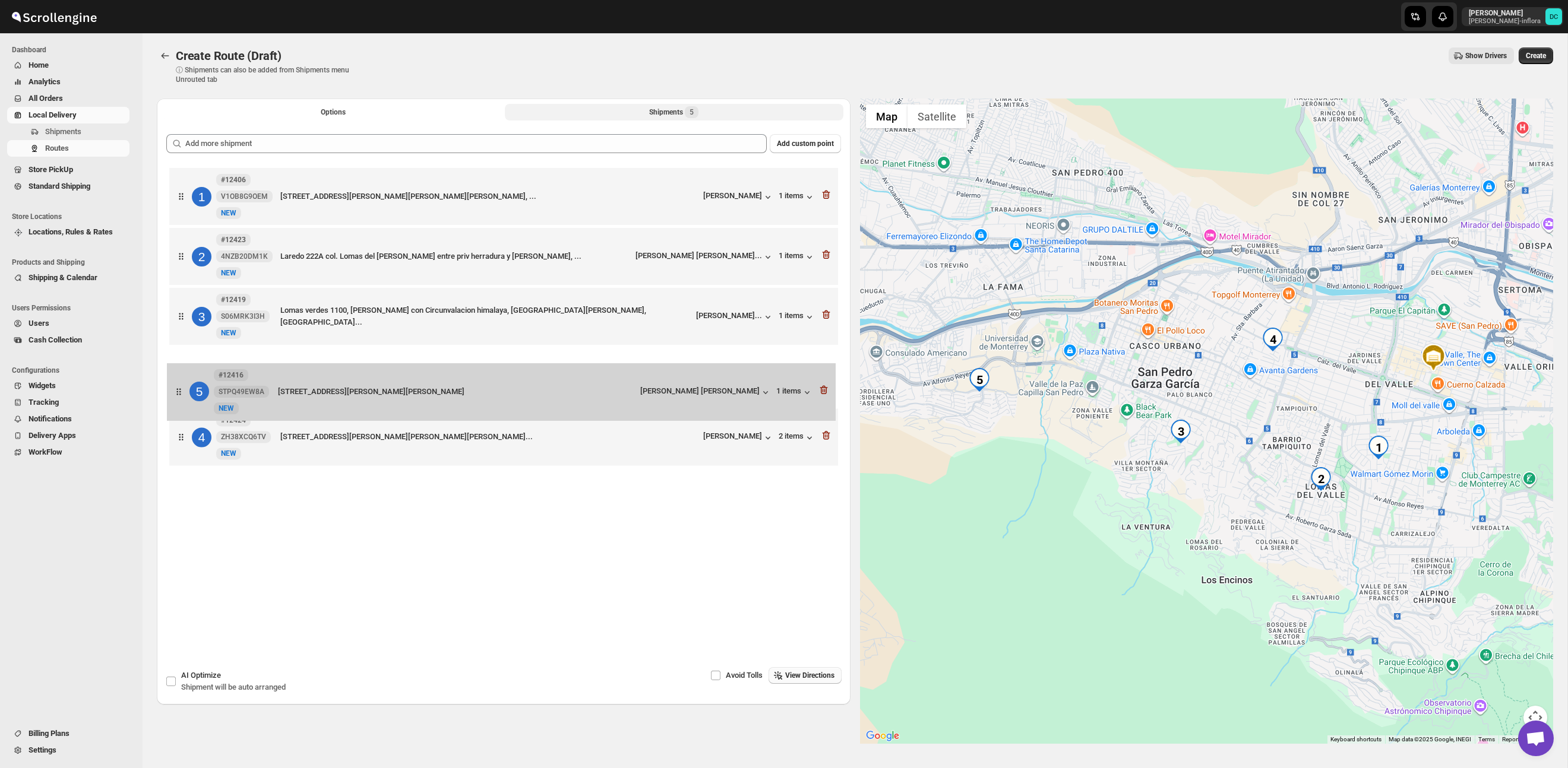
drag, startPoint x: 192, startPoint y: 448, endPoint x: 191, endPoint y: 376, distance: 72.0
click at [191, 376] on div "1 #12406 V1OB8G9OEM New NEW CALLE RÍO TIGRIS 1007, Hacienda el Rosario, SAN PED…" at bounding box center [504, 317] width 675 height 306
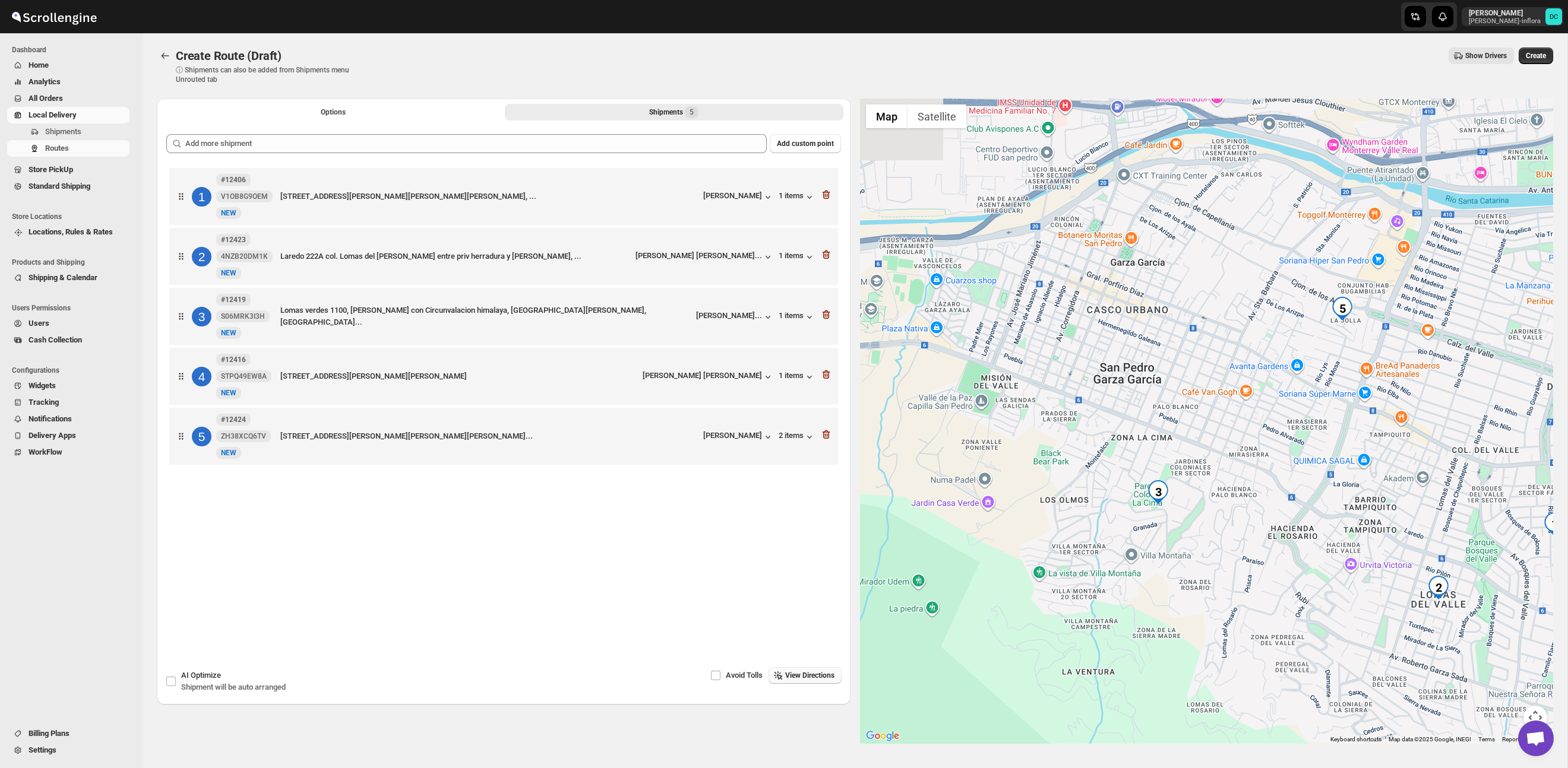
drag, startPoint x: 1175, startPoint y: 468, endPoint x: 1281, endPoint y: 453, distance: 107.1
click at [1281, 453] on div at bounding box center [1206, 421] width 693 height 645
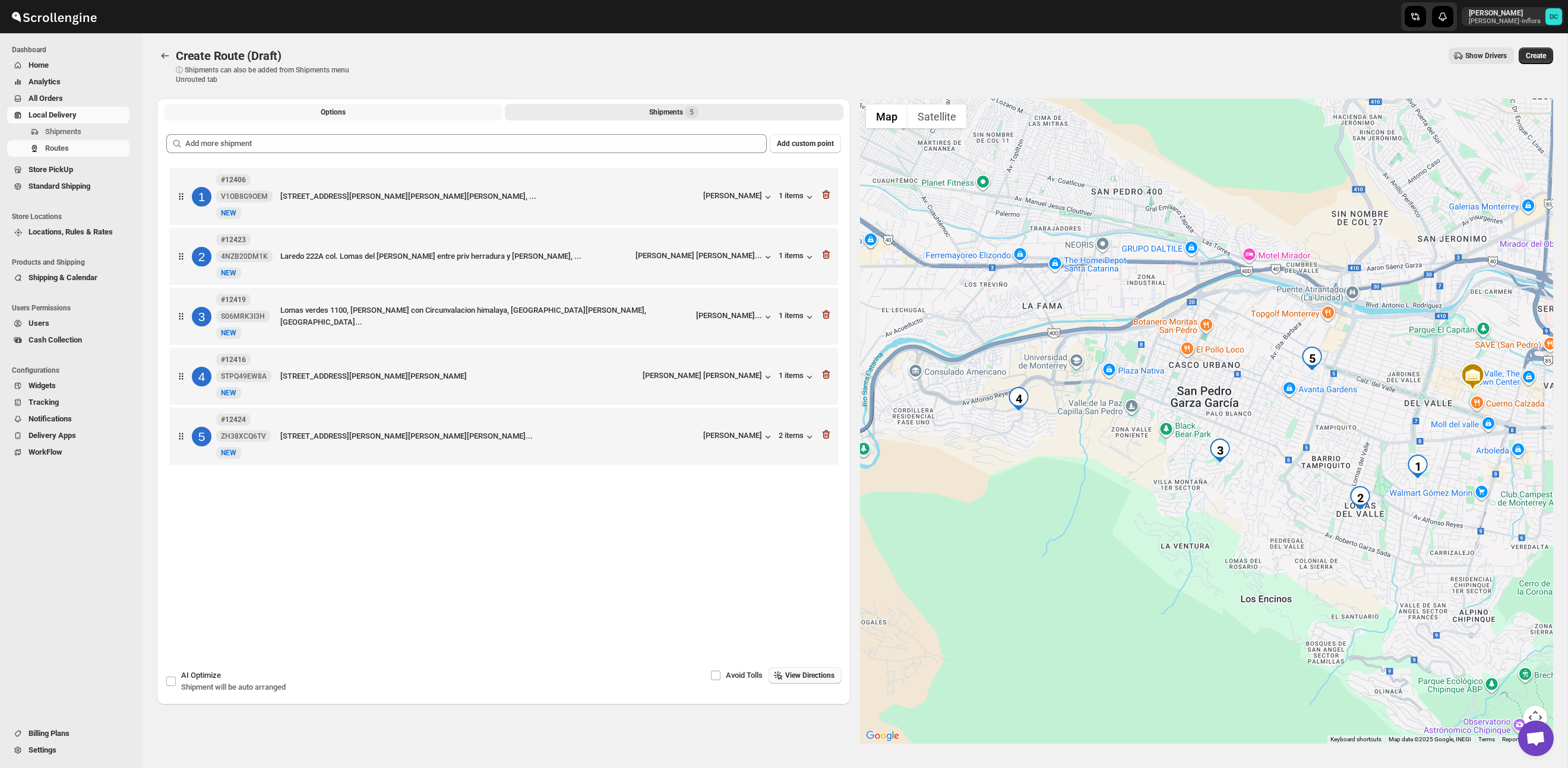
drag, startPoint x: 306, startPoint y: 118, endPoint x: 311, endPoint y: 119, distance: 5.1
click at [306, 118] on button "Options" at bounding box center [333, 112] width 339 height 17
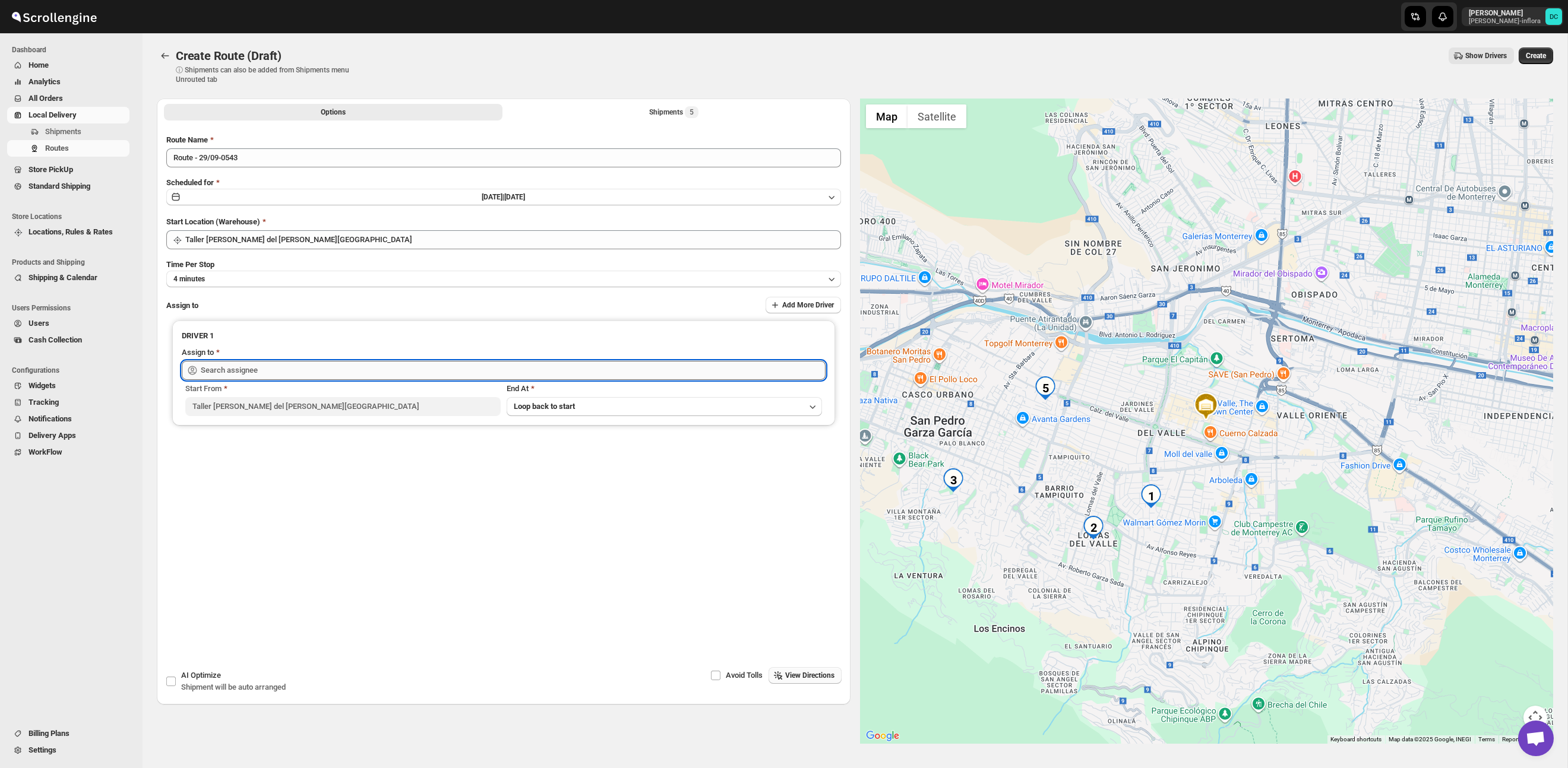
click at [370, 377] on input "text" at bounding box center [513, 370] width 624 height 19
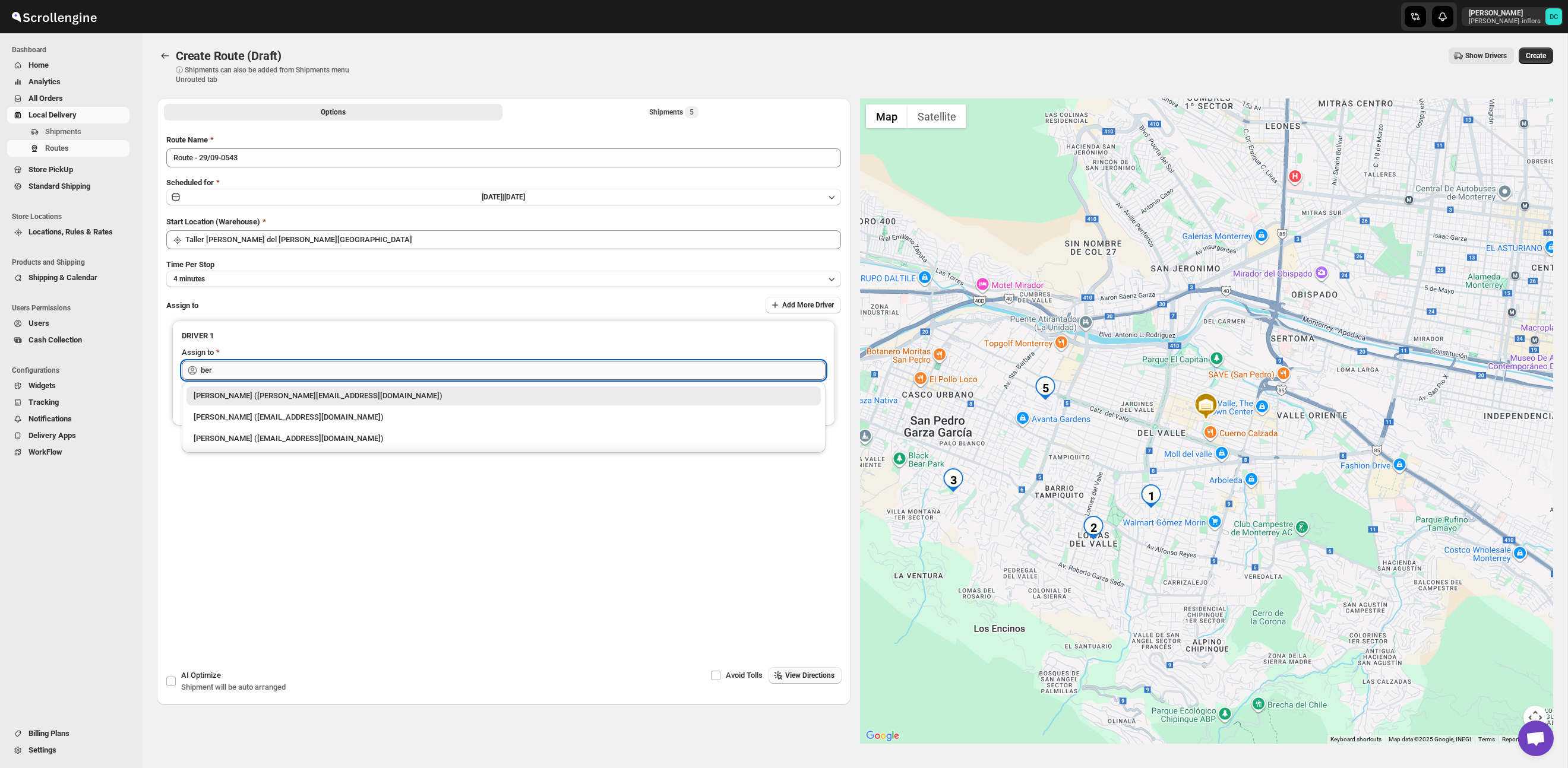
click at [364, 397] on div "[PERSON_NAME] ([PERSON_NAME][EMAIL_ADDRESS][DOMAIN_NAME])" at bounding box center [503, 395] width 620 height 11
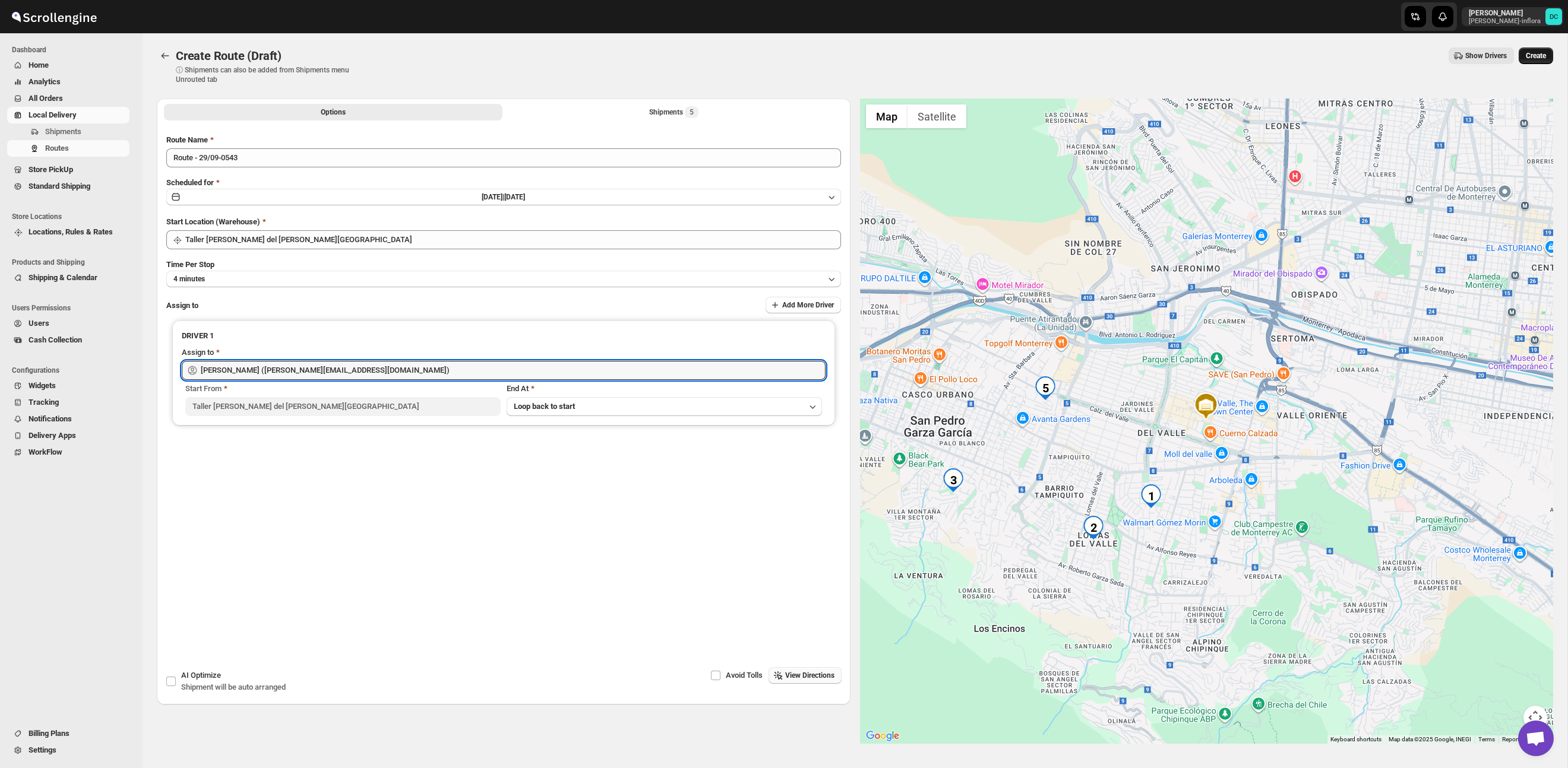
type input "[PERSON_NAME] ([PERSON_NAME][EMAIL_ADDRESS][DOMAIN_NAME])"
click at [1544, 60] on span "Create" at bounding box center [1535, 56] width 20 height 10
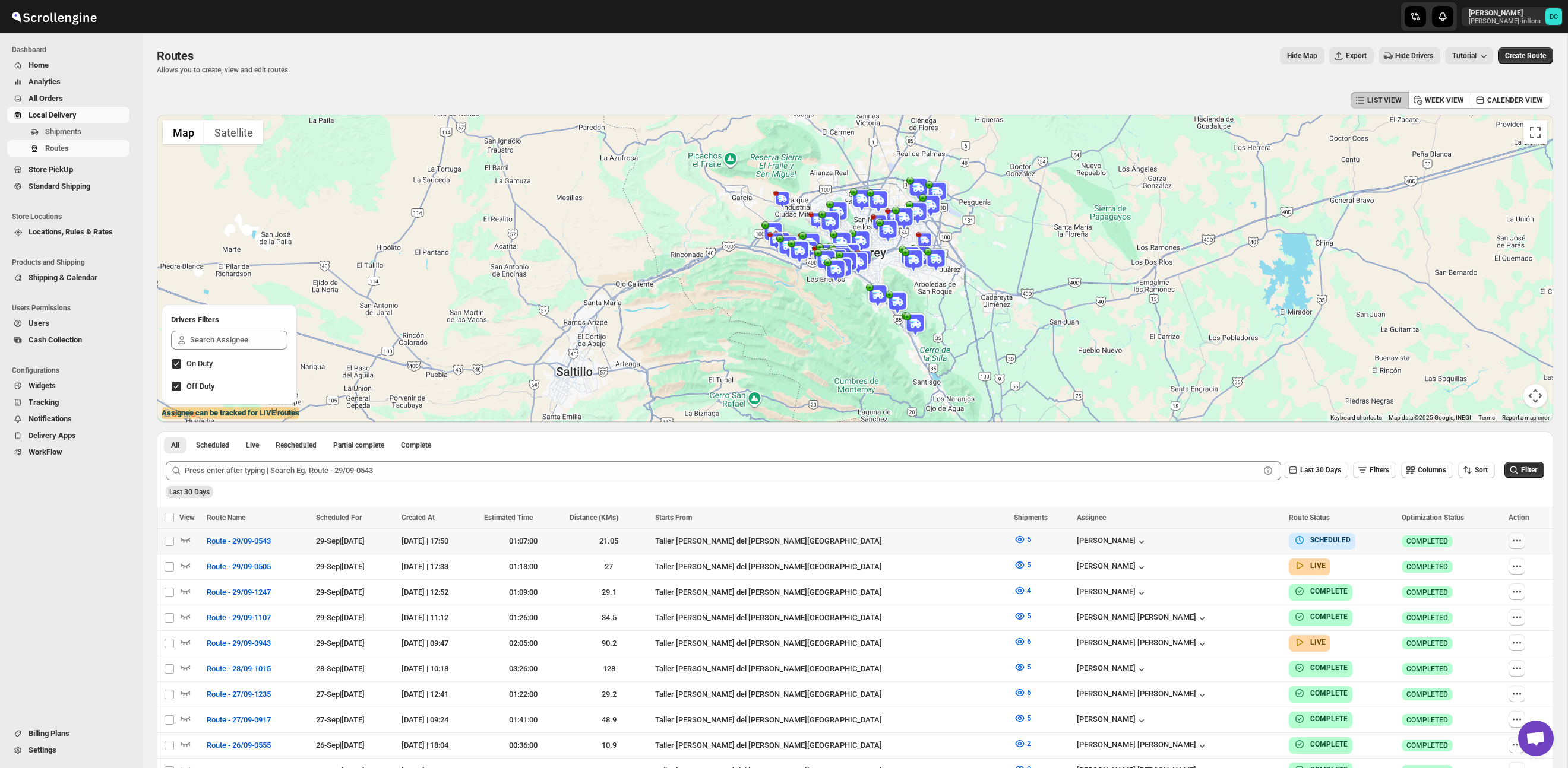
click at [1519, 541] on button "button" at bounding box center [1516, 541] width 17 height 17
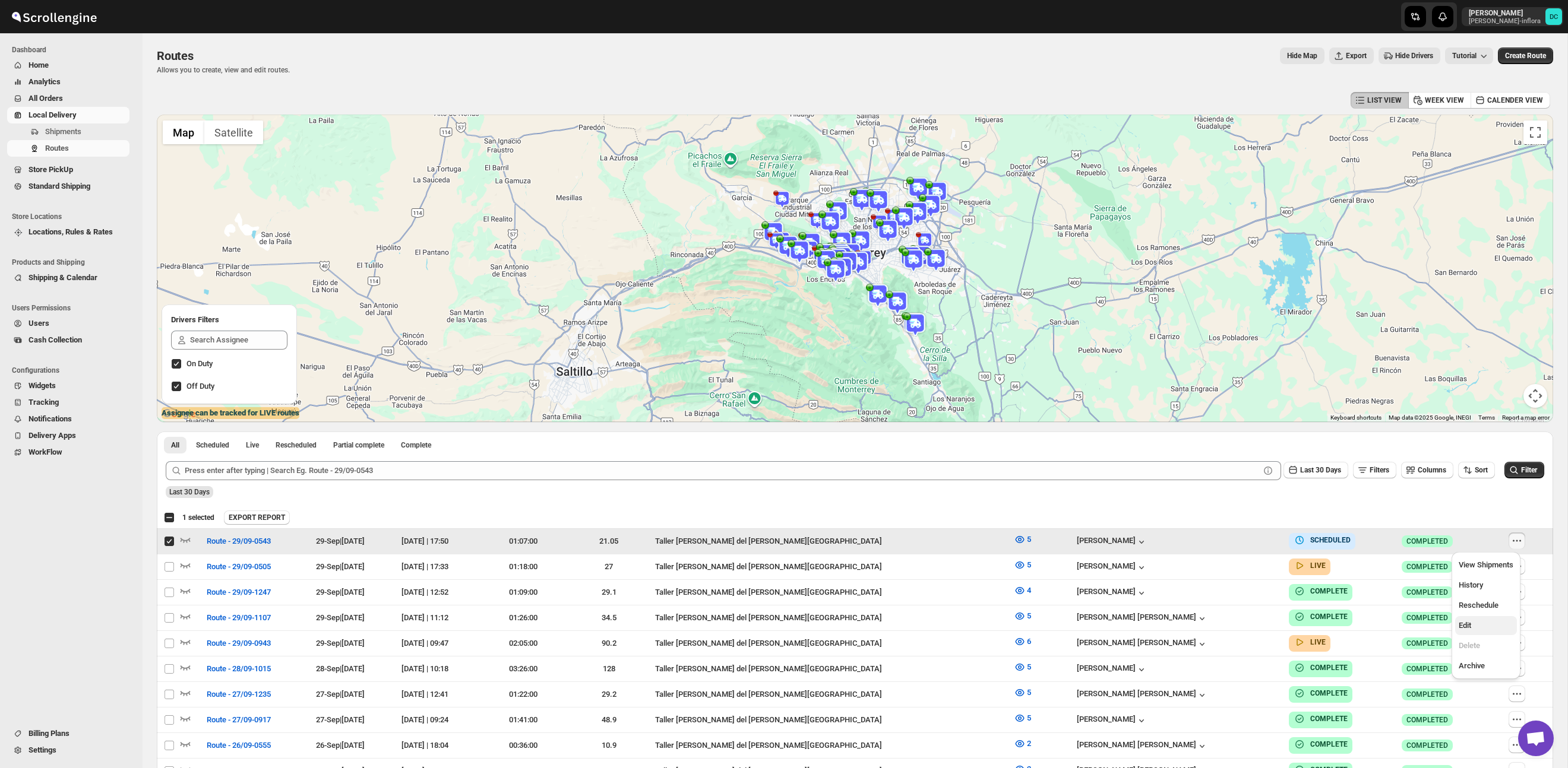
click at [1477, 619] on button "Edit" at bounding box center [1486, 626] width 62 height 19
checkbox input "false"
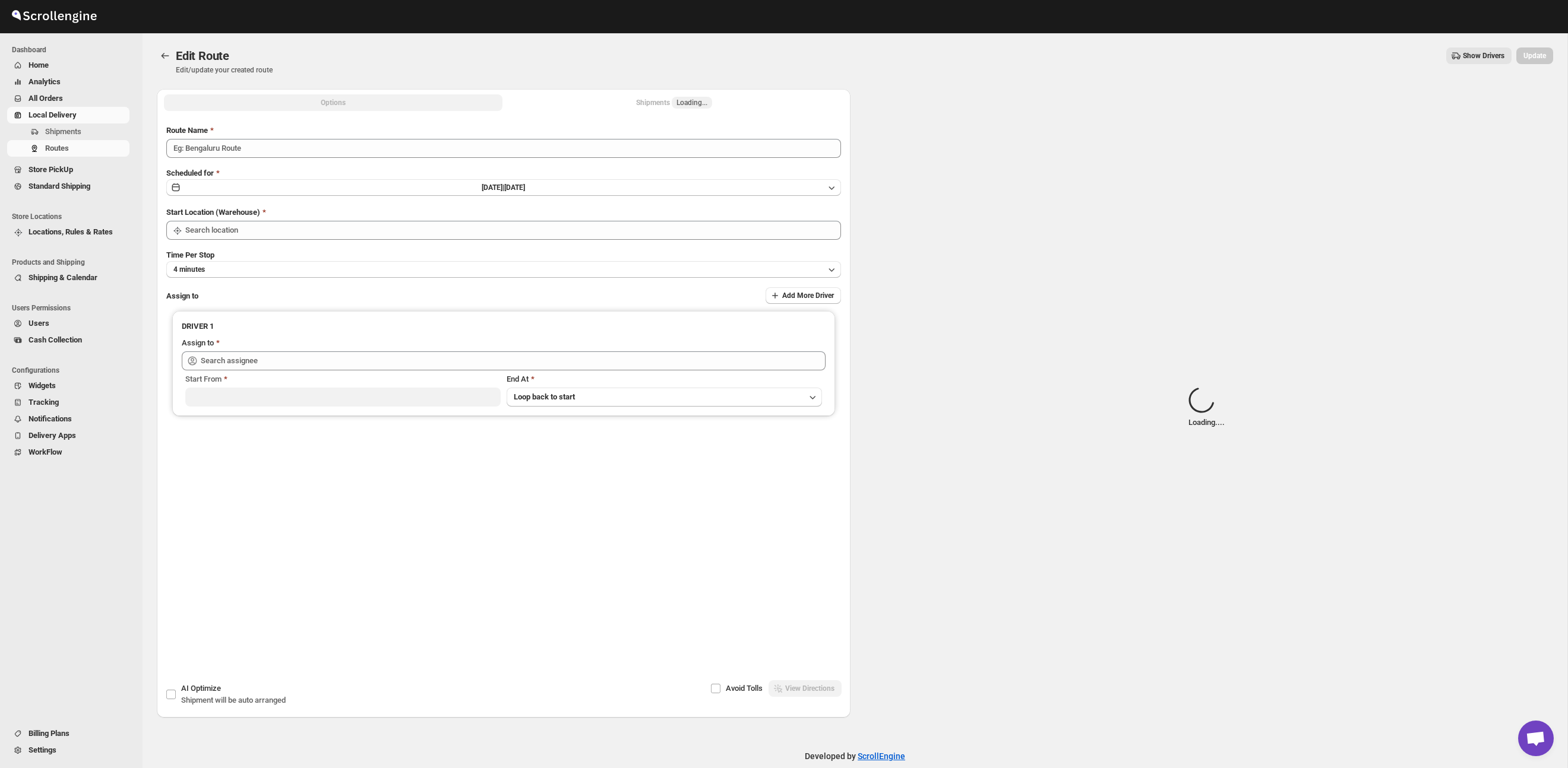
type input "Route - 29/09-0543"
type input "Taller [PERSON_NAME] del [PERSON_NAME][GEOGRAPHIC_DATA]"
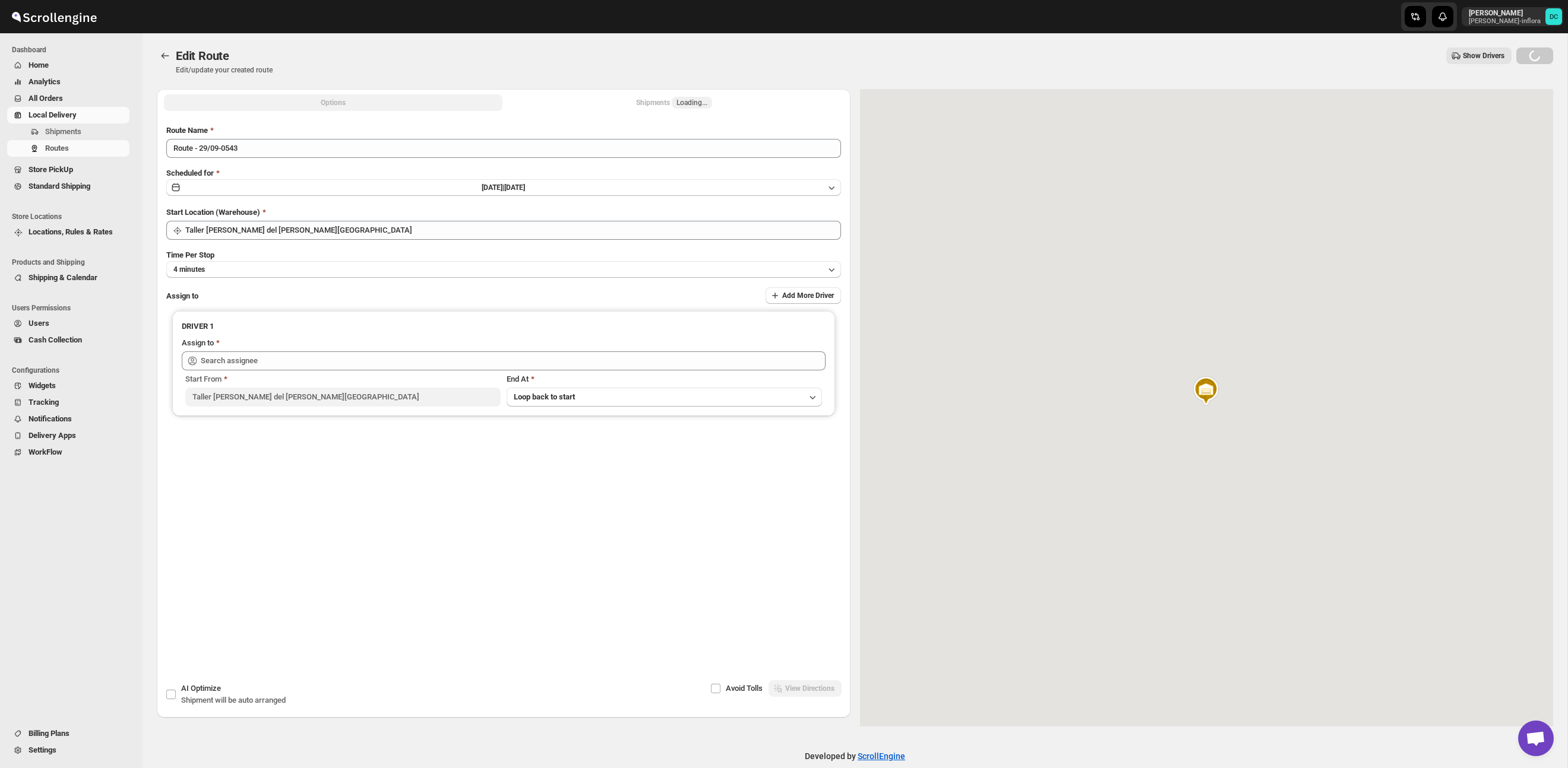
type input "[PERSON_NAME] ([PERSON_NAME][EMAIL_ADDRESS][DOMAIN_NAME])"
click at [655, 105] on div "Shipments Loading..." at bounding box center [674, 102] width 76 height 11
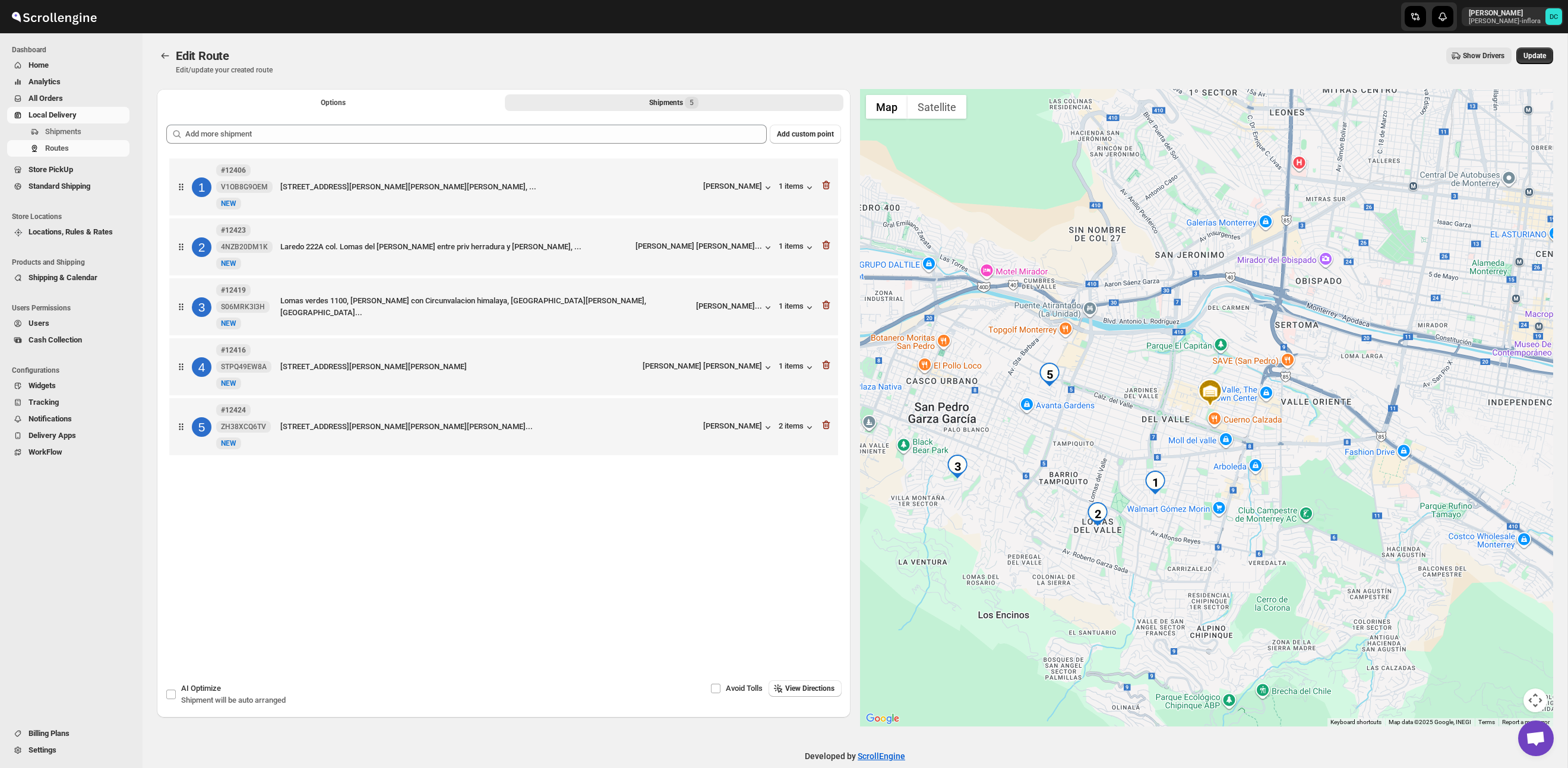
drag, startPoint x: 1090, startPoint y: 419, endPoint x: 1207, endPoint y: 381, distance: 123.0
click at [1225, 381] on div at bounding box center [1206, 407] width 693 height 638
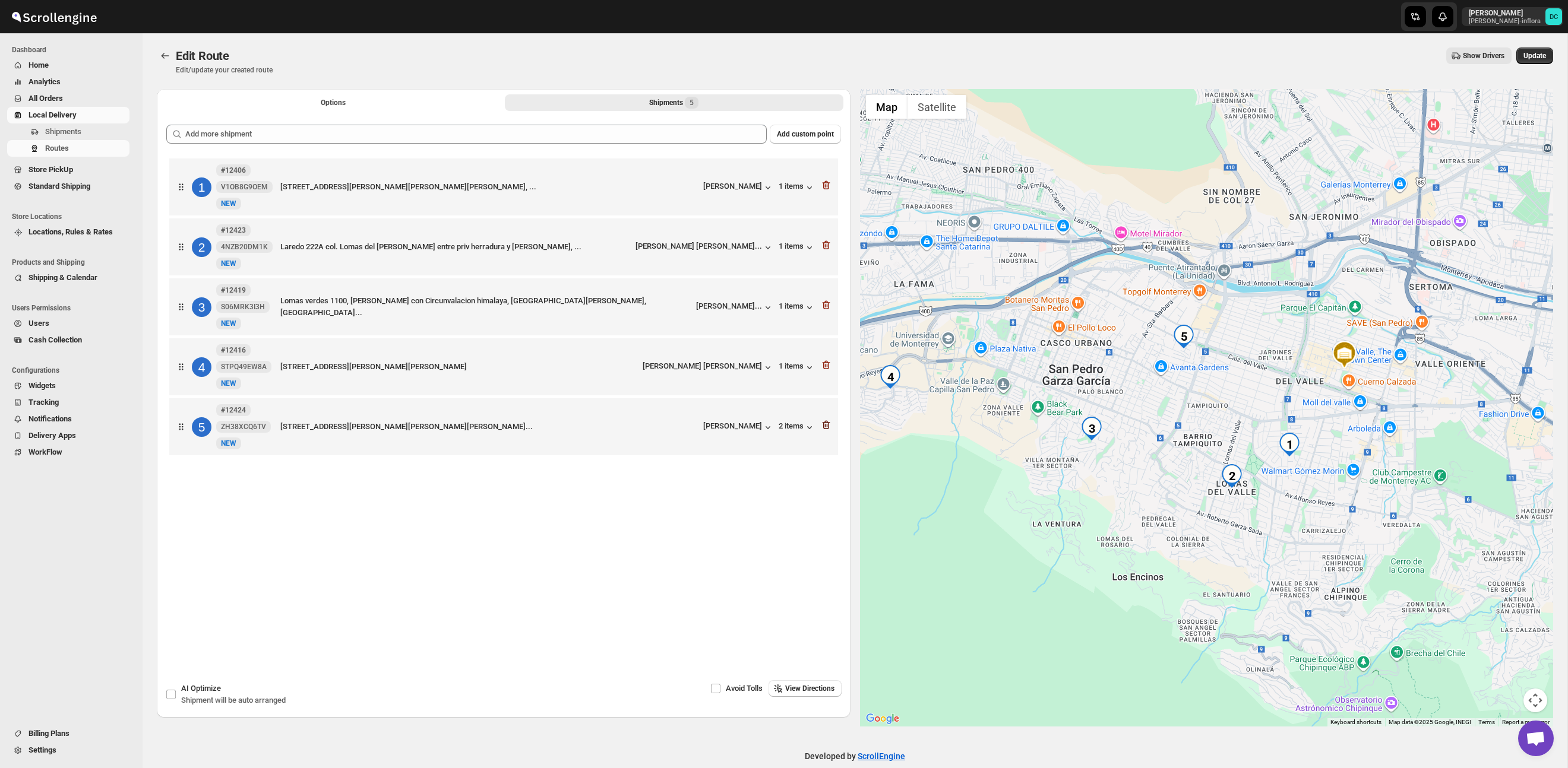
click at [826, 426] on icon "button" at bounding box center [825, 425] width 8 height 9
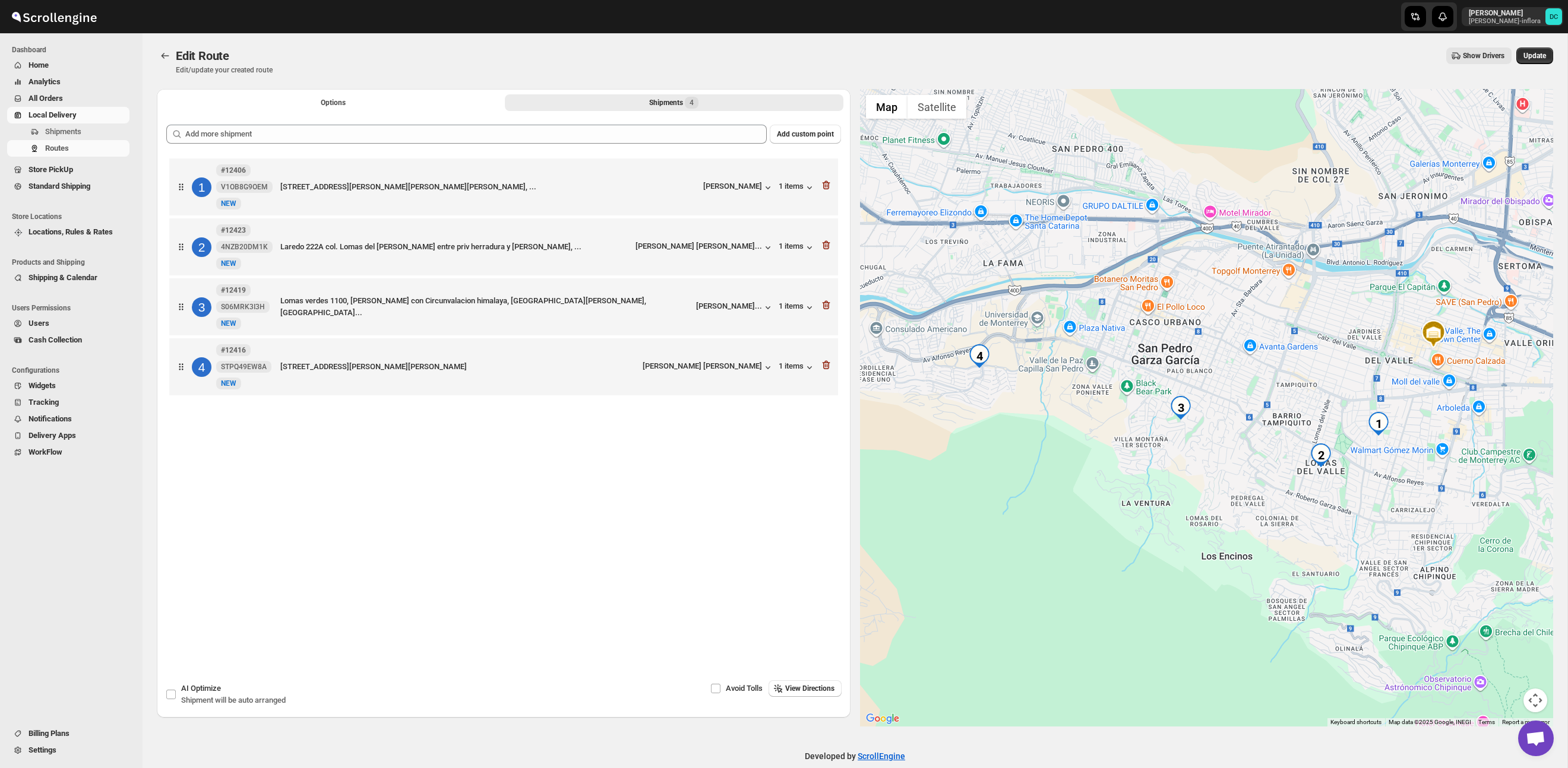
drag, startPoint x: 1359, startPoint y: 280, endPoint x: 1359, endPoint y: 256, distance: 24.0
click at [1357, 257] on div at bounding box center [1206, 407] width 693 height 638
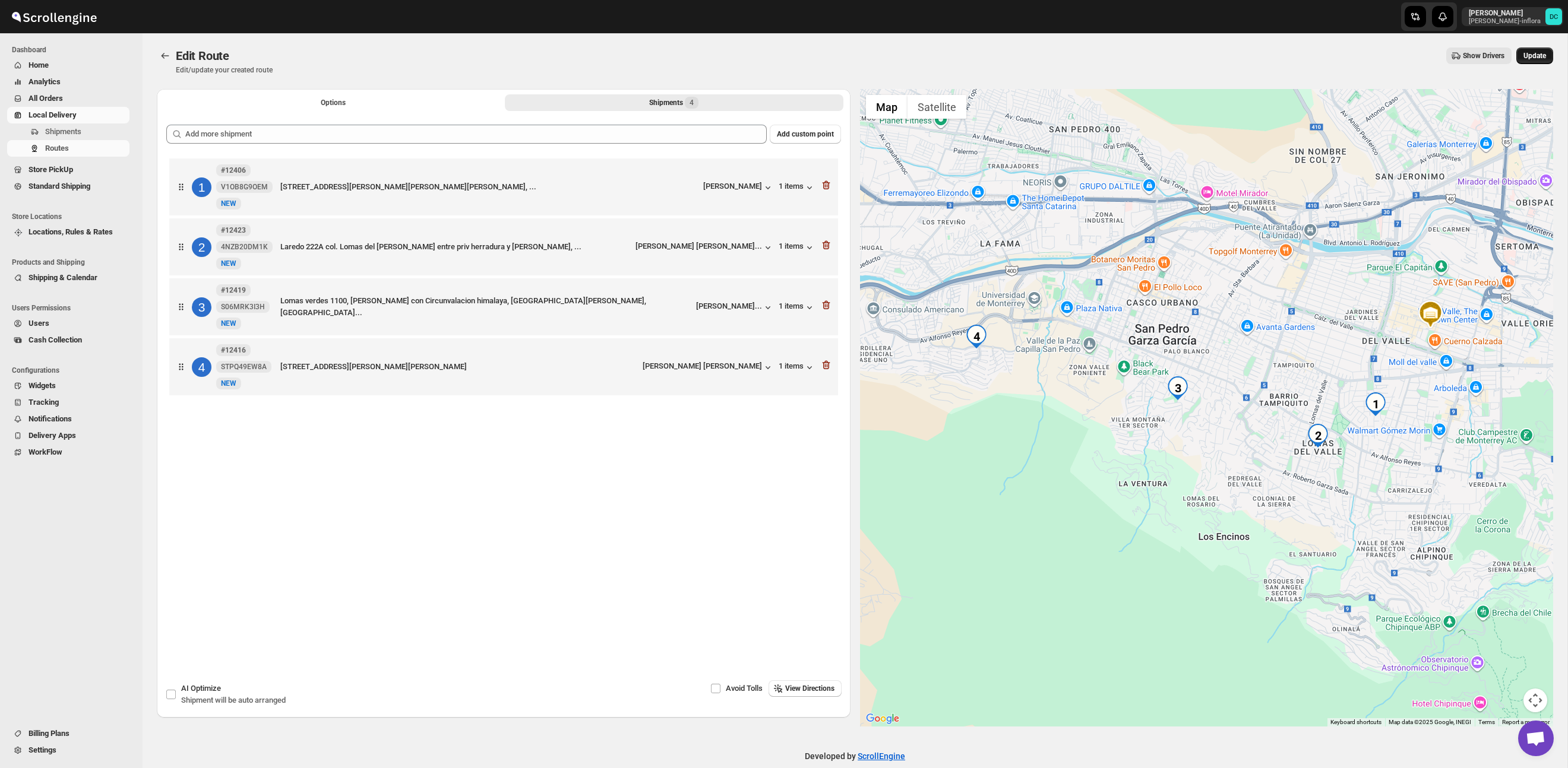
click at [1534, 54] on span "Update" at bounding box center [1534, 56] width 23 height 10
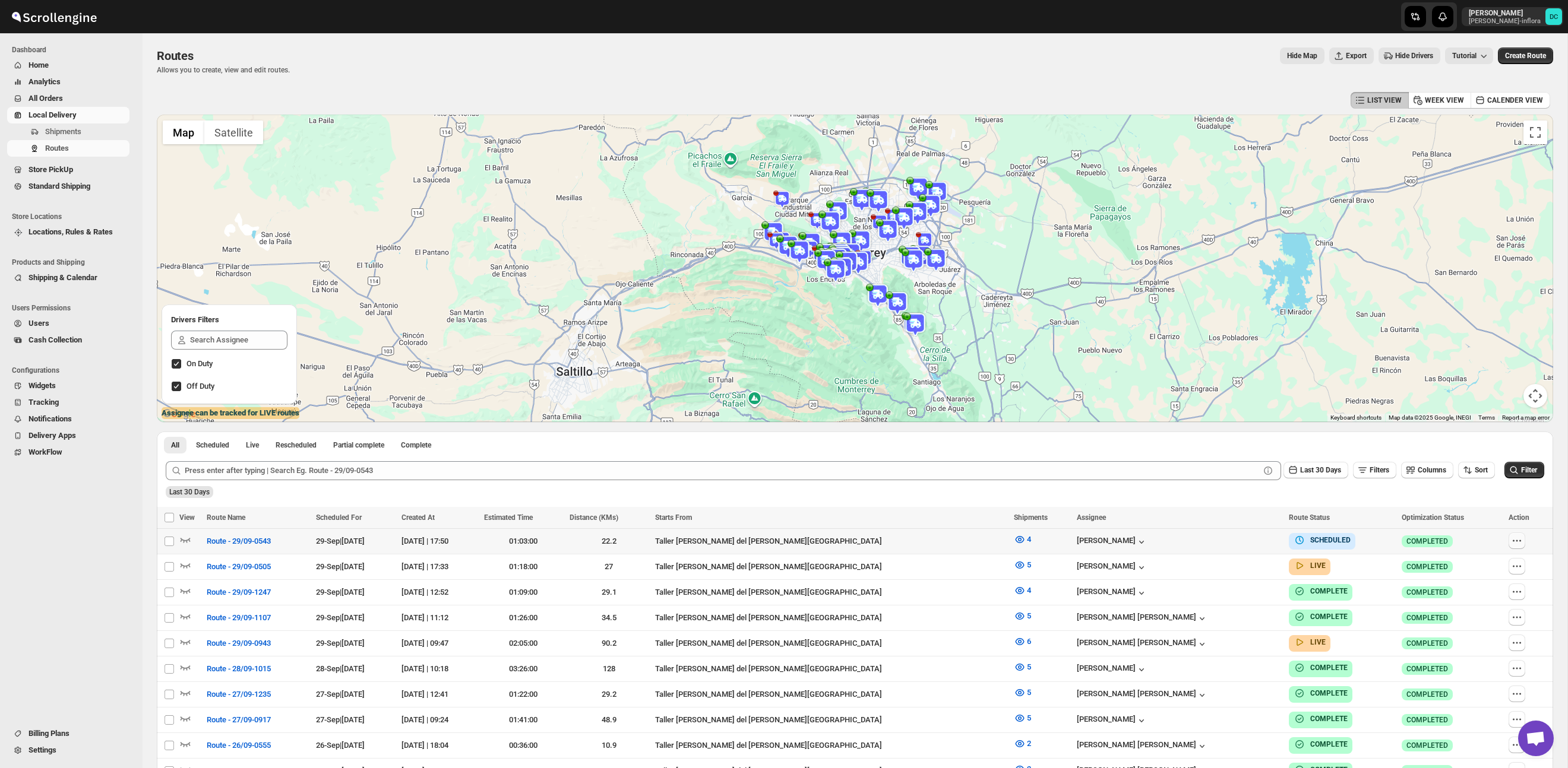
click at [1511, 539] on icon "button" at bounding box center [1516, 541] width 11 height 11
checkbox input "true"
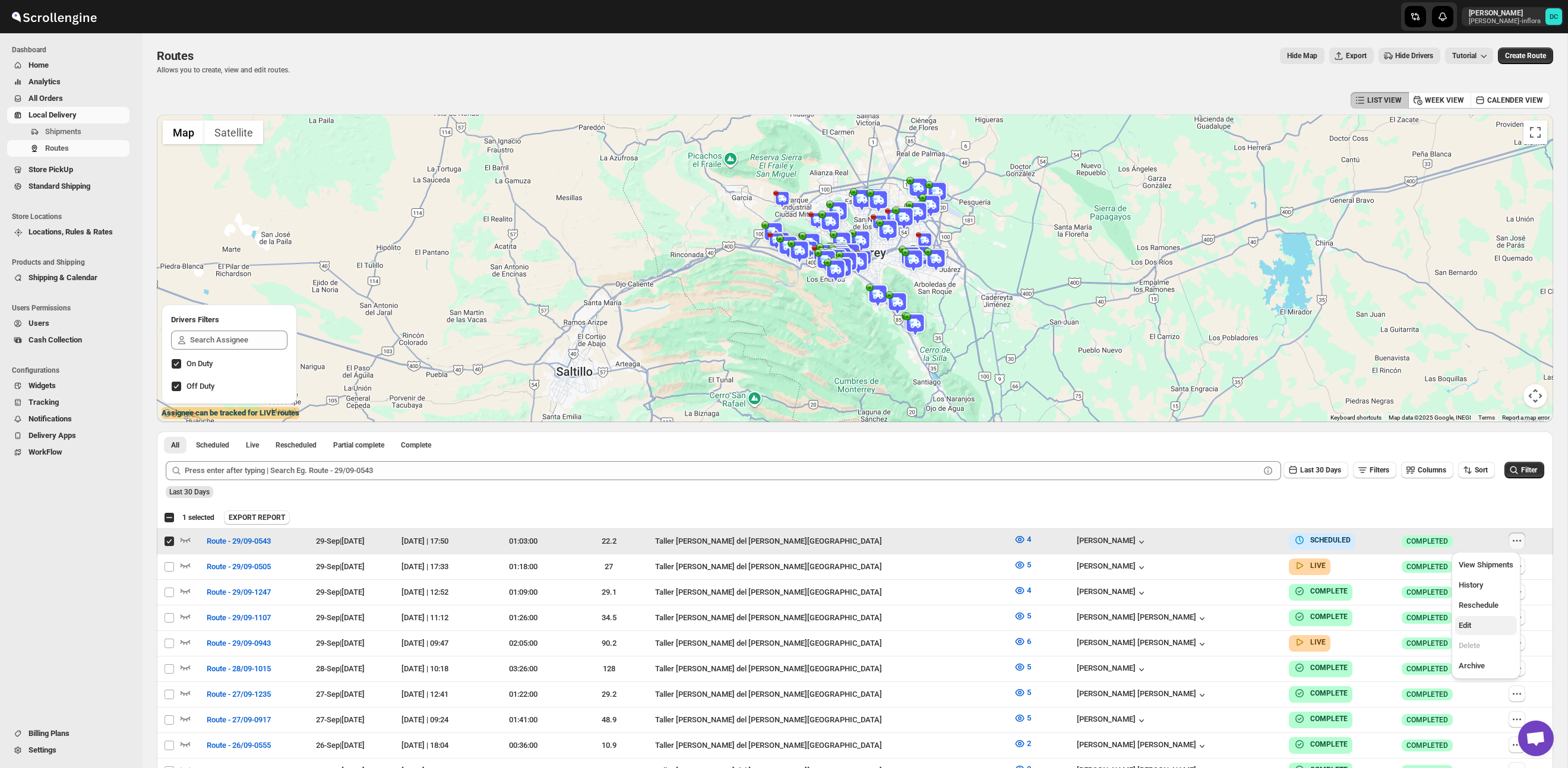
click at [1486, 623] on span "Edit" at bounding box center [1486, 625] width 55 height 11
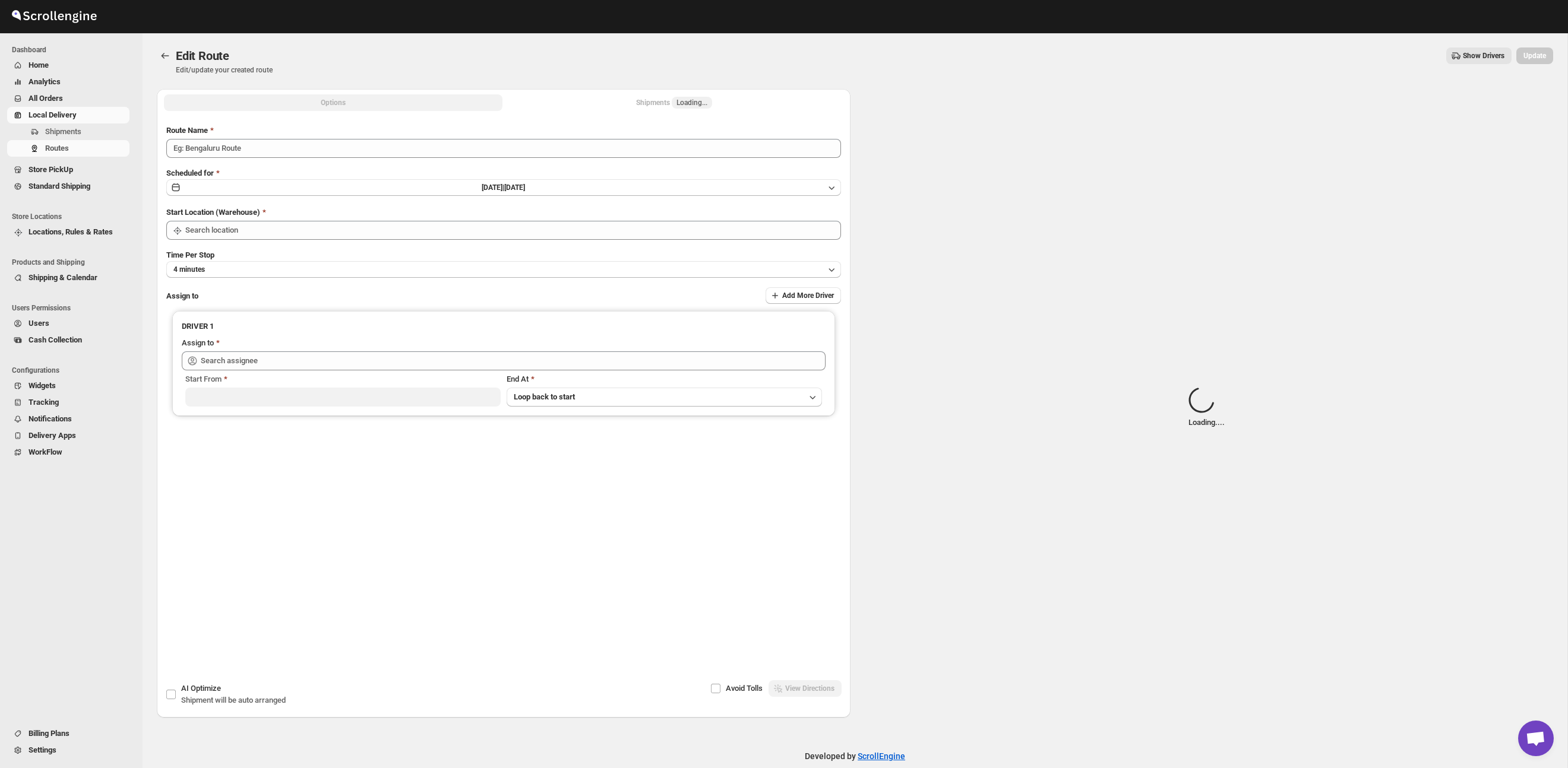
type input "Route - 29/09-0543"
type input "Taller [PERSON_NAME] del [PERSON_NAME][GEOGRAPHIC_DATA]"
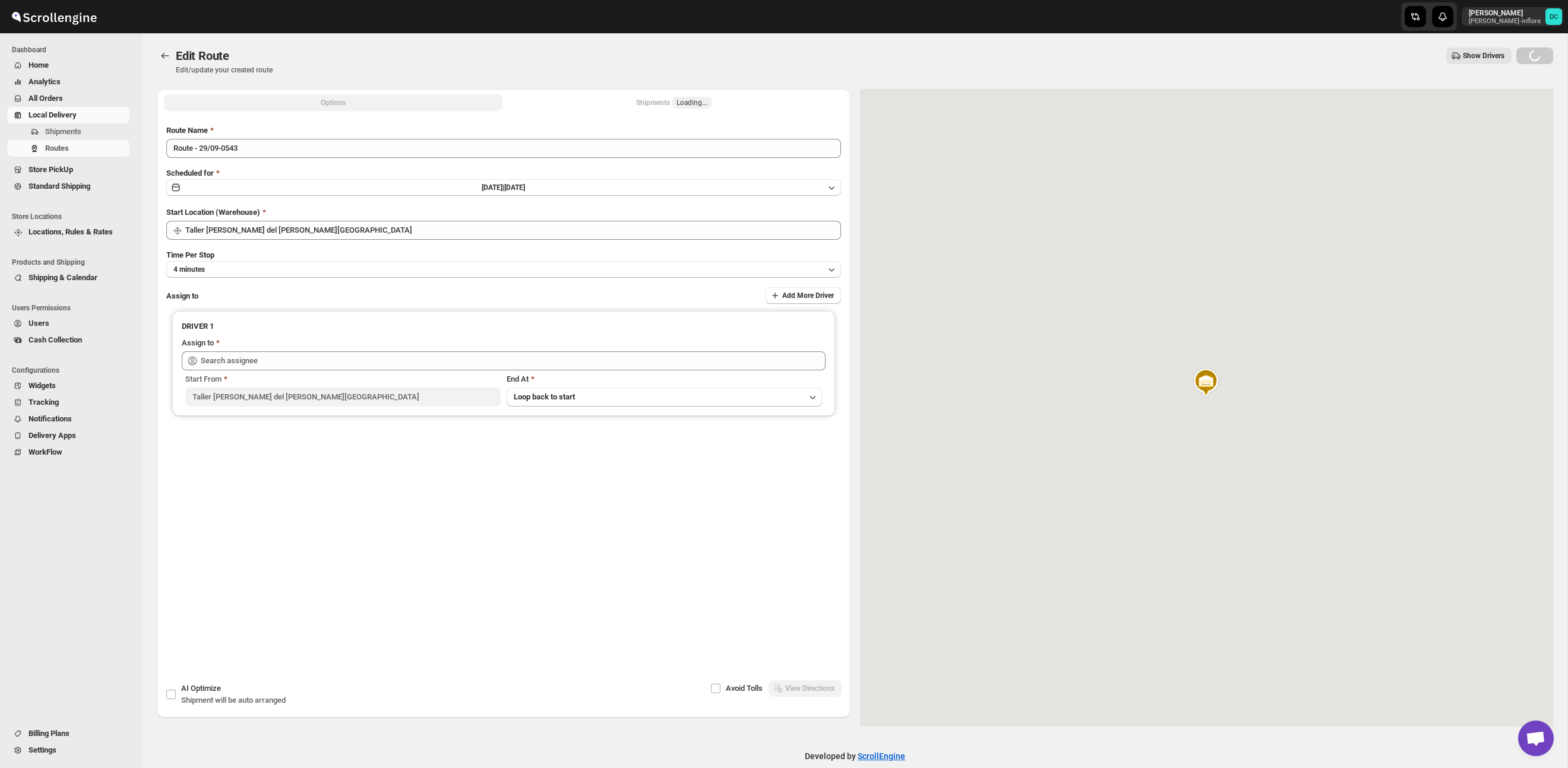
type input "[PERSON_NAME] ([PERSON_NAME][EMAIL_ADDRESS][DOMAIN_NAME])"
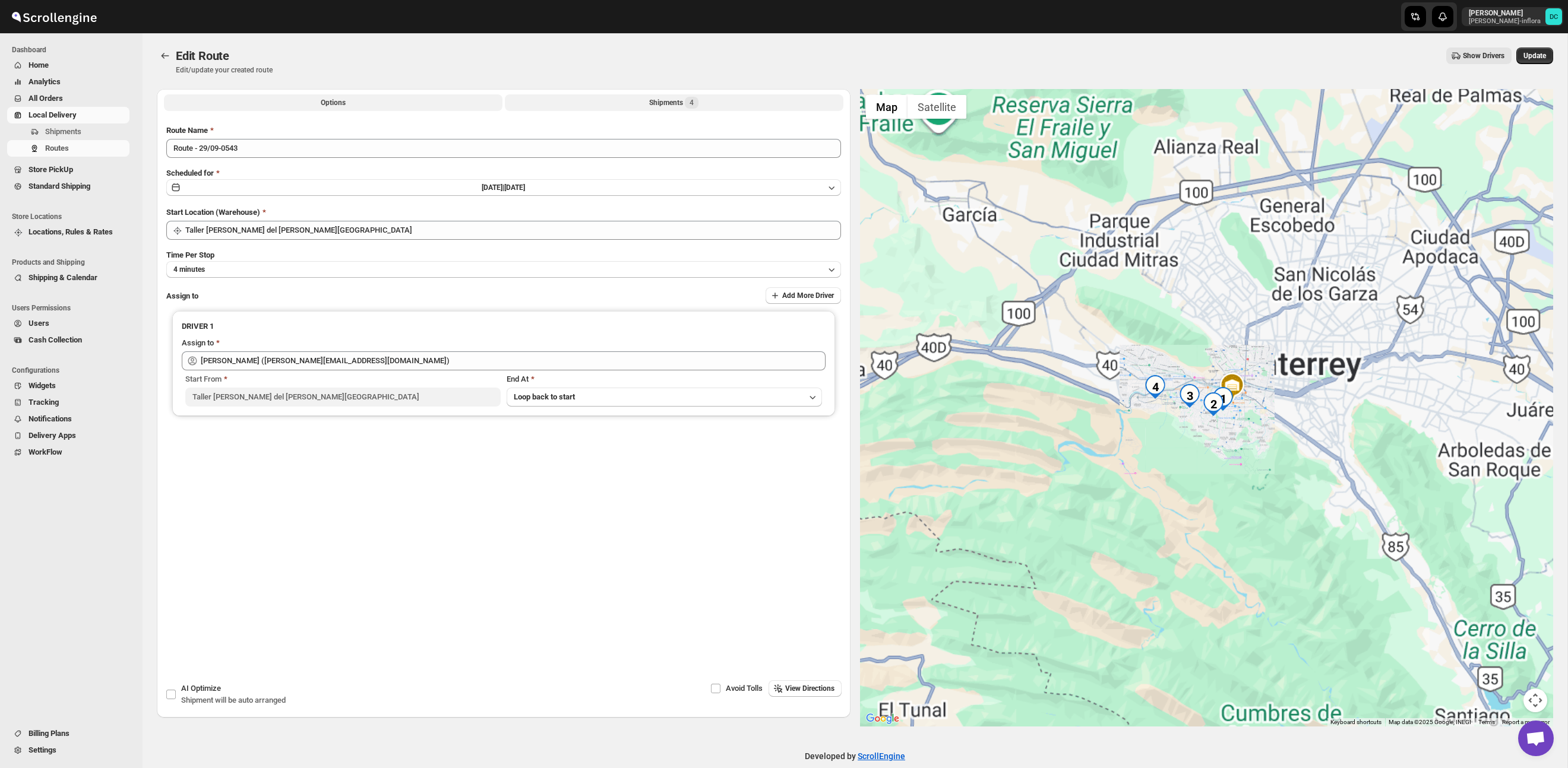
click at [666, 101] on div "Shipments 4" at bounding box center [674, 102] width 49 height 11
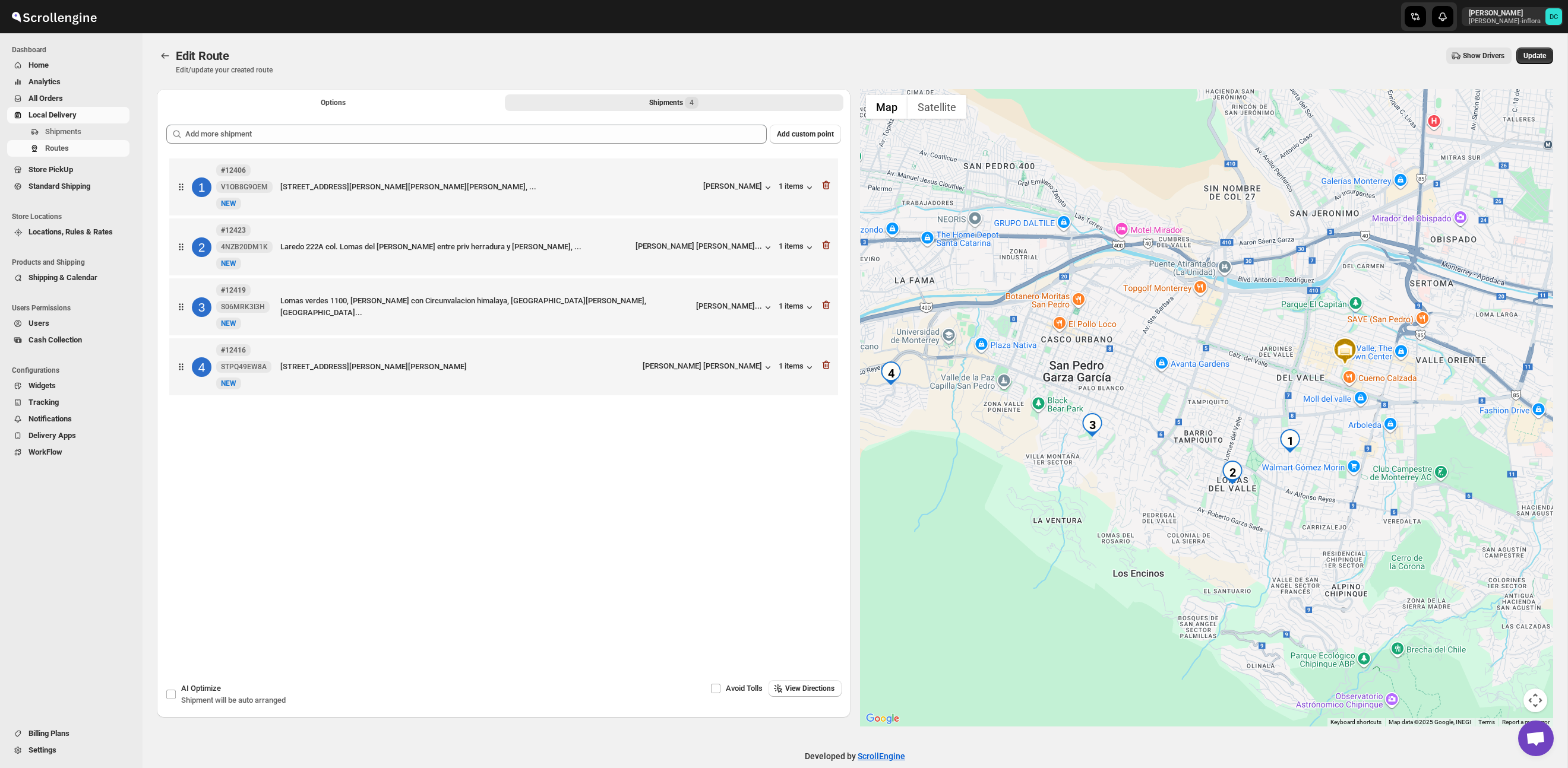
drag, startPoint x: 1207, startPoint y: 443, endPoint x: 1352, endPoint y: 399, distance: 151.5
click at [1353, 399] on div at bounding box center [1206, 407] width 693 height 638
drag, startPoint x: 1544, startPoint y: 51, endPoint x: 1545, endPoint y: 57, distance: 6.1
click at [1543, 52] on span "Update" at bounding box center [1534, 56] width 23 height 10
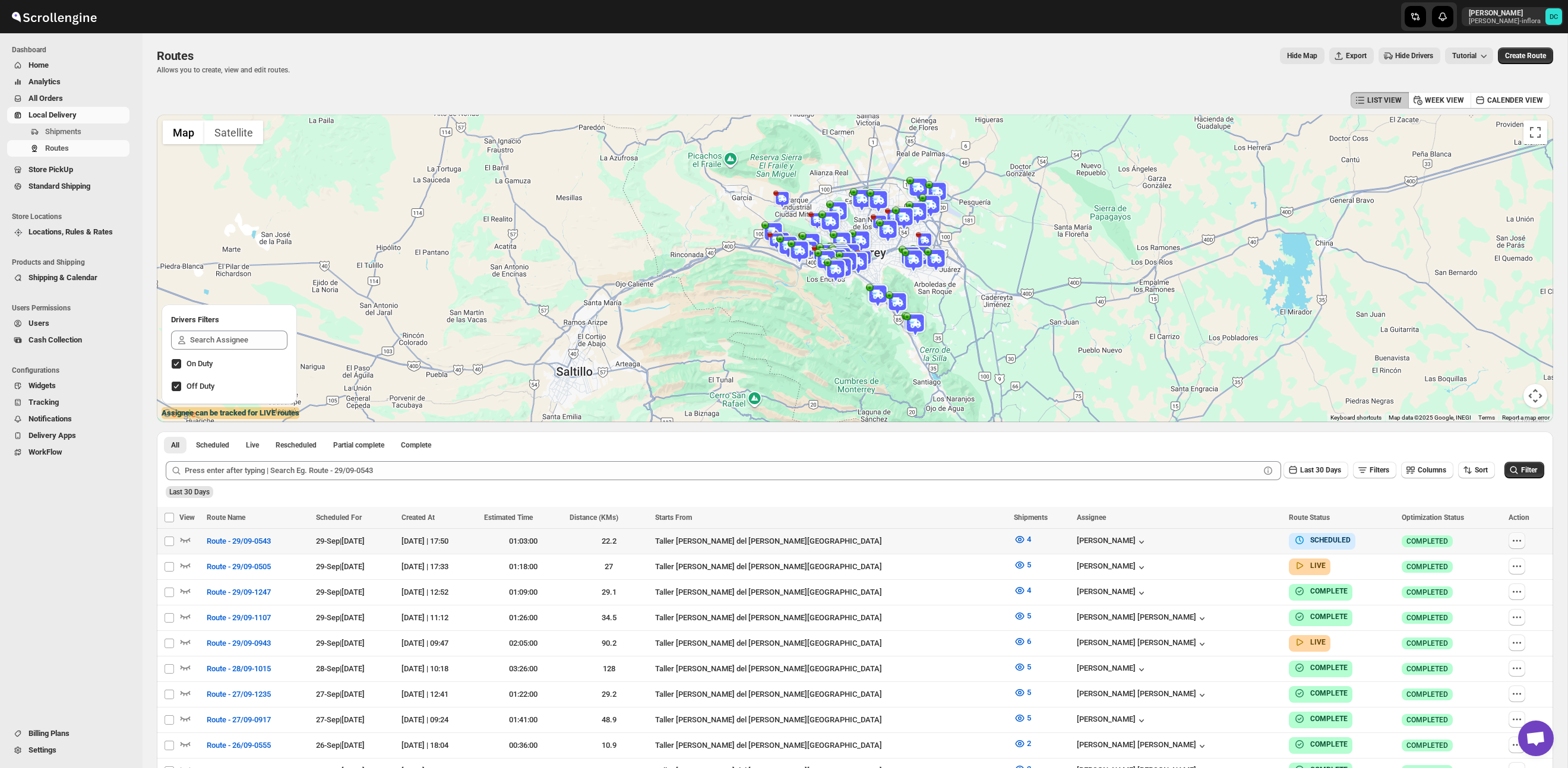
click at [1519, 541] on button "button" at bounding box center [1516, 541] width 17 height 17
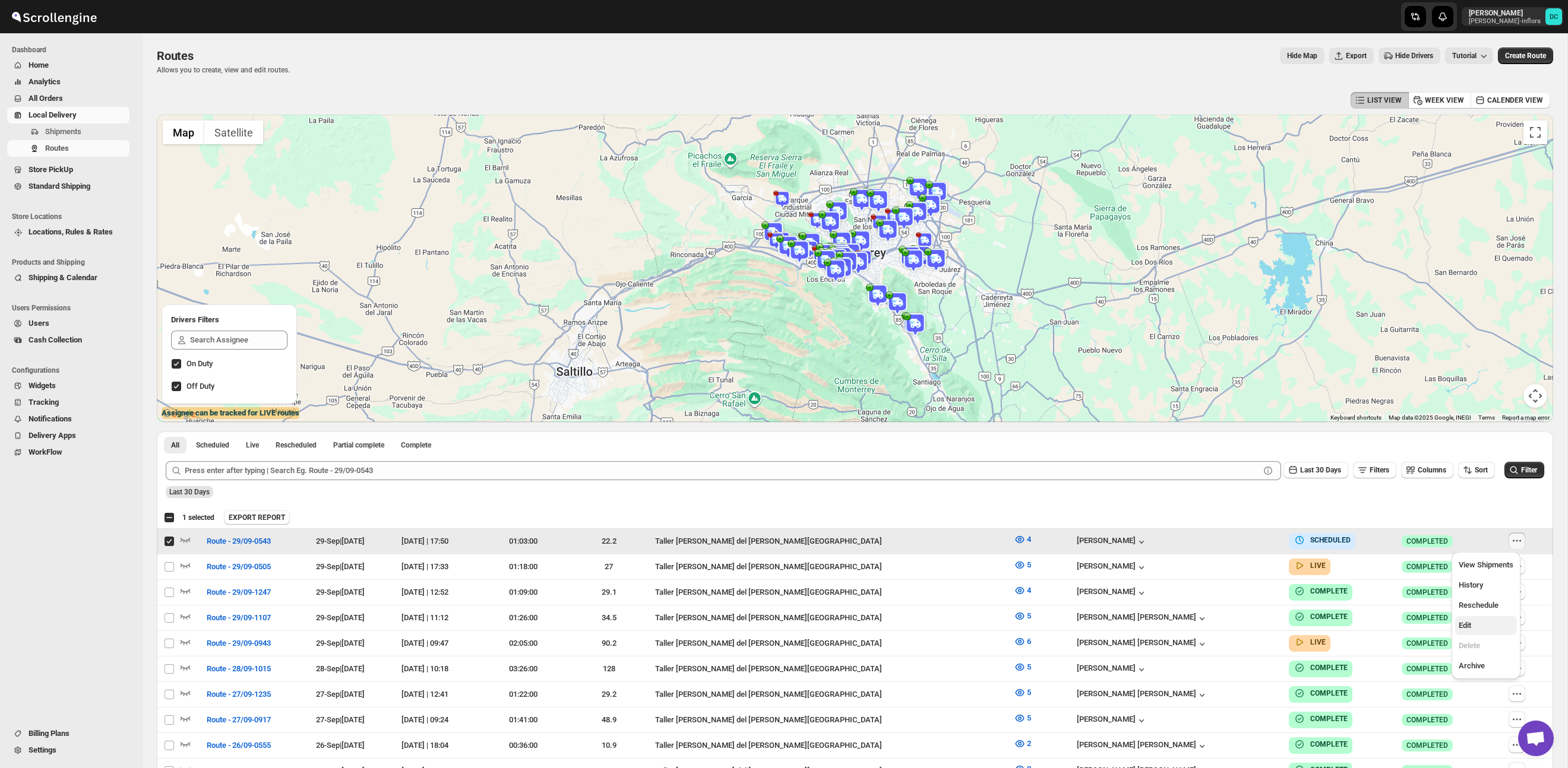
click at [1469, 630] on span "Edit" at bounding box center [1486, 625] width 55 height 11
checkbox input "false"
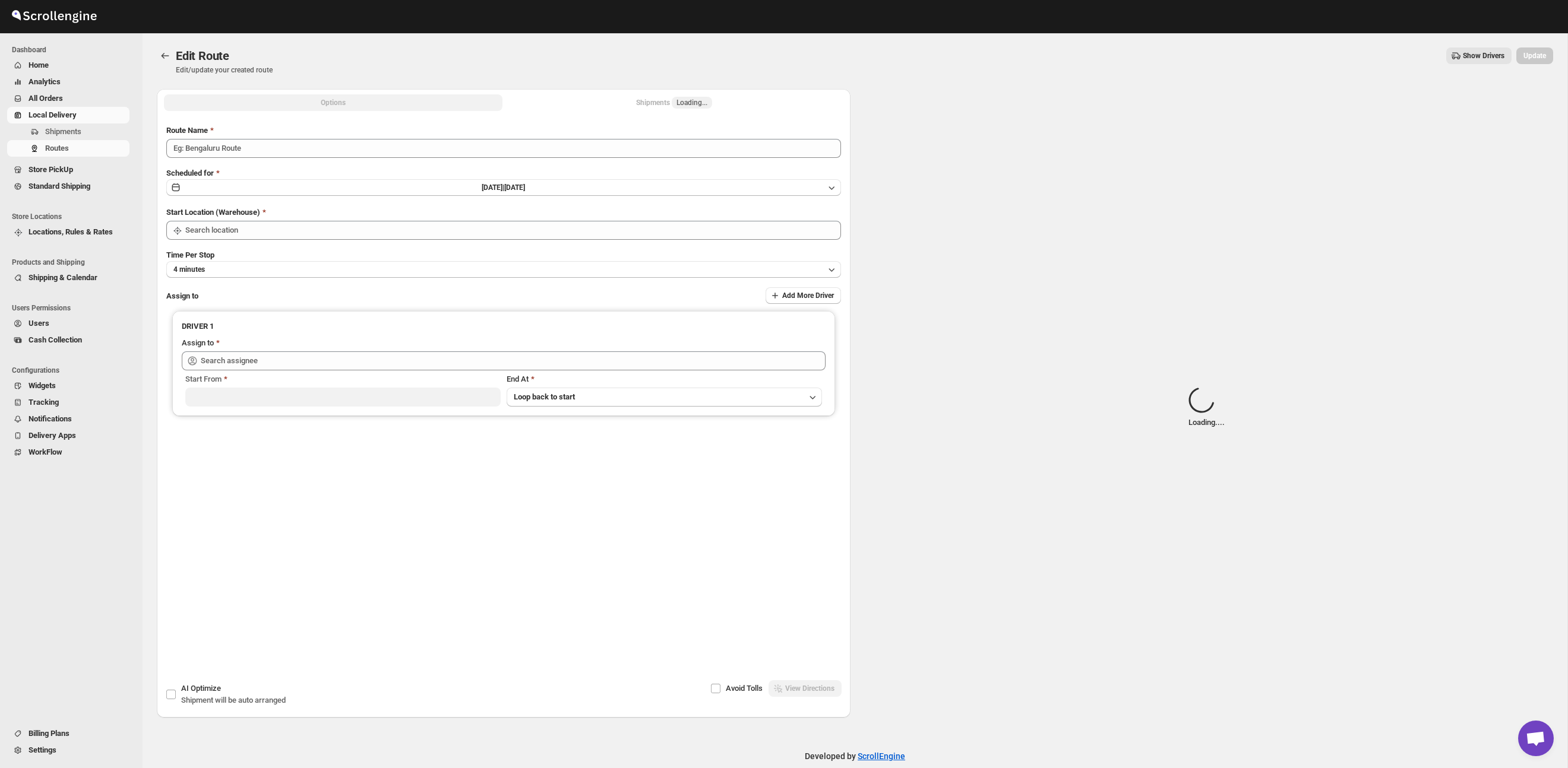
type input "Route - 29/09-0543"
type input "Taller [PERSON_NAME] del [PERSON_NAME][GEOGRAPHIC_DATA]"
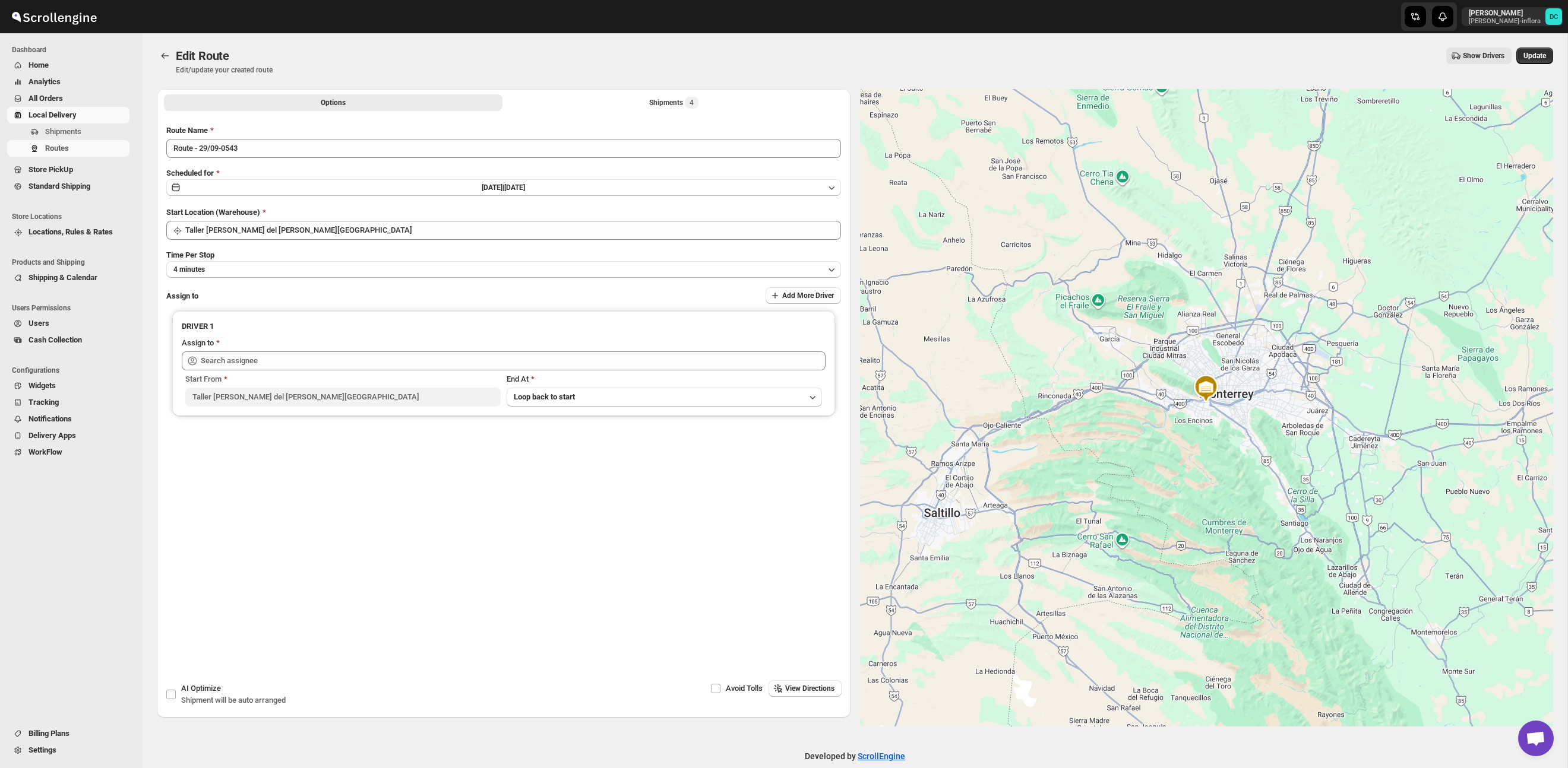
type input "[PERSON_NAME] ([PERSON_NAME][EMAIL_ADDRESS][DOMAIN_NAME])"
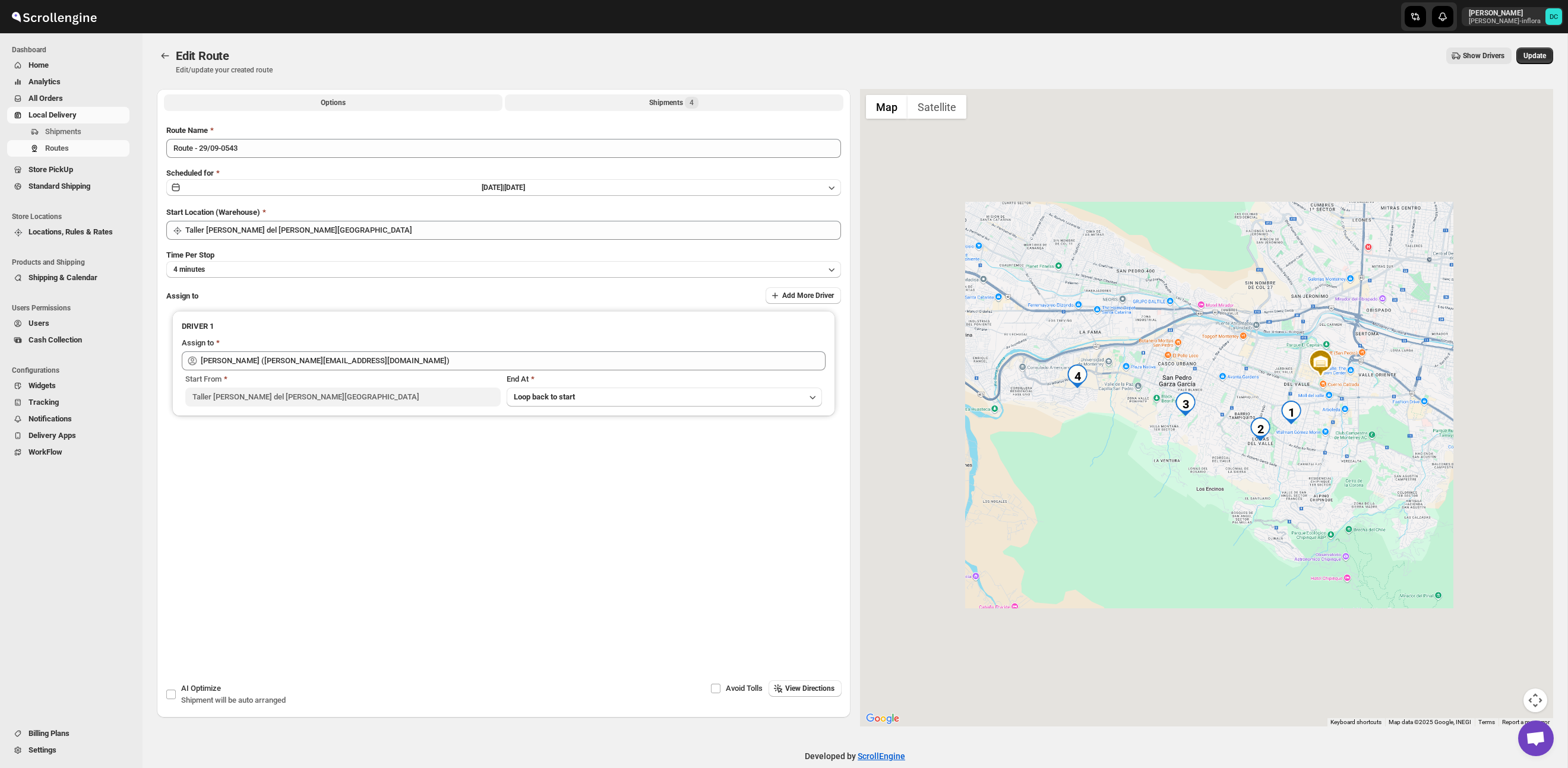
click at [637, 97] on button "Shipments 4" at bounding box center [674, 102] width 339 height 17
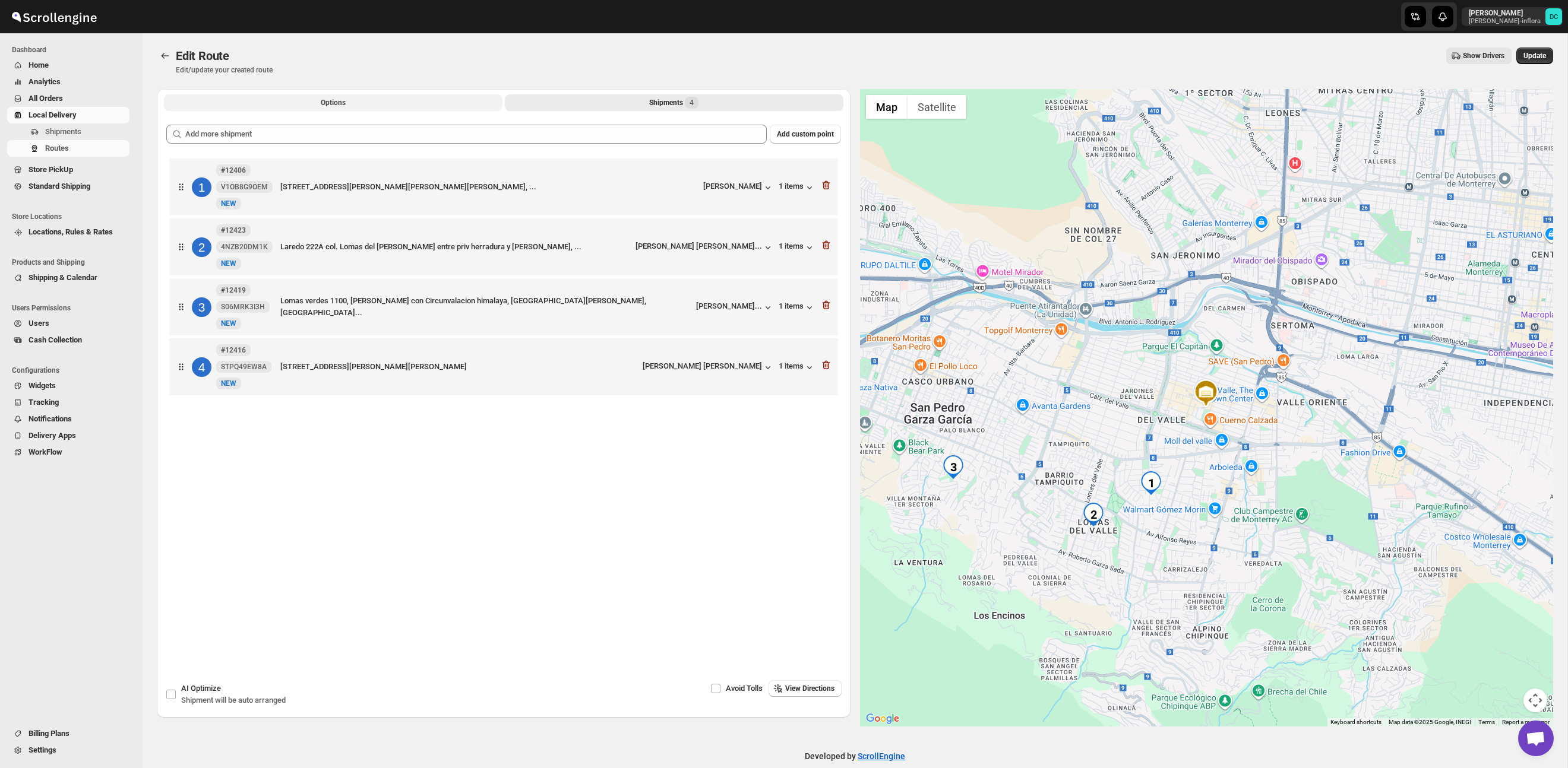
click at [362, 105] on button "Options" at bounding box center [333, 102] width 339 height 17
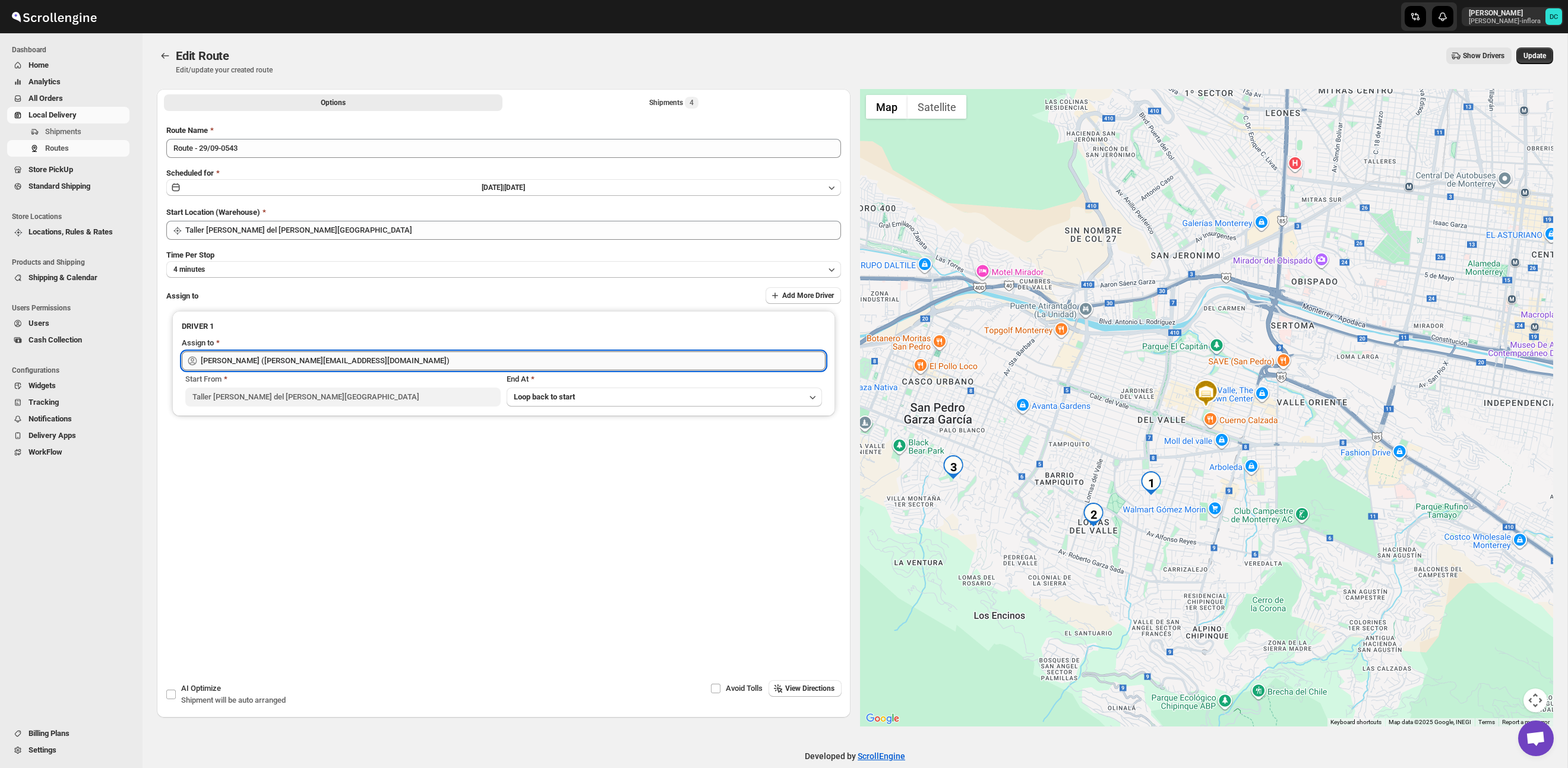
click at [418, 362] on input "[PERSON_NAME] ([PERSON_NAME][EMAIL_ADDRESS][DOMAIN_NAME])" at bounding box center [513, 362] width 624 height 19
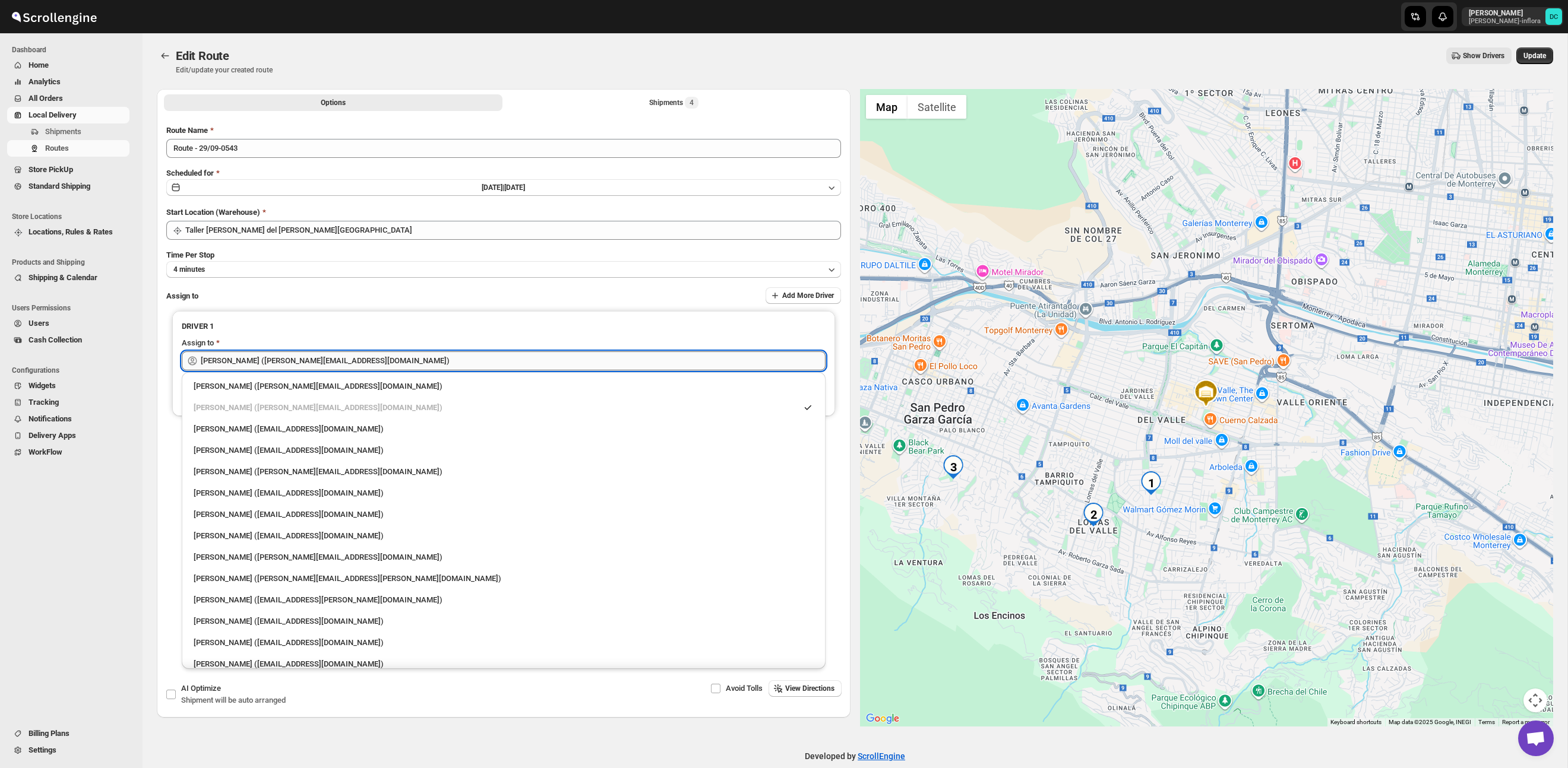
click at [418, 362] on input "[PERSON_NAME] ([PERSON_NAME][EMAIL_ADDRESS][DOMAIN_NAME])" at bounding box center [513, 362] width 624 height 19
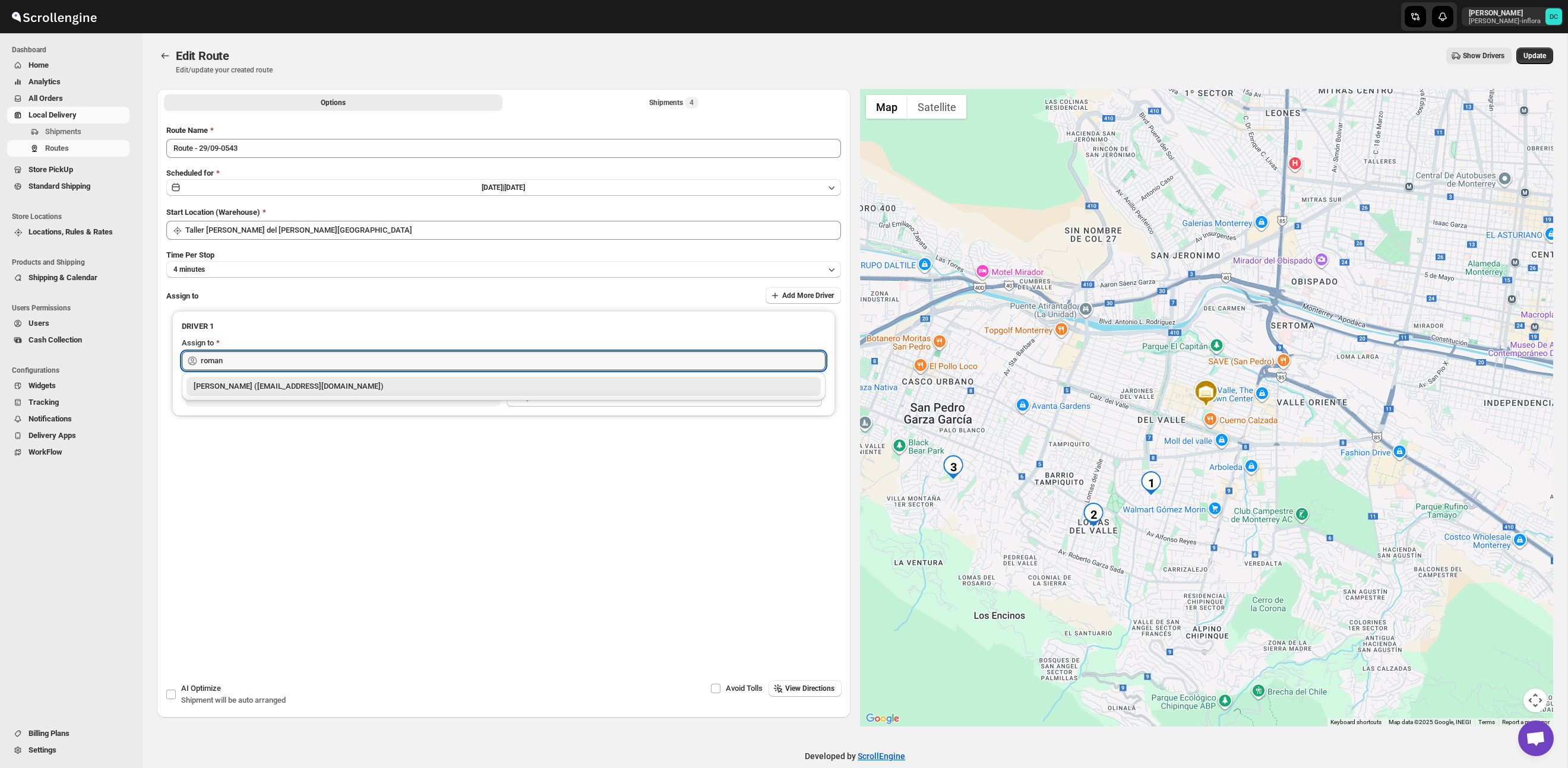
click at [414, 388] on div "[PERSON_NAME] ([EMAIL_ADDRESS][DOMAIN_NAME])" at bounding box center [503, 386] width 620 height 11
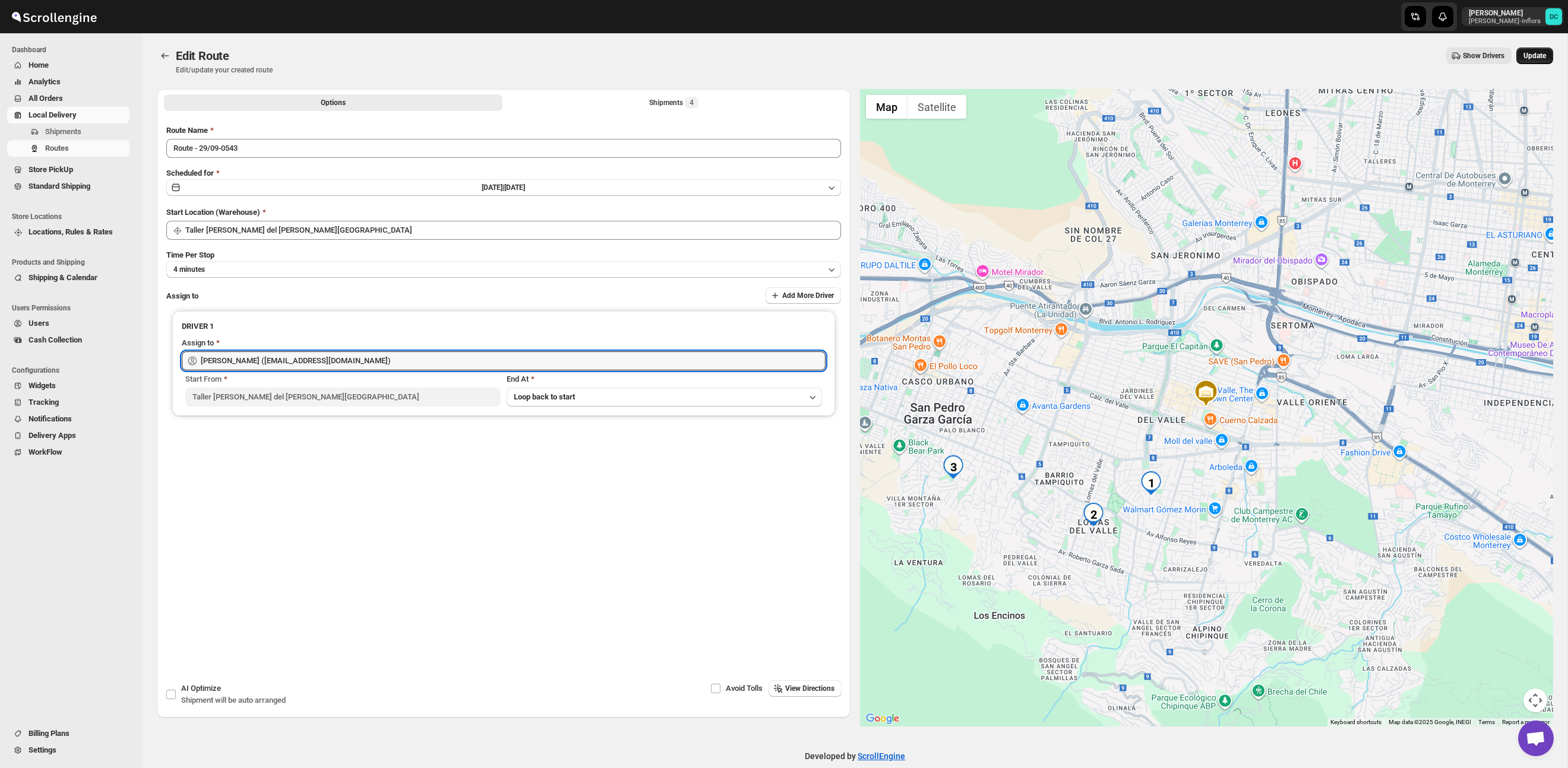
type input "[PERSON_NAME] ([EMAIL_ADDRESS][DOMAIN_NAME])"
drag, startPoint x: 1523, startPoint y: 57, endPoint x: 1516, endPoint y: 54, distance: 7.6
click at [1523, 57] on span "Update" at bounding box center [1534, 56] width 23 height 10
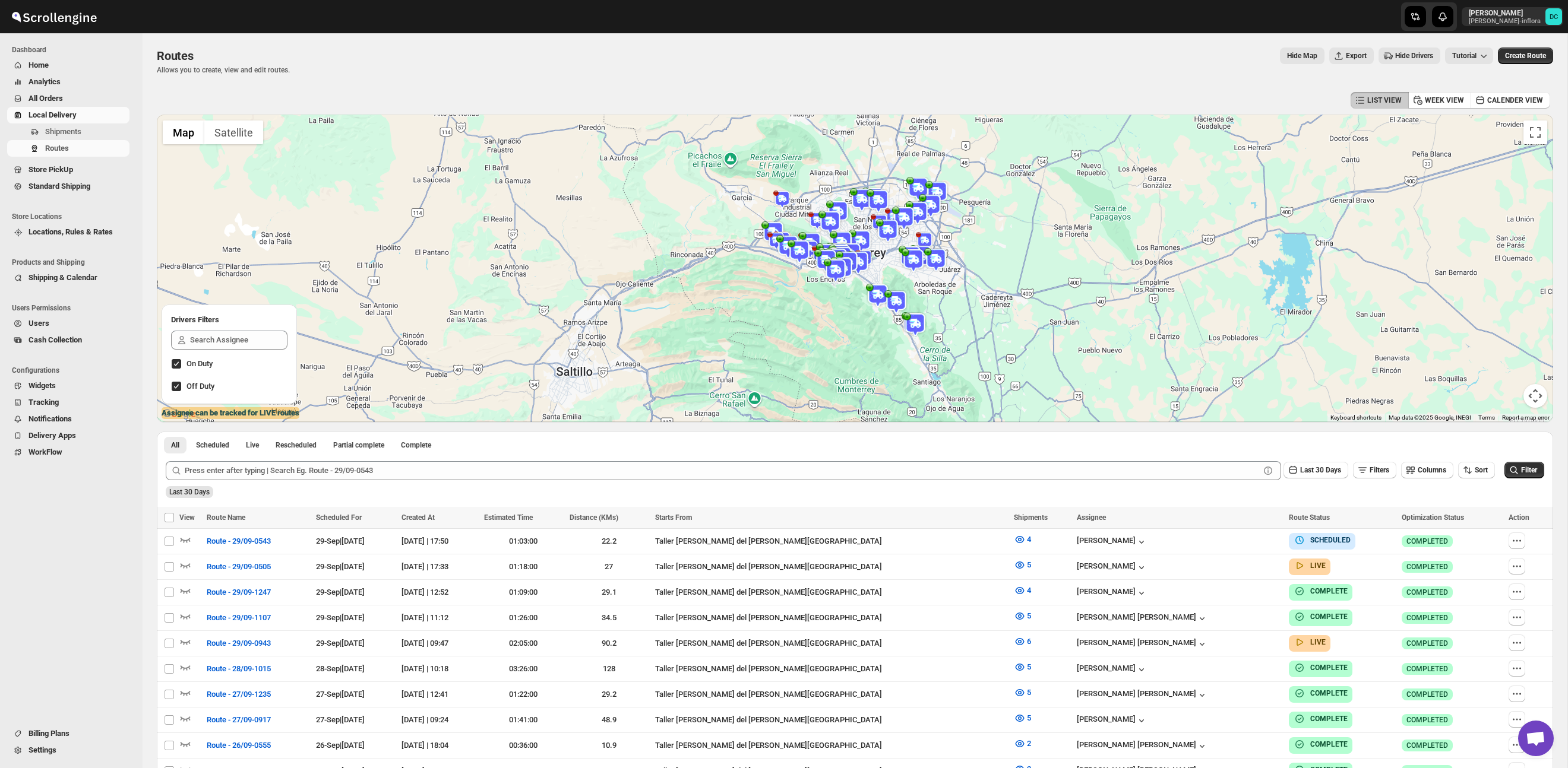
click at [73, 97] on span "All Orders" at bounding box center [78, 98] width 99 height 11
